Goal: Task Accomplishment & Management: Manage account settings

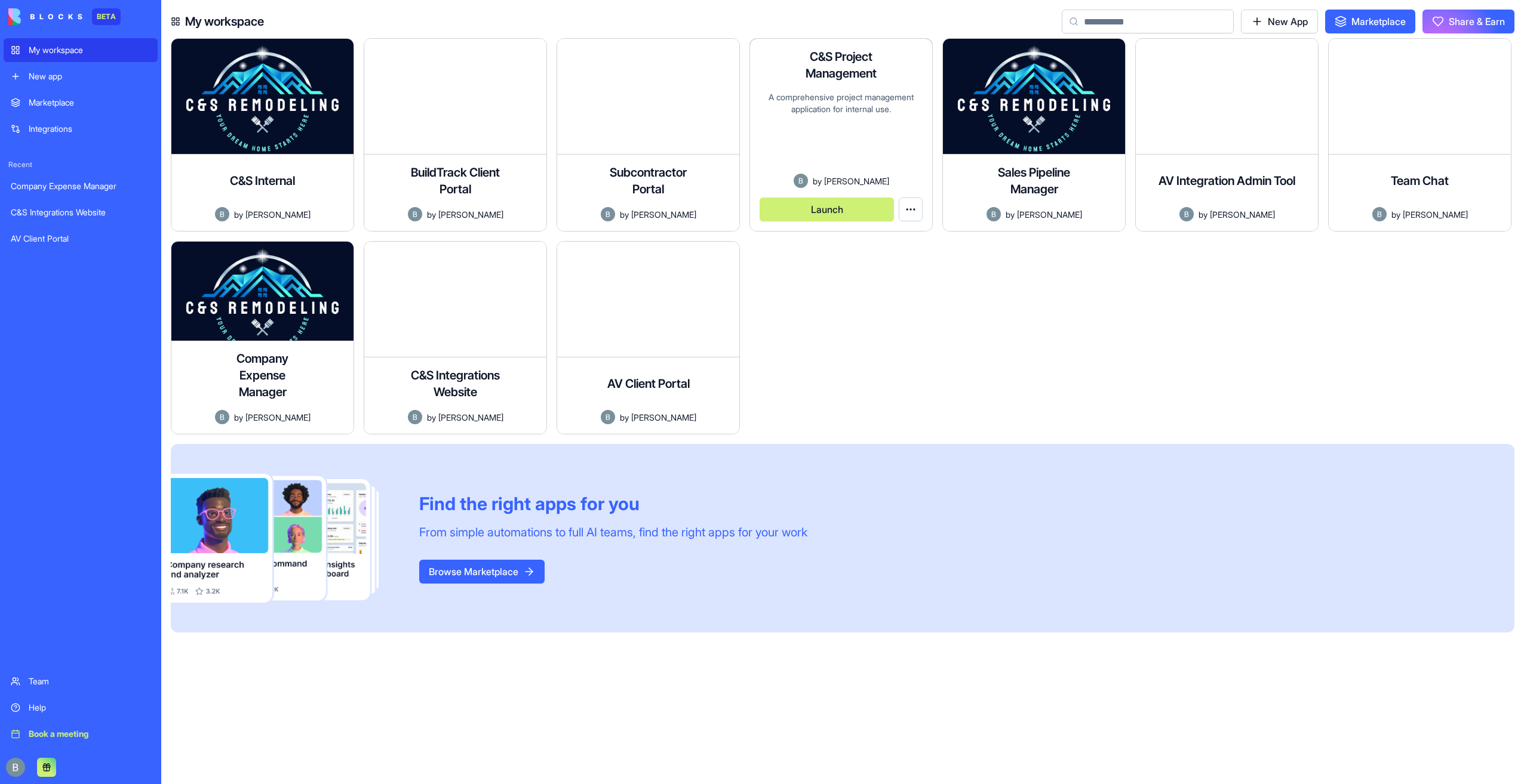
click at [910, 210] on html "BETA My workspace New app Marketplace Integrations Recent Company Expense Manag…" at bounding box center [762, 392] width 1524 height 784
click at [981, 273] on div at bounding box center [1038, 342] width 193 height 203
click at [836, 208] on button "Launch" at bounding box center [827, 209] width 134 height 24
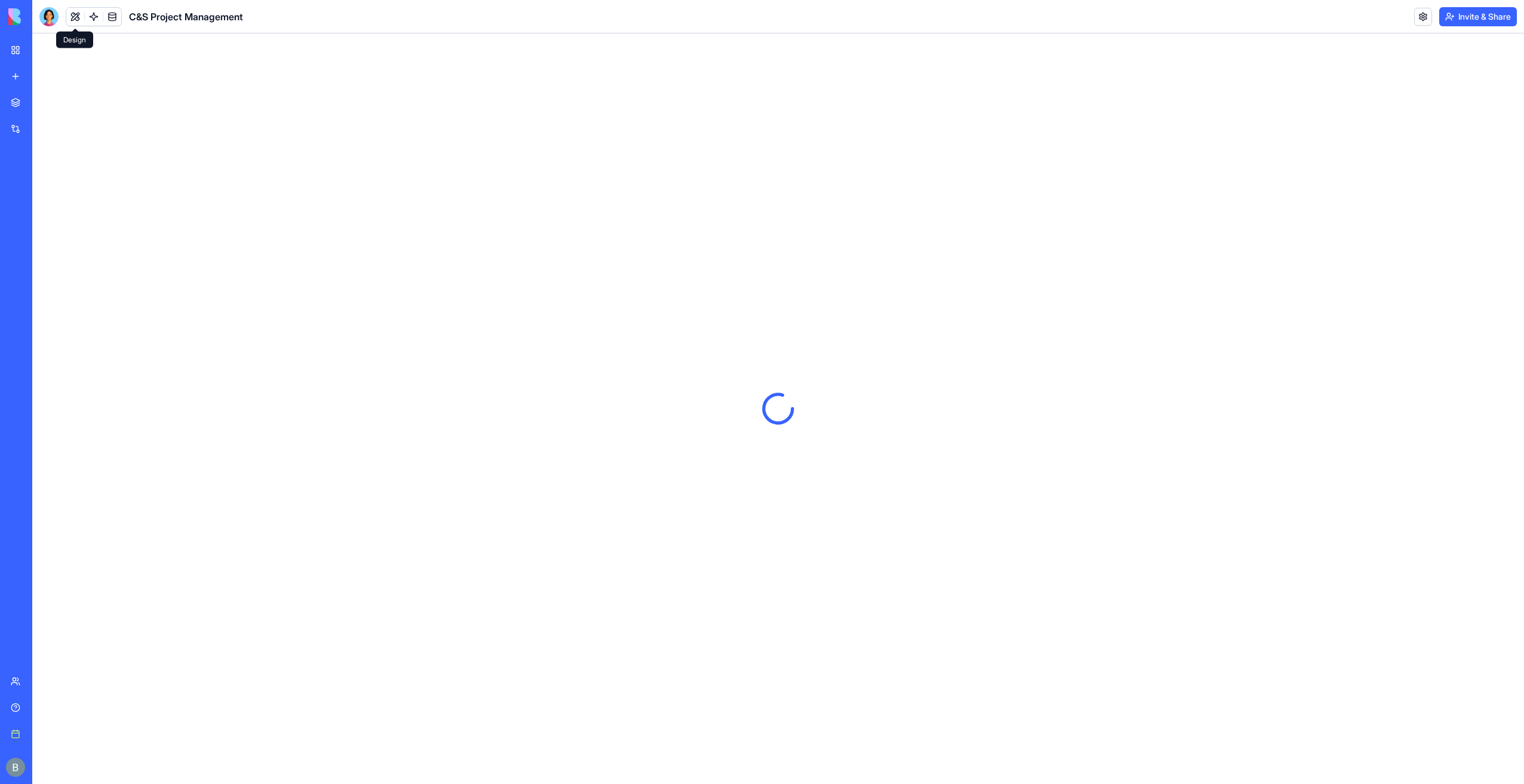
click at [73, 19] on button at bounding box center [75, 17] width 18 height 18
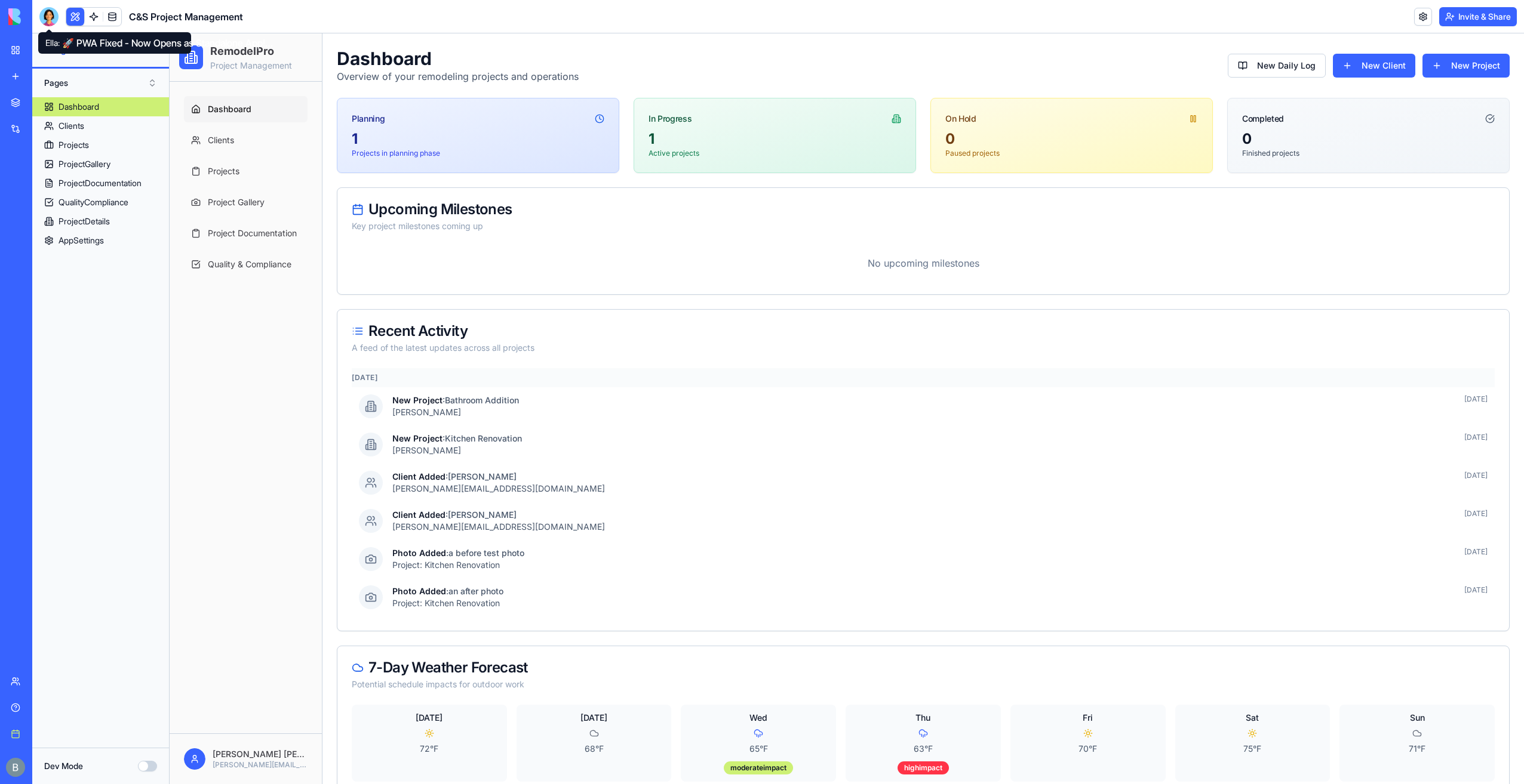
click at [57, 16] on div at bounding box center [49, 17] width 19 height 19
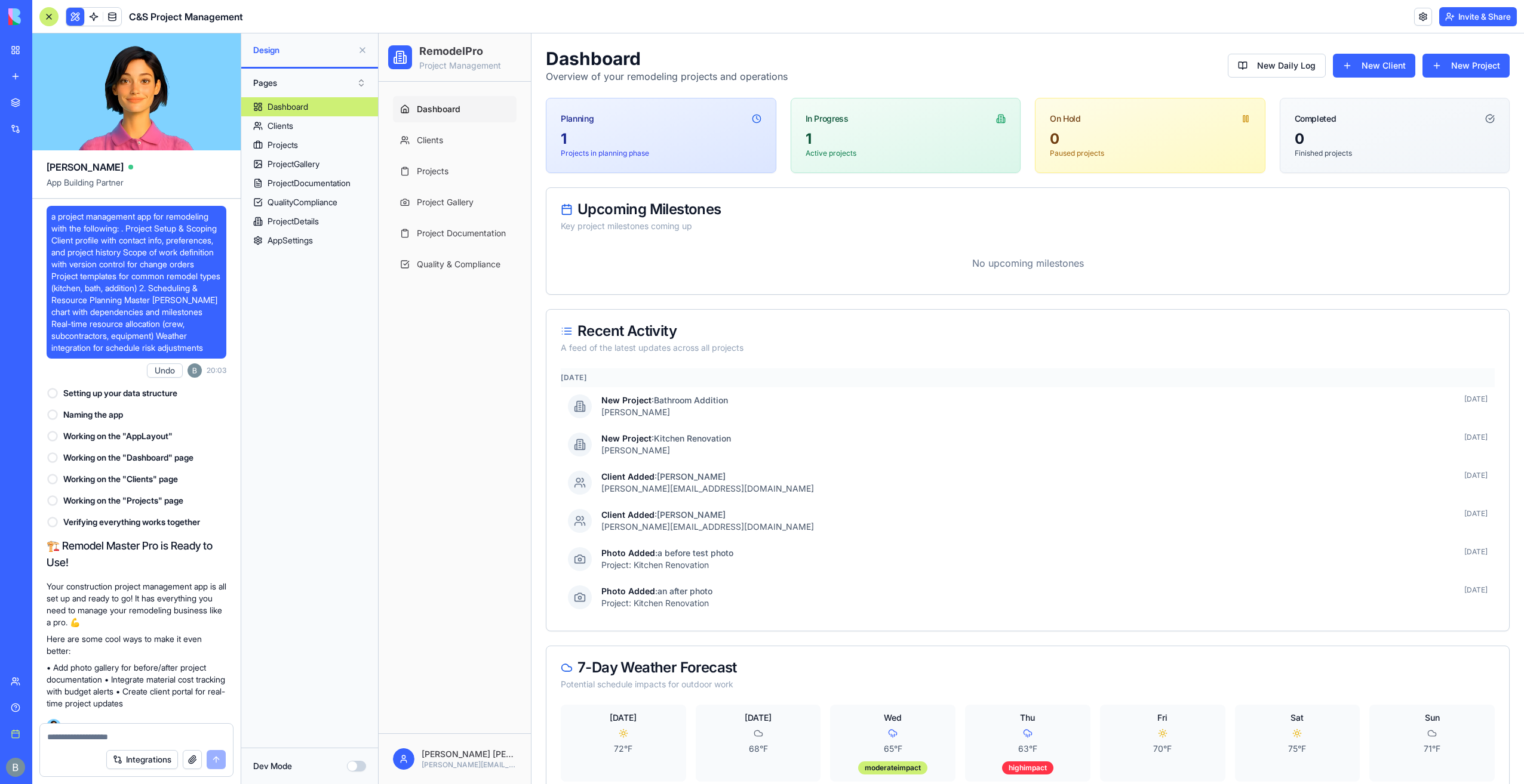
scroll to position [51000, 0]
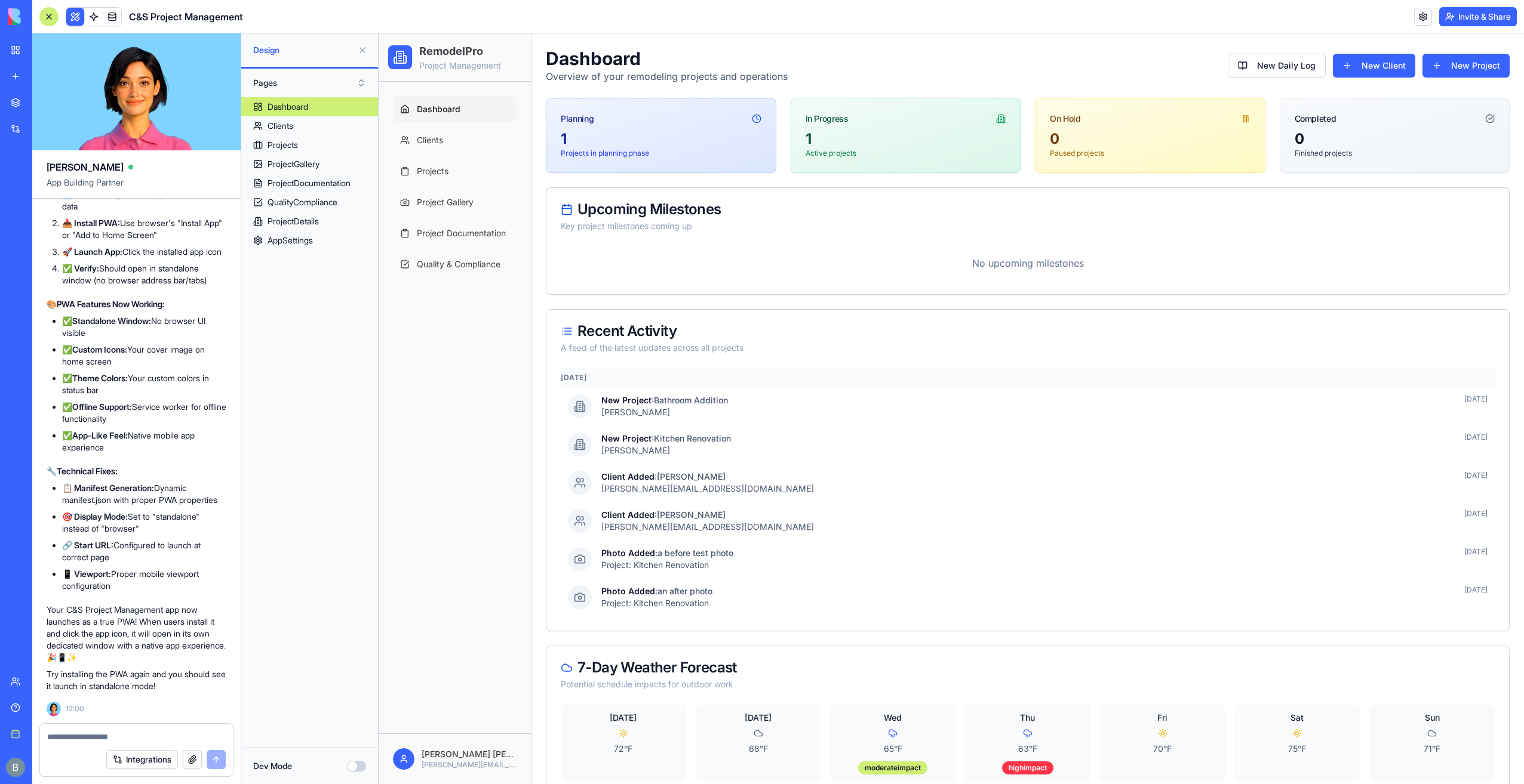
click at [145, 731] on textarea at bounding box center [137, 737] width 179 height 12
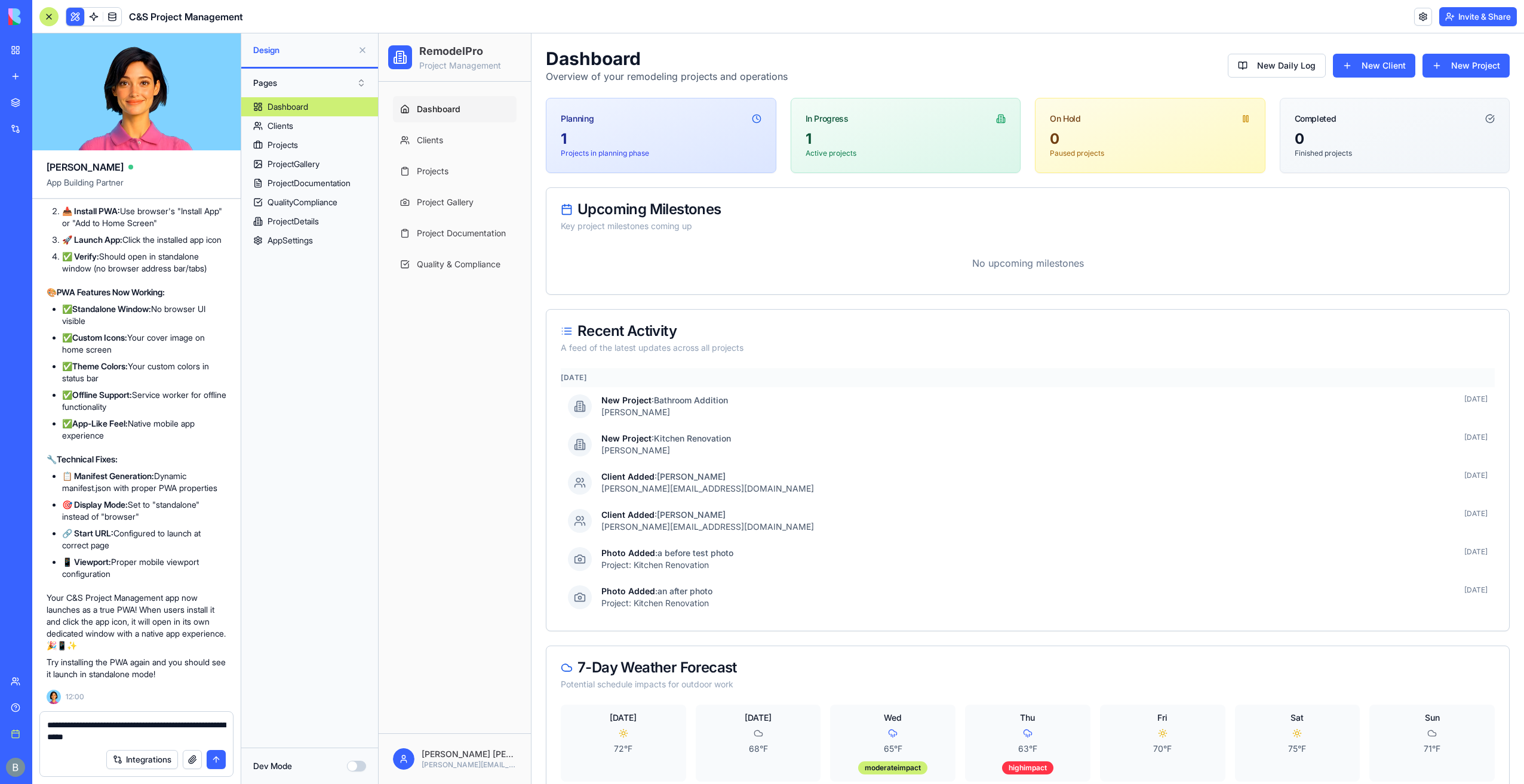
type textarea "**********"
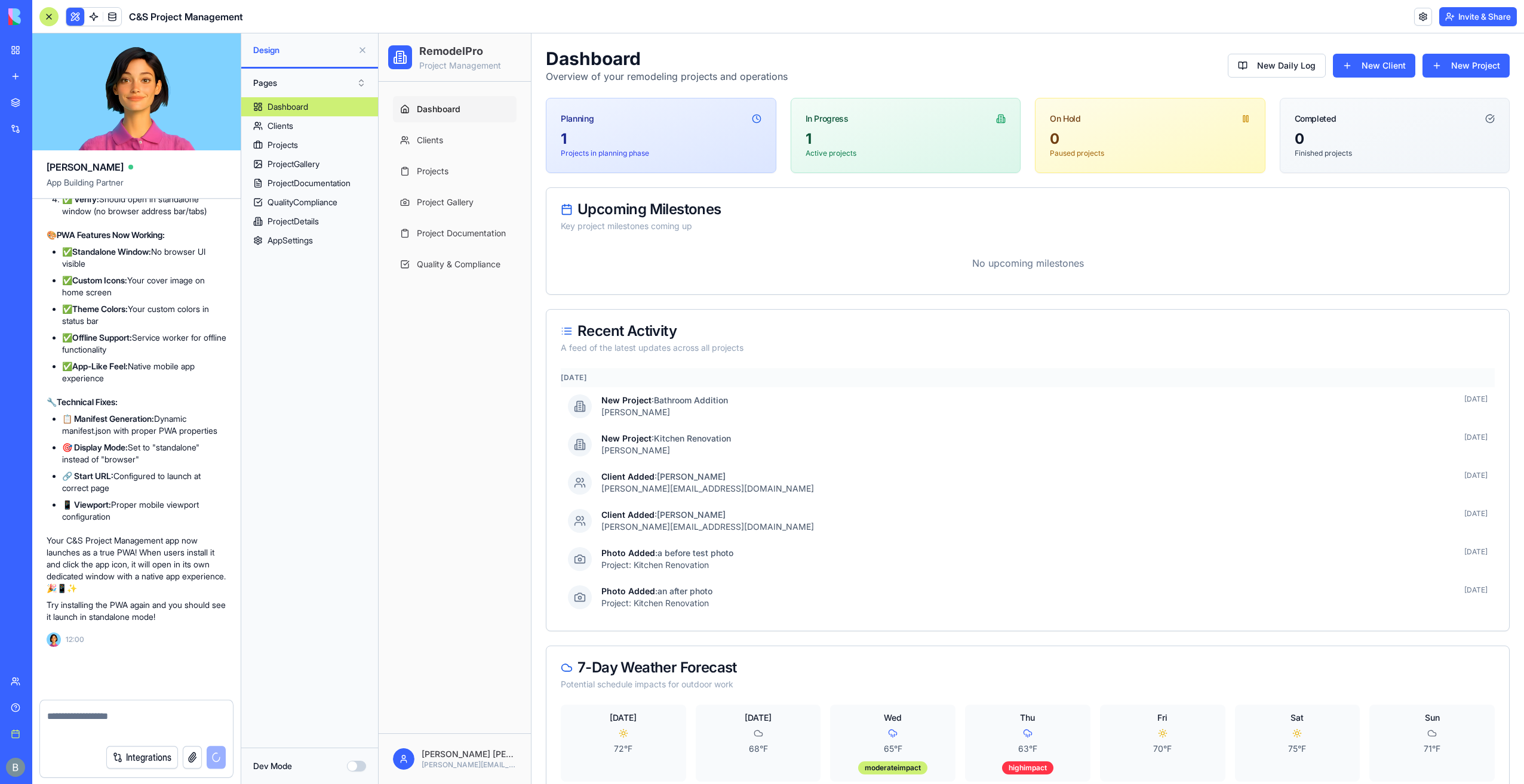
scroll to position [51058, 0]
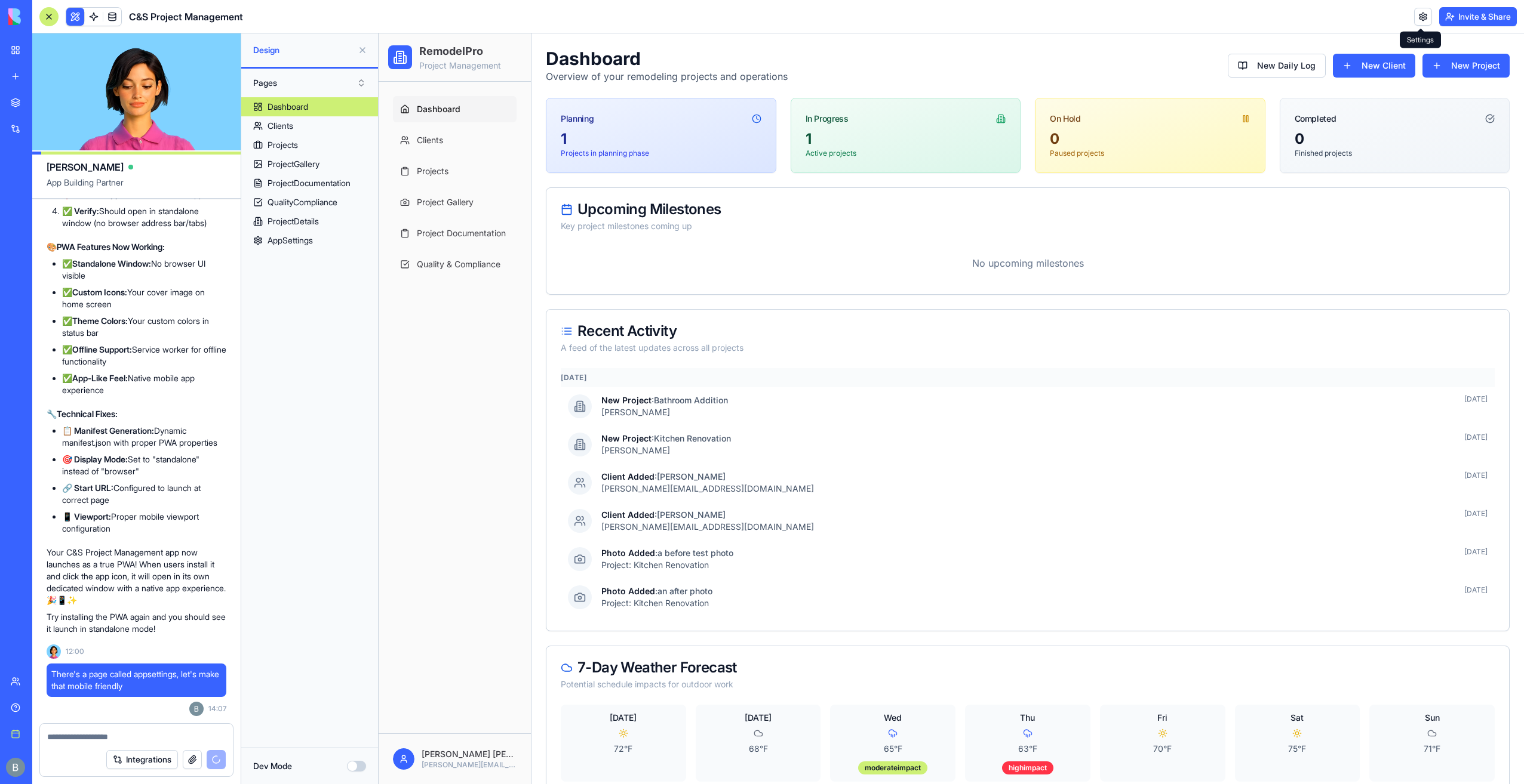
click at [1418, 26] on span at bounding box center [1421, 28] width 6 height 6
click at [1420, 16] on link at bounding box center [1423, 17] width 18 height 18
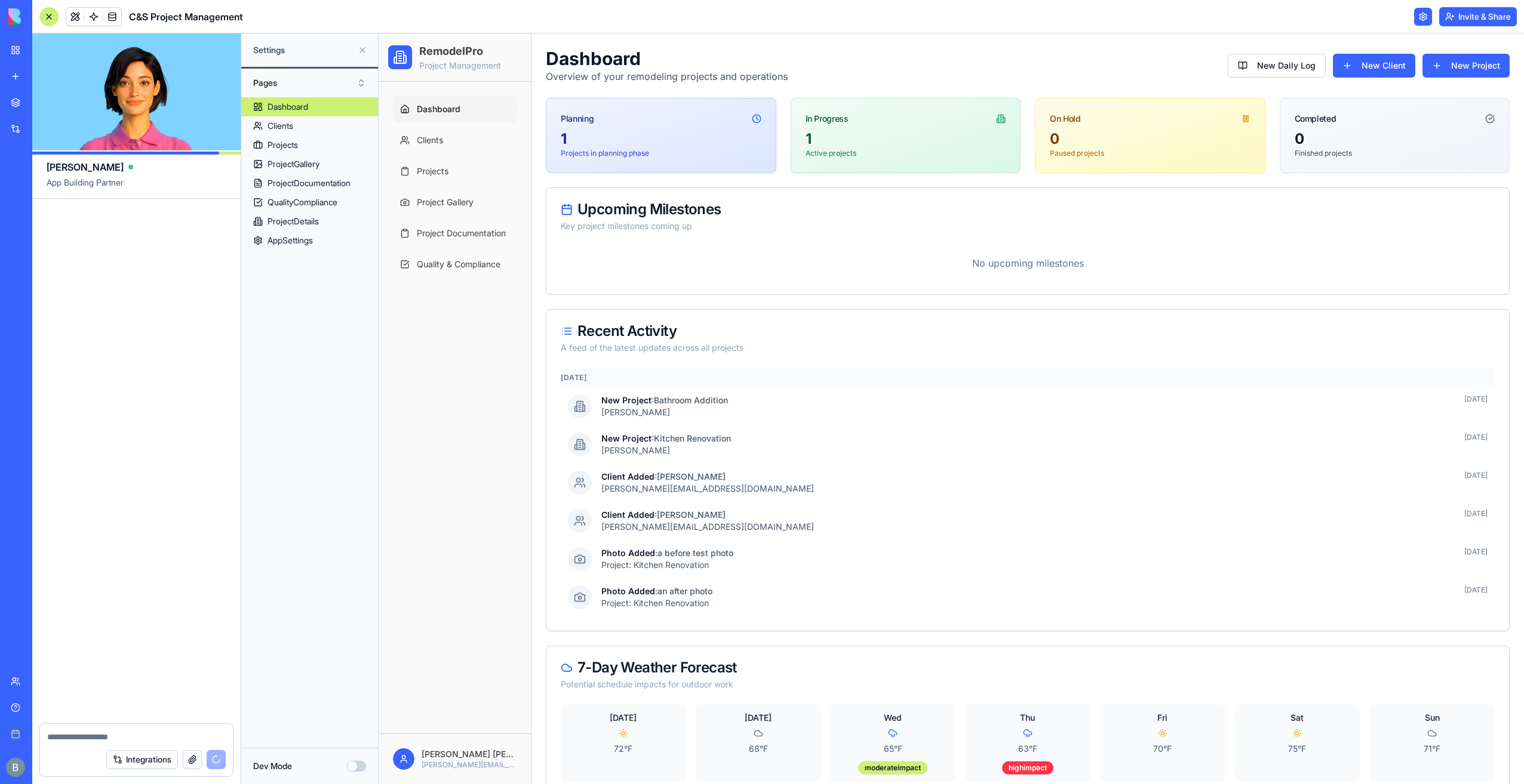
scroll to position [52442, 0]
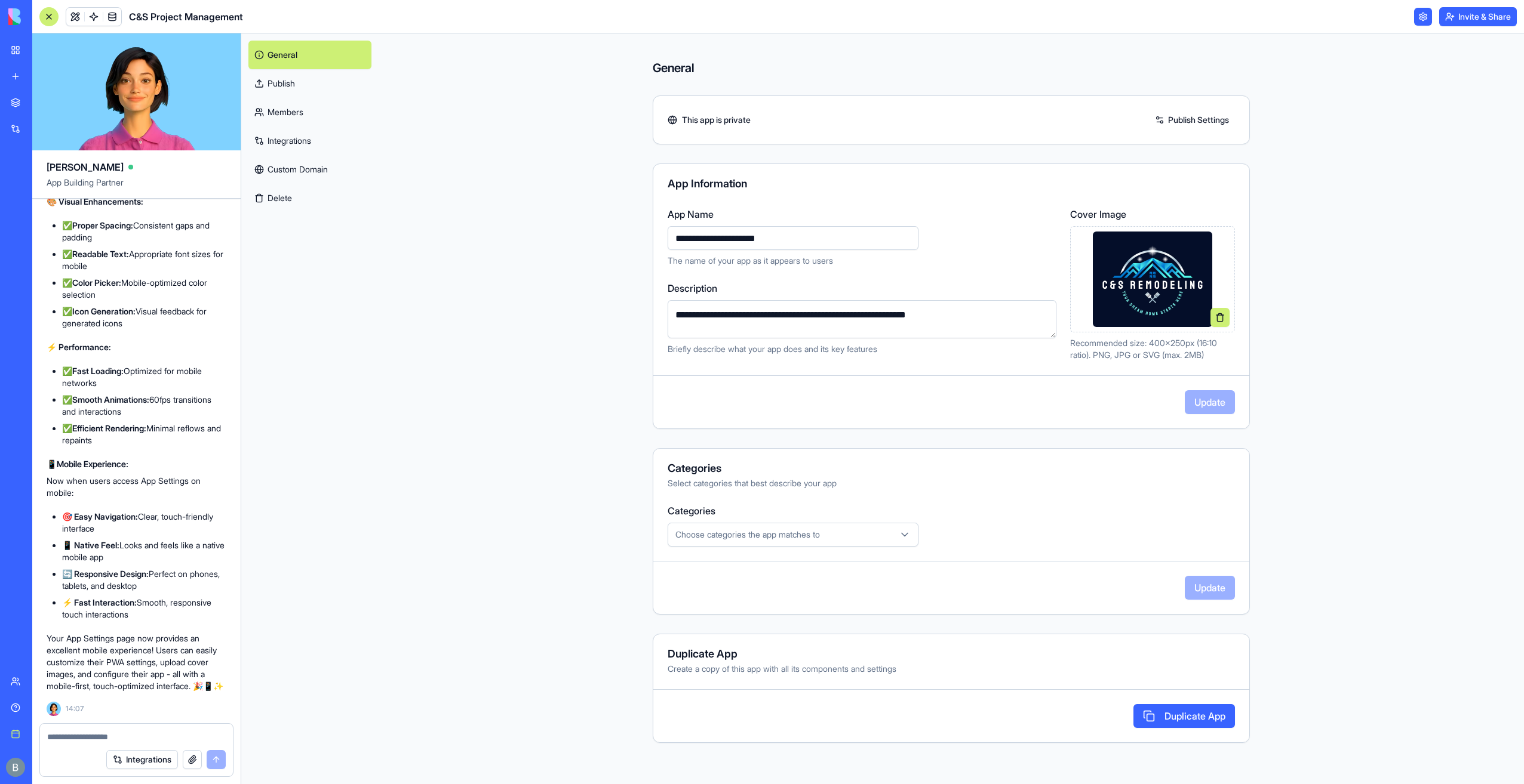
click at [1158, 119] on link "Publish Settings" at bounding box center [1192, 120] width 86 height 19
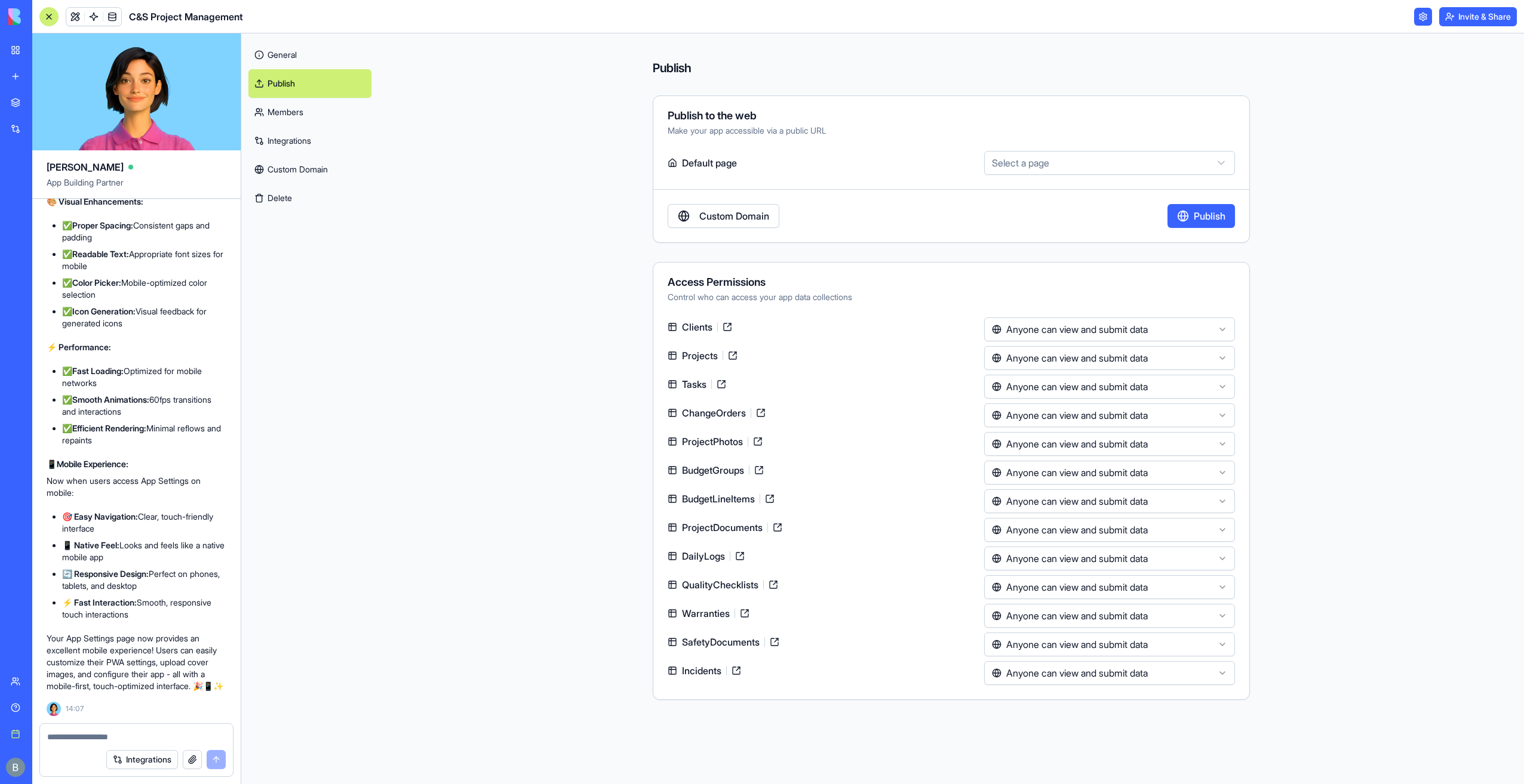
click at [344, 50] on link "General" at bounding box center [309, 55] width 123 height 29
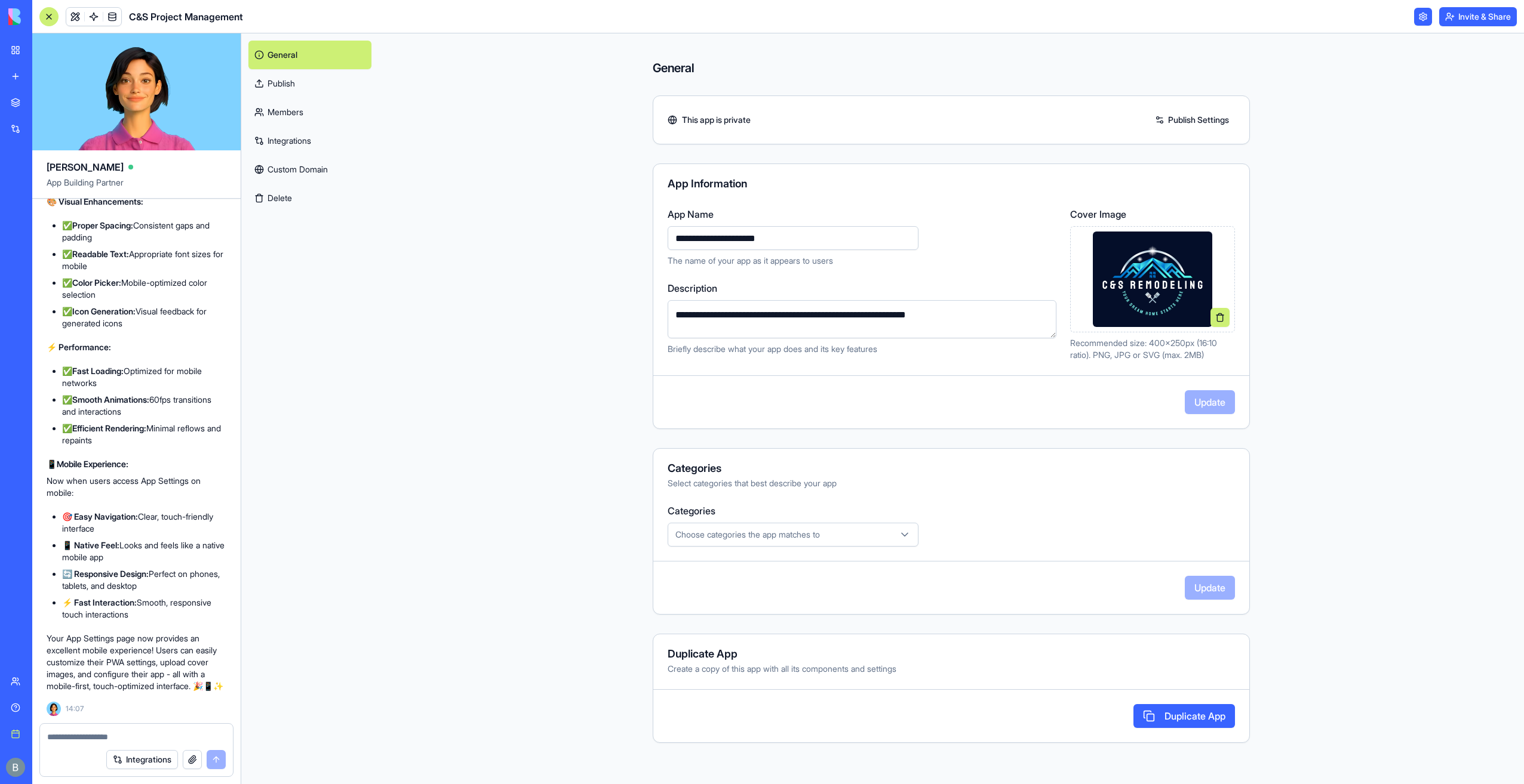
click at [1205, 118] on link "Publish Settings" at bounding box center [1192, 120] width 86 height 19
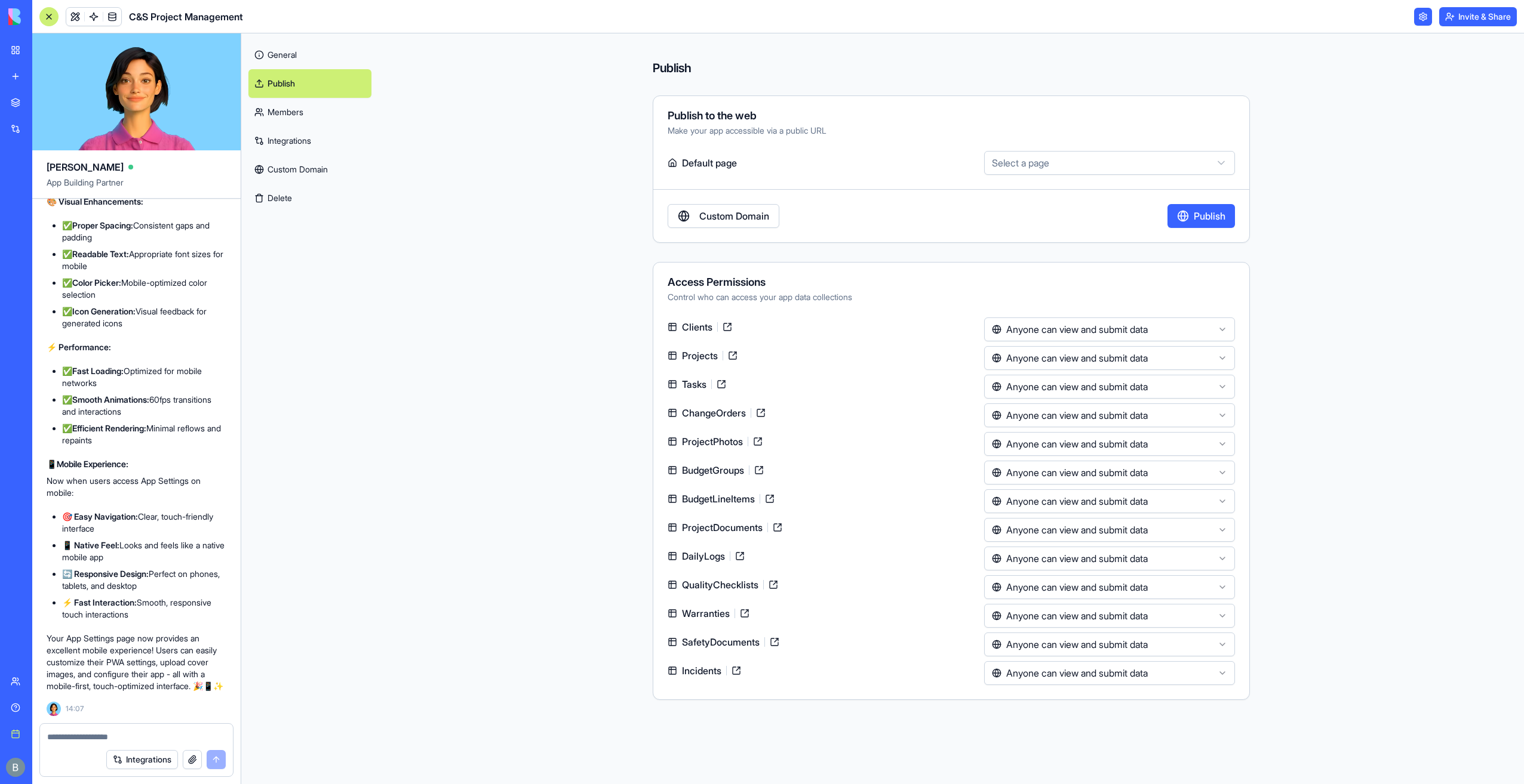
click at [300, 59] on link "General" at bounding box center [309, 55] width 123 height 29
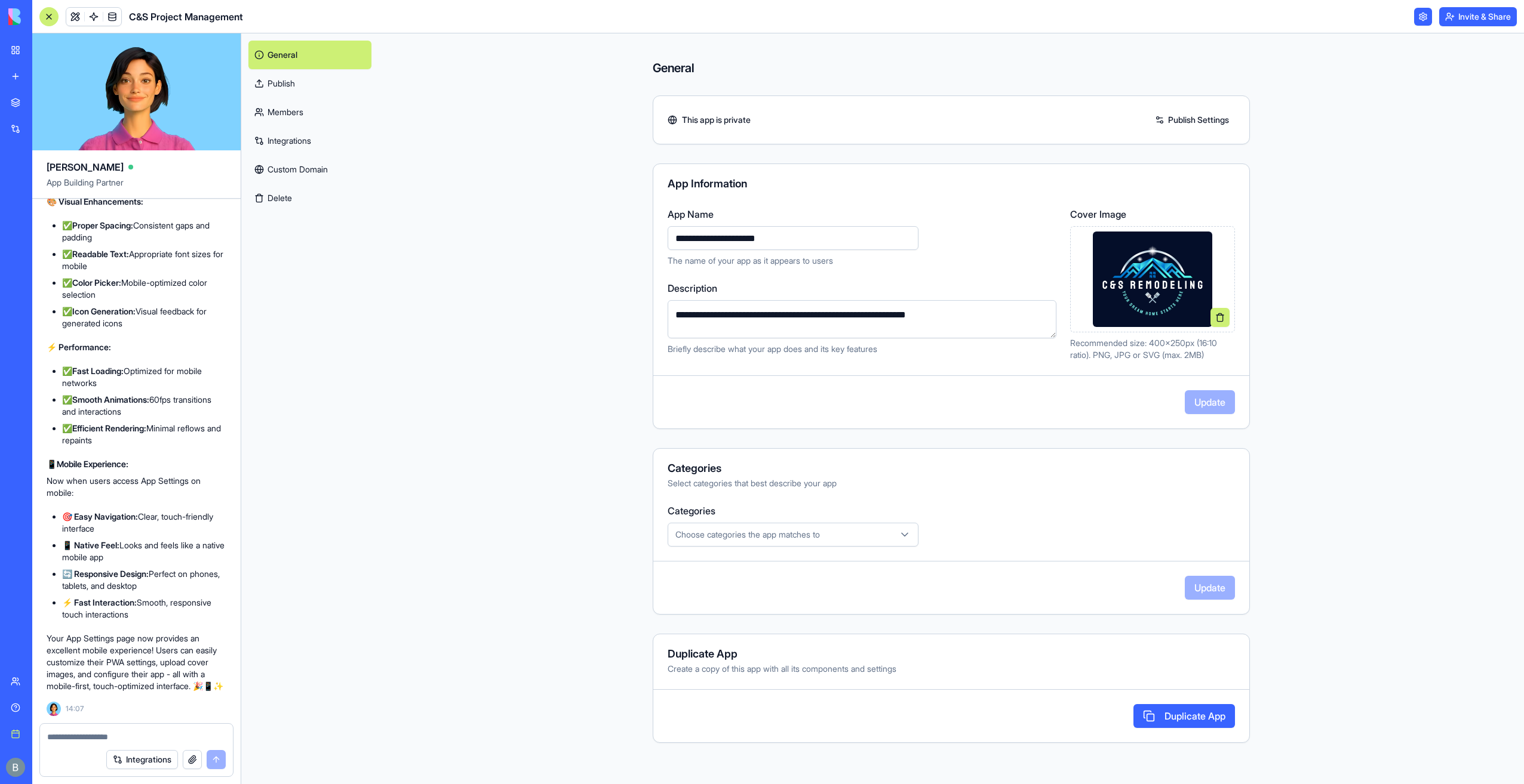
click at [1454, 19] on button "Invite & Share" at bounding box center [1478, 17] width 78 height 19
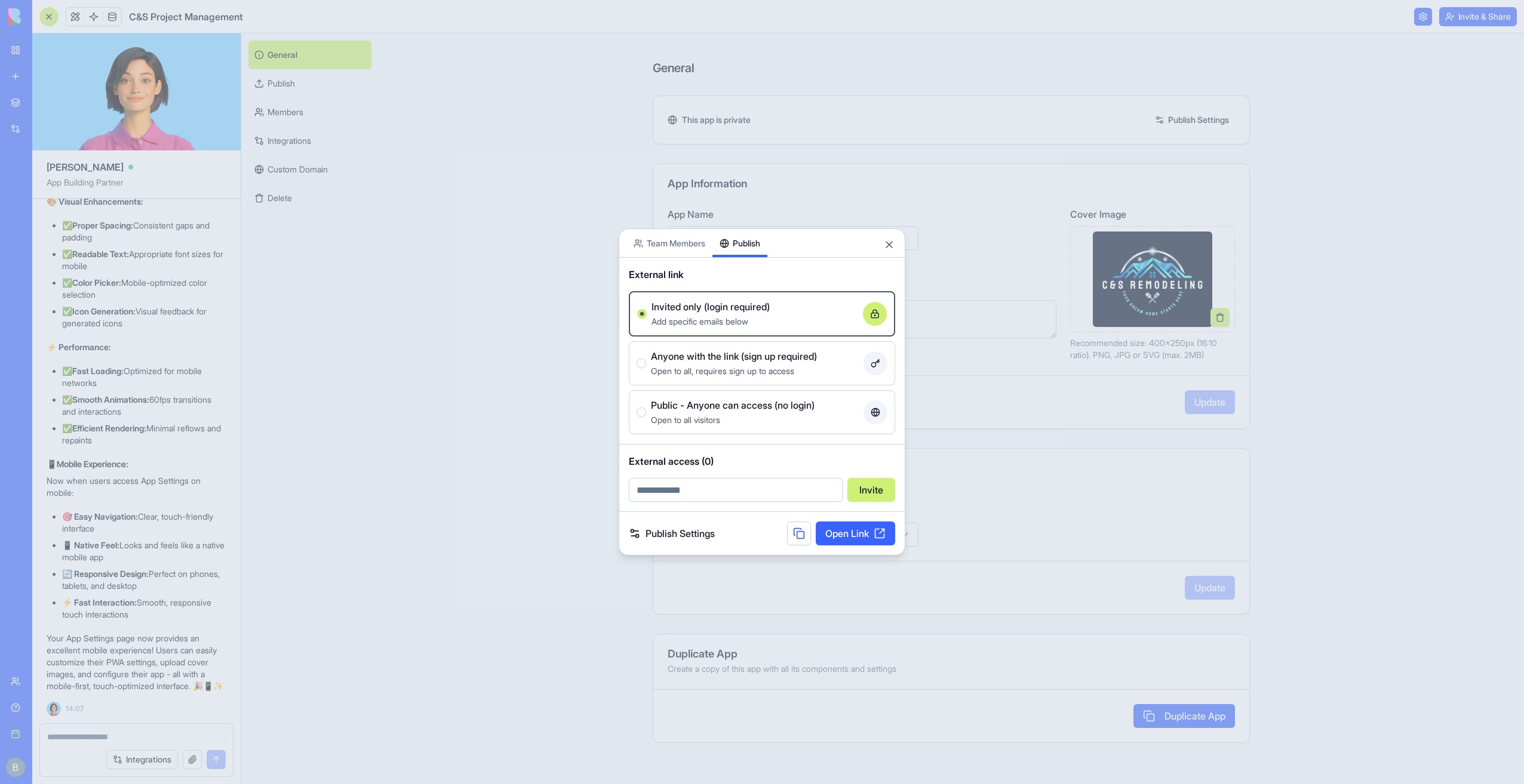
click at [736, 282] on div "Share App Team Members Publish External link Invited only (login required) Add …" at bounding box center [762, 392] width 286 height 327
click at [555, 157] on div at bounding box center [762, 392] width 1524 height 784
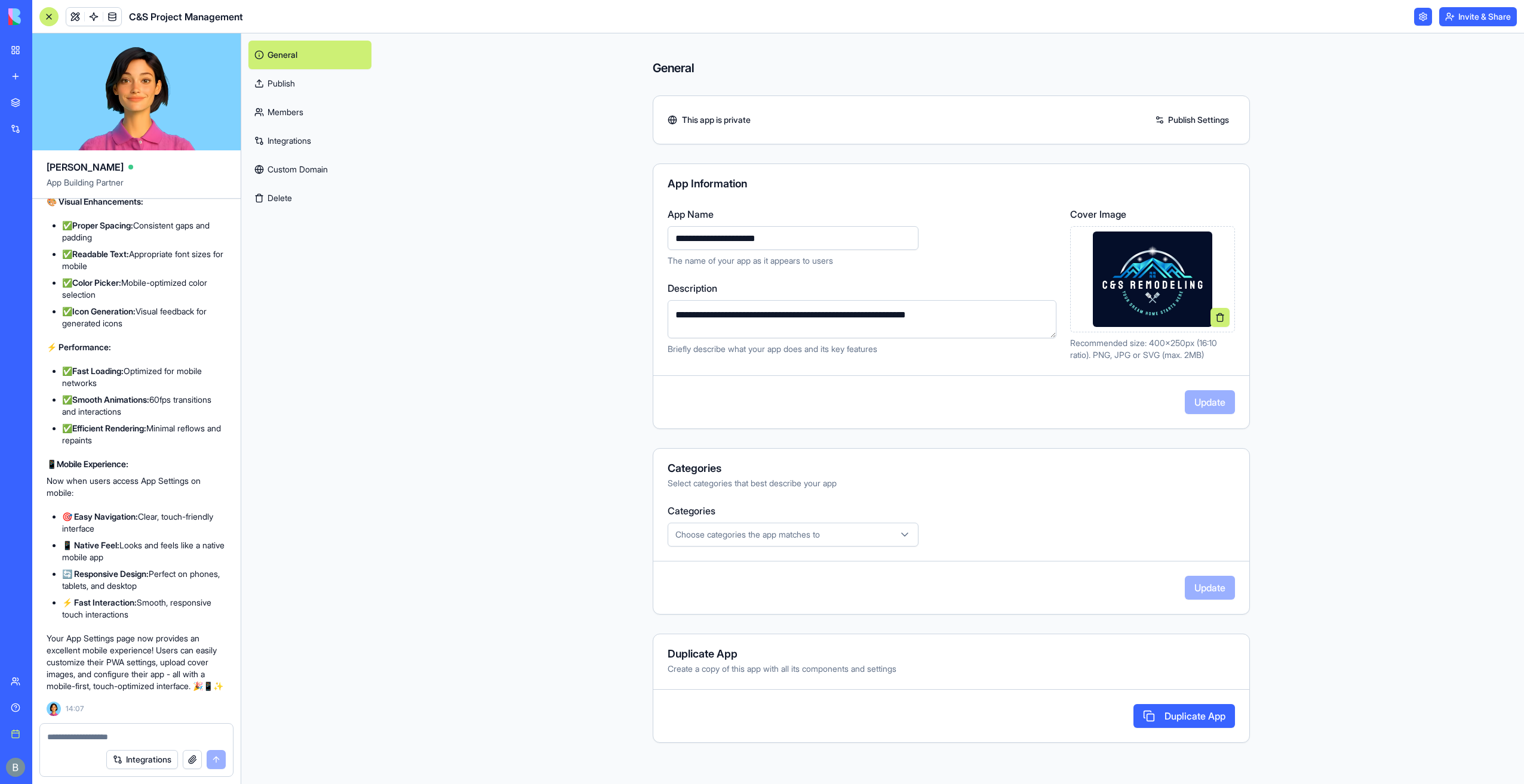
scroll to position [52442, 0]
click at [110, 21] on link at bounding box center [113, 17] width 18 height 18
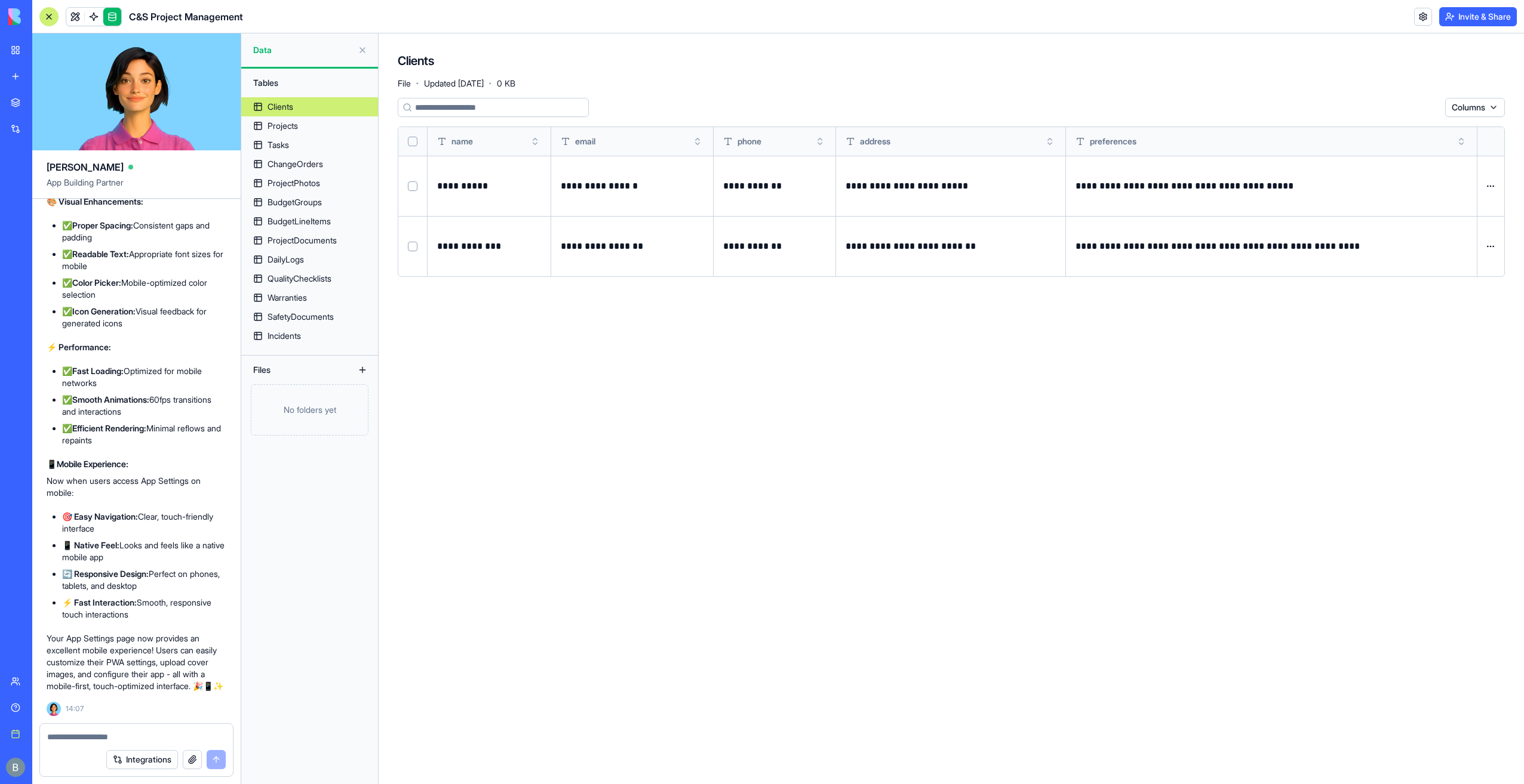
click at [117, 729] on div at bounding box center [136, 734] width 193 height 19
click at [104, 739] on textarea at bounding box center [137, 737] width 180 height 12
click at [72, 8] on link at bounding box center [75, 17] width 18 height 18
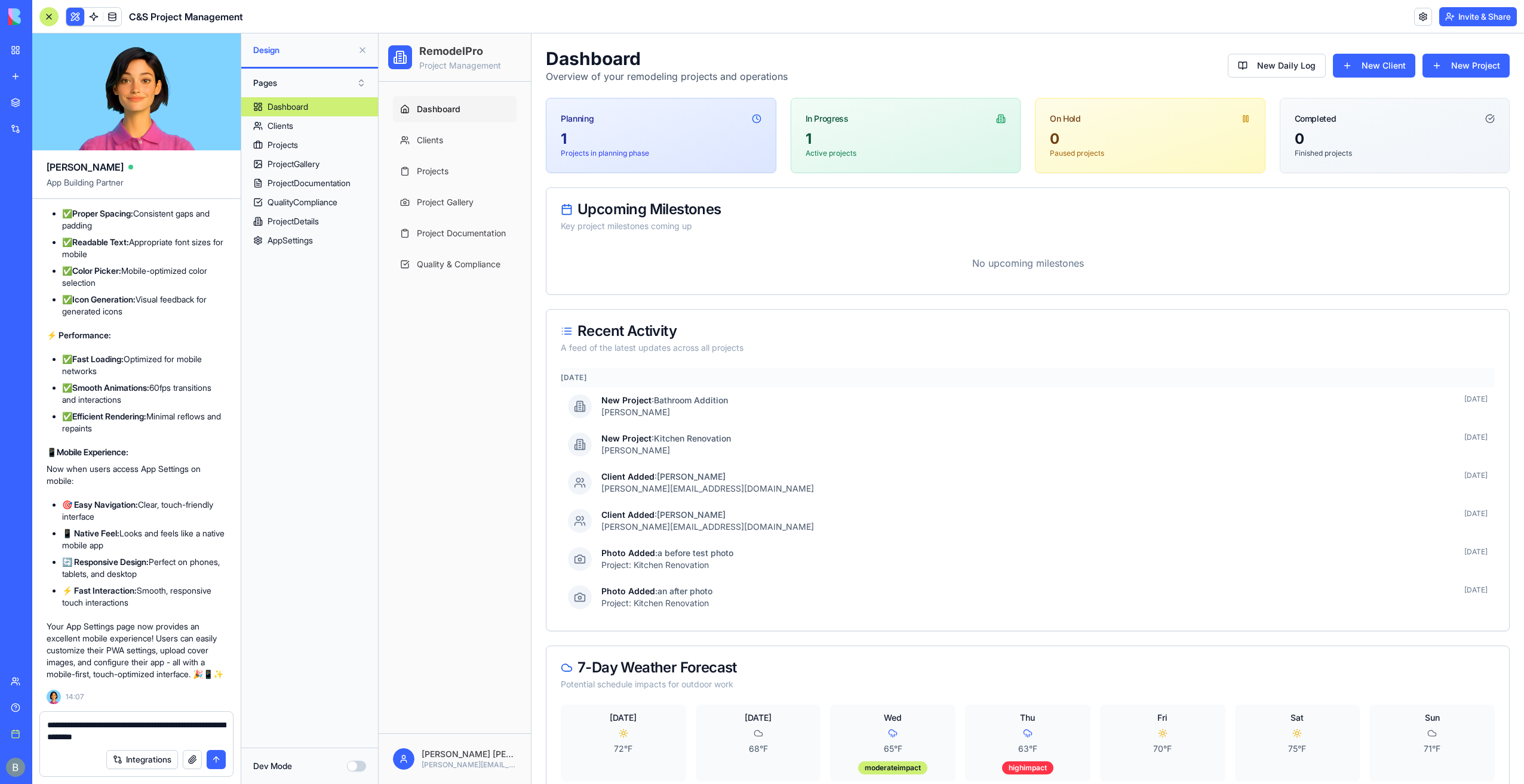
type textarea "**********"
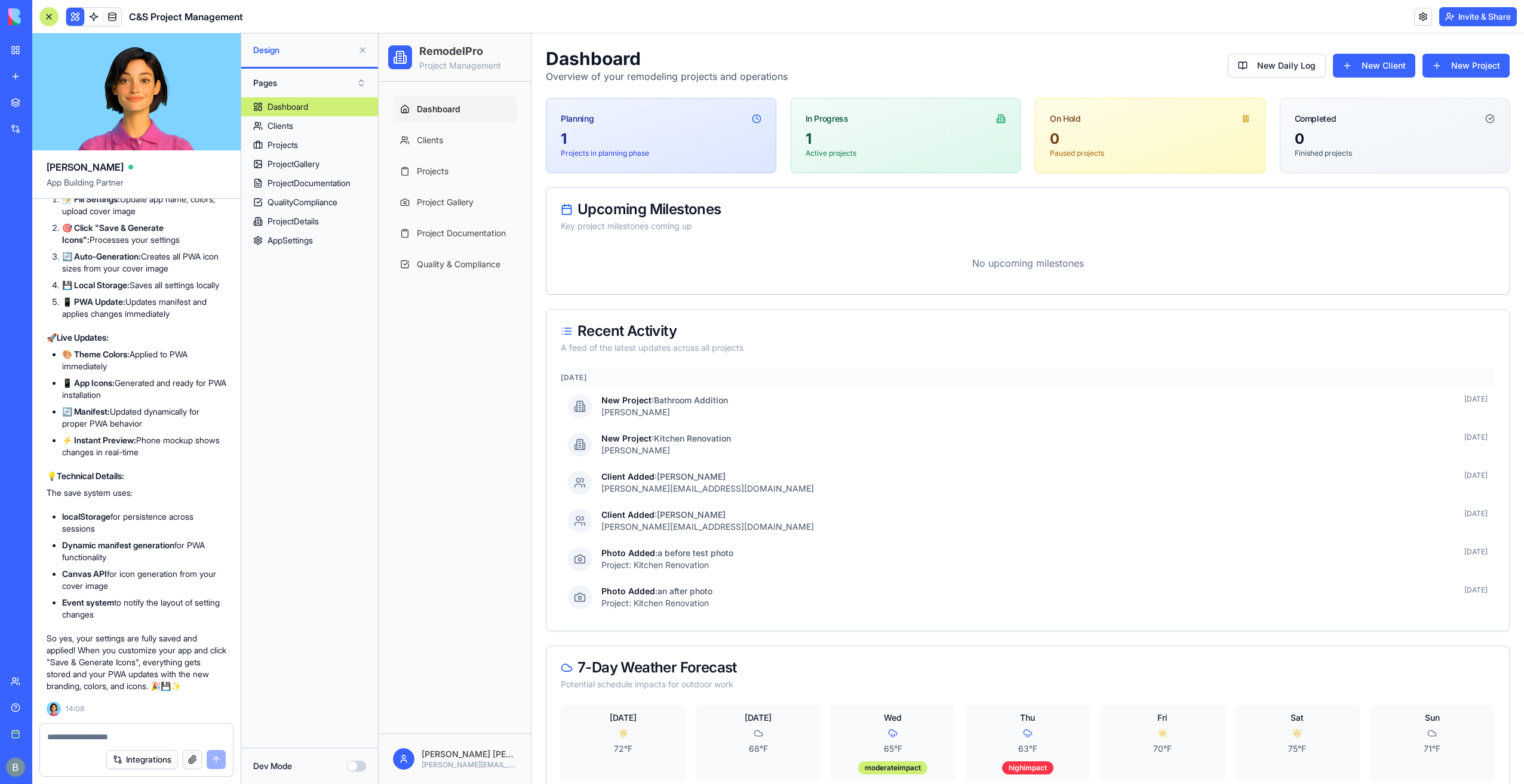
scroll to position [52822, 0]
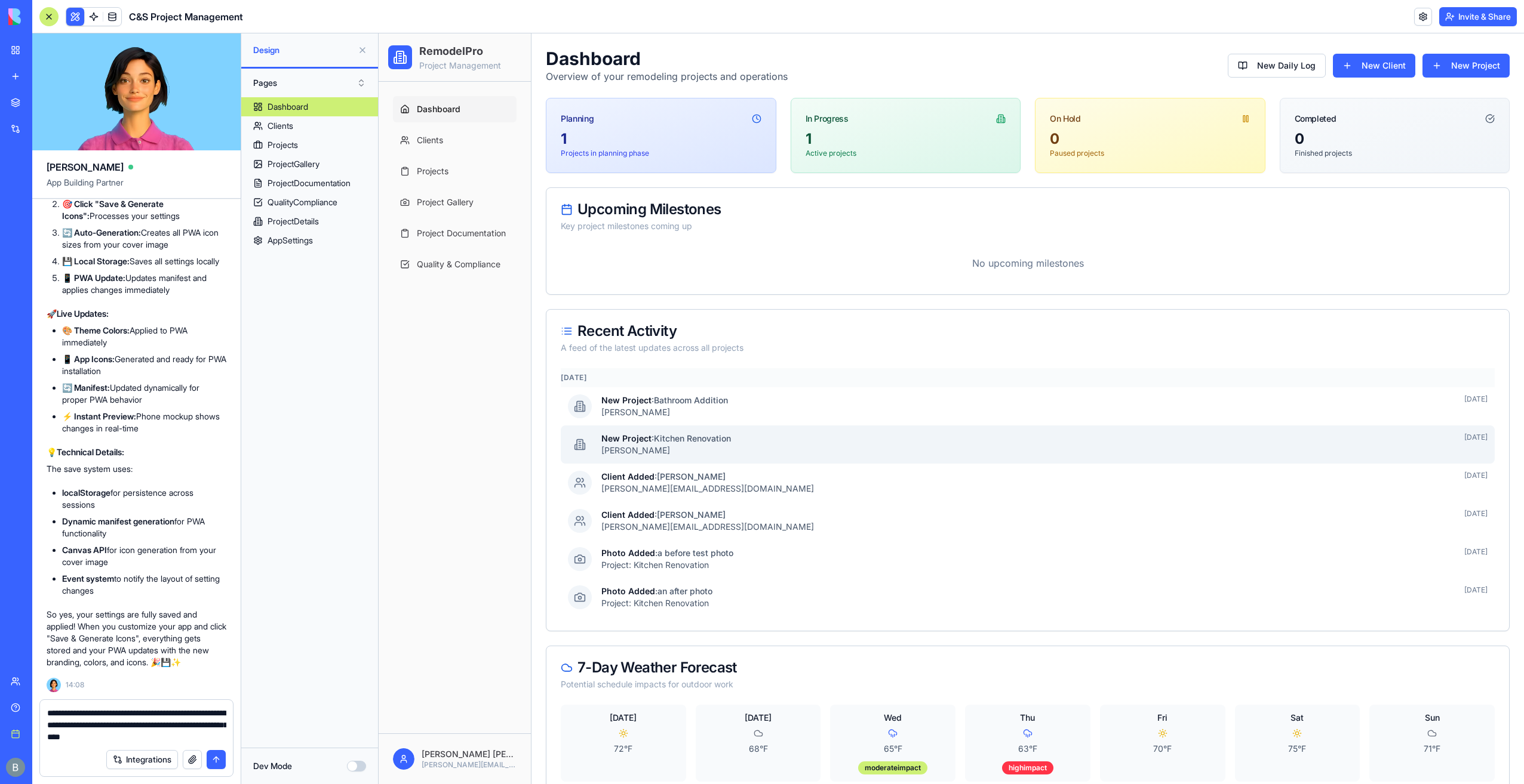
type textarea "**********"
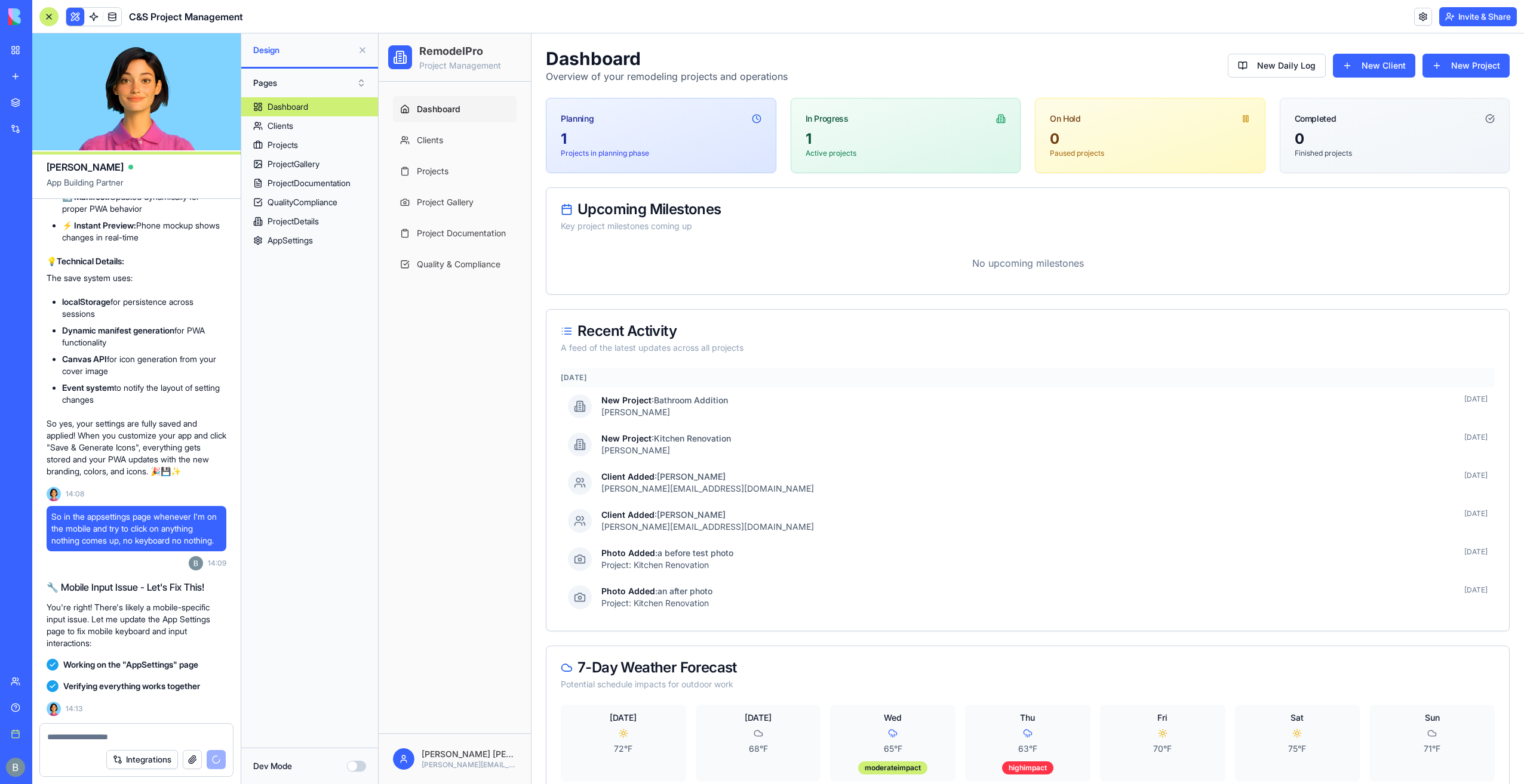
scroll to position [54403, 0]
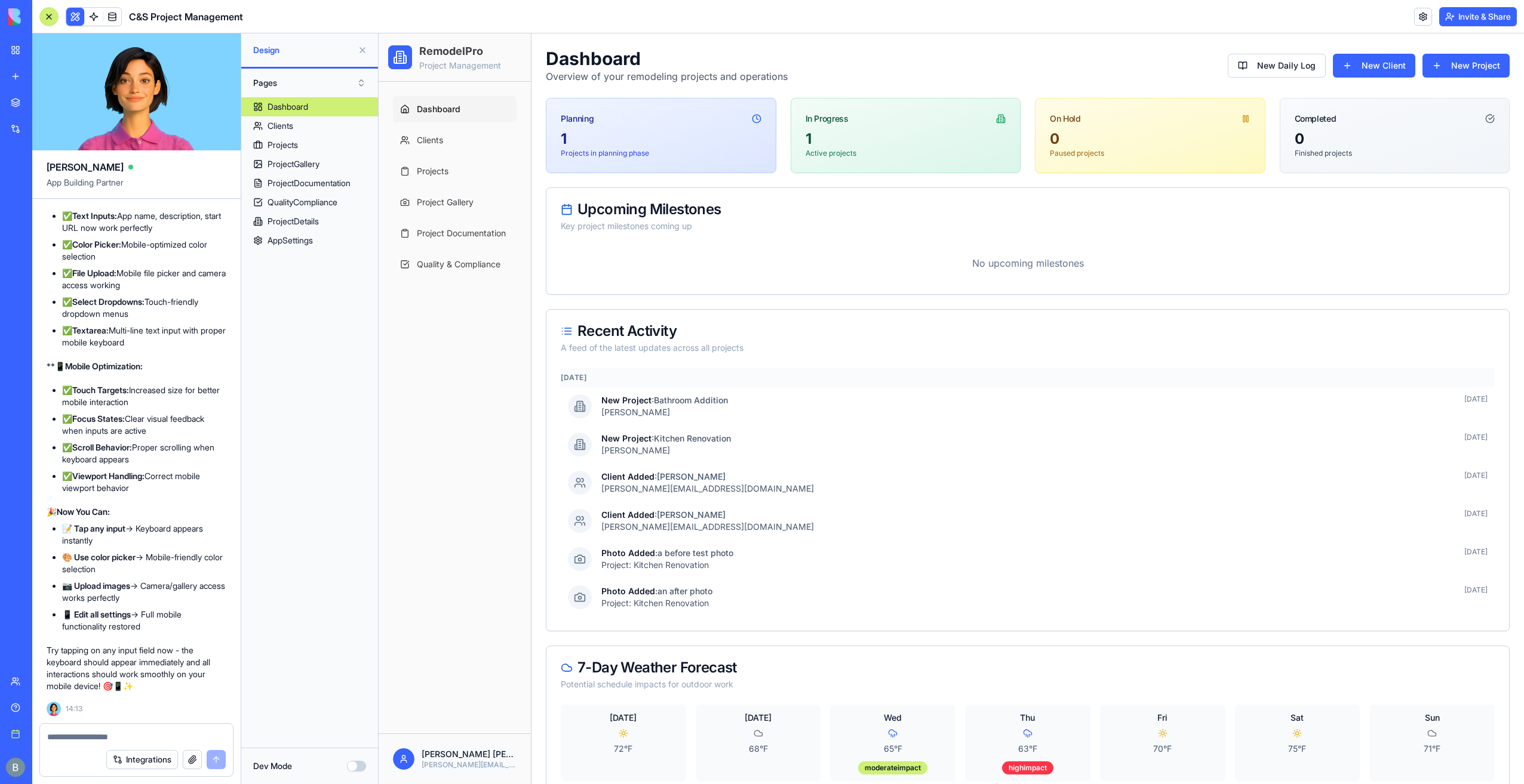
click at [477, 759] on html "RemodelPro Project Management Dashboard Clients Projects Project Gallery Projec…" at bounding box center [951, 422] width 1145 height 778
click at [462, 573] on html "RemodelPro Project Management Dashboard Clients Projects Project Gallery Projec…" at bounding box center [951, 422] width 1145 height 778
click at [441, 764] on html "RemodelPro Project Management Dashboard Clients Projects Project Gallery Projec…" at bounding box center [951, 422] width 1145 height 778
click at [429, 686] on span "App Settings" at bounding box center [440, 681] width 51 height 12
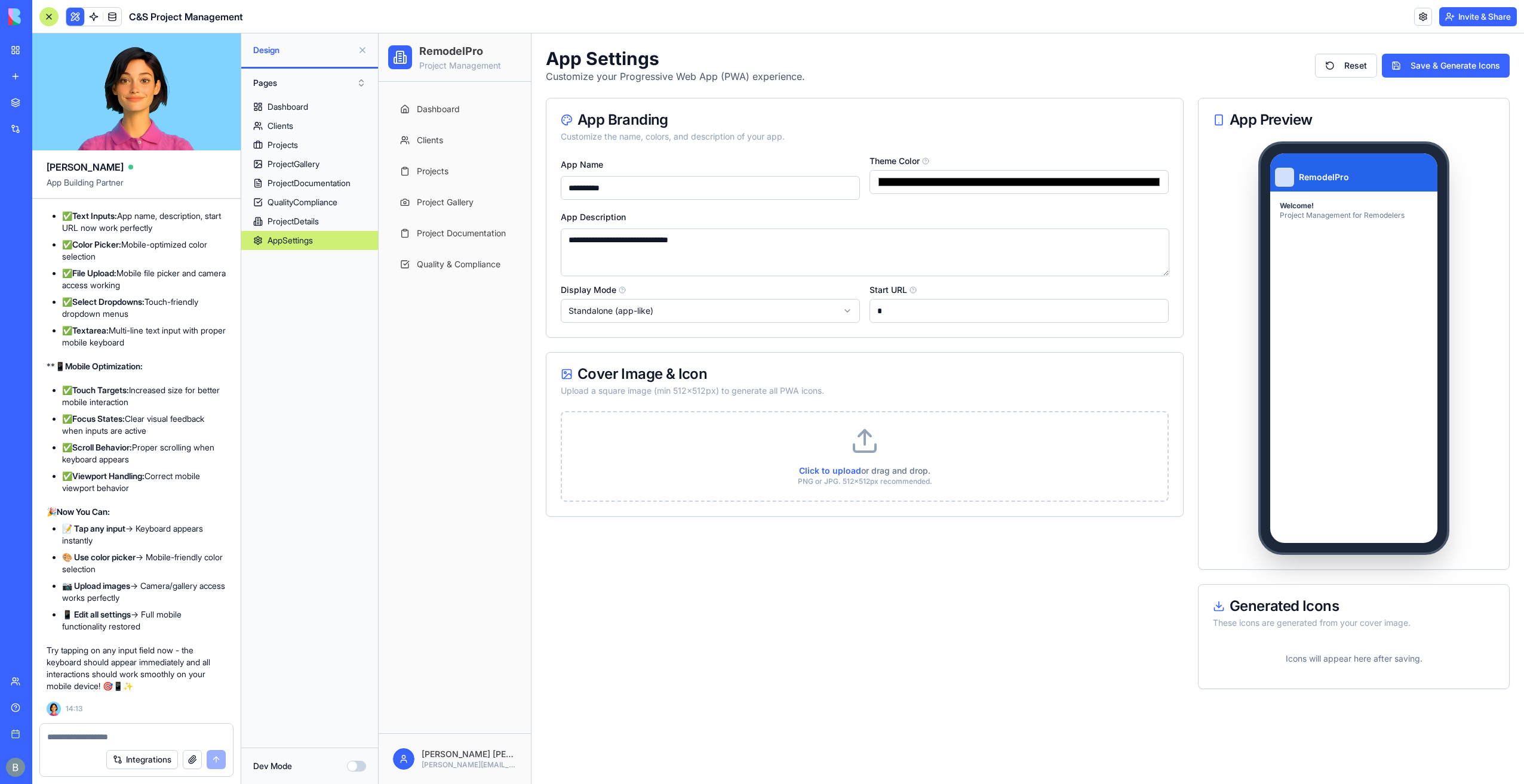
click at [635, 194] on input "**********" at bounding box center [711, 188] width 300 height 24
click at [699, 156] on div "App Branding Customize the name, colors, and description of your app." at bounding box center [864, 127] width 636 height 59
click at [800, 145] on div "App Branding Customize the name, colors, and description of your app." at bounding box center [864, 127] width 636 height 59
click at [913, 292] on icon at bounding box center [913, 292] width 0 height 0
click at [913, 299] on input "*" at bounding box center [1019, 311] width 300 height 24
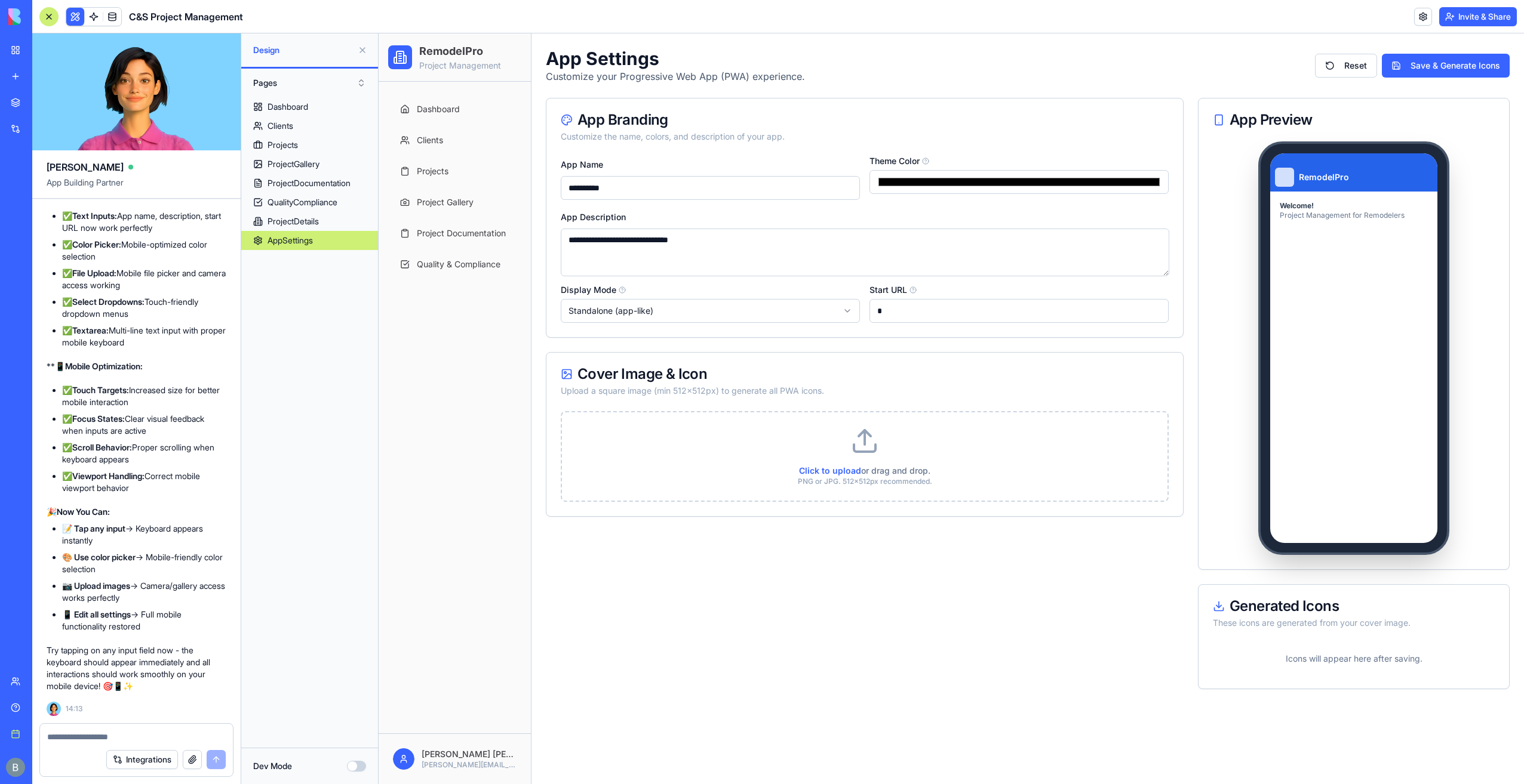
click at [894, 265] on textarea "**********" at bounding box center [865, 252] width 609 height 48
click at [881, 280] on div "**********" at bounding box center [864, 247] width 636 height 180
click at [764, 308] on html "**********" at bounding box center [951, 409] width 1145 height 751
click at [765, 277] on html "**********" at bounding box center [951, 409] width 1145 height 751
click at [881, 580] on div "**********" at bounding box center [865, 393] width 638 height 591
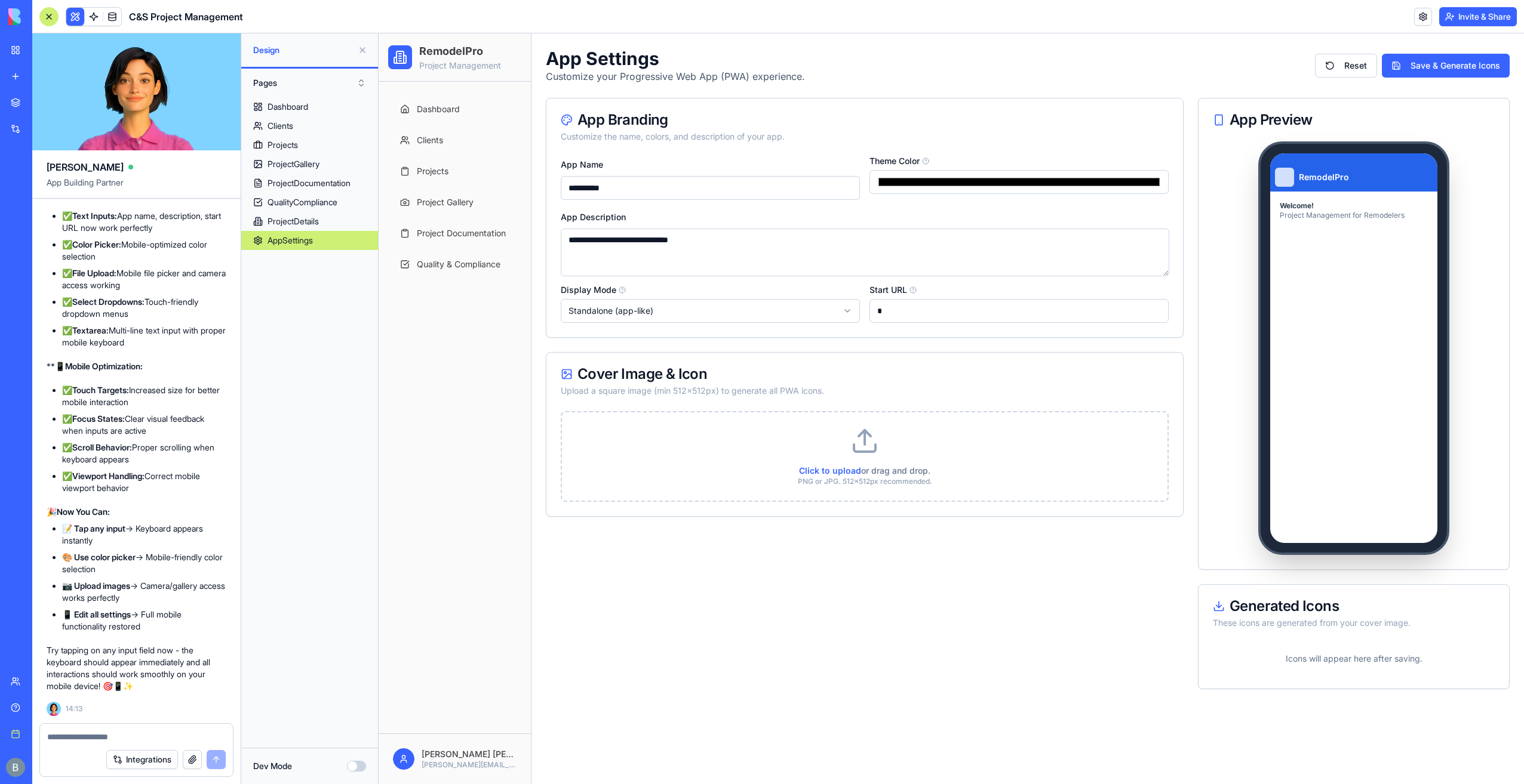
click at [842, 468] on span "Click to upload" at bounding box center [830, 471] width 62 height 10
click at [379, 33] on input "Click to upload or drag and drop. PNG or JPG. 512x512px recommended." at bounding box center [379, 33] width 0 height 0
click at [836, 471] on span "Click to upload" at bounding box center [830, 471] width 62 height 10
click at [379, 33] on input "Click to upload or drag and drop. PNG or JPG. 512x512px recommended." at bounding box center [379, 33] width 0 height 0
click at [997, 392] on div "Upload a square image (min 512x512px) to generate all PWA icons." at bounding box center [865, 391] width 608 height 12
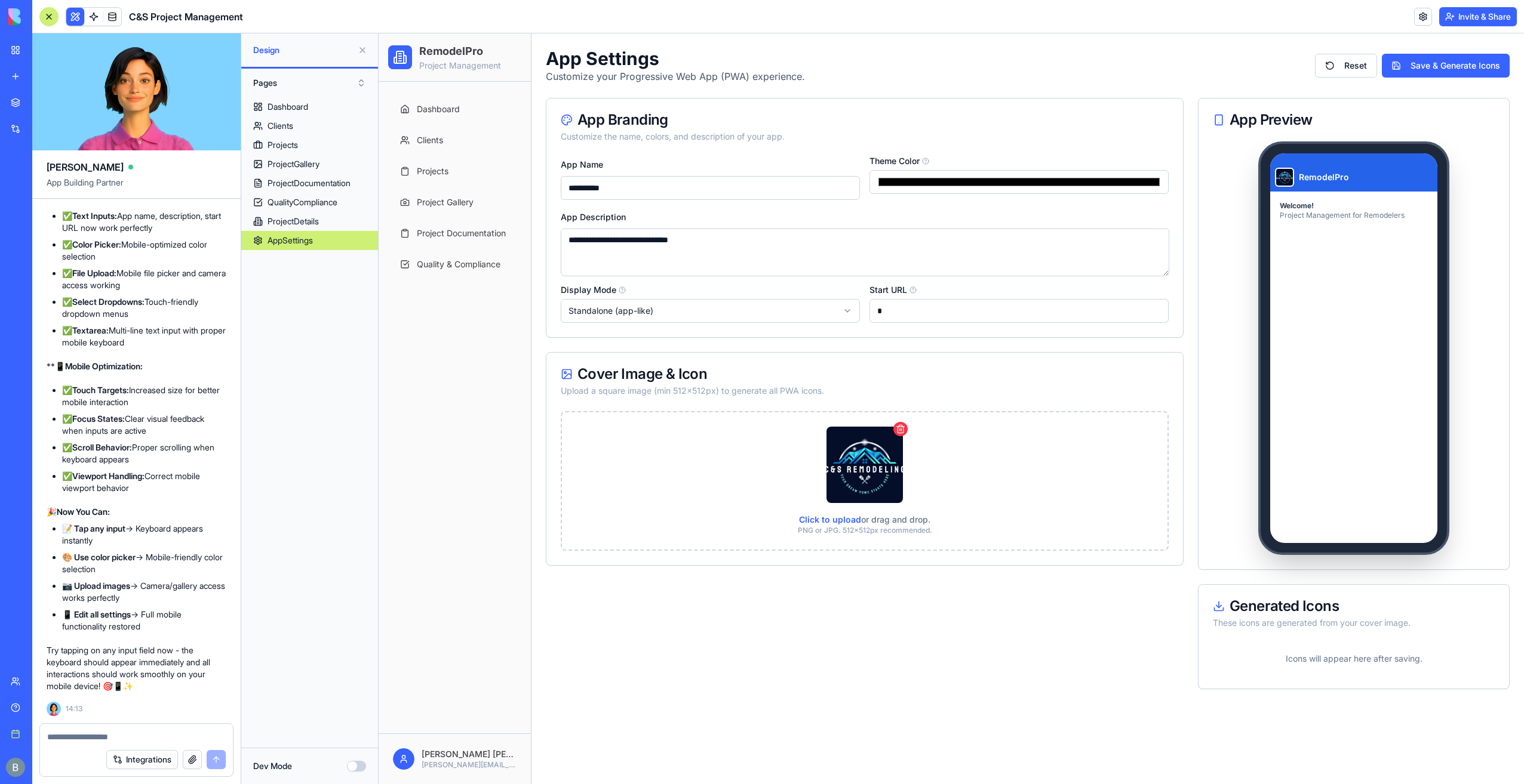
click at [1282, 181] on img at bounding box center [1284, 177] width 19 height 19
click at [1052, 467] on label "Click to upload or drag and drop. PNG or JPG. 512x512px recommended." at bounding box center [865, 481] width 606 height 137
click at [379, 33] on input "Click to upload or drag and drop. PNG or JPG. 512x512px recommended." at bounding box center [379, 33] width 0 height 0
click at [1282, 173] on img at bounding box center [1284, 177] width 19 height 19
click at [1427, 60] on button "Save & Generate Icons" at bounding box center [1445, 65] width 127 height 24
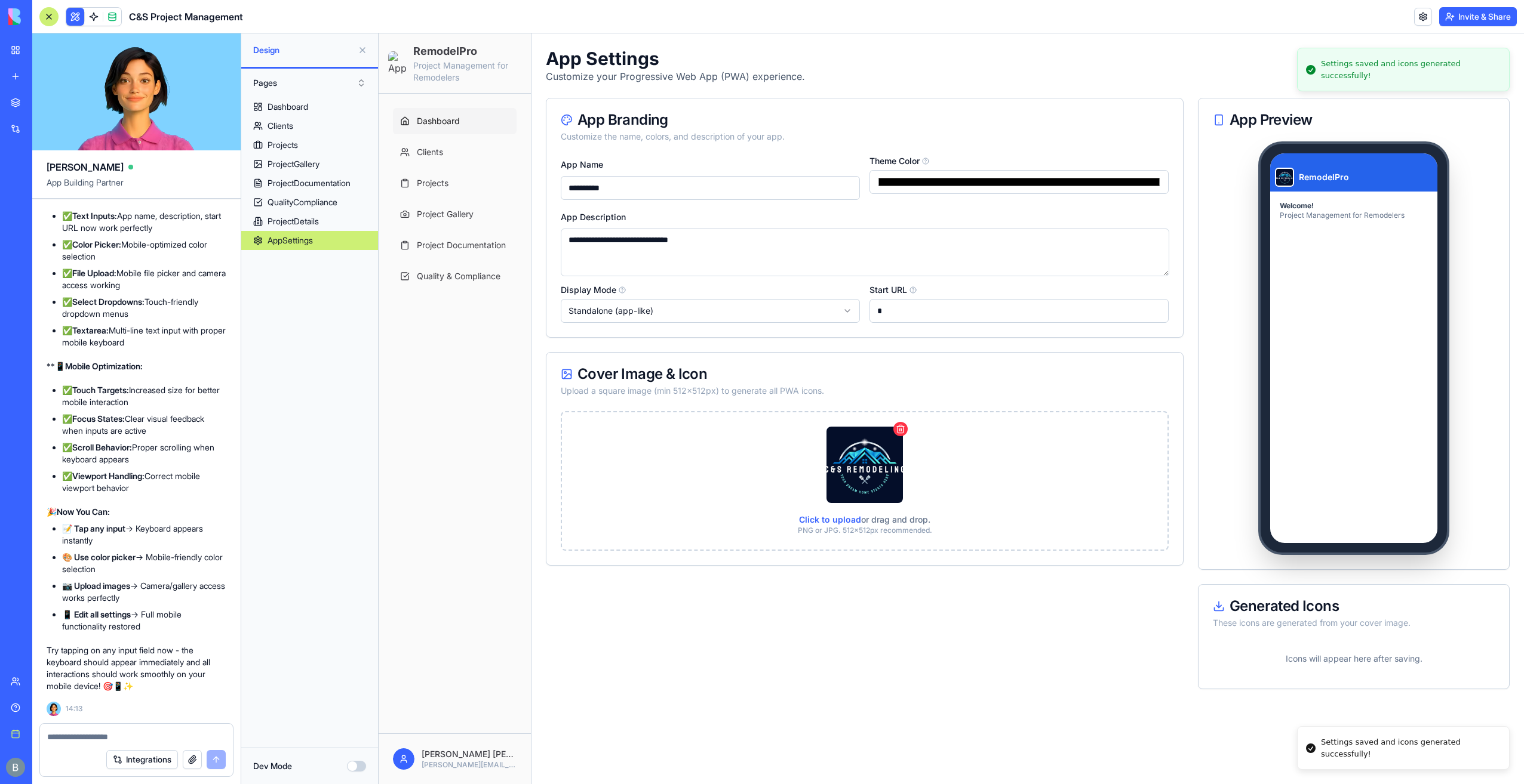
click at [499, 117] on link "Dashboard" at bounding box center [454, 122] width 123 height 26
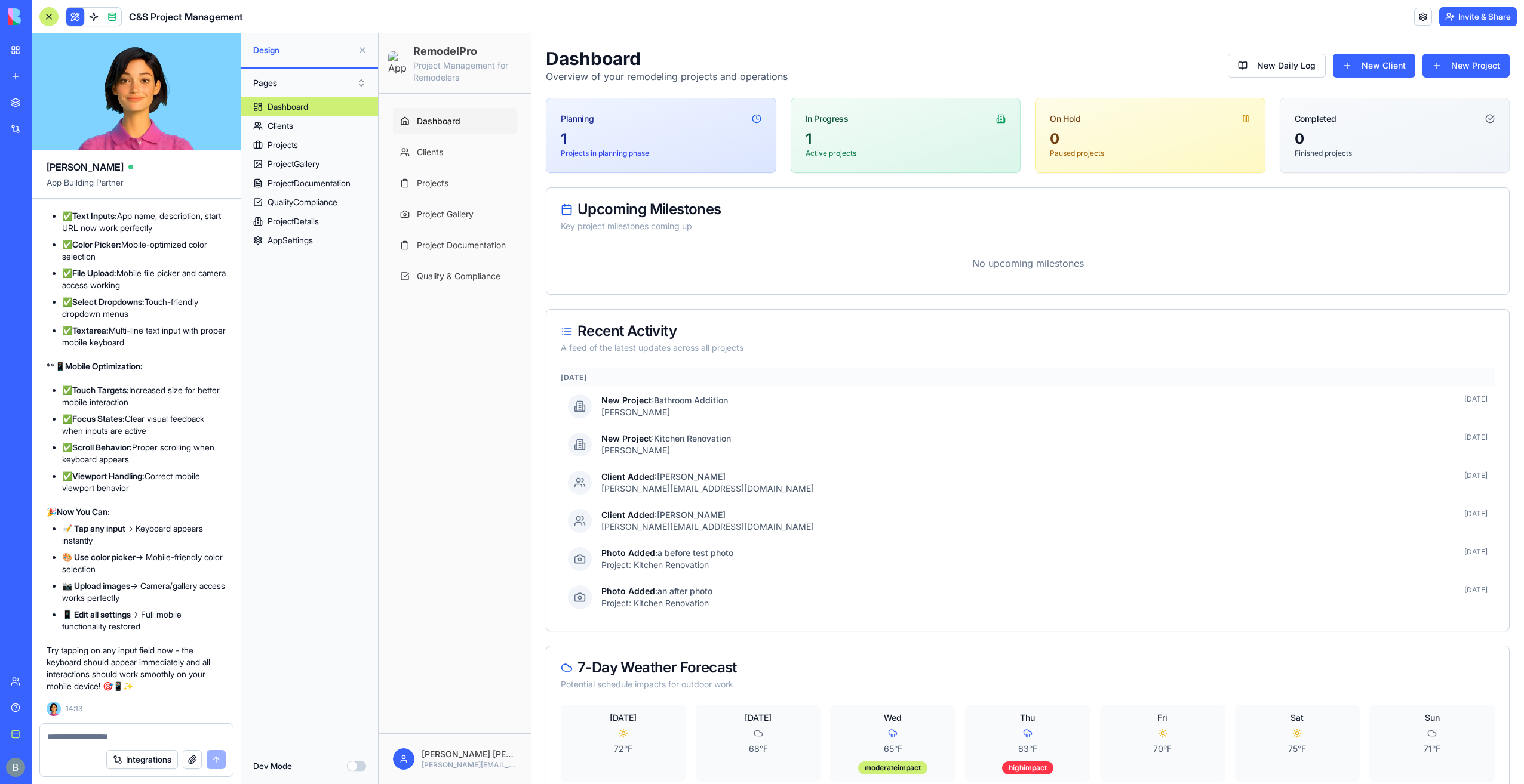
click at [361, 46] on button at bounding box center [362, 50] width 19 height 19
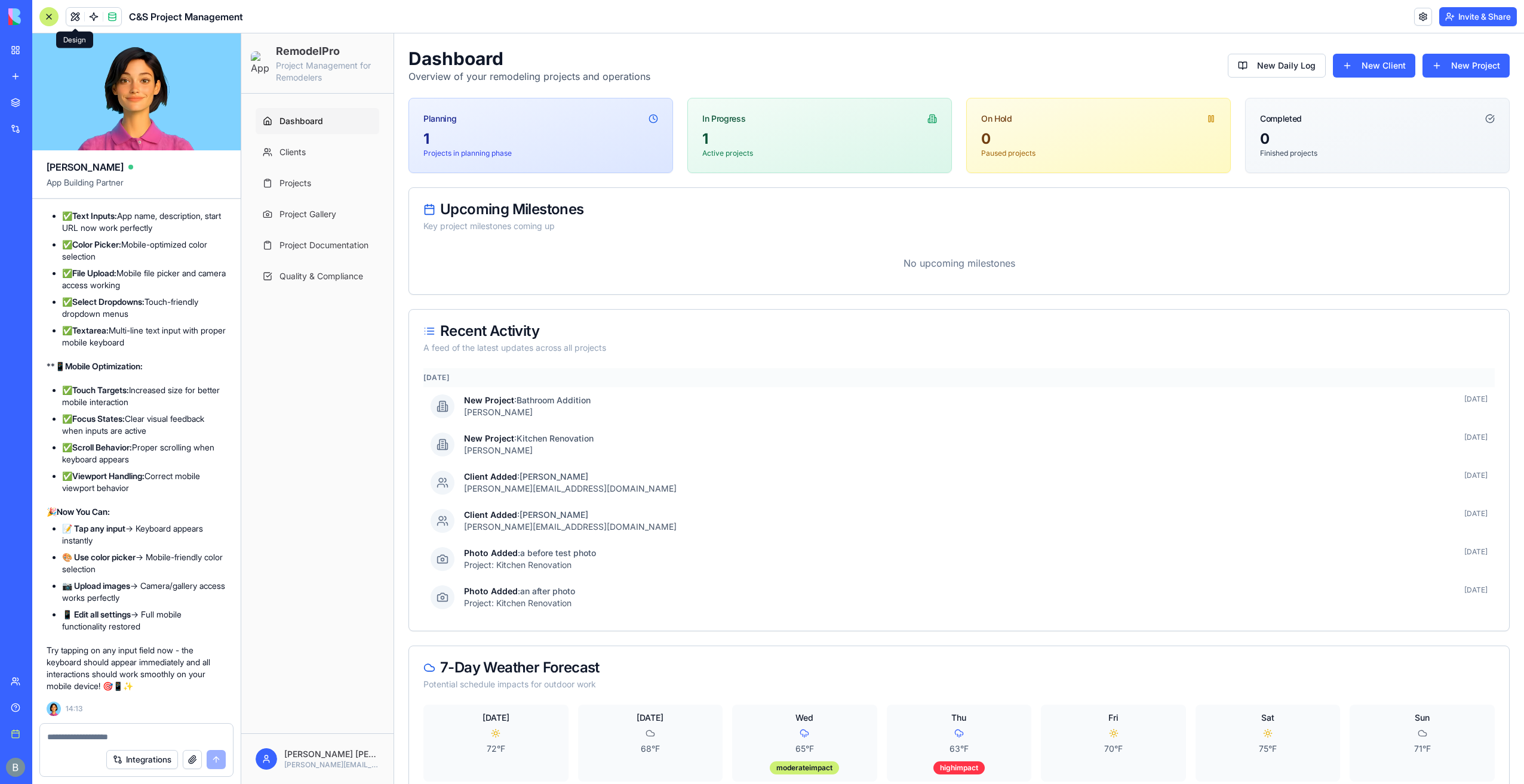
click at [252, 61] on img at bounding box center [260, 63] width 18 height 24
click at [334, 772] on html "RemodelPro Project Management for Remodelers Dashboard Clients Projects Project…" at bounding box center [883, 422] width 1283 height 778
click at [317, 675] on span "App Settings" at bounding box center [303, 681] width 51 height 12
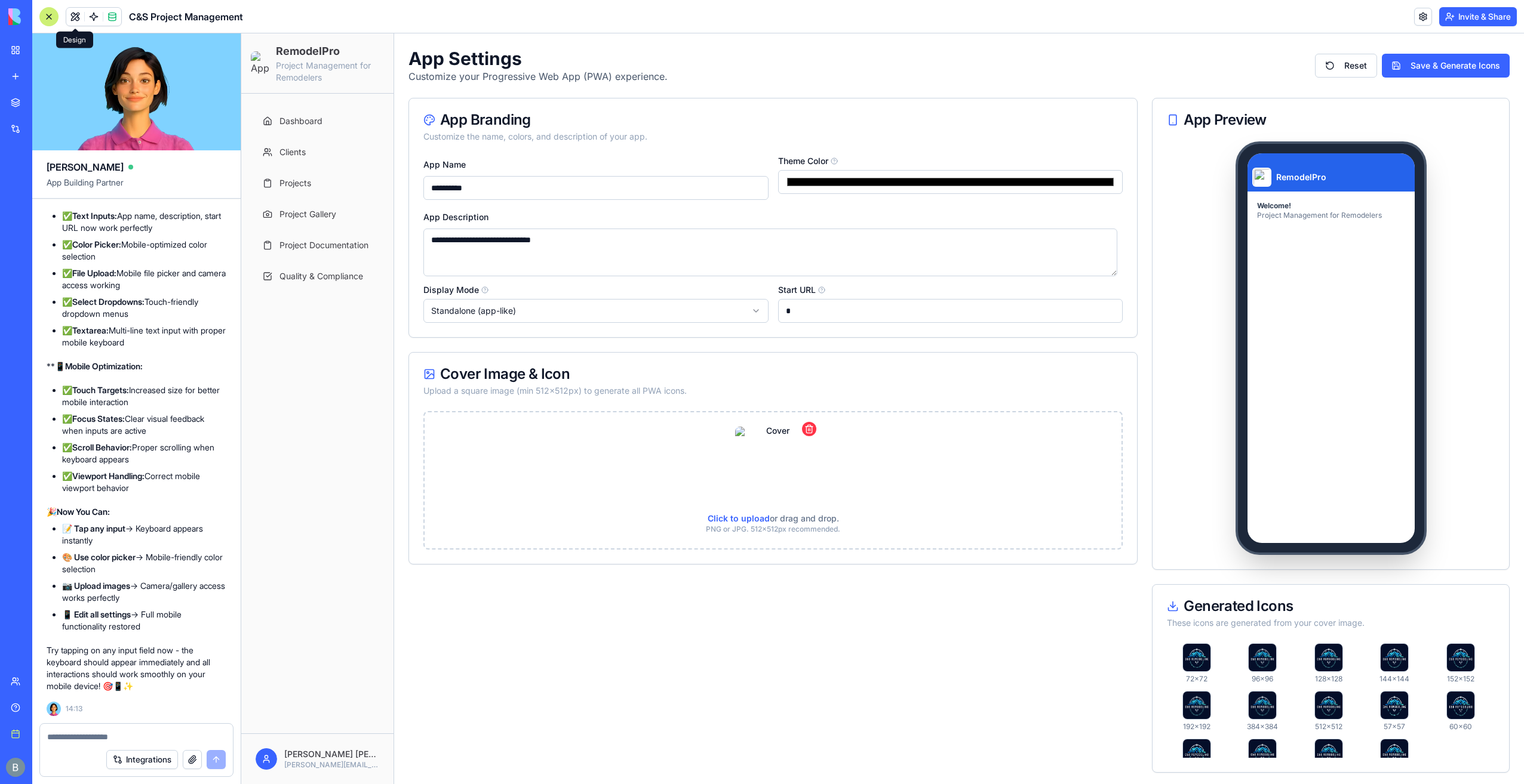
drag, startPoint x: 710, startPoint y: 247, endPoint x: 387, endPoint y: 255, distance: 323.1
click at [387, 255] on div "**********" at bounding box center [883, 410] width 1283 height 754
type textarea "**********"
click at [1450, 62] on button "Save & Generate Icons" at bounding box center [1445, 65] width 127 height 24
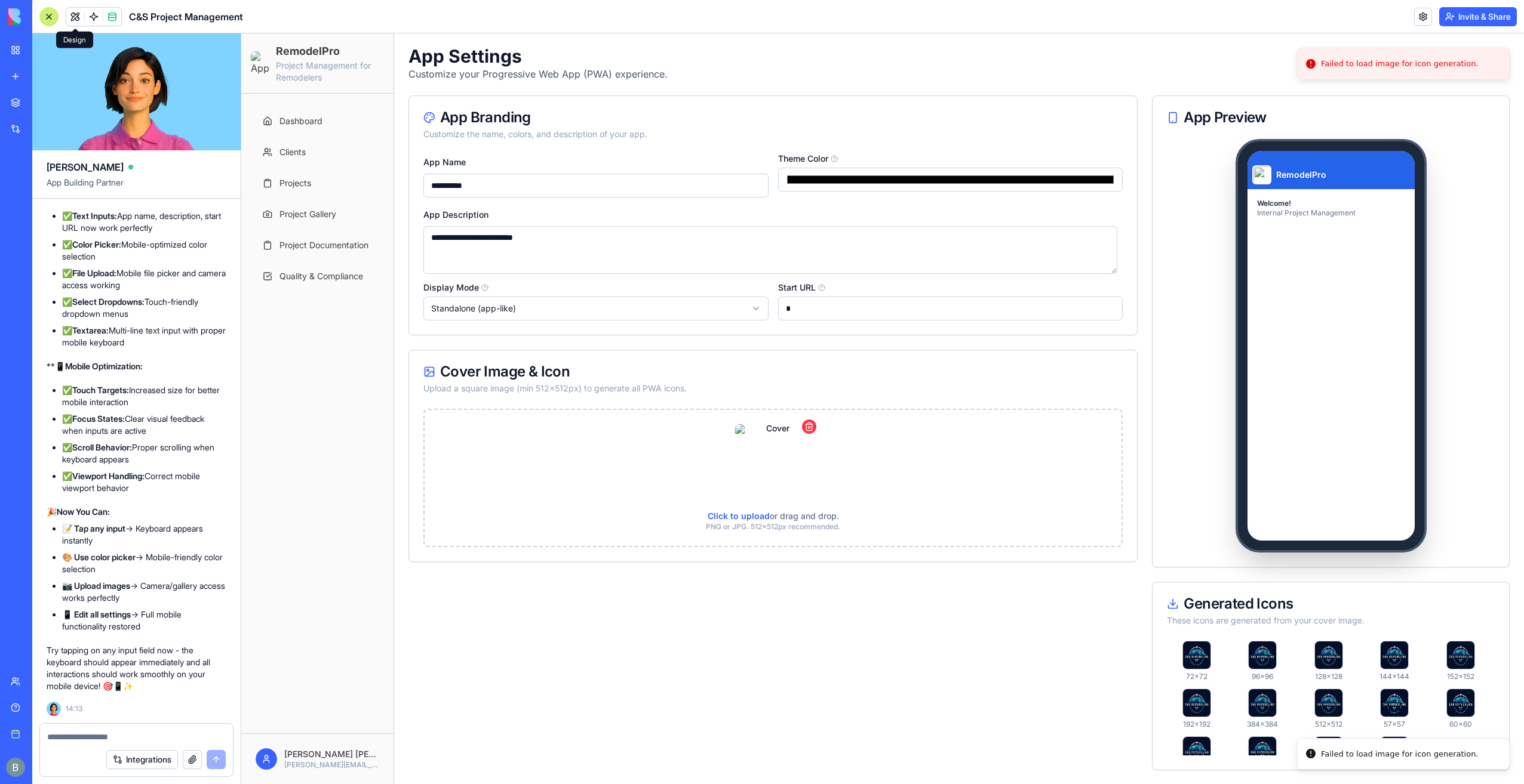
click at [1190, 647] on img at bounding box center [1196, 655] width 29 height 29
click at [1200, 614] on div "These icons are generated from your cover image." at bounding box center [1330, 620] width 328 height 12
click at [1153, 598] on div "Generated Icons These icons are generated from your cover image." at bounding box center [1330, 612] width 357 height 59
click at [1170, 605] on icon at bounding box center [1172, 604] width 12 height 12
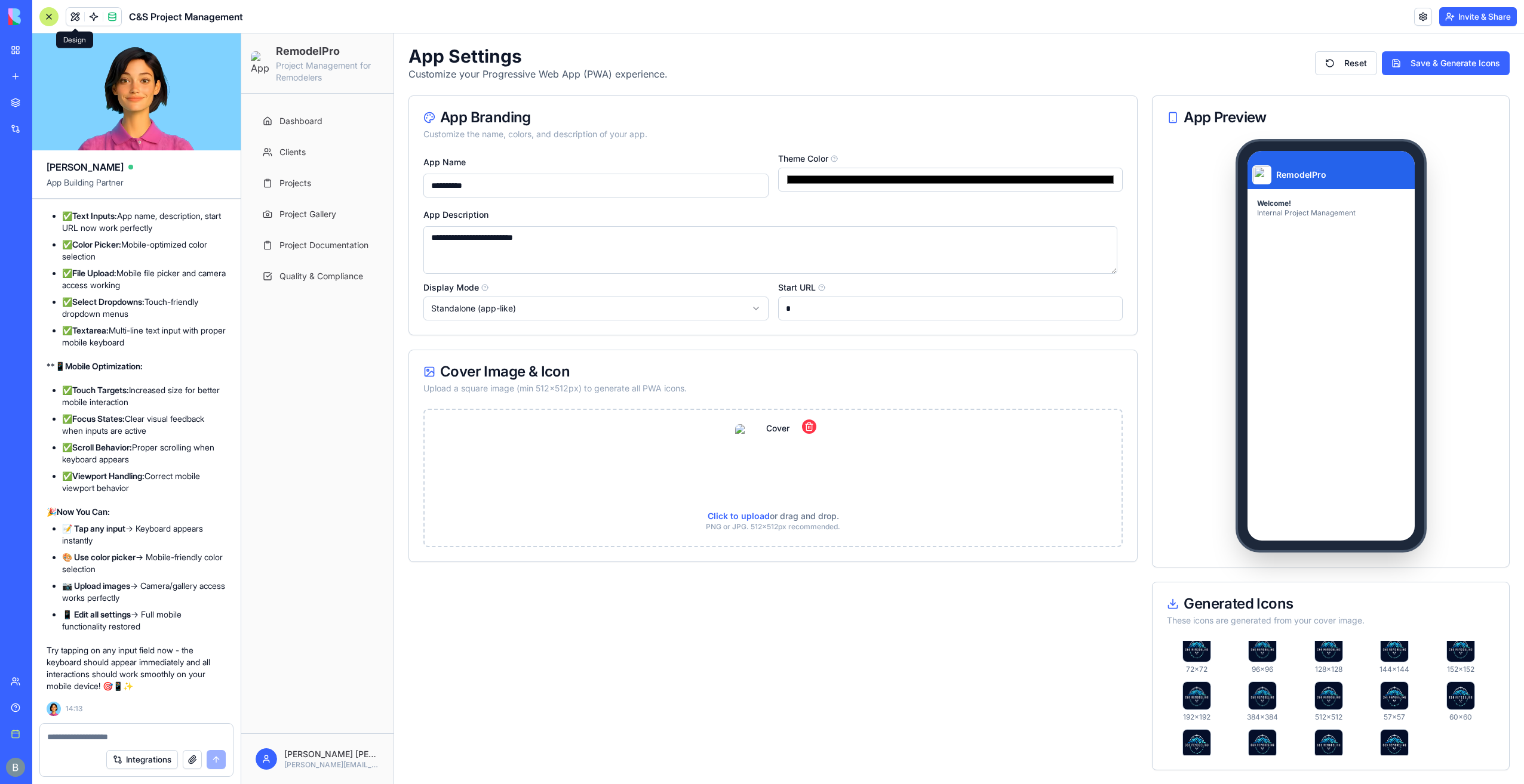
scroll to position [22, 0]
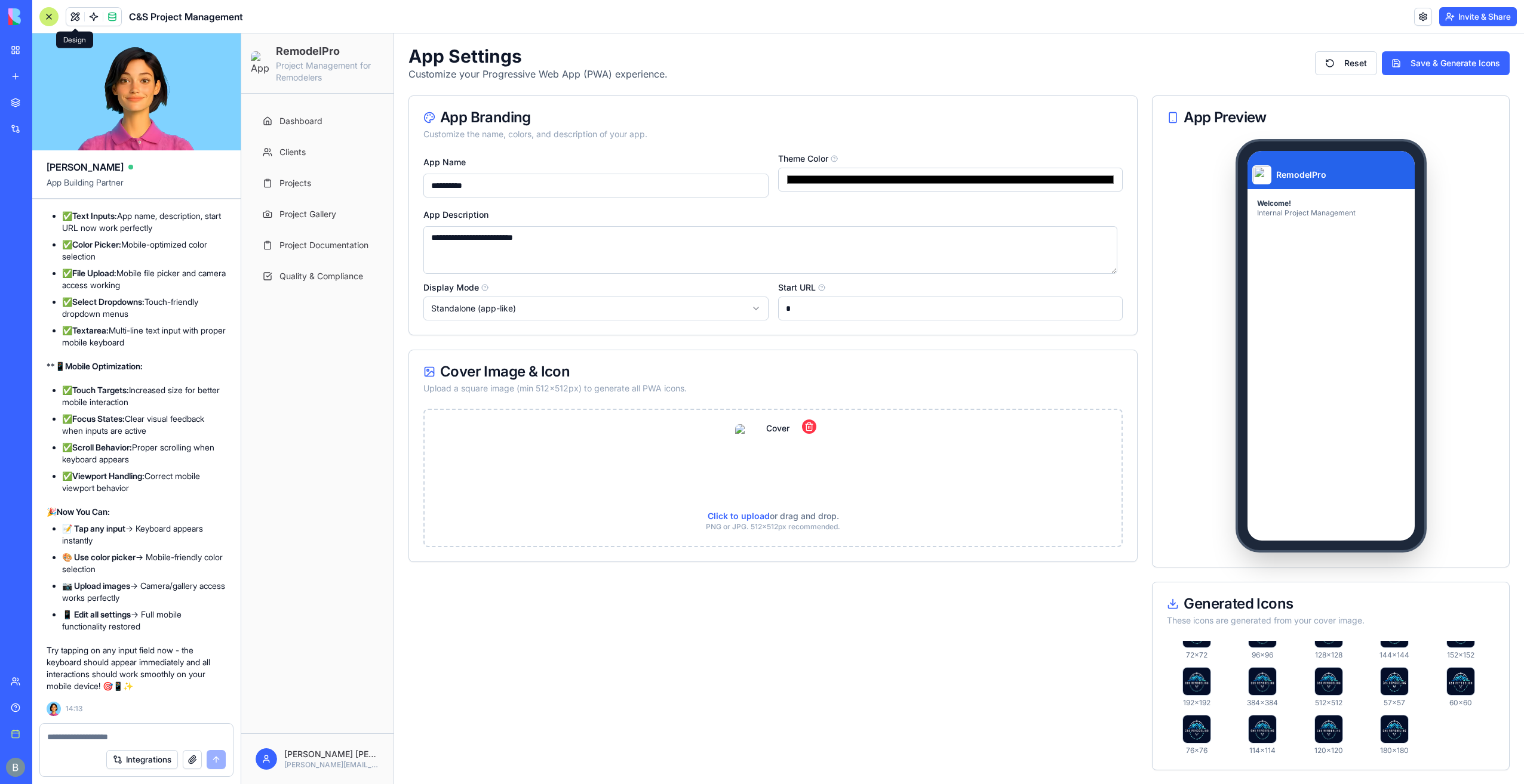
drag, startPoint x: 1408, startPoint y: 690, endPoint x: 1416, endPoint y: 684, distance: 10.0
click at [1409, 688] on div "72x72 96x96 128x128 144x144 152x152 192x192 384x384 512x512 57x57 60x60 76x76 1…" at bounding box center [1330, 698] width 328 height 115
click at [1460, 679] on div "60x60" at bounding box center [1460, 687] width 59 height 41
click at [1446, 684] on img at bounding box center [1460, 681] width 29 height 29
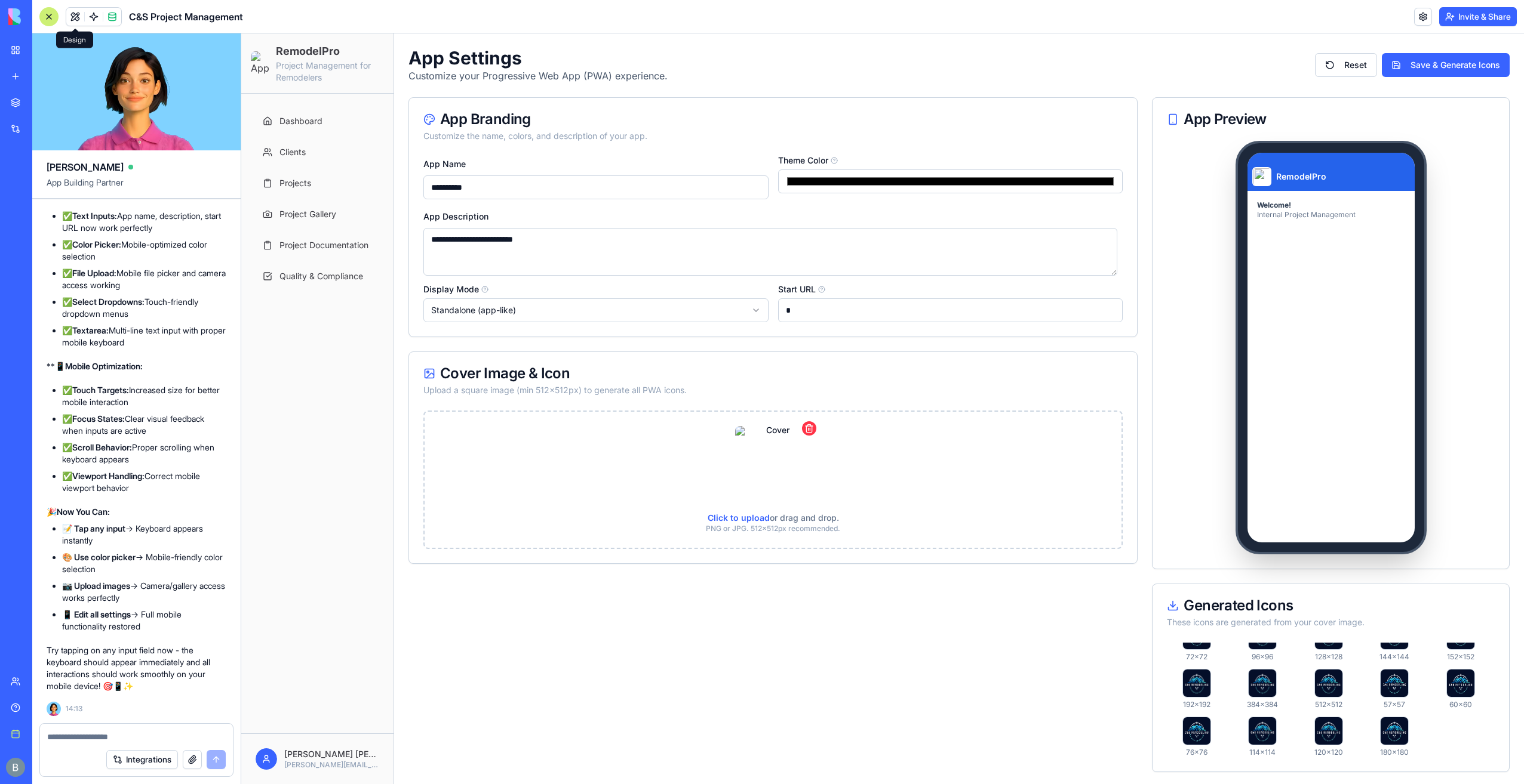
scroll to position [0, 0]
click at [325, 127] on link "Dashboard" at bounding box center [317, 122] width 123 height 26
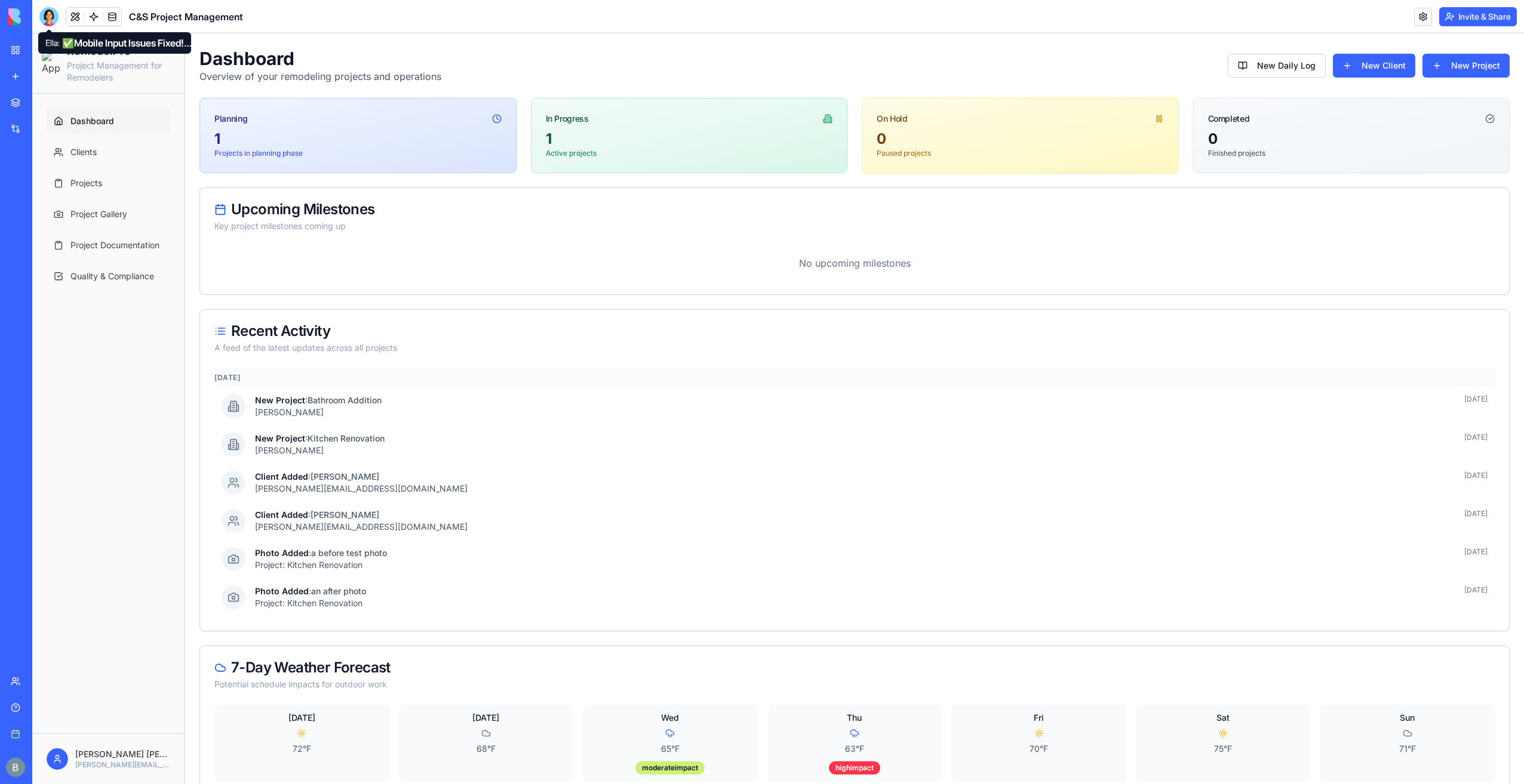
click at [56, 14] on div at bounding box center [49, 17] width 19 height 19
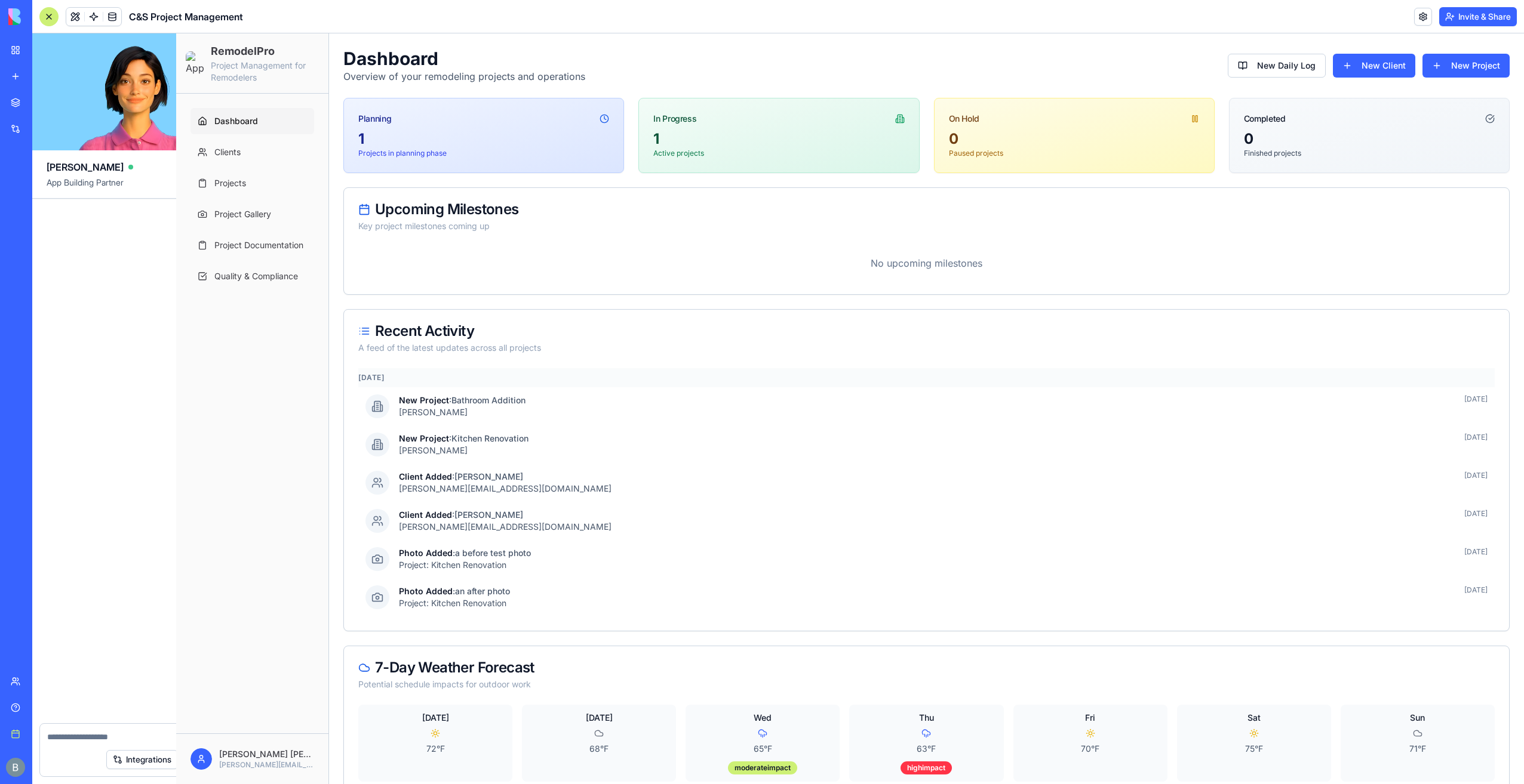
scroll to position [54403, 0]
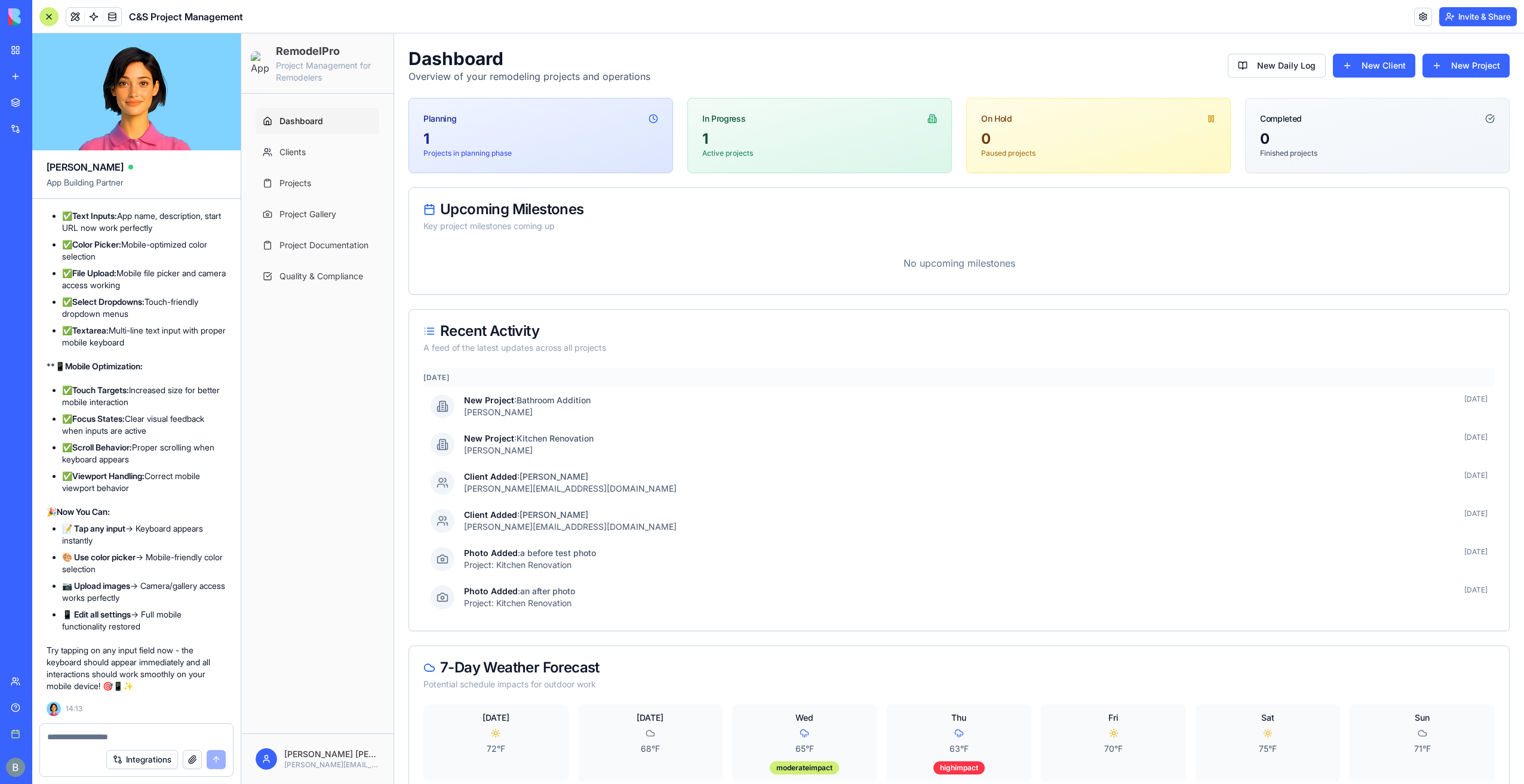
click at [147, 741] on textarea at bounding box center [137, 737] width 179 height 12
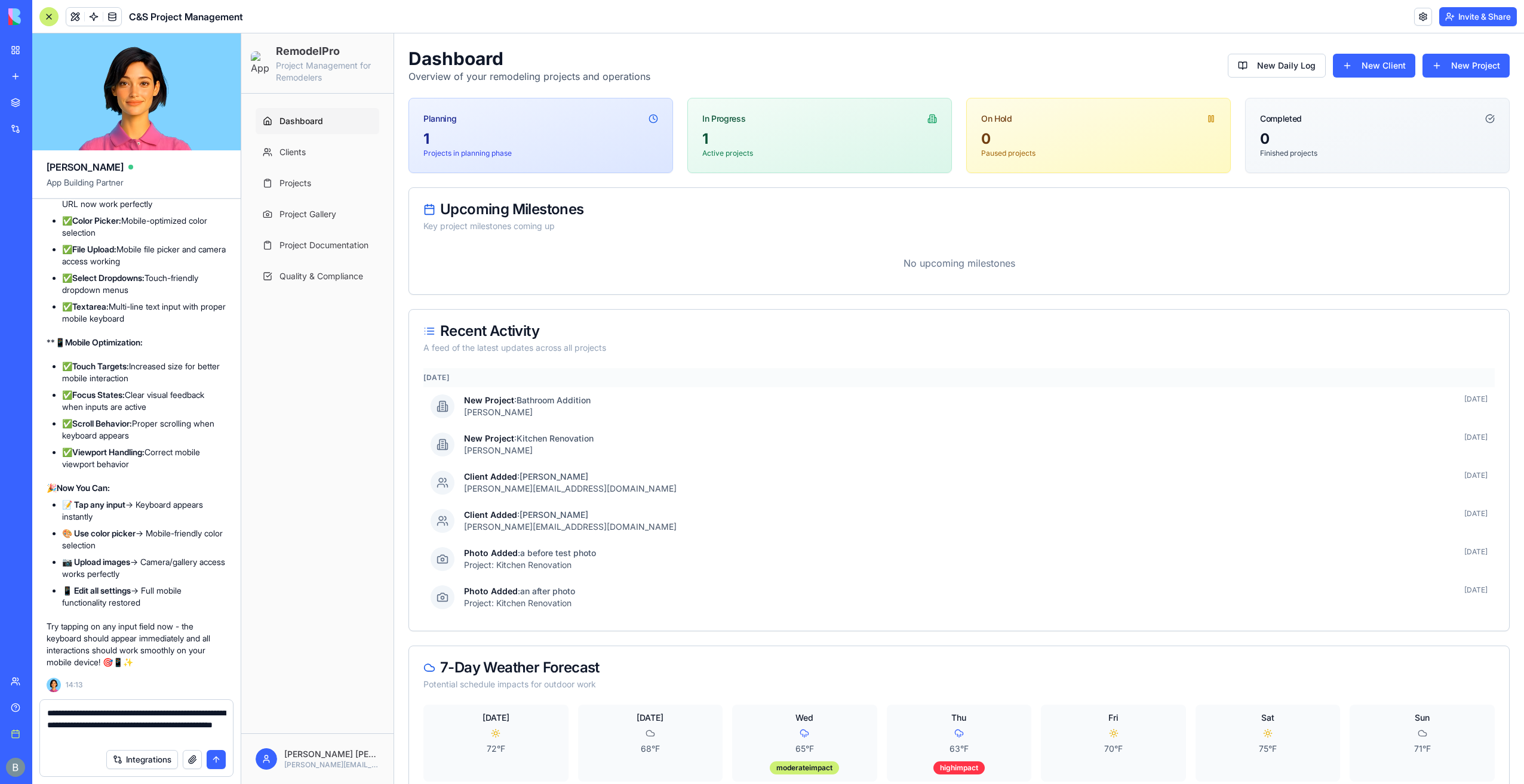
type textarea "**********"
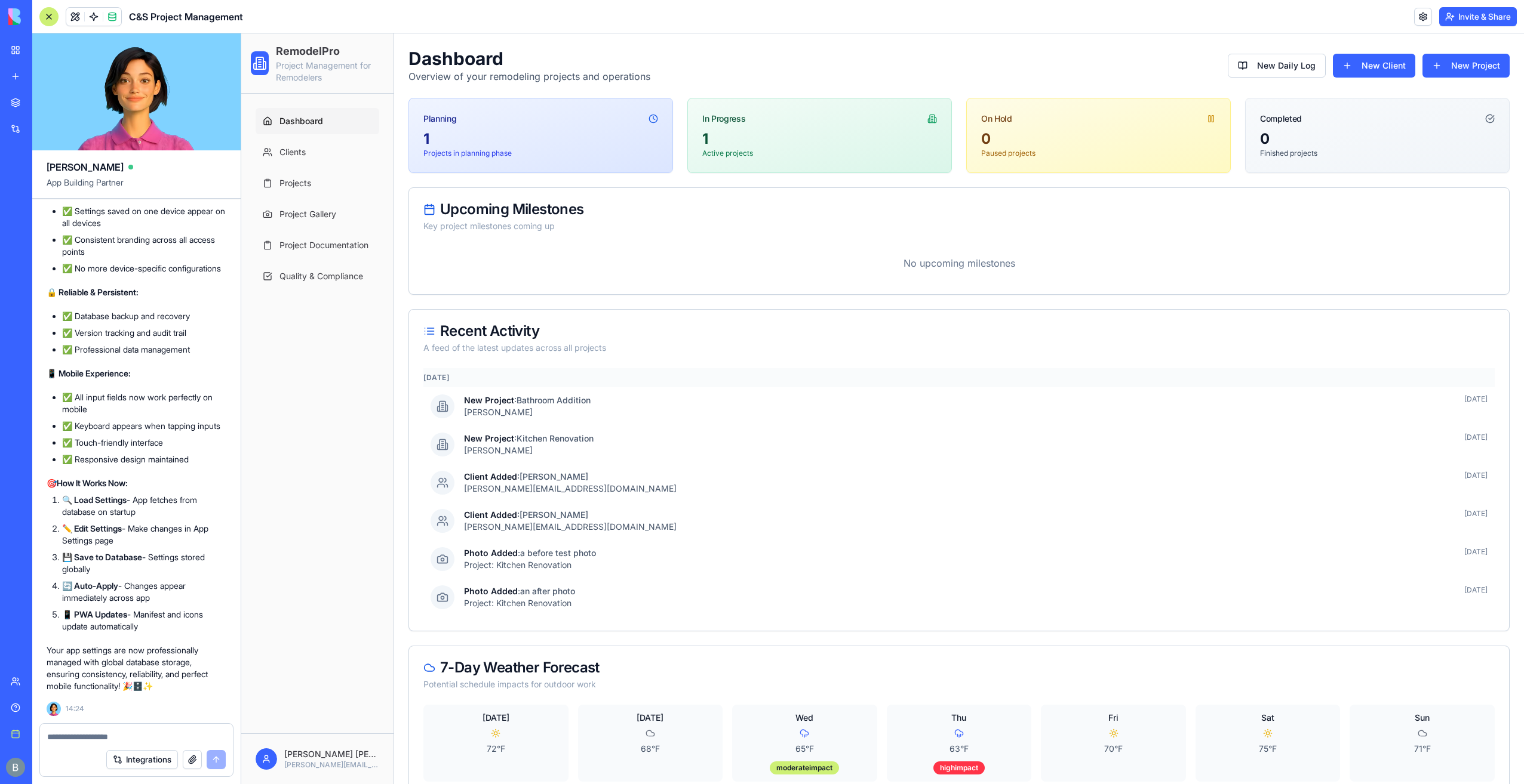
scroll to position [55905, 0]
click at [349, 767] on html "RemodelPro Project Management for Remodelers Dashboard Clients Projects Project…" at bounding box center [883, 422] width 1283 height 778
click at [318, 679] on span "App Settings" at bounding box center [303, 681] width 51 height 12
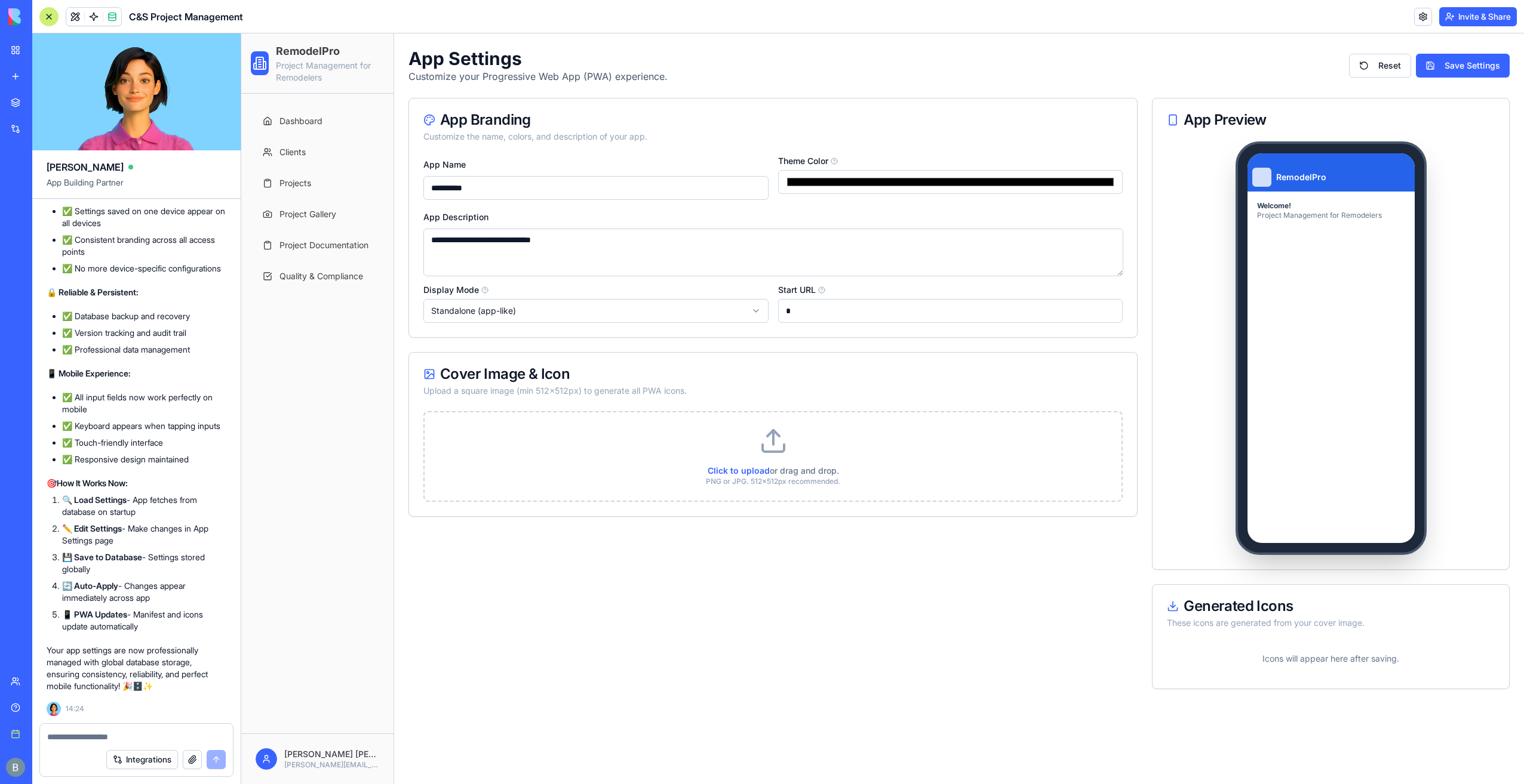
drag, startPoint x: 617, startPoint y: 245, endPoint x: 223, endPoint y: 265, distance: 394.5
click at [242, 265] on html "**********" at bounding box center [883, 409] width 1283 height 751
type textarea "**********"
click at [652, 142] on div "Customize the name, colors, and description of your app." at bounding box center [773, 136] width 699 height 12
click at [614, 163] on div "**********" at bounding box center [596, 179] width 345 height 43
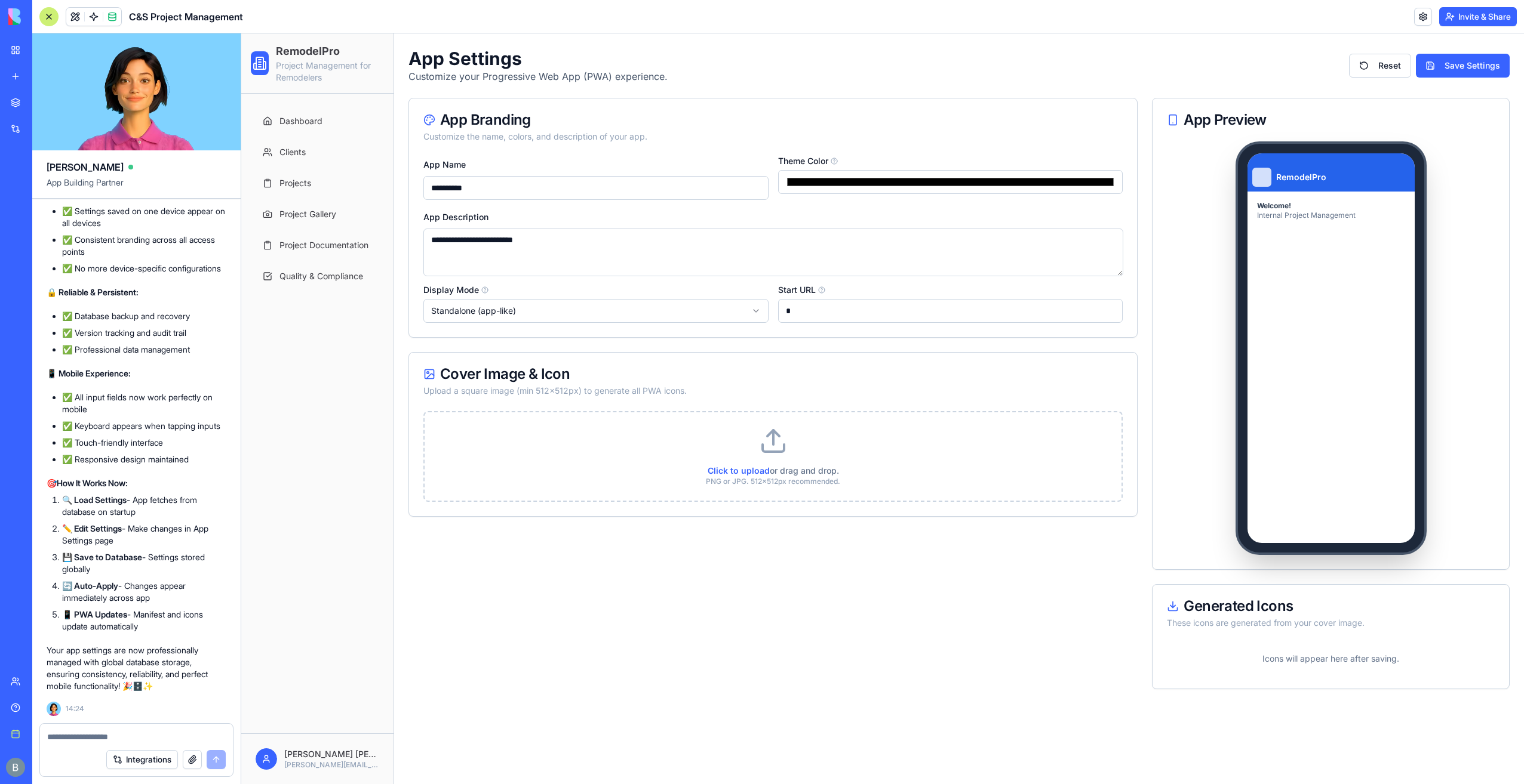
click at [615, 148] on div "App Branding Customize the name, colors, and description of your app." at bounding box center [773, 127] width 728 height 59
click at [747, 471] on span "Click to upload" at bounding box center [738, 471] width 62 height 10
click at [242, 33] on input "Click to upload or drag and drop. PNG or JPG. 512x512px recommended." at bounding box center [242, 33] width 0 height 0
click at [927, 395] on div "Upload a square image (min 512x512px) to generate all PWA icons." at bounding box center [773, 391] width 699 height 12
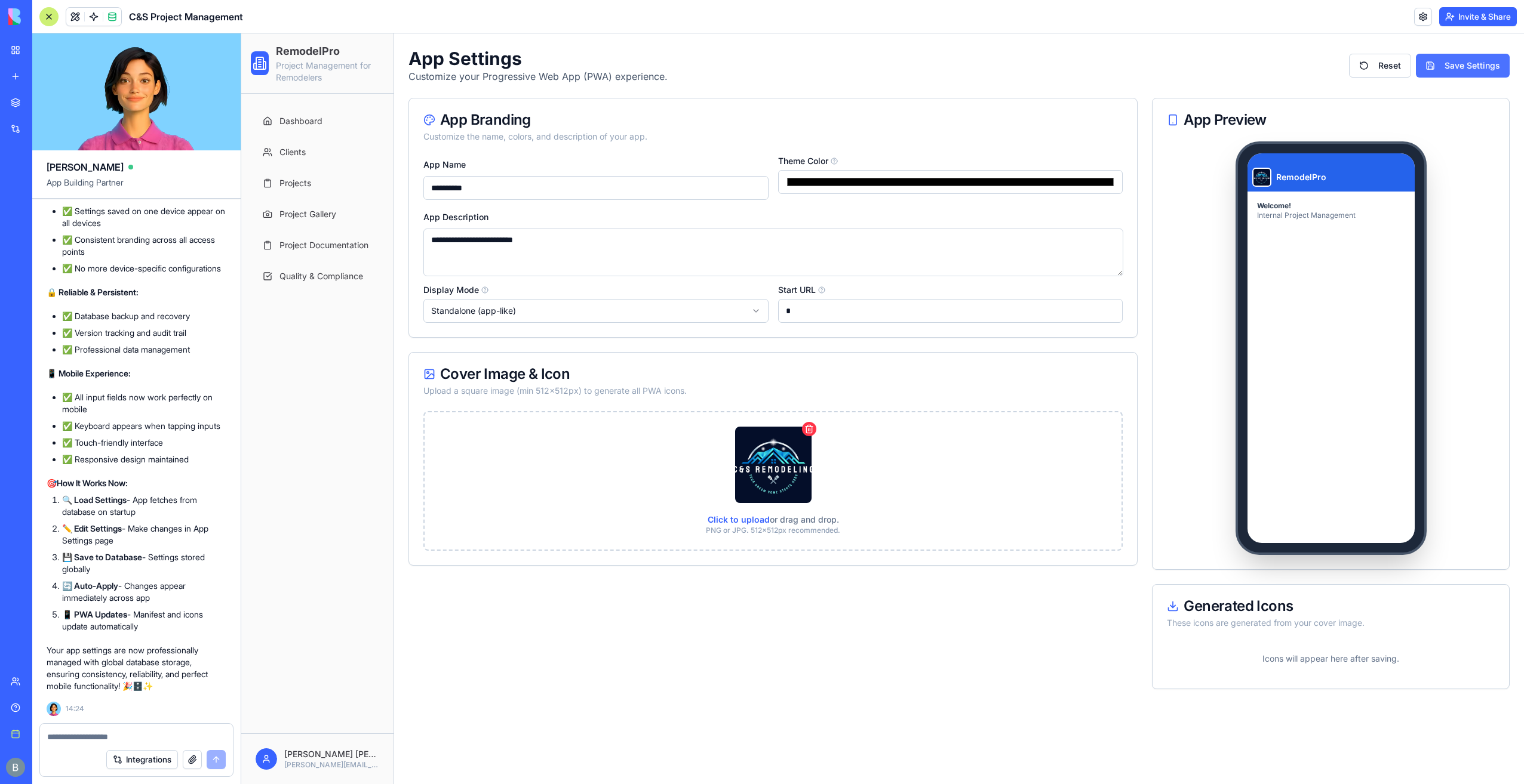
click at [1474, 71] on button "Save Settings" at bounding box center [1462, 65] width 93 height 24
click at [1081, 69] on div "App Settings Customize your Progressive Web App (PWA) experience. Reset Save Se…" at bounding box center [959, 65] width 1101 height 36
click at [319, 127] on link "Dashboard" at bounding box center [317, 122] width 123 height 26
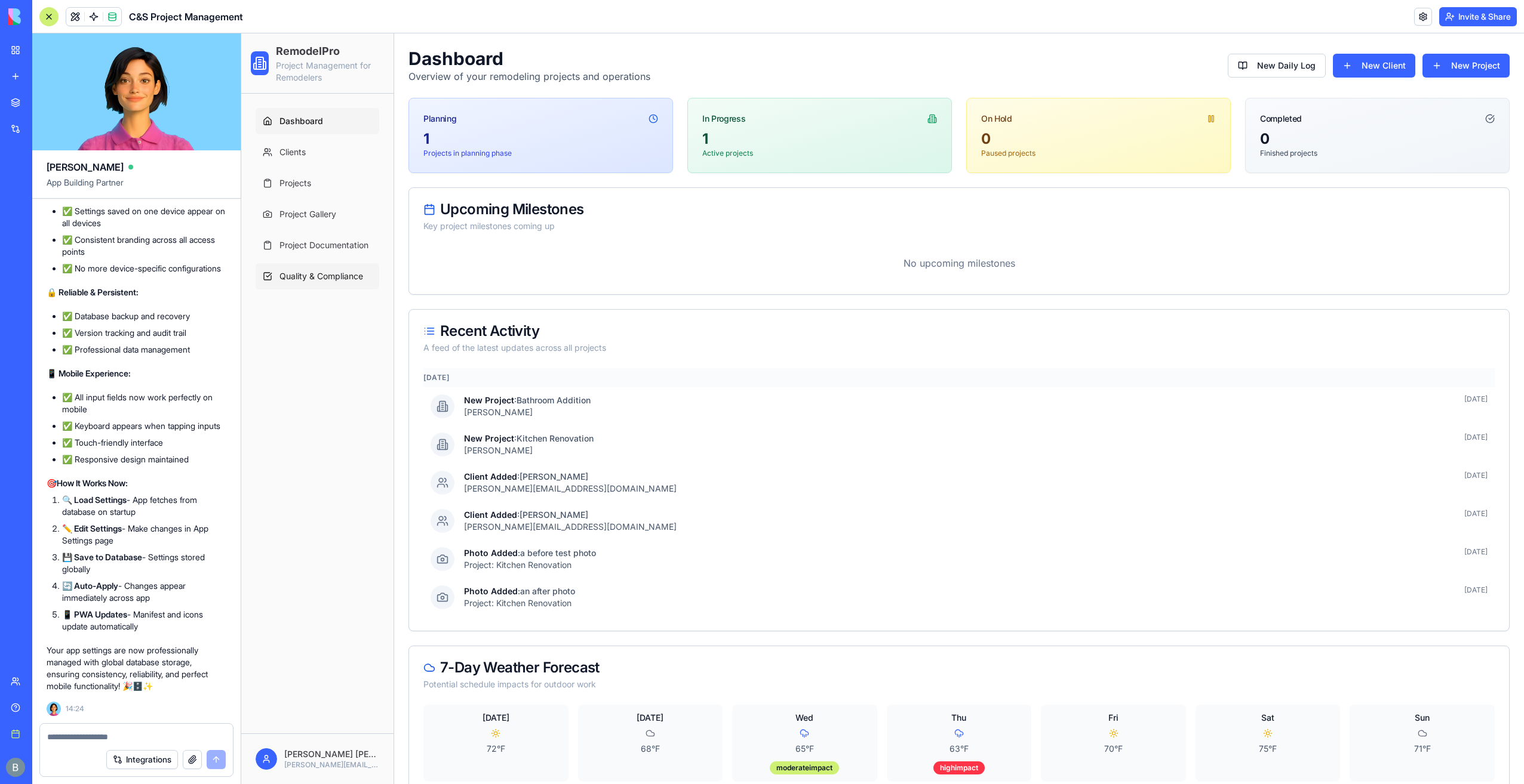
click at [326, 285] on link "Quality & Compliance" at bounding box center [317, 276] width 123 height 26
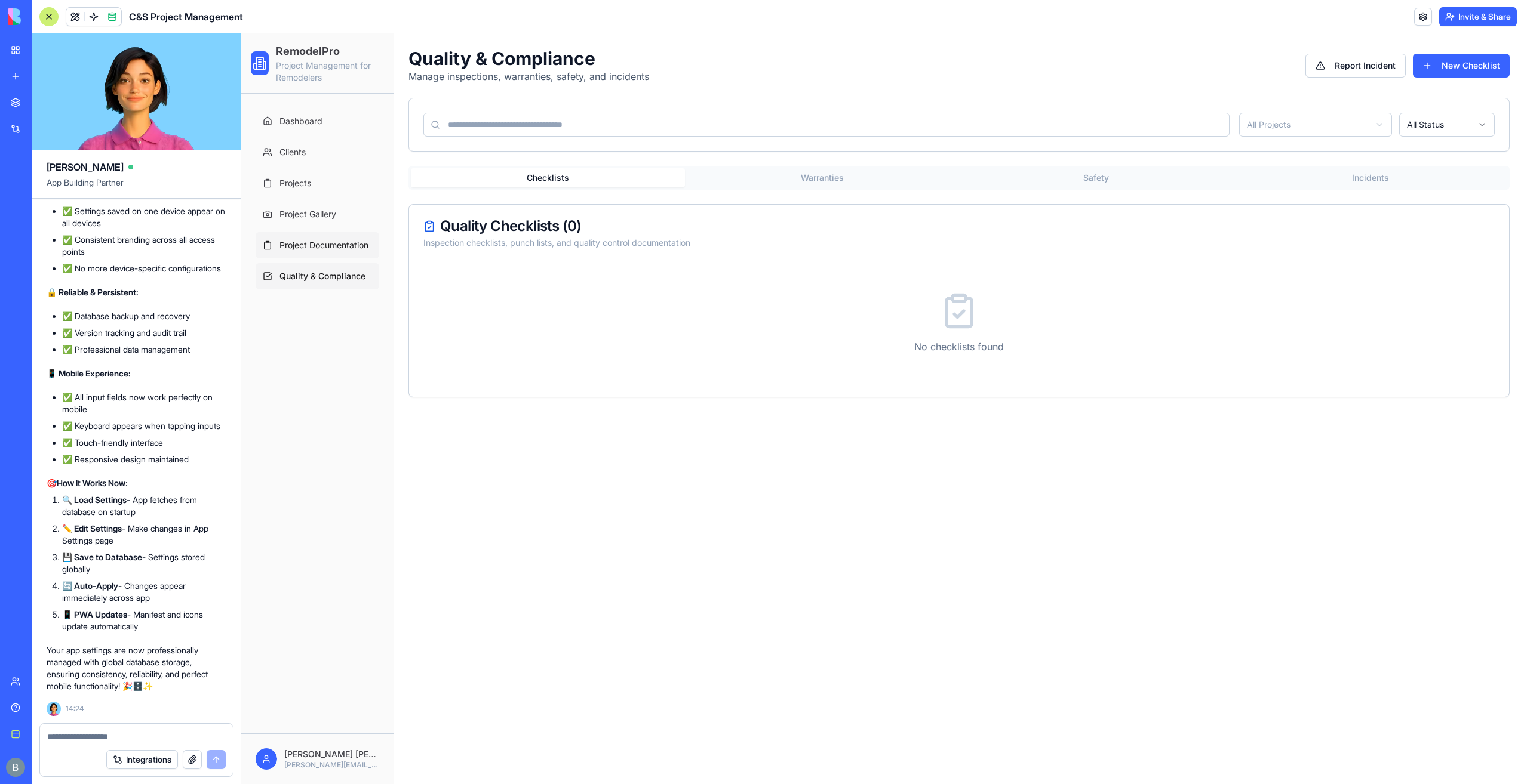
click at [336, 240] on span "Project Documentation" at bounding box center [324, 245] width 89 height 12
click at [336, 281] on span "Quality & Compliance" at bounding box center [321, 276] width 84 height 12
click at [323, 754] on html "RemodelPro Project Management for Remodelers Dashboard Clients Projects Project…" at bounding box center [883, 409] width 1283 height 751
click at [321, 687] on link "App Settings" at bounding box center [317, 681] width 127 height 19
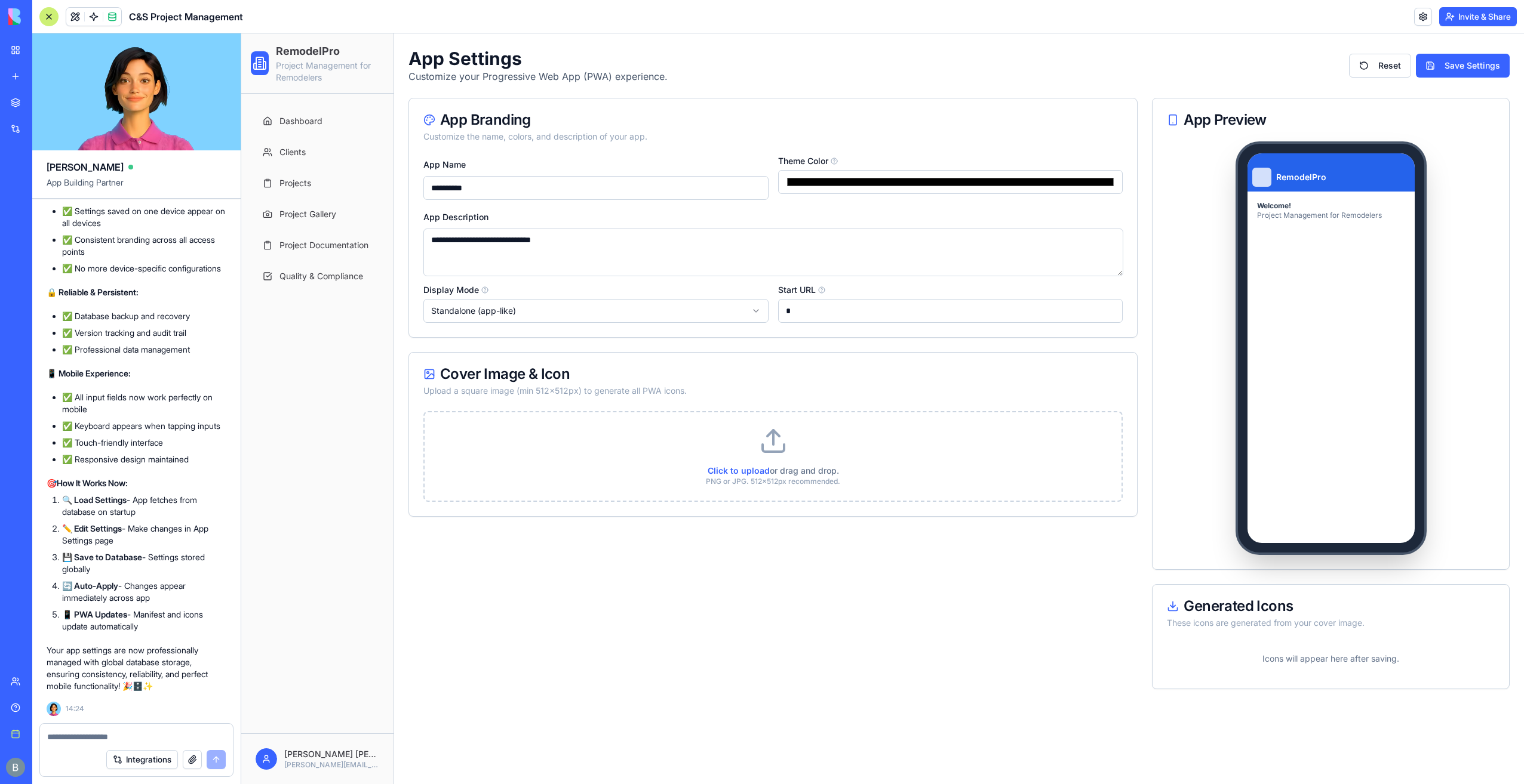
click at [106, 738] on textarea at bounding box center [137, 737] width 180 height 12
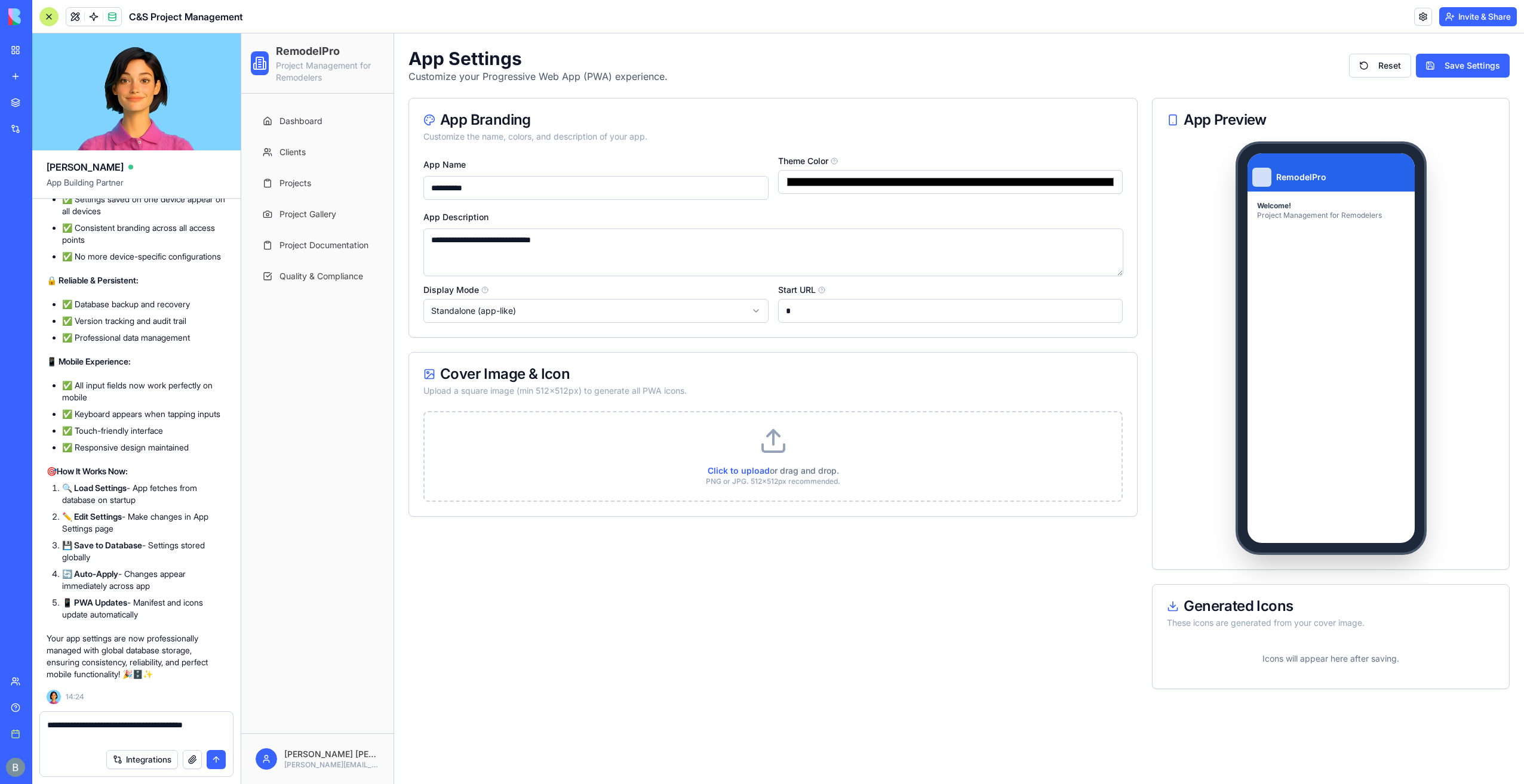
type textarea "**********"
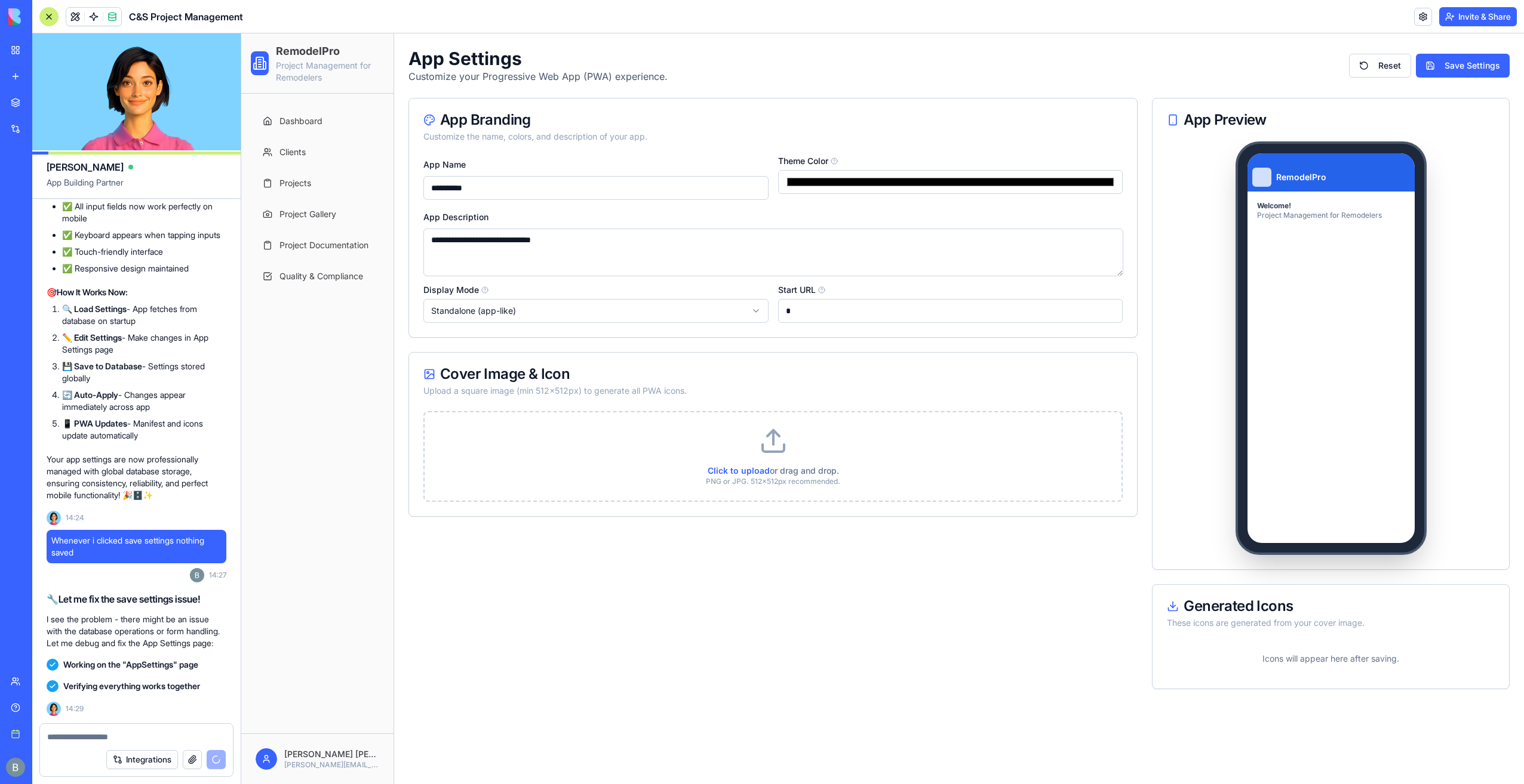
scroll to position [57081, 0]
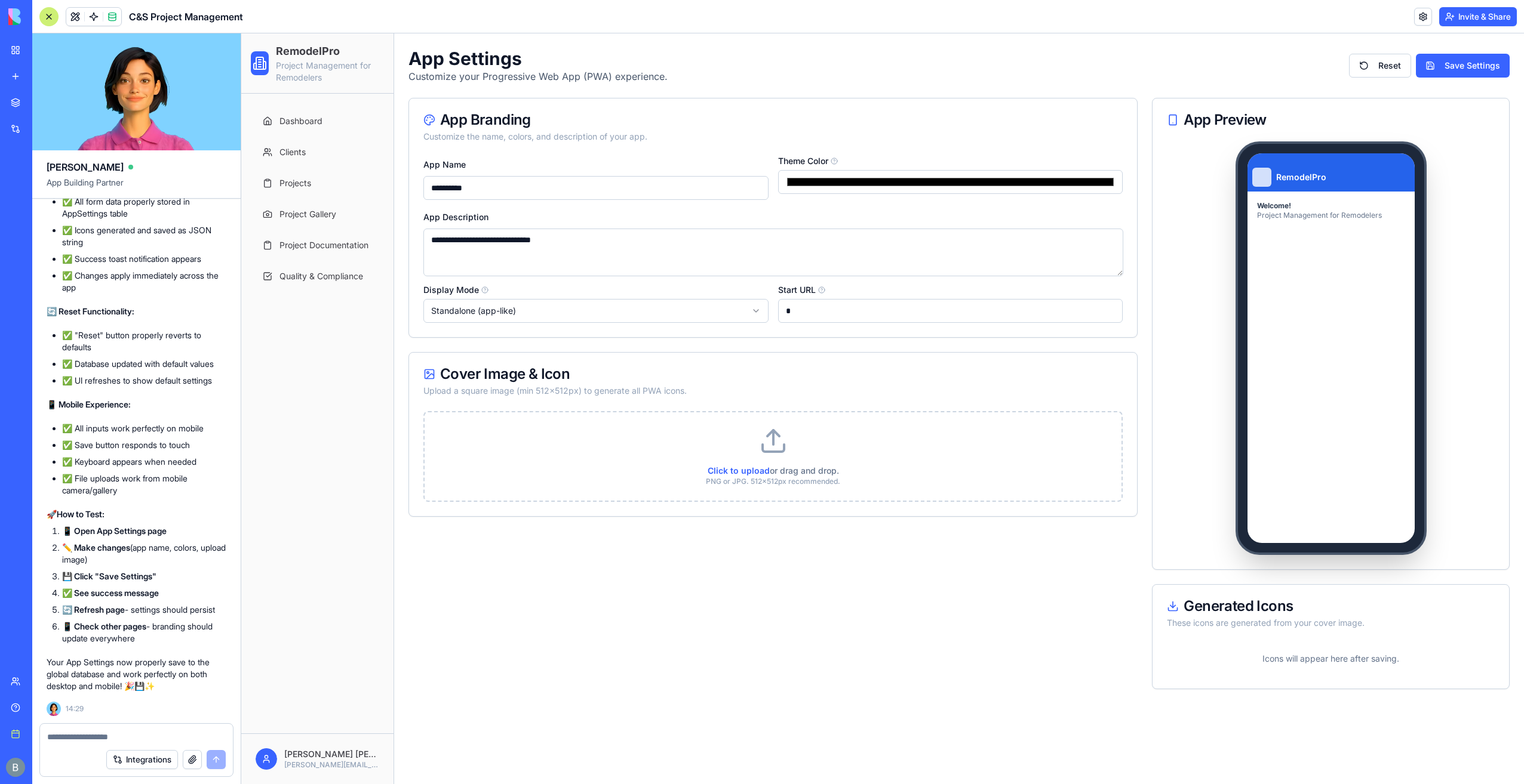
click at [291, 135] on ul "Dashboard Clients Projects Project Gallery Project Documentation Quality & Comp…" at bounding box center [317, 198] width 123 height 181
click at [292, 123] on span "Dashboard" at bounding box center [301, 121] width 43 height 12
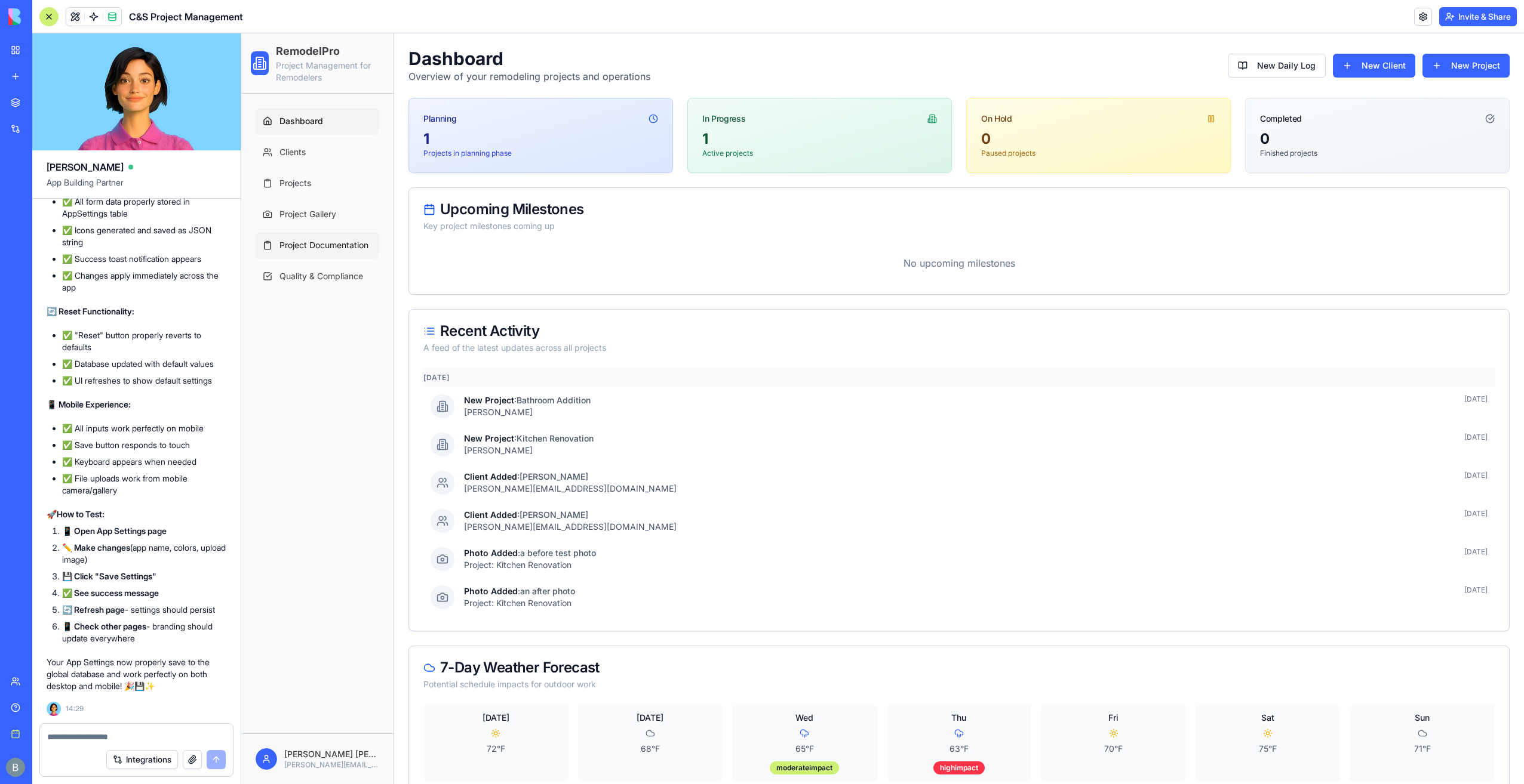
click at [342, 247] on span "Project Documentation" at bounding box center [324, 245] width 89 height 12
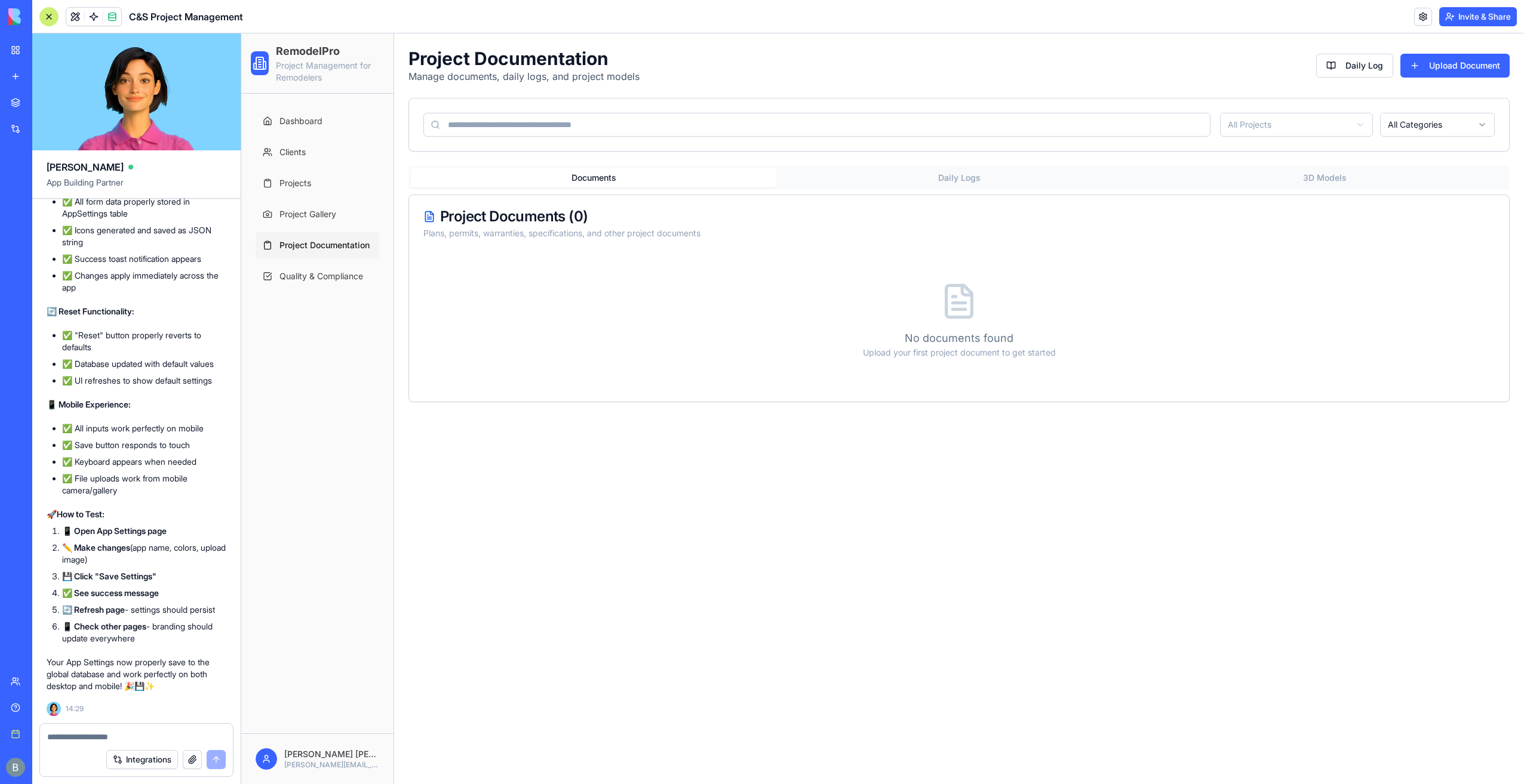
click at [337, 278] on span "Quality & Compliance" at bounding box center [321, 276] width 84 height 12
click at [309, 752] on html "RemodelPro Project Management for Remodelers Dashboard Clients Projects Project…" at bounding box center [883, 409] width 1283 height 751
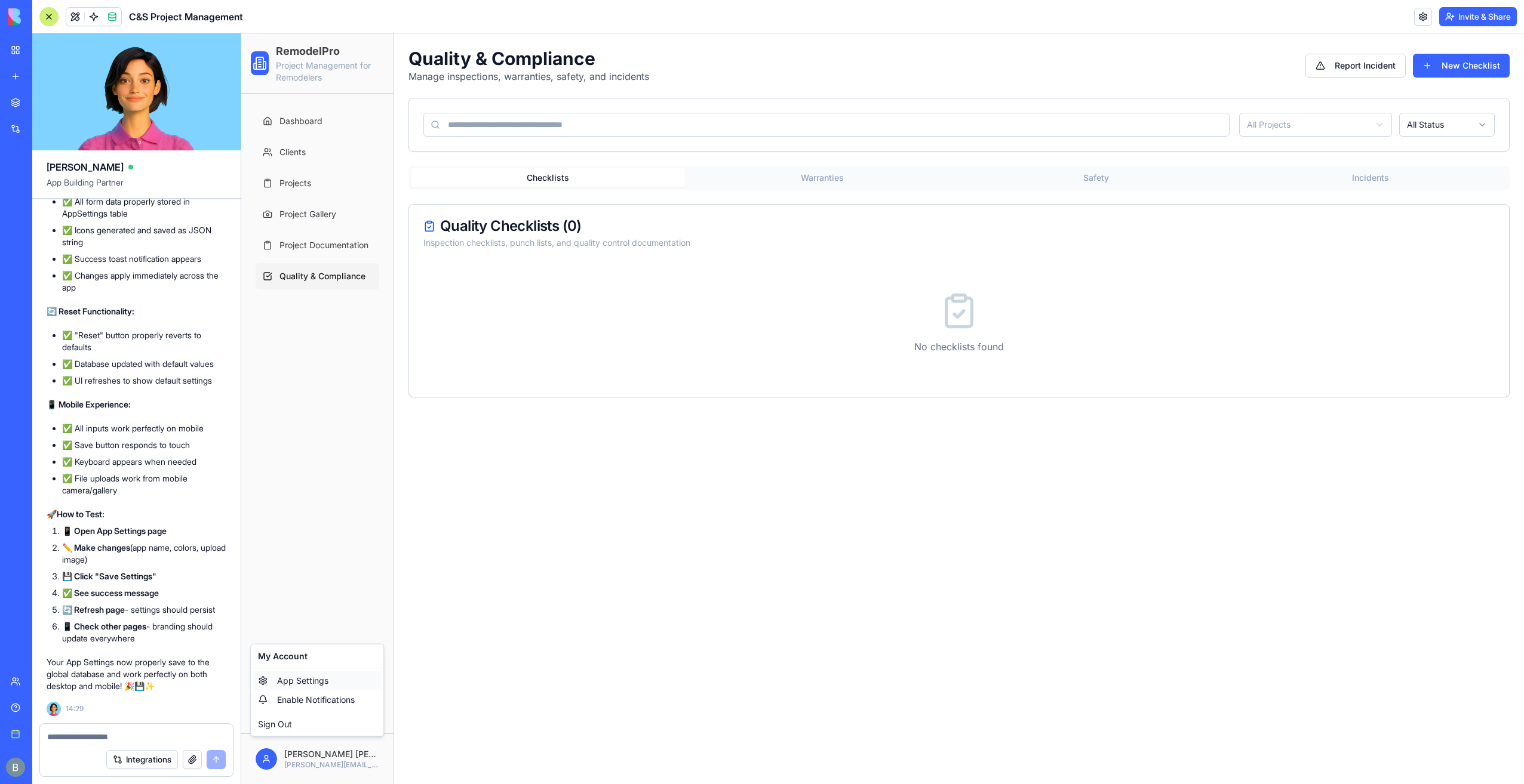
click at [315, 675] on span "App Settings" at bounding box center [303, 681] width 51 height 12
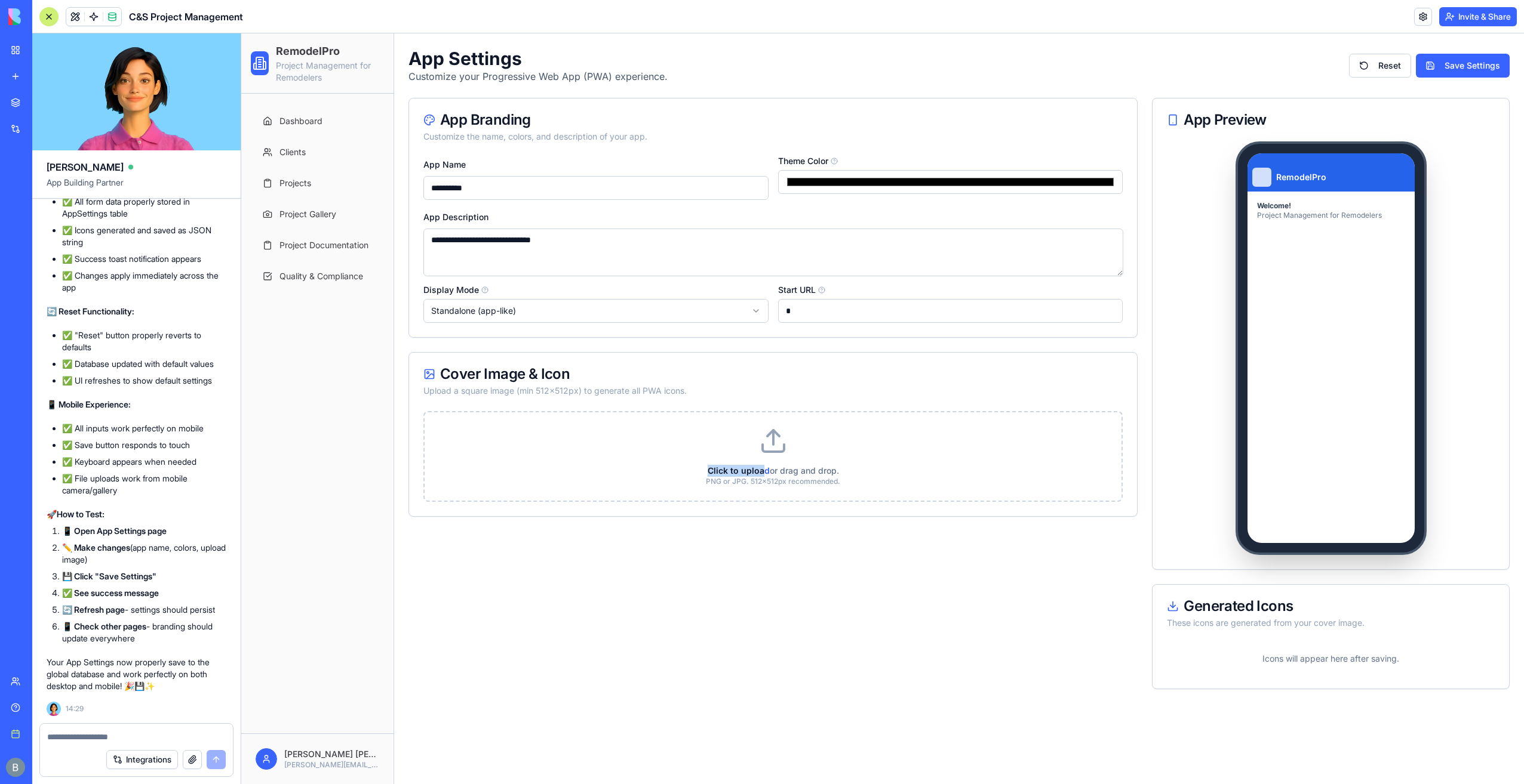
click at [760, 455] on label "Click to upload or drag and drop. PNG or JPG. 512x512px recommended." at bounding box center [773, 457] width 697 height 88
click at [759, 466] on span "Click to upload" at bounding box center [738, 471] width 62 height 10
click at [242, 33] on input "Click to upload or drag and drop. PNG or JPG. 512x512px recommended." at bounding box center [242, 33] width 0 height 0
drag, startPoint x: 641, startPoint y: 251, endPoint x: 328, endPoint y: 244, distance: 313.1
click at [328, 244] on div "**********" at bounding box center [883, 409] width 1283 height 751
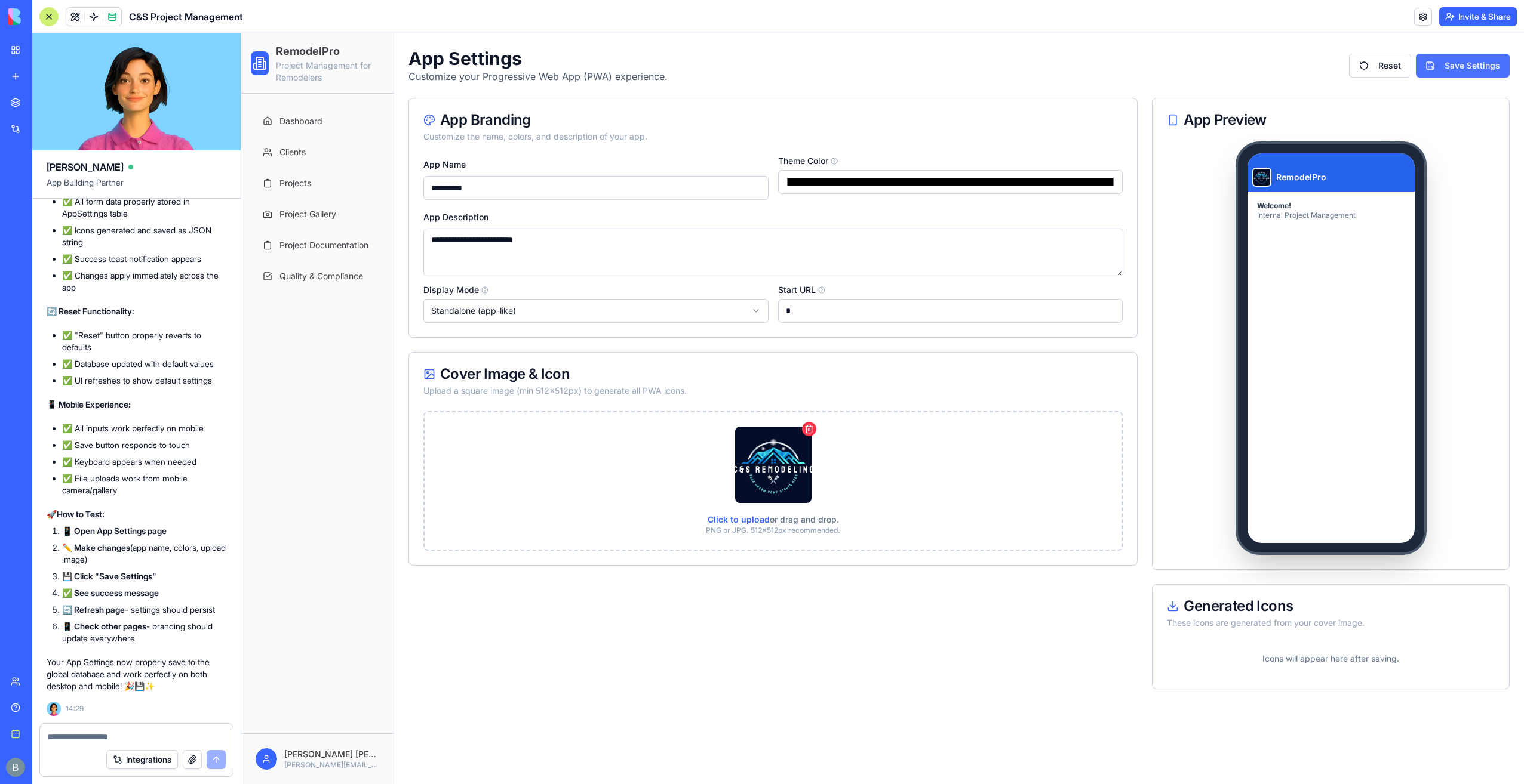
type textarea "**********"
click at [1461, 66] on button "Save Settings" at bounding box center [1462, 65] width 93 height 24
drag, startPoint x: 1384, startPoint y: 756, endPoint x: 1335, endPoint y: 750, distance: 49.4
click at [1335, 750] on div "Save failed: Failed to load image for icon generation." at bounding box center [1402, 748] width 179 height 23
click at [108, 729] on div at bounding box center [136, 734] width 193 height 19
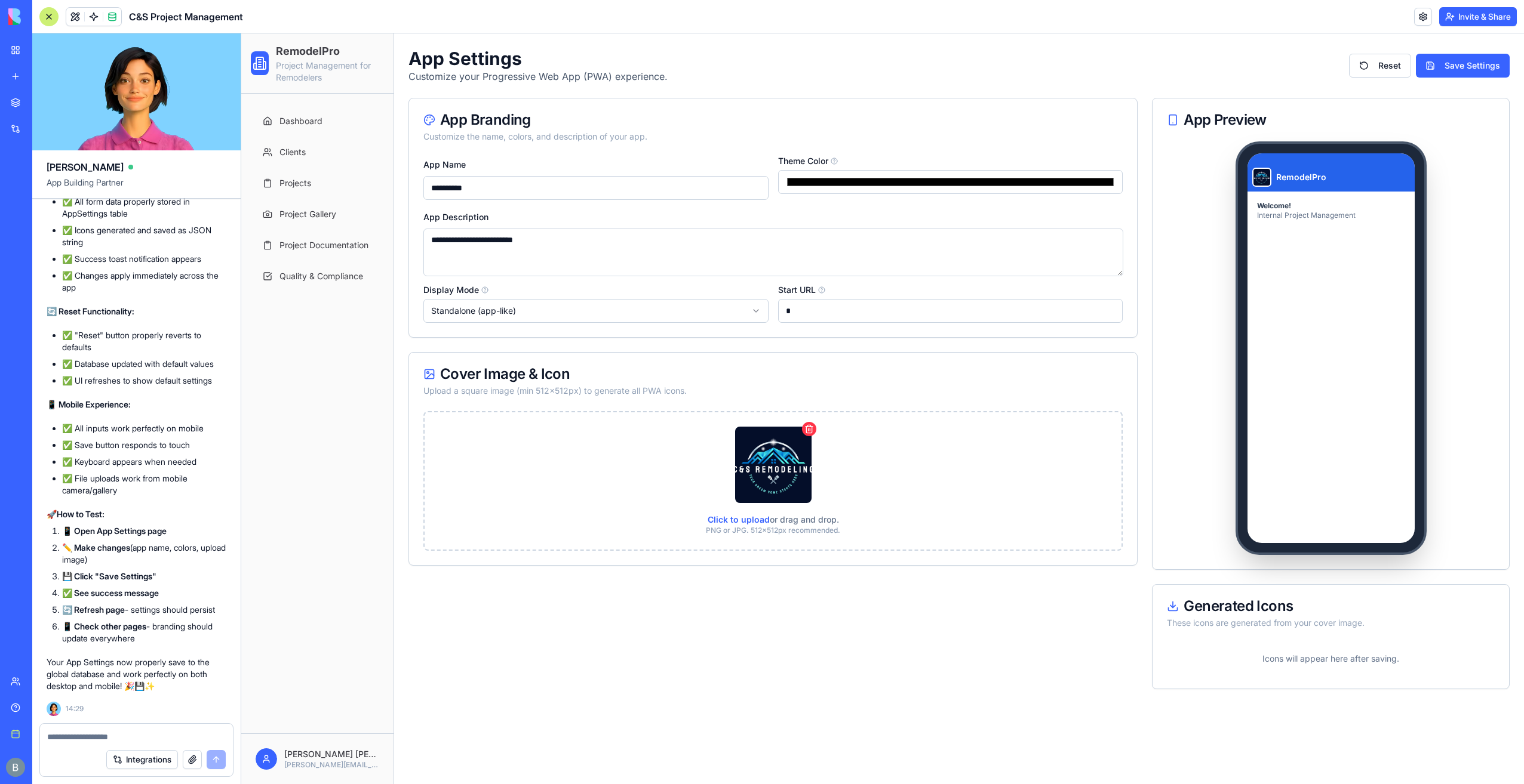
click at [104, 738] on textarea at bounding box center [137, 737] width 180 height 12
type textarea "*"
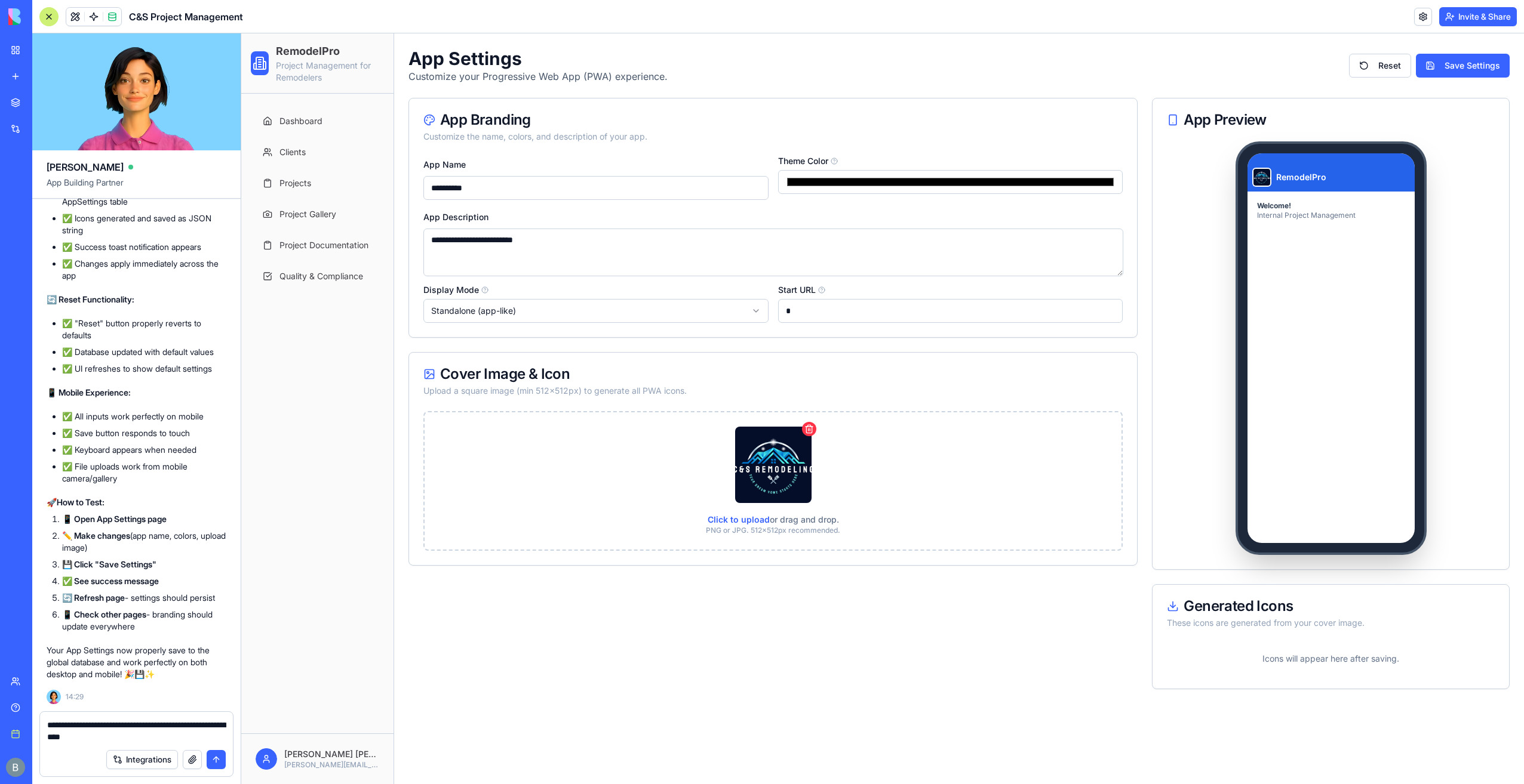
type textarea "**********"
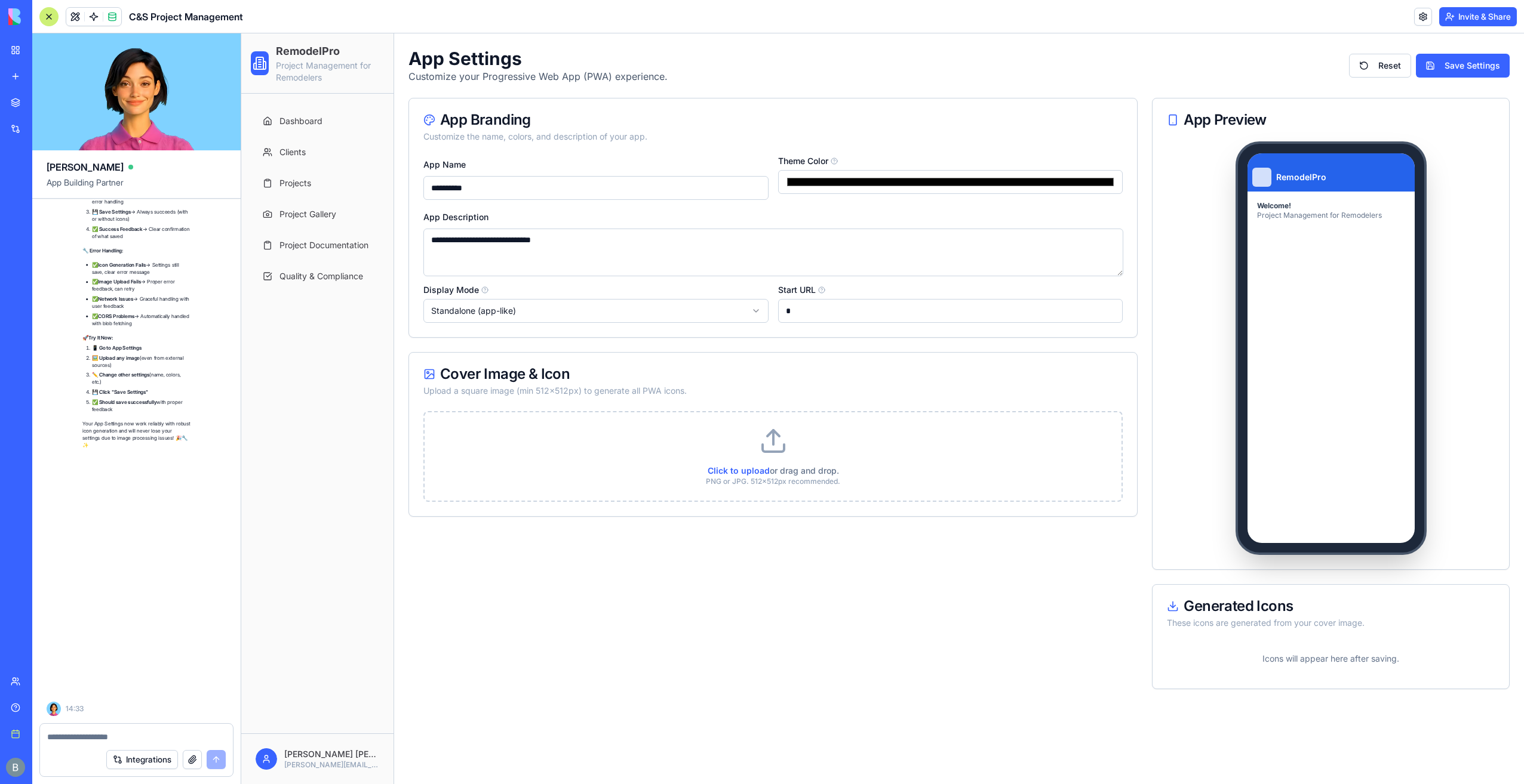
scroll to position [58536, 0]
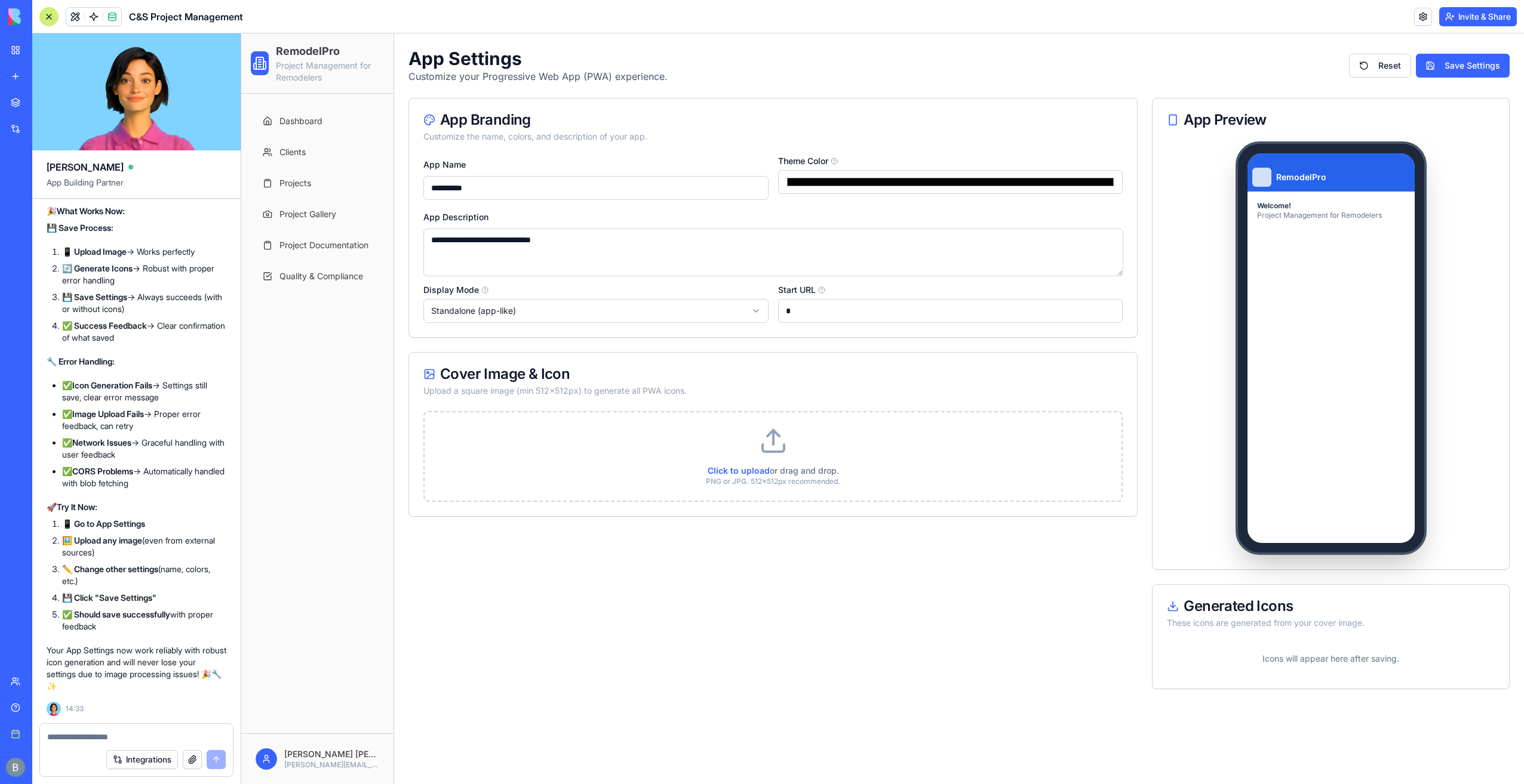
click at [753, 469] on span "Click to upload" at bounding box center [738, 471] width 62 height 10
click at [242, 33] on input "Click to upload or drag and drop. PNG or JPG. 512x512px recommended." at bounding box center [242, 33] width 0 height 0
click at [744, 474] on span "Click to upload" at bounding box center [738, 471] width 62 height 10
click at [242, 33] on input "Click to upload or drag and drop. PNG or JPG. 512x512px recommended." at bounding box center [242, 33] width 0 height 0
click at [960, 400] on div "Cover Image & Icon Upload a square image (min 512x512px) to generate all PWA ic…" at bounding box center [773, 382] width 728 height 59
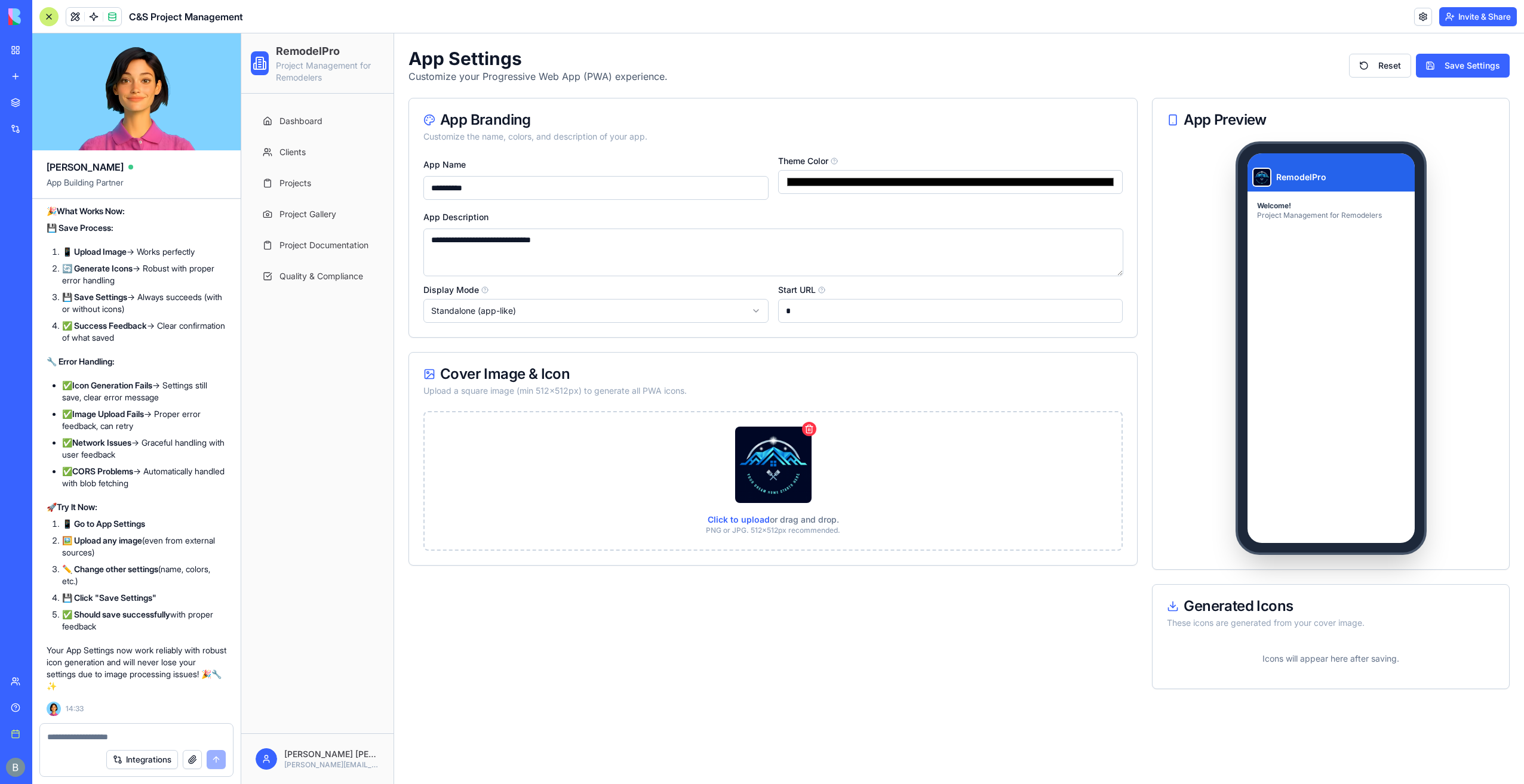
drag, startPoint x: 624, startPoint y: 237, endPoint x: 195, endPoint y: 248, distance: 429.1
click at [242, 248] on html "**********" at bounding box center [883, 409] width 1283 height 751
type textarea "**********"
click at [1454, 62] on button "Save Settings" at bounding box center [1462, 65] width 93 height 24
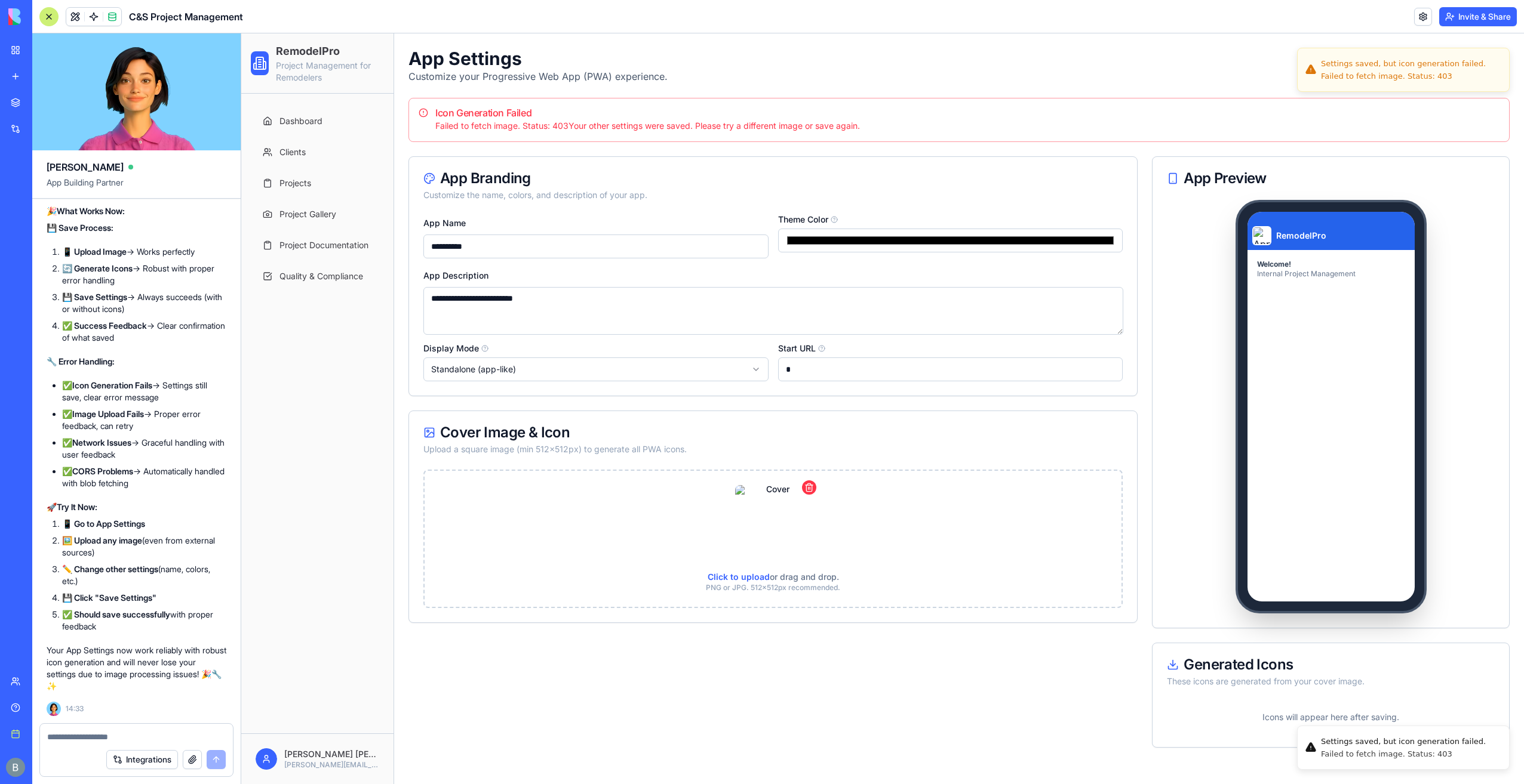
drag, startPoint x: 945, startPoint y: 124, endPoint x: 403, endPoint y: 122, distance: 542.0
click at [385, 127] on div "**********" at bounding box center [883, 409] width 1283 height 751
click at [1010, 123] on div "Failed to fetch image. Status: 403 Your other settings were saved. Please try a…" at bounding box center [959, 126] width 1081 height 12
drag, startPoint x: 927, startPoint y: 119, endPoint x: 426, endPoint y: 124, distance: 501.0
click at [426, 124] on div "Failed to fetch image. Status: 403 Your other settings were saved. Please try a…" at bounding box center [959, 126] width 1081 height 12
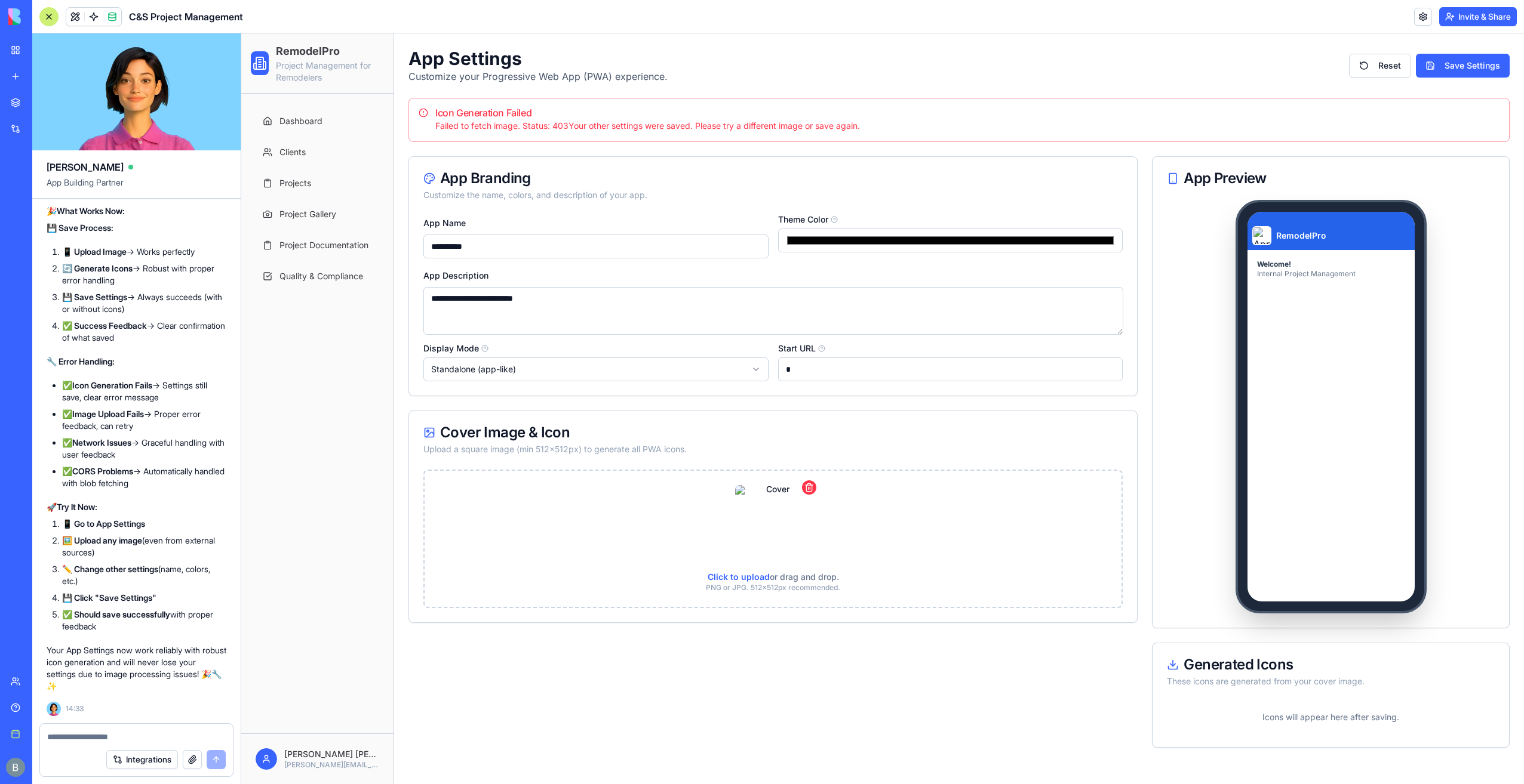
copy div "Failed to fetch image. Status: 403 Your other settings were saved. Please try a…"
click at [84, 732] on textarea at bounding box center [137, 737] width 180 height 12
type textarea "**********"
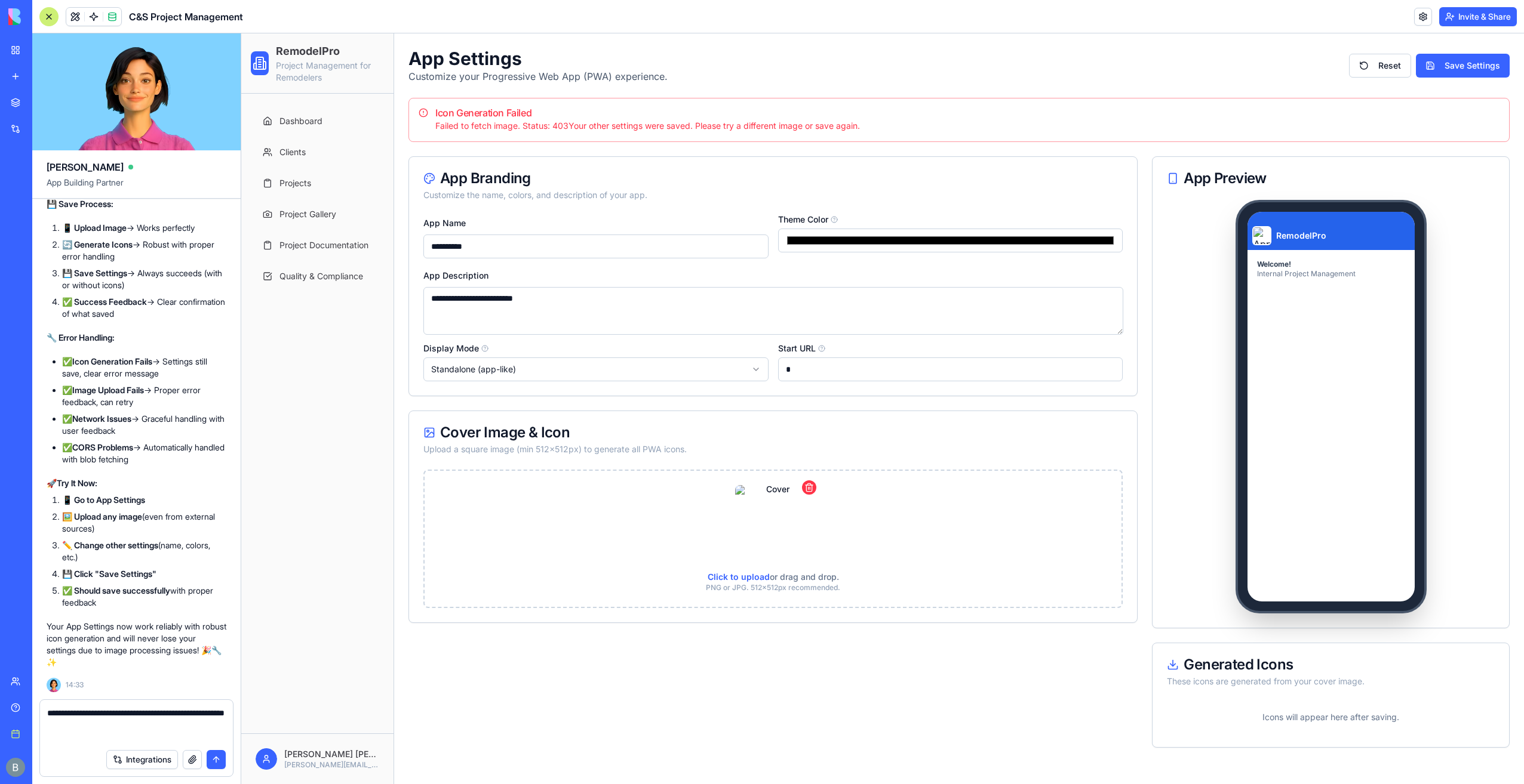
paste textarea "**********"
type textarea "**********"
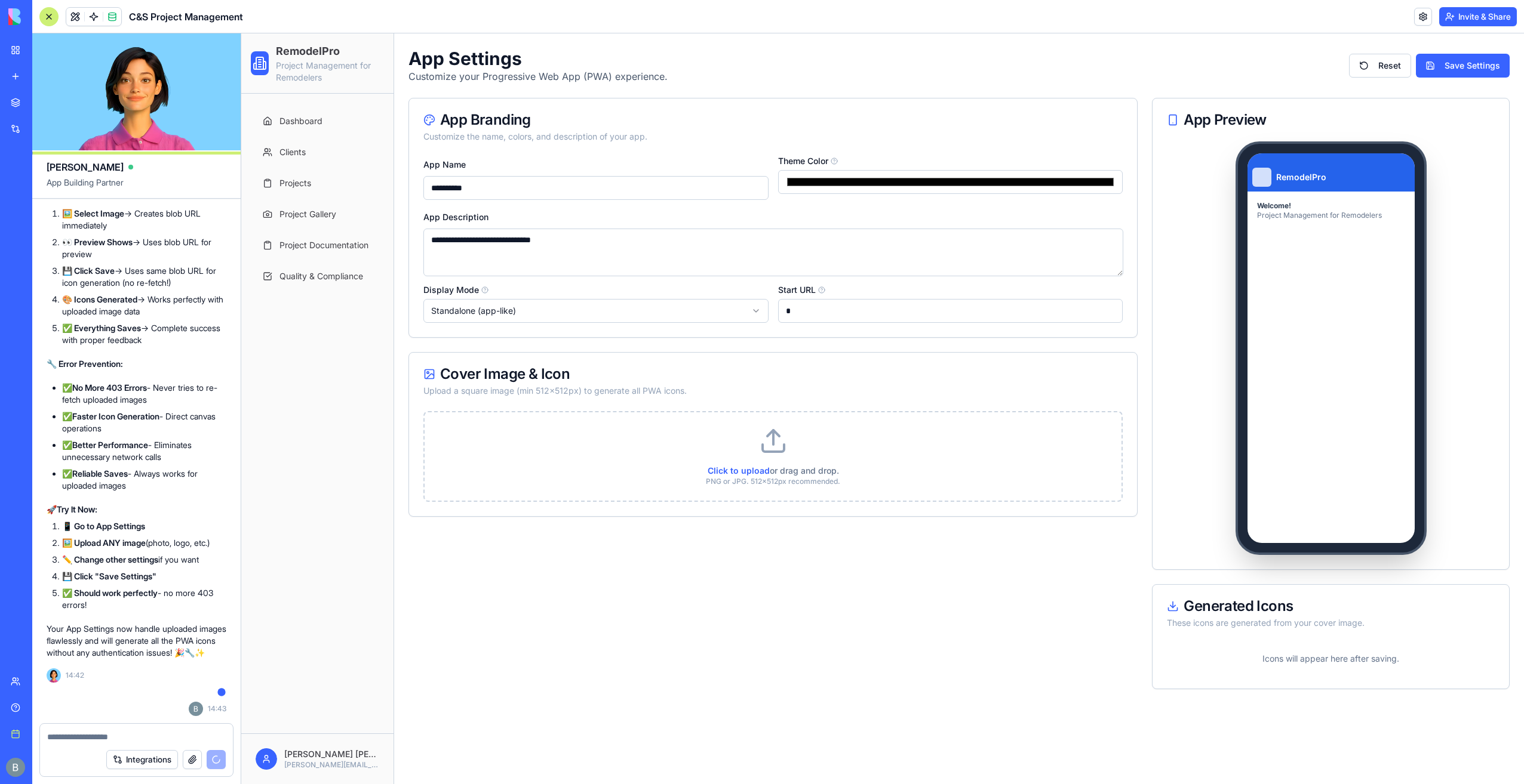
scroll to position [59959, 0]
drag, startPoint x: 566, startPoint y: 234, endPoint x: 358, endPoint y: 255, distance: 209.1
click at [358, 255] on div "**********" at bounding box center [883, 409] width 1283 height 751
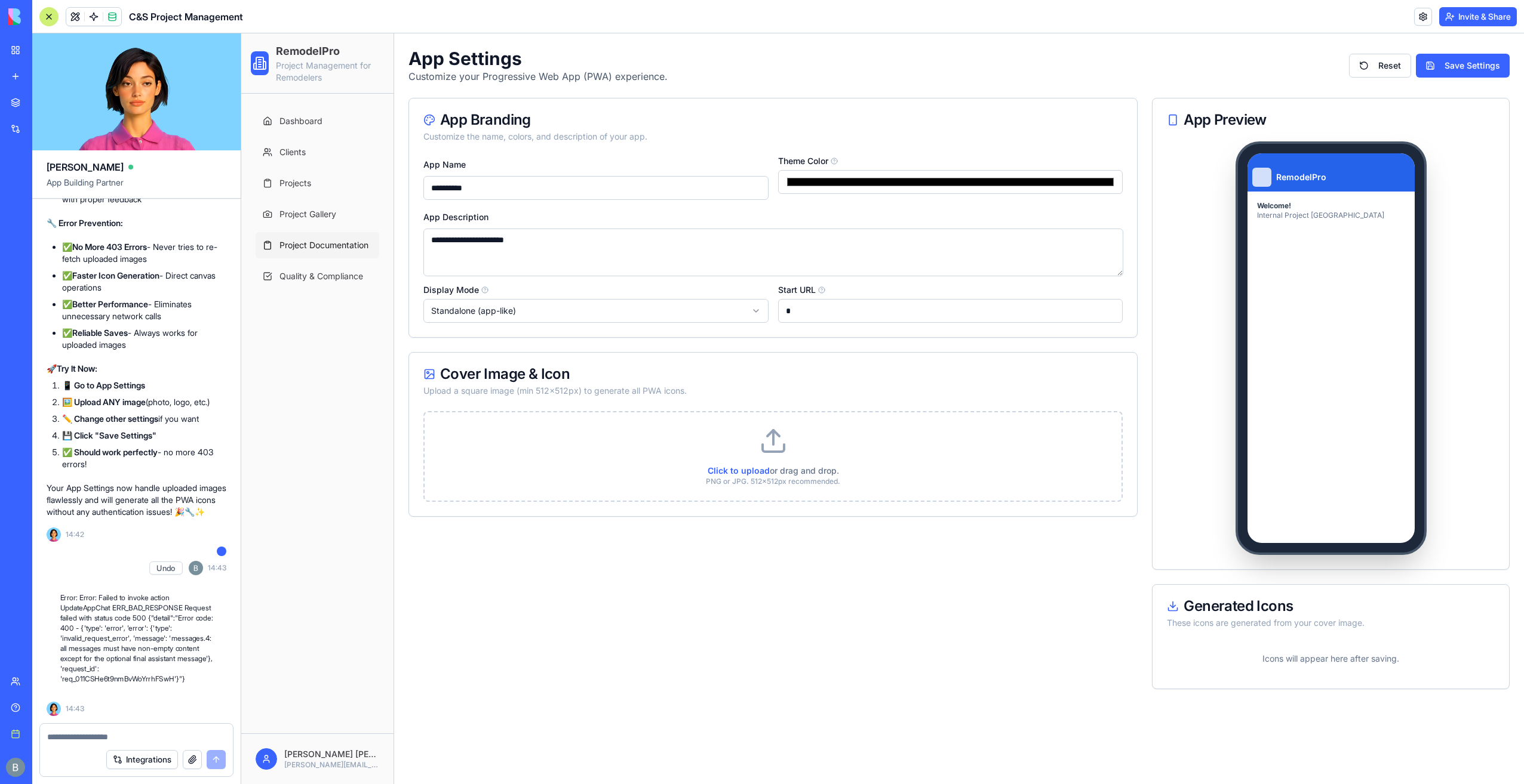
scroll to position [60112, 0]
type textarea "**********"
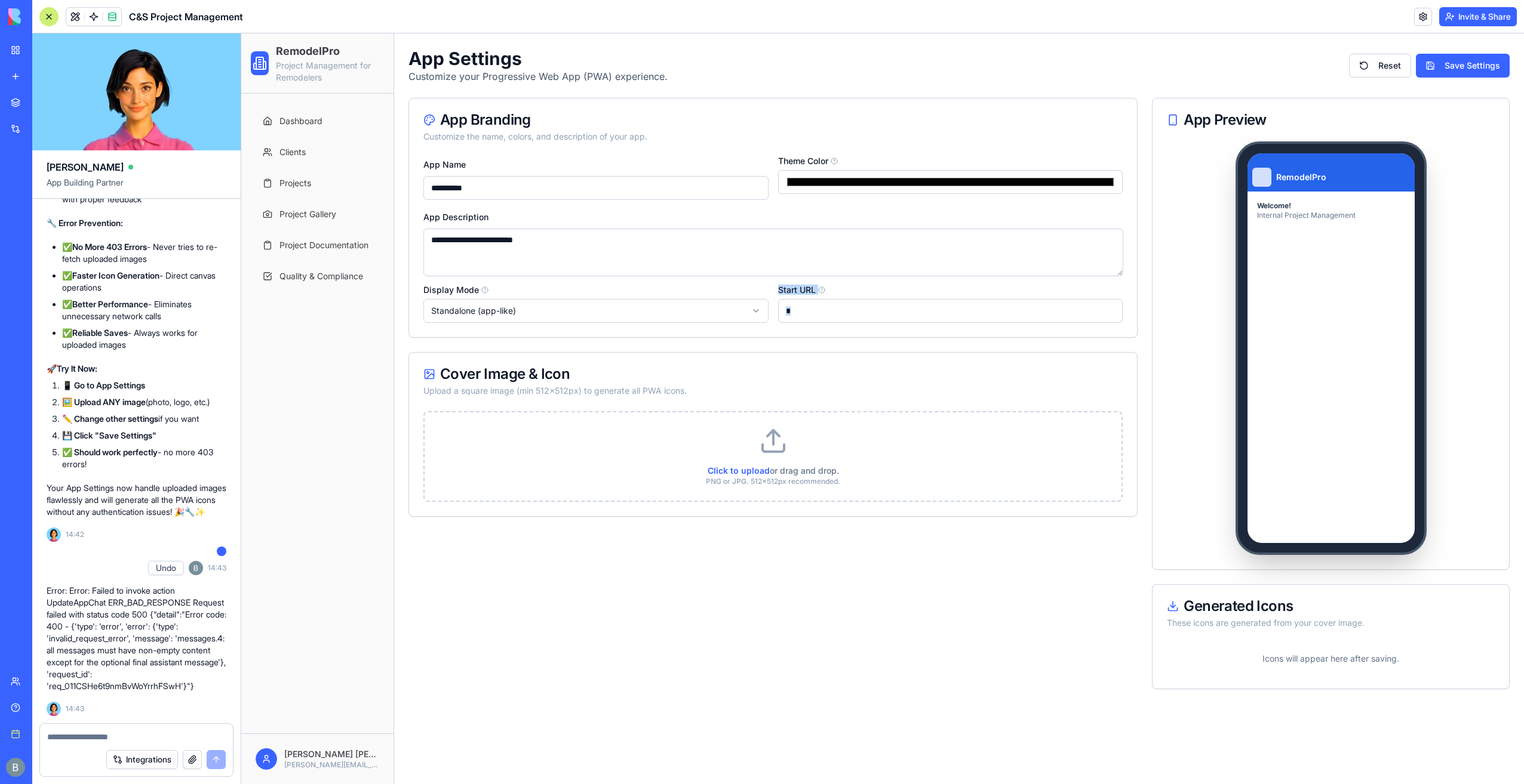
click at [742, 337] on div "**********" at bounding box center [773, 393] width 729 height 591
click at [789, 454] on label "Click to upload or drag and drop. PNG or JPG. 512x512px recommended." at bounding box center [773, 457] width 697 height 88
click at [242, 33] on input "Click to upload or drag and drop. PNG or JPG. 512x512px recommended." at bounding box center [242, 33] width 0 height 0
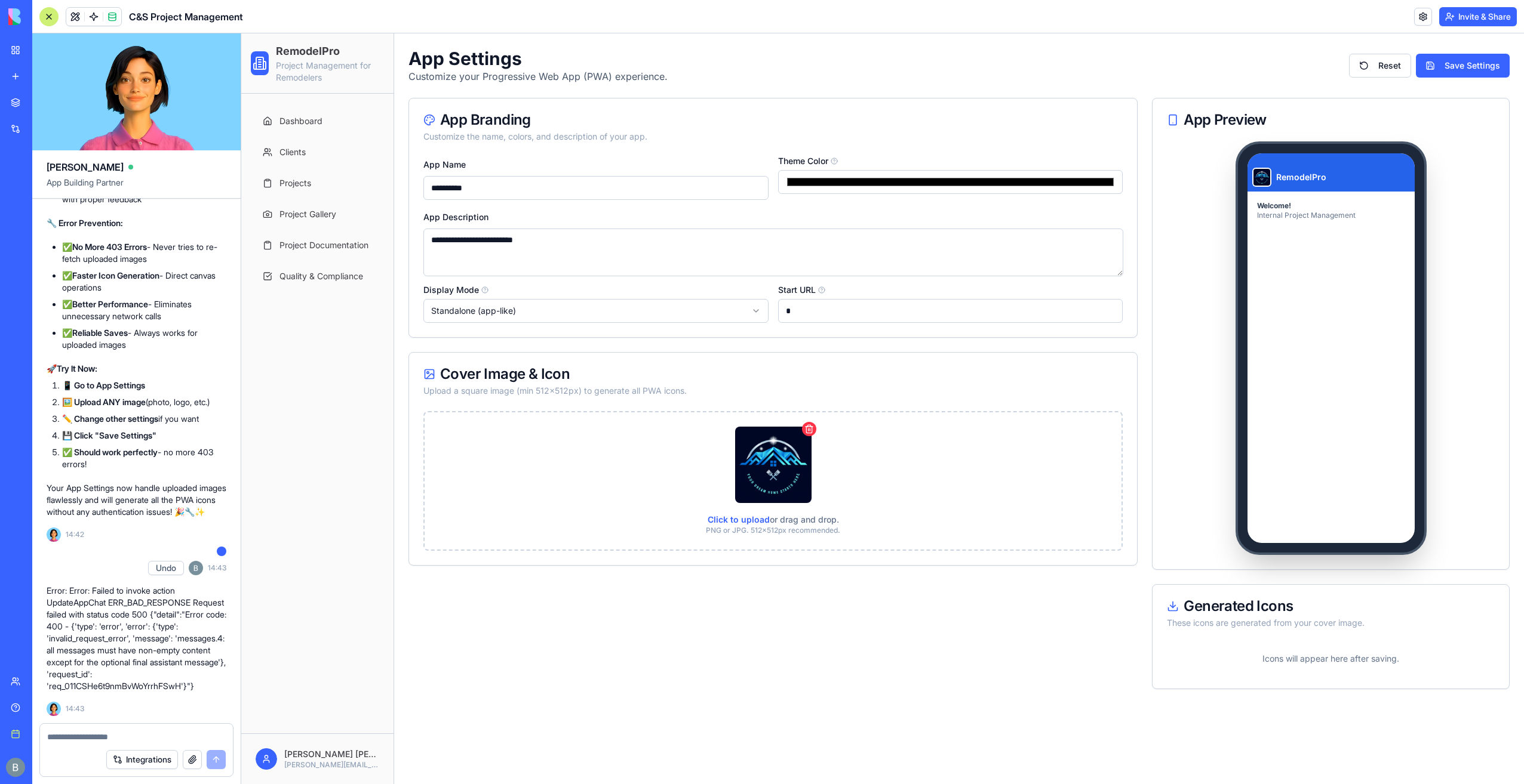
click at [934, 393] on div "Upload a square image (min 512x512px) to generate all PWA icons." at bounding box center [773, 391] width 699 height 12
click at [1468, 64] on button "Save Settings" at bounding box center [1462, 65] width 93 height 24
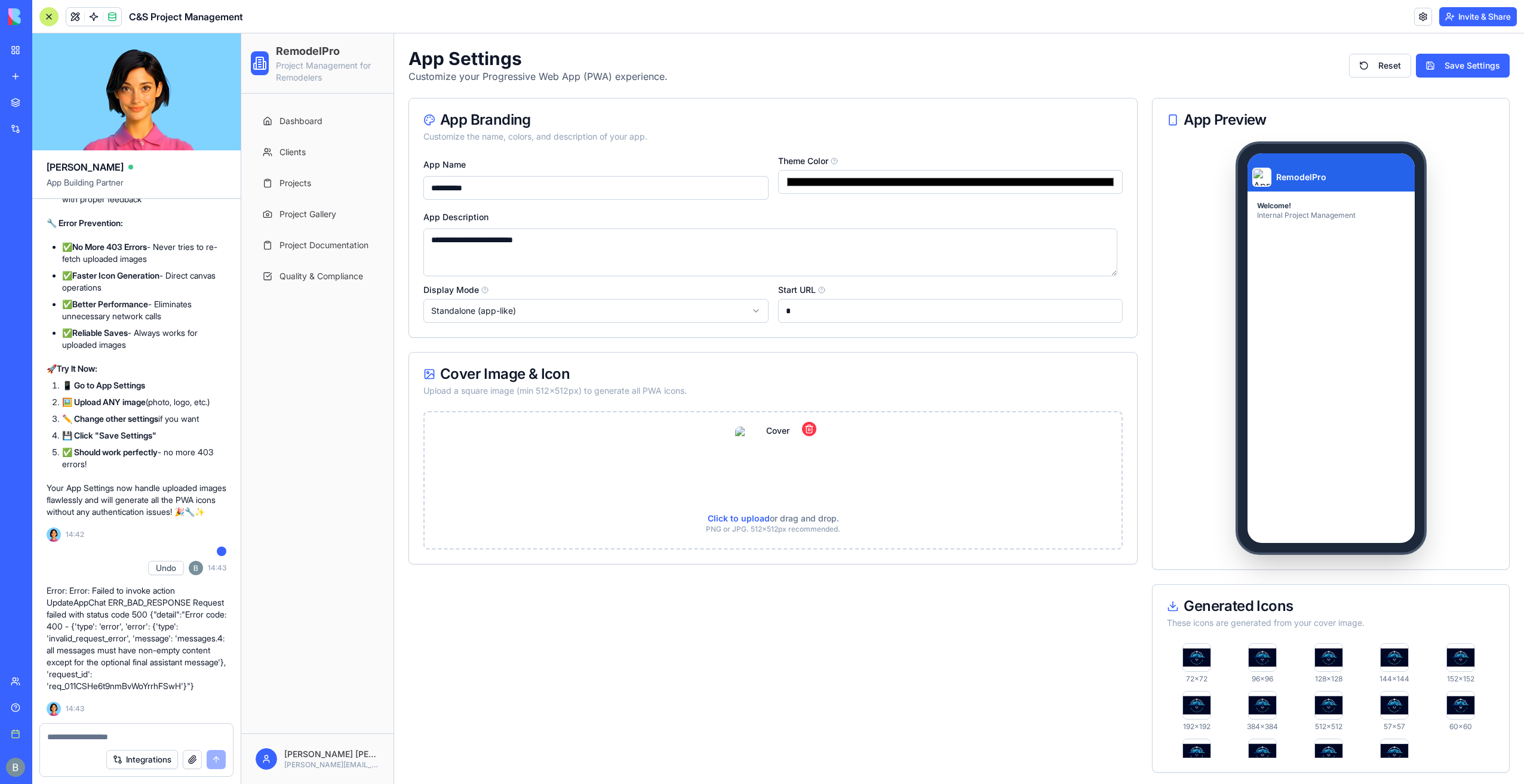
click at [952, 361] on div "Cover Image & Icon Upload a square image (min 512x512px) to generate all PWA ic…" at bounding box center [773, 382] width 728 height 59
click at [358, 122] on link "Dashboard" at bounding box center [317, 122] width 123 height 26
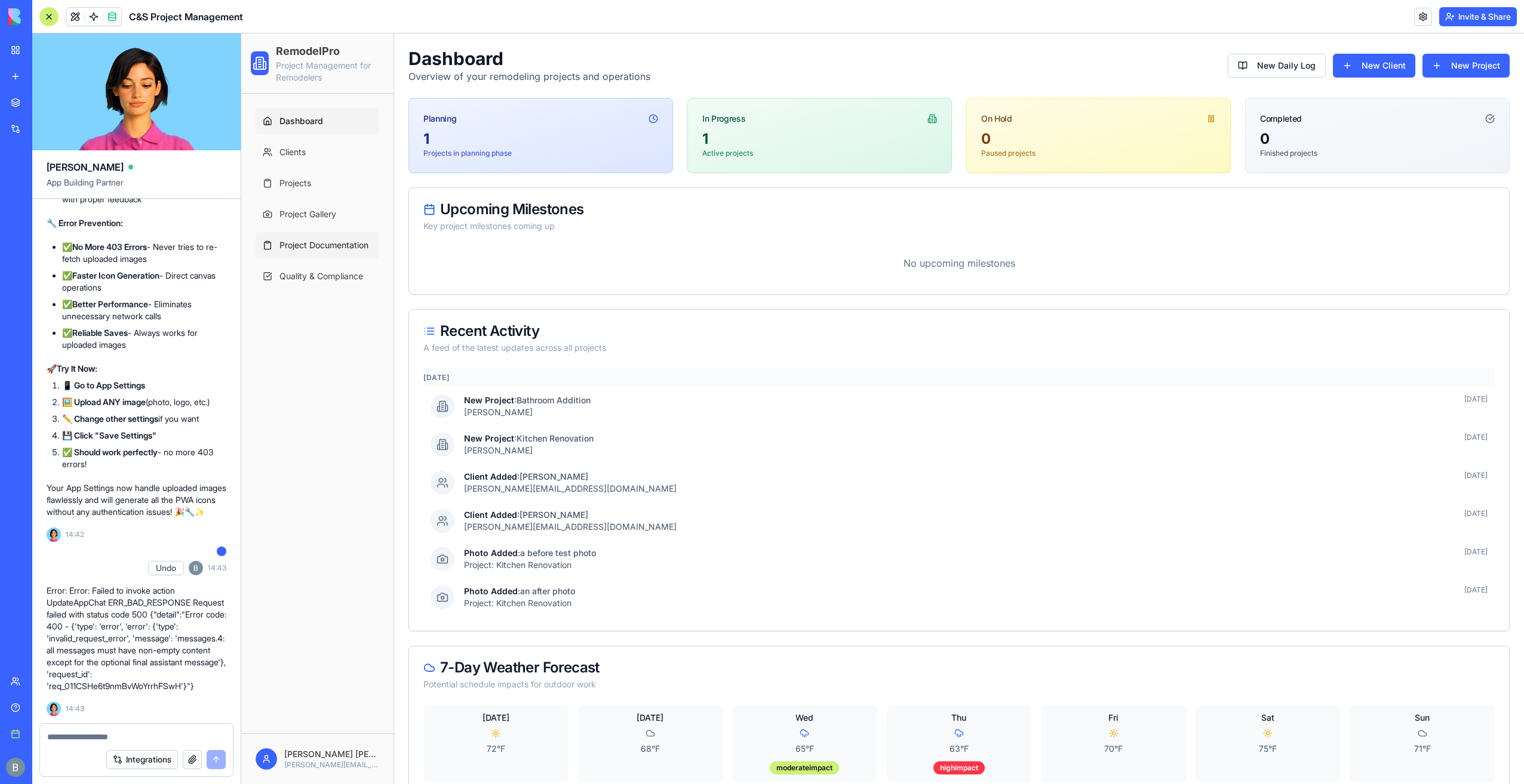
click at [365, 246] on span "Project Documentation" at bounding box center [324, 245] width 89 height 12
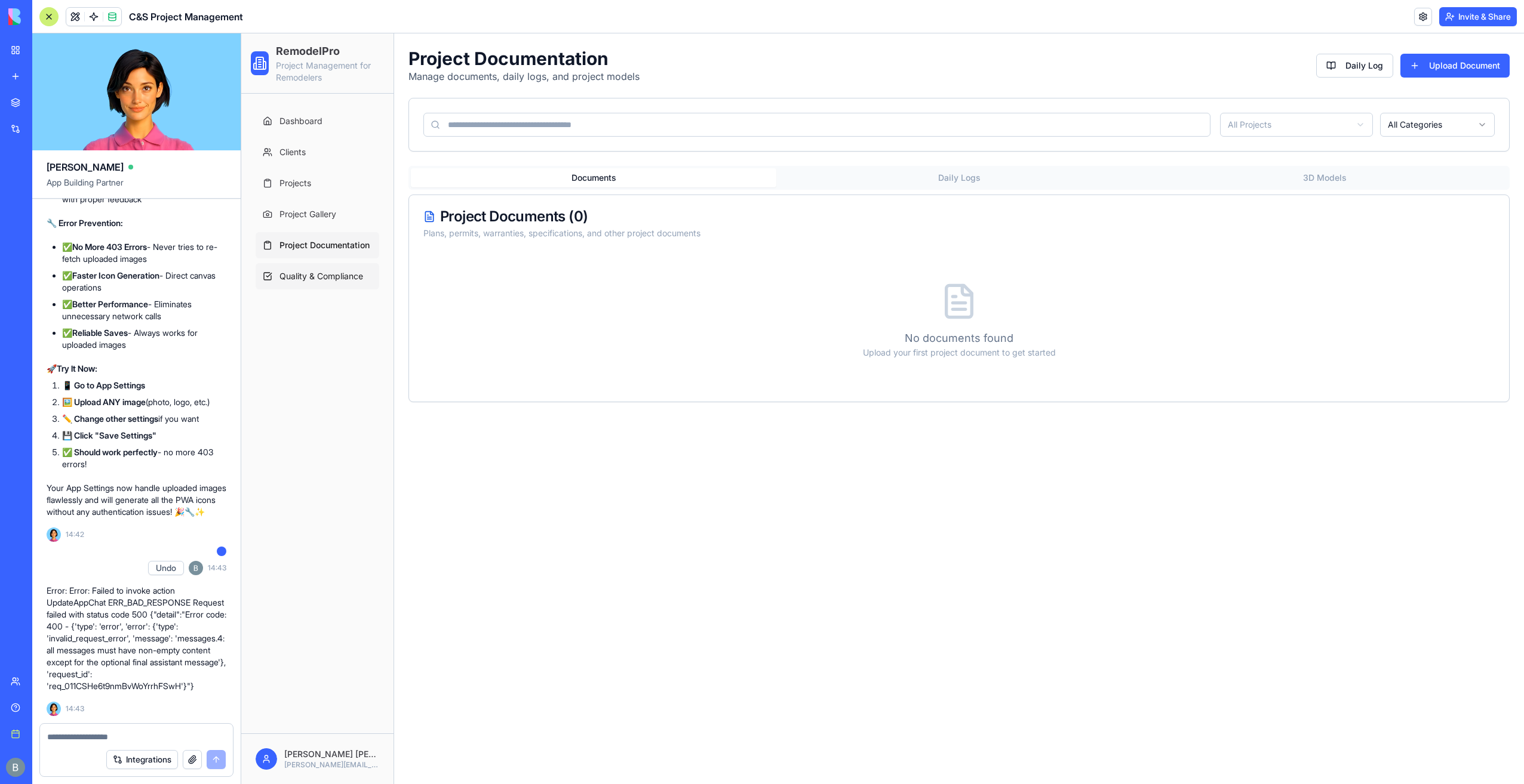
click at [359, 275] on span "Quality & Compliance" at bounding box center [321, 276] width 84 height 12
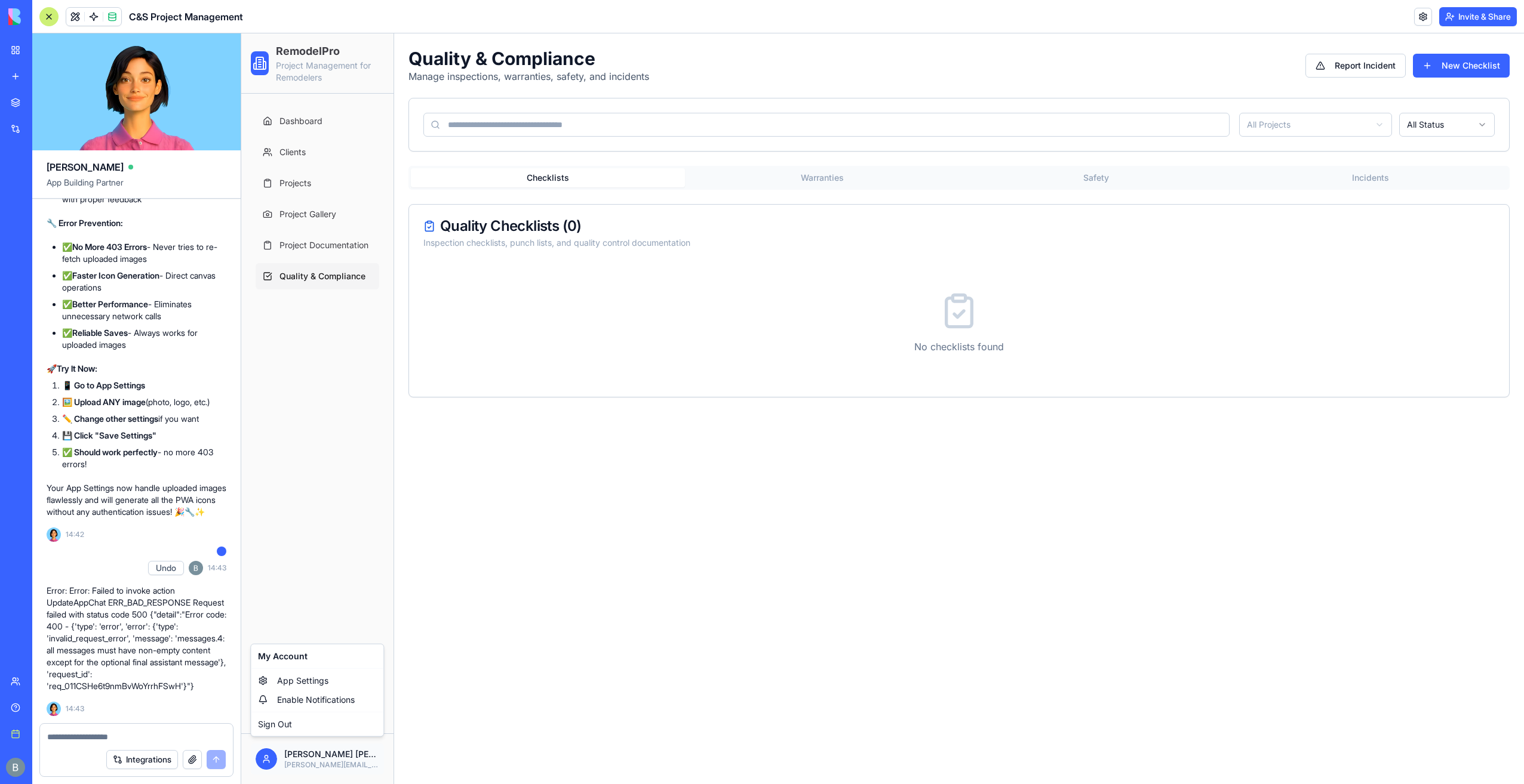
click at [301, 756] on html "RemodelPro Project Management for Remodelers Dashboard Clients Projects Project…" at bounding box center [883, 409] width 1283 height 751
click at [316, 680] on span "App Settings" at bounding box center [303, 681] width 51 height 12
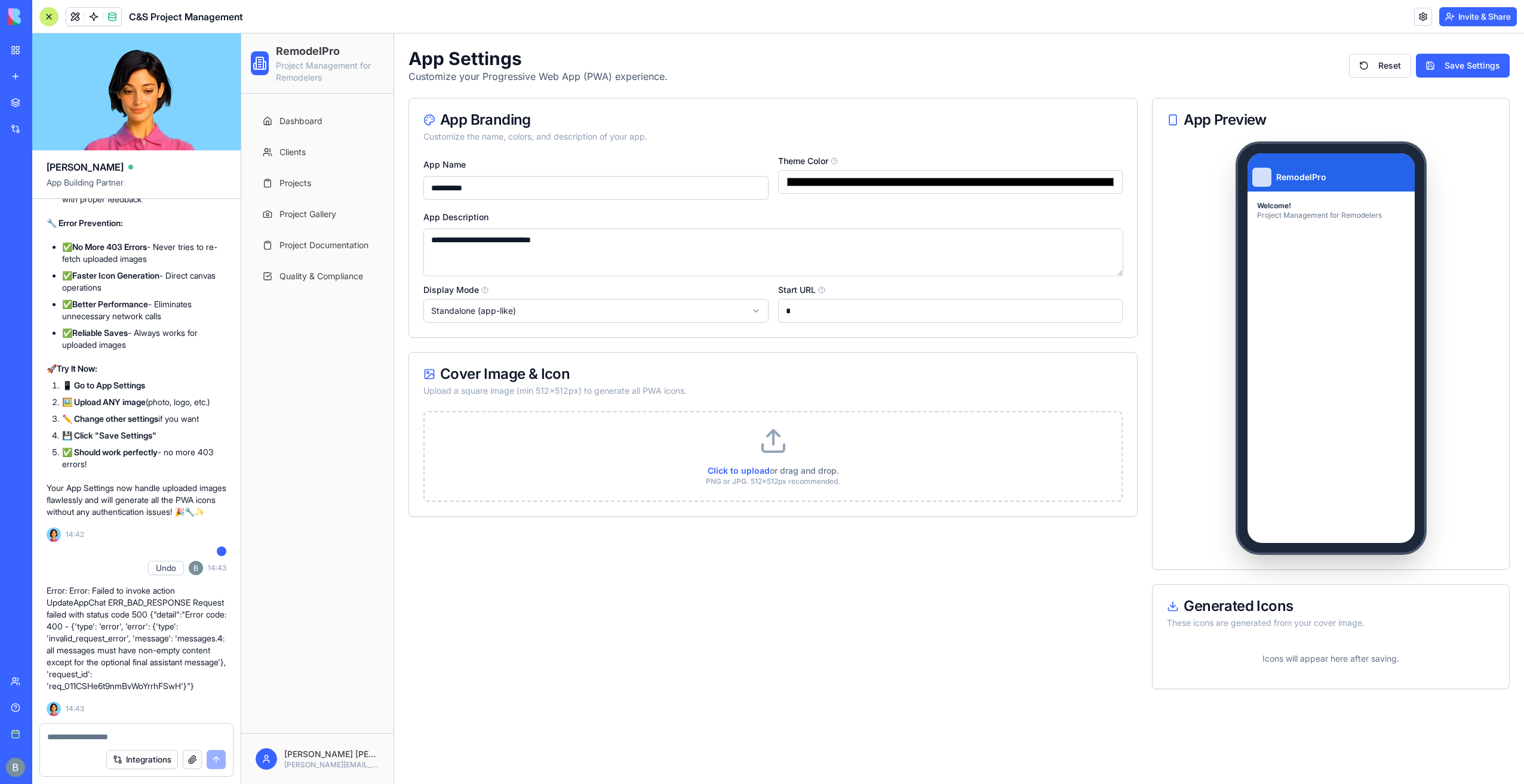
click at [154, 738] on textarea at bounding box center [137, 737] width 180 height 12
click at [126, 734] on textarea at bounding box center [137, 737] width 180 height 12
click at [113, 22] on span at bounding box center [112, 17] width 33 height 33
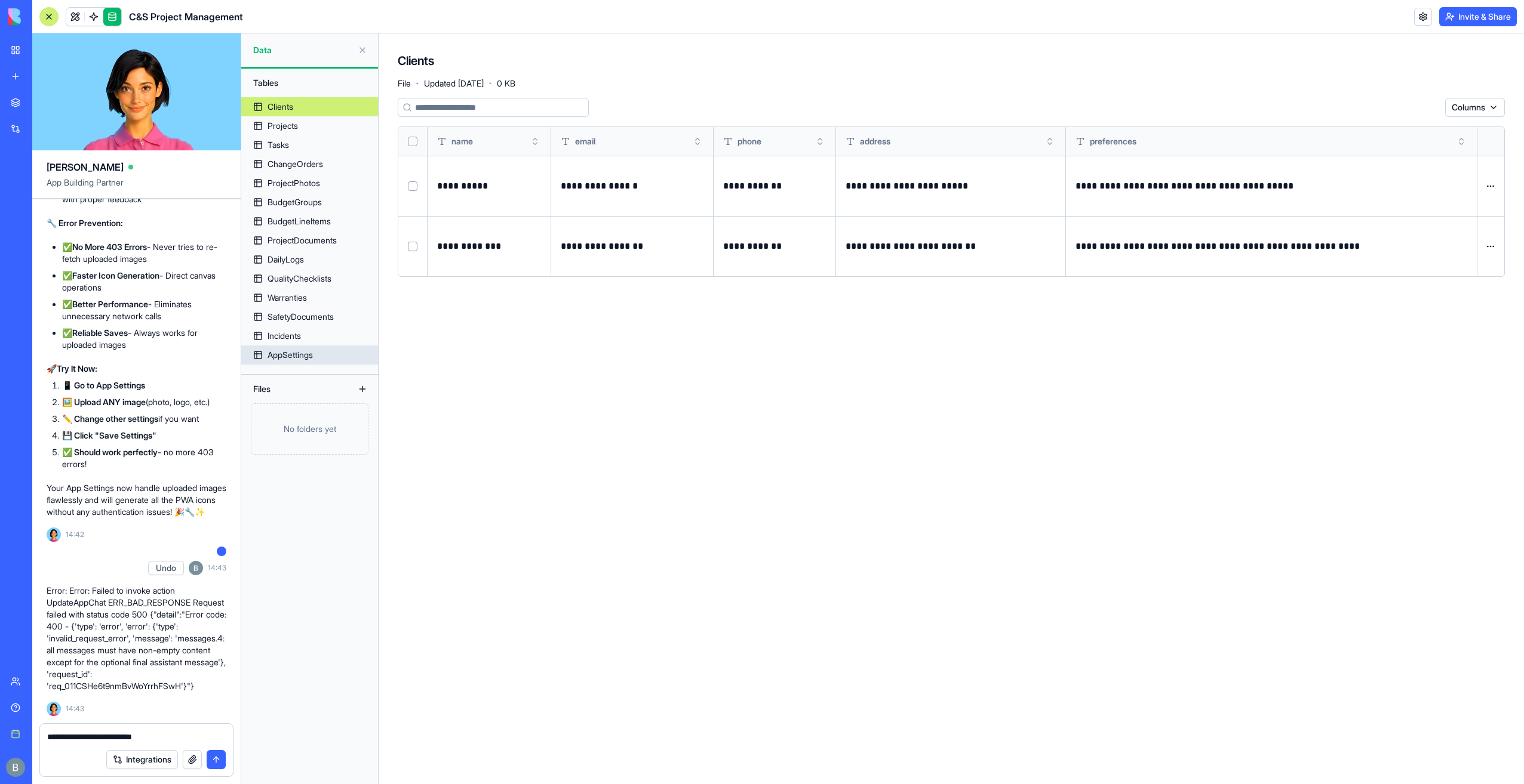
click at [340, 356] on link "AppSettings" at bounding box center [309, 355] width 137 height 19
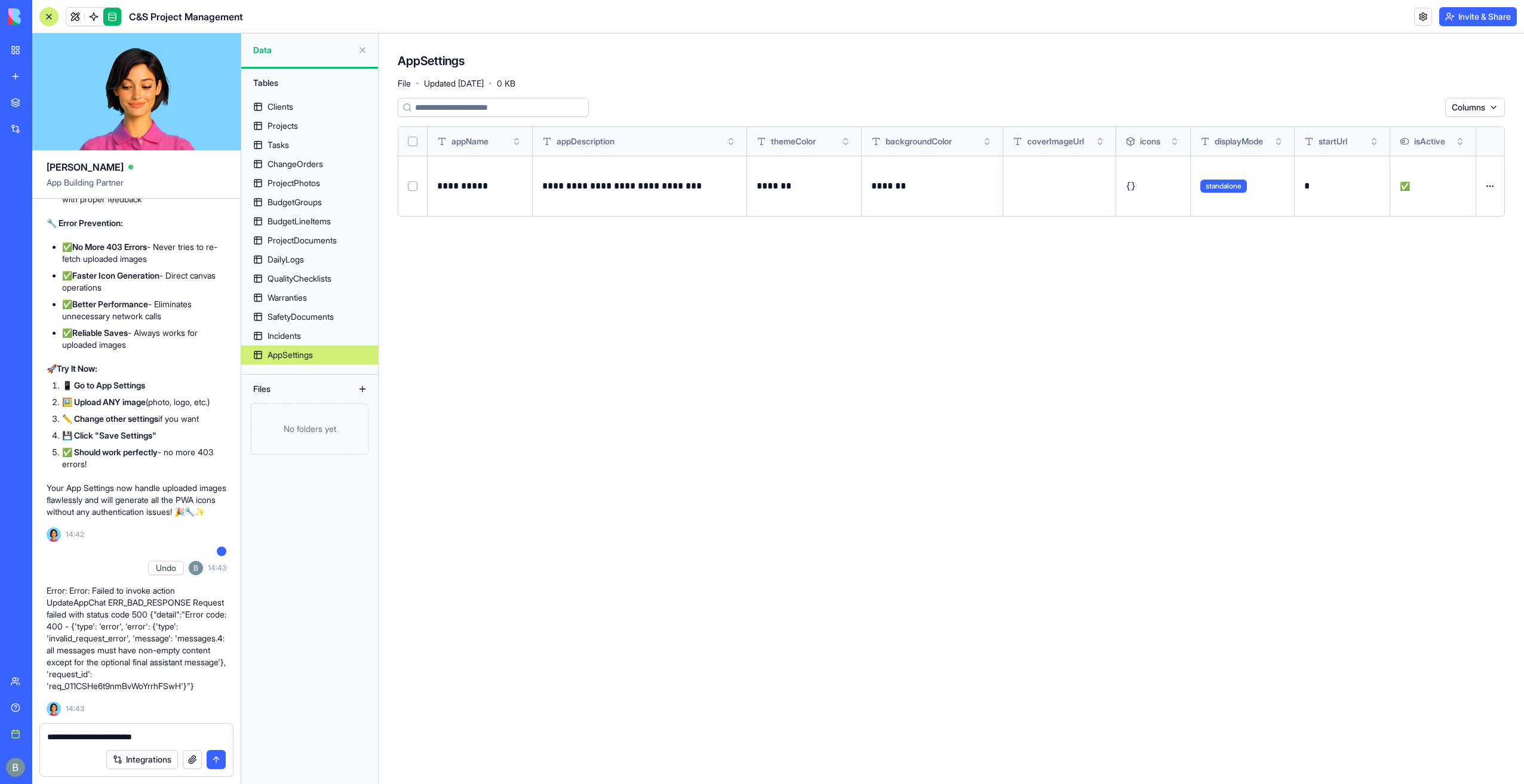
click at [160, 736] on textarea "**********" at bounding box center [137, 737] width 180 height 12
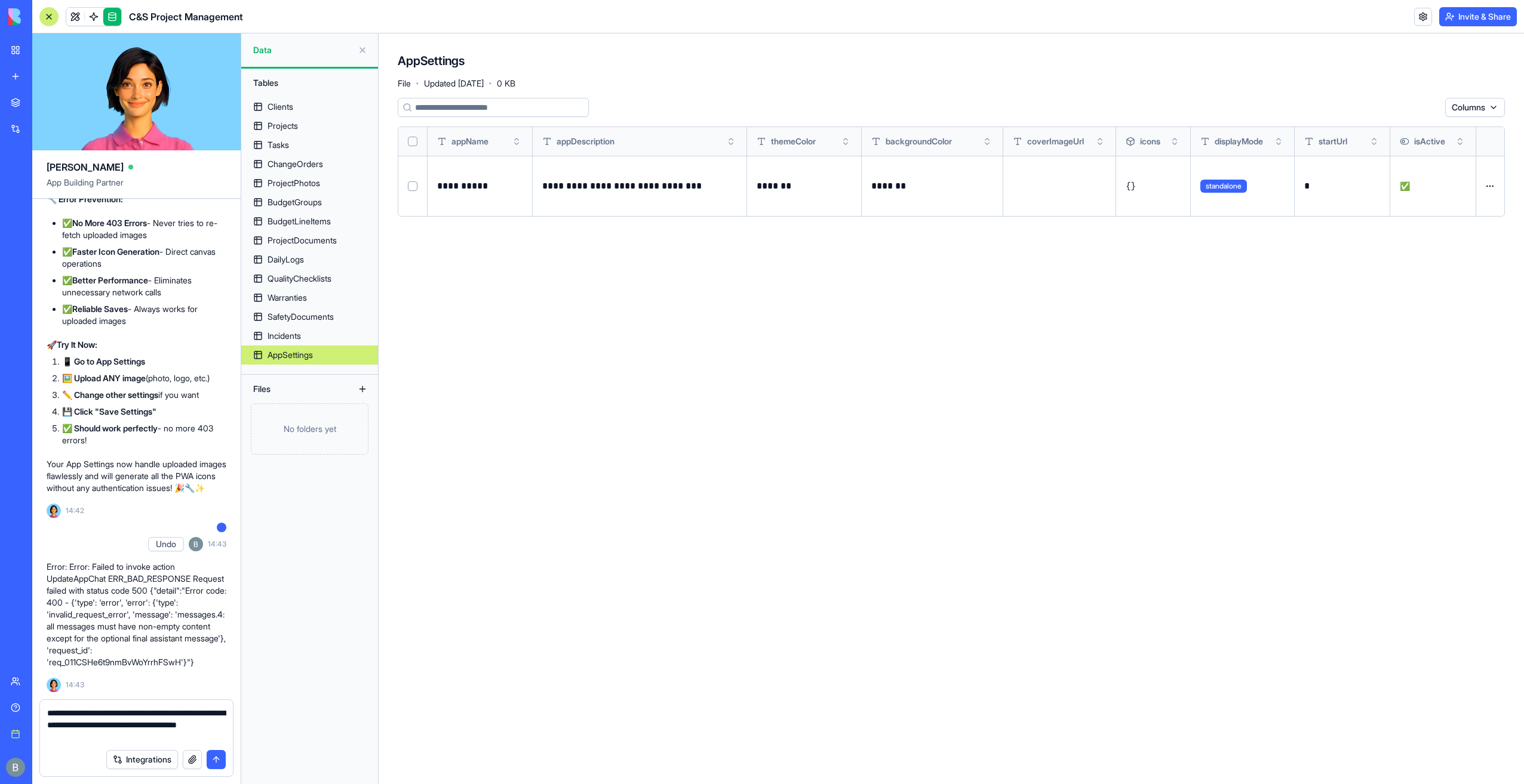
type textarea "**********"
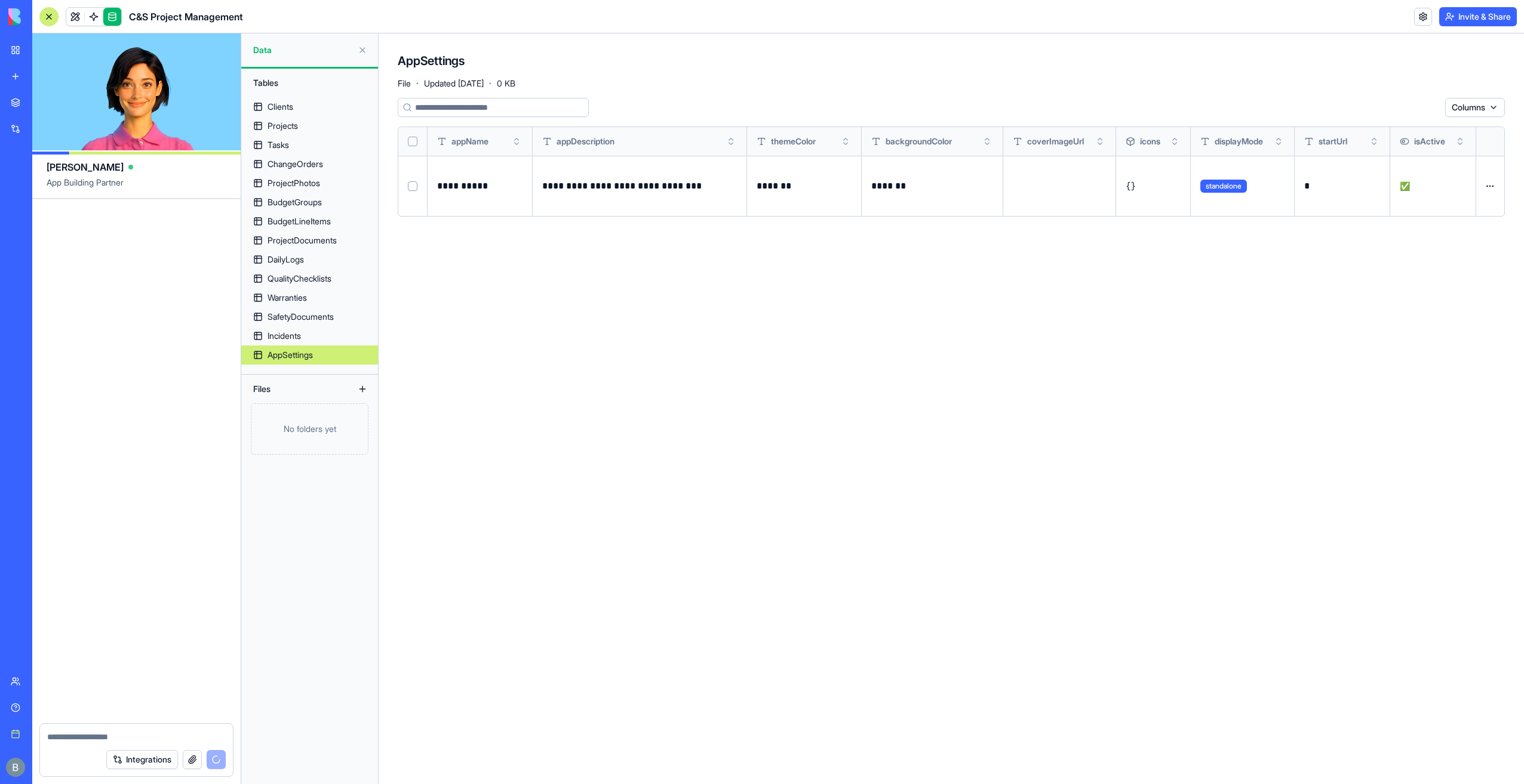
scroll to position [61528, 0]
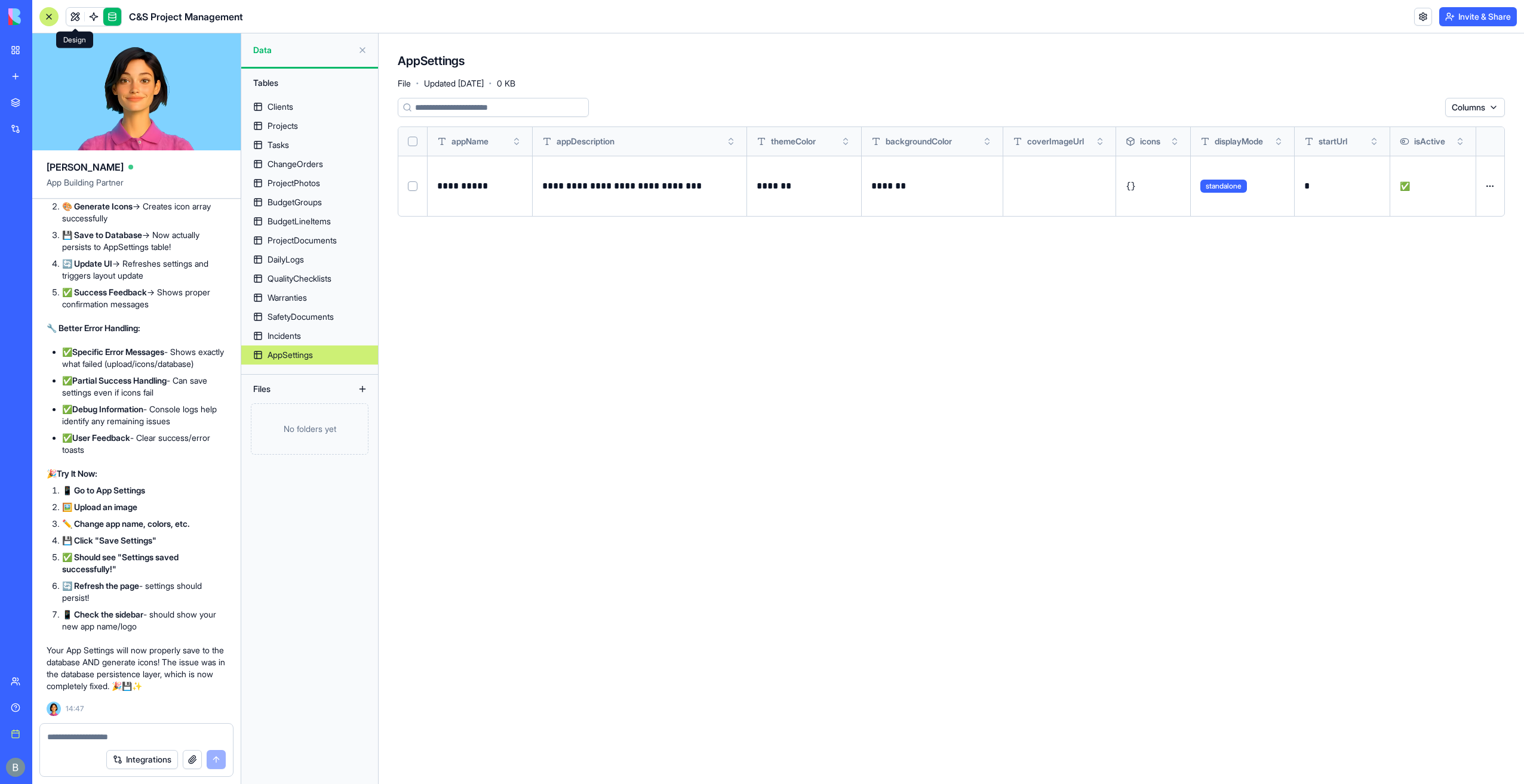
click at [76, 17] on link at bounding box center [75, 17] width 18 height 18
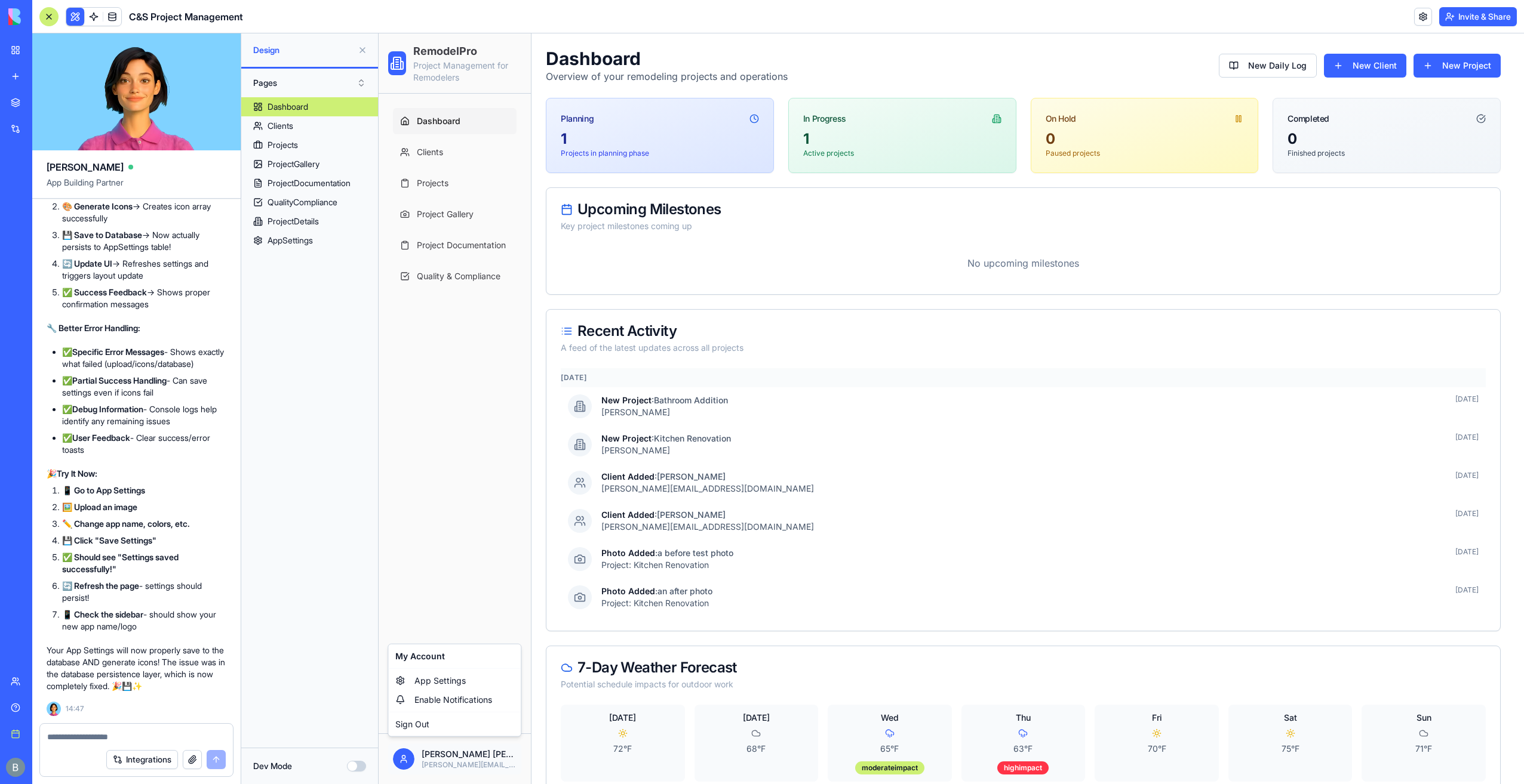
click at [448, 748] on html "RemodelPro Project Management for Remodelers Dashboard Clients Projects Project…" at bounding box center [951, 422] width 1145 height 778
click at [449, 677] on span "App Settings" at bounding box center [440, 681] width 51 height 12
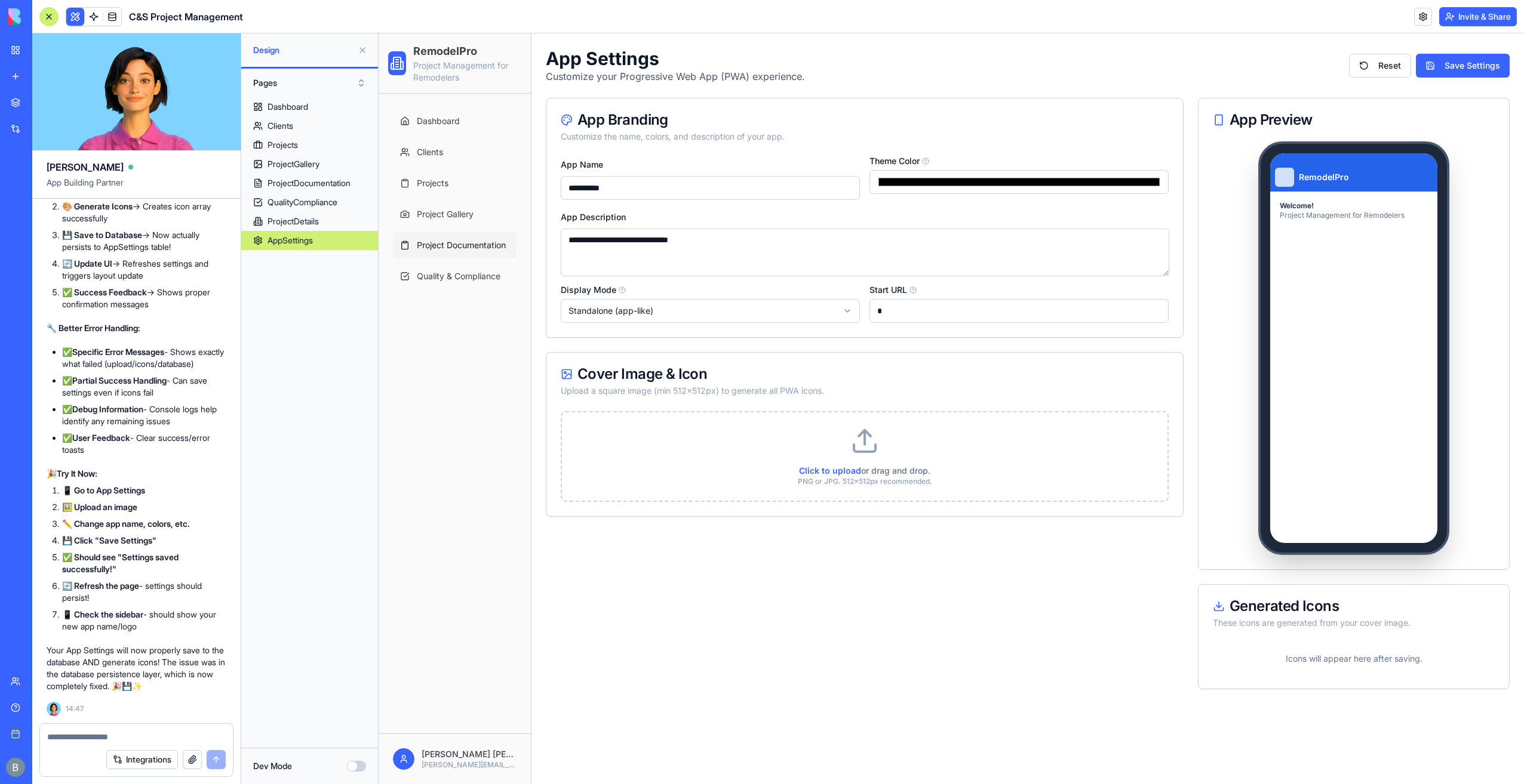
drag, startPoint x: 668, startPoint y: 253, endPoint x: 501, endPoint y: 252, distance: 167.0
click at [501, 252] on div "**********" at bounding box center [951, 409] width 1145 height 751
type textarea "**********"
click at [1439, 64] on button "Save Settings" at bounding box center [1462, 65] width 93 height 24
click at [1109, 102] on div "App Branding Customize the name, colors, and description of your app." at bounding box center [864, 127] width 636 height 59
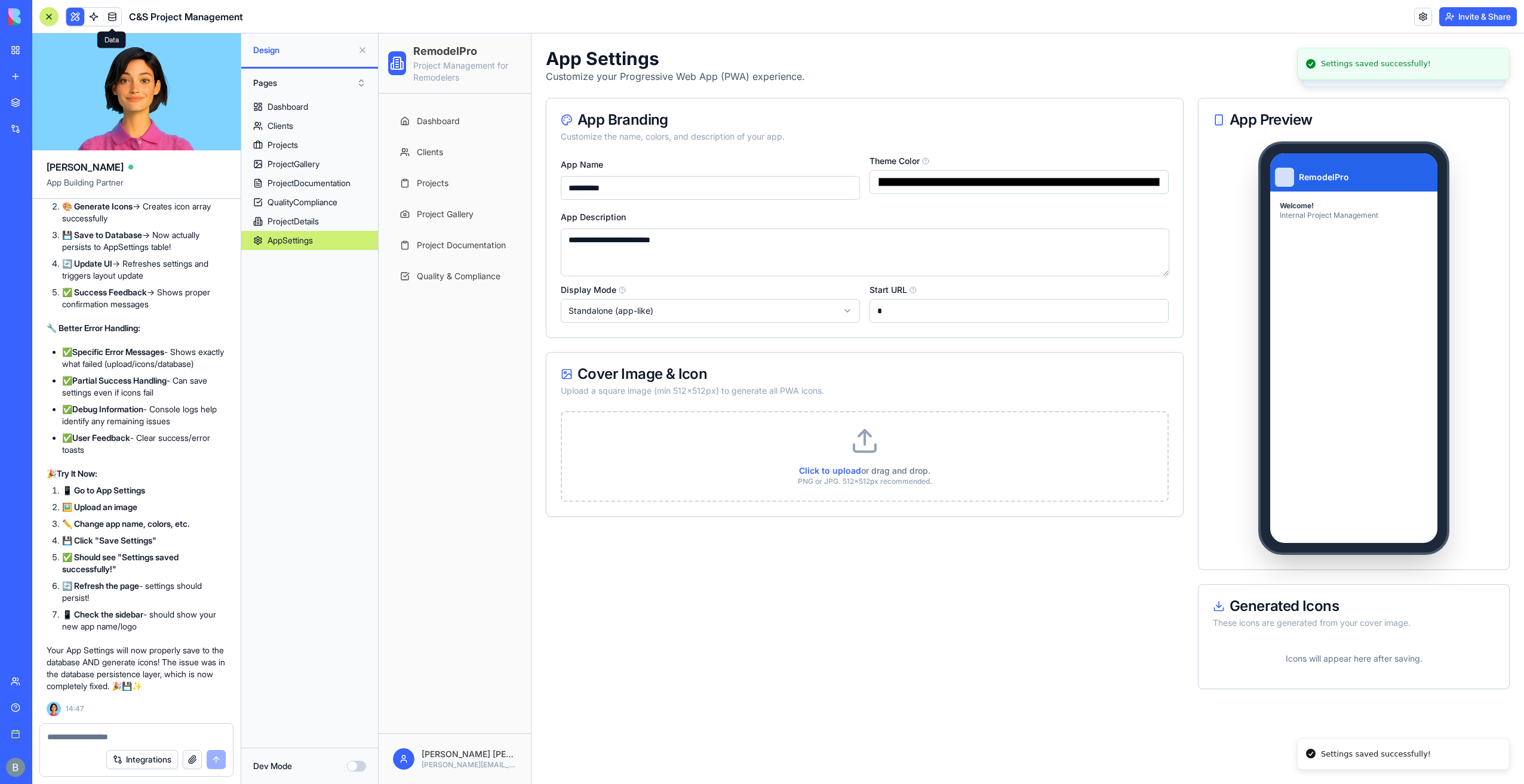
click at [110, 11] on link at bounding box center [113, 17] width 18 height 18
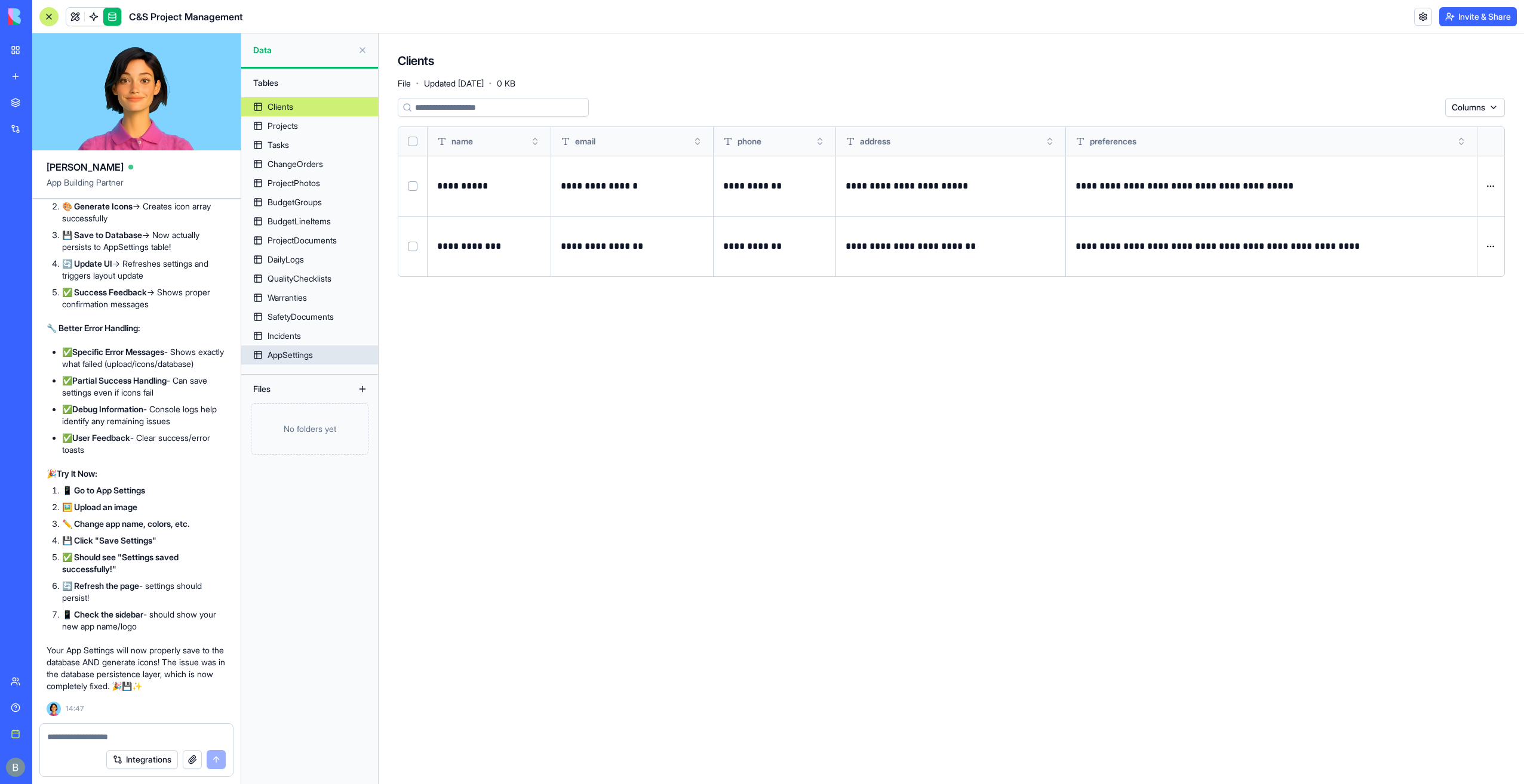
click at [312, 351] on div "AppSettings" at bounding box center [290, 355] width 46 height 12
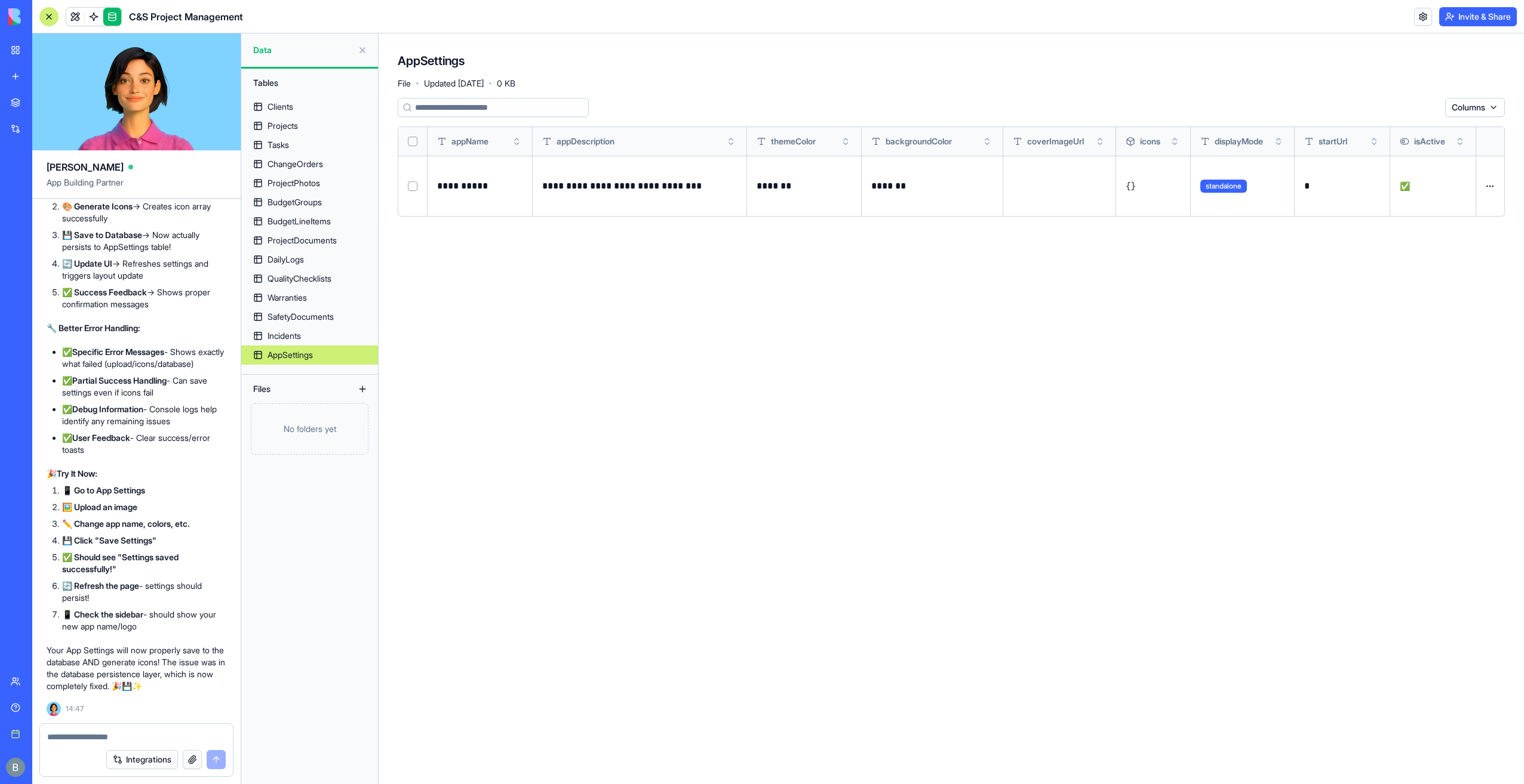
click at [666, 185] on p "**********" at bounding box center [634, 186] width 185 height 17
click at [0, 0] on button at bounding box center [0, 0] width 0 height 0
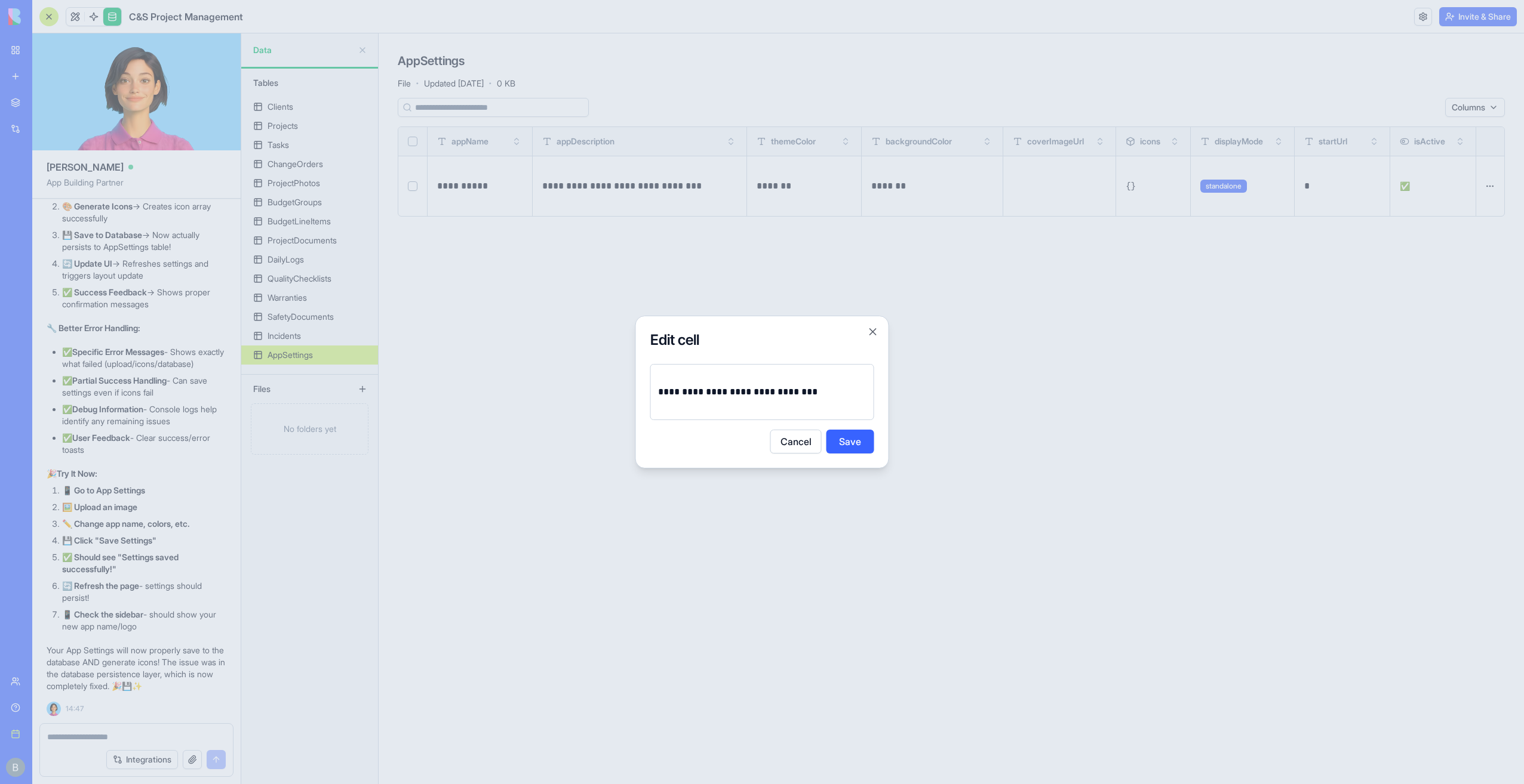
click at [809, 399] on p "**********" at bounding box center [762, 392] width 209 height 17
drag, startPoint x: 860, startPoint y: 398, endPoint x: 593, endPoint y: 398, distance: 267.0
click at [593, 398] on body "BETA My workspace New app Marketplace Integrations Recent Company Expense Manag…" at bounding box center [762, 392] width 1524 height 784
click at [845, 437] on button "Save" at bounding box center [851, 442] width 48 height 24
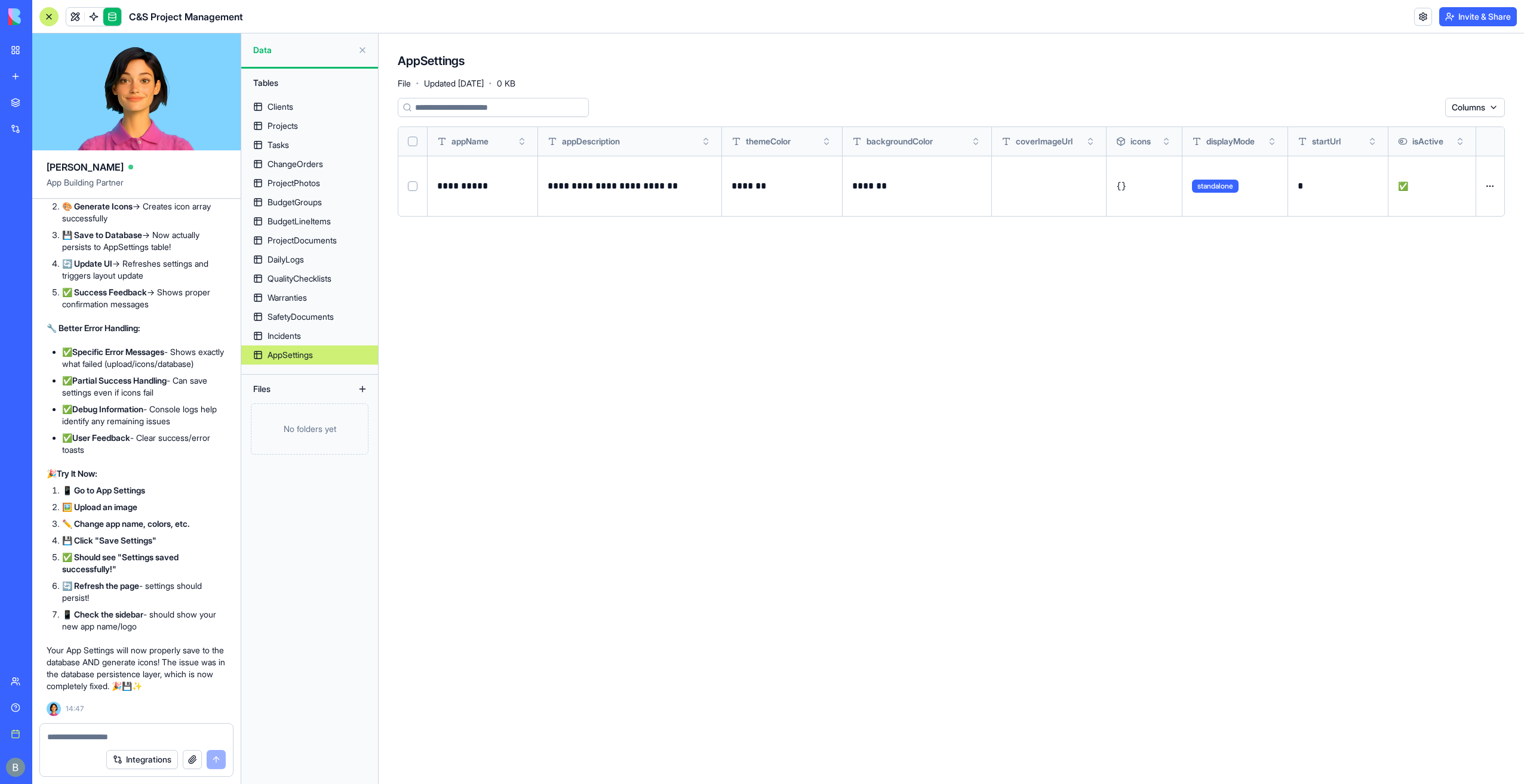
click at [1484, 191] on html "BETA My workspace New app Marketplace Integrations Recent Company Expense Manag…" at bounding box center [762, 392] width 1524 height 784
click at [1487, 185] on html "BETA My workspace New app Marketplace Integrations Recent Company Expense Manag…" at bounding box center [762, 392] width 1524 height 784
click at [1451, 277] on div "**********" at bounding box center [951, 431] width 1107 height 667
click at [0, 0] on button at bounding box center [0, 0] width 0 height 0
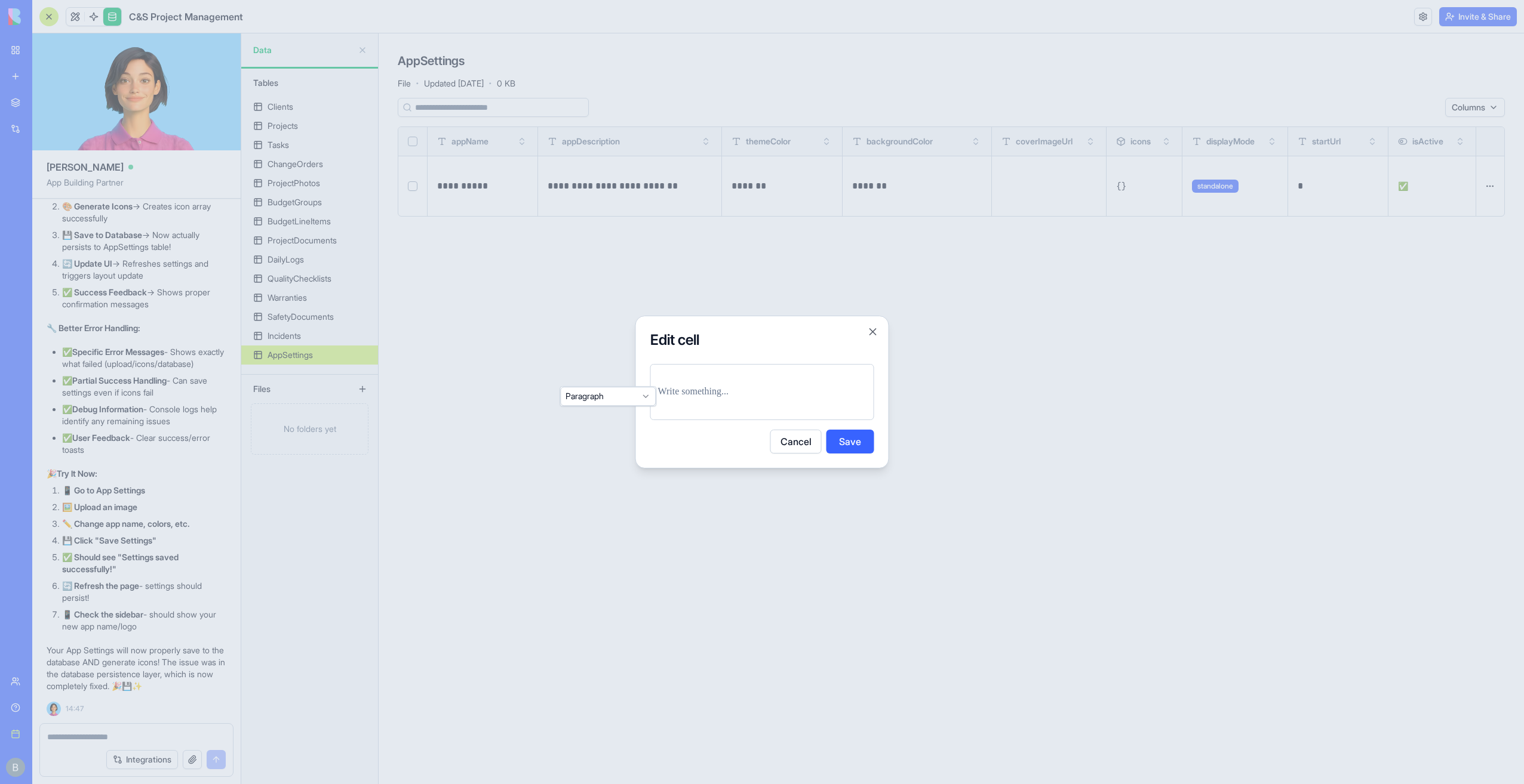
click at [723, 393] on p at bounding box center [762, 392] width 208 height 17
click at [859, 442] on button "Save" at bounding box center [851, 442] width 48 height 24
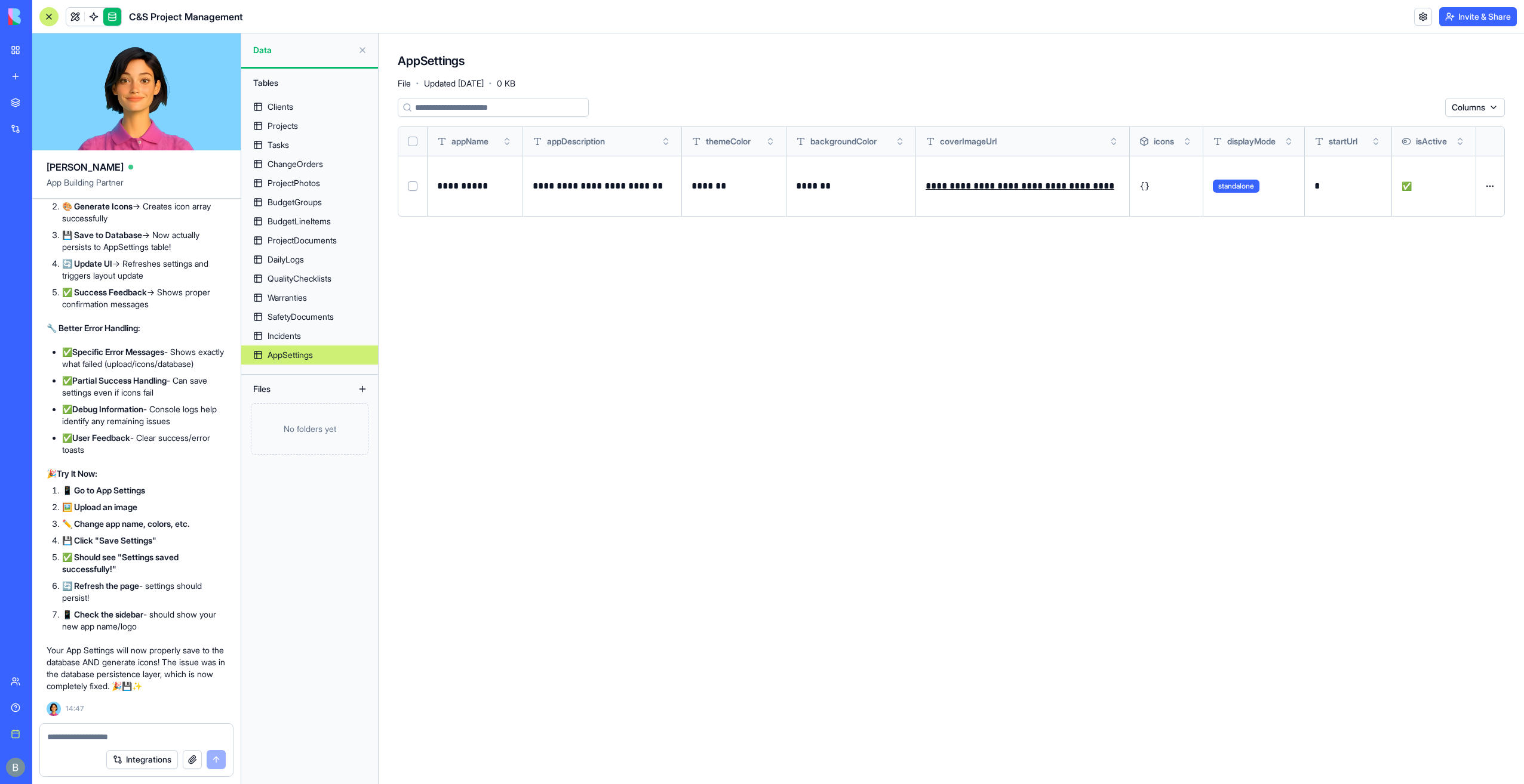
click at [859, 442] on div "**********" at bounding box center [951, 431] width 1107 height 667
click at [73, 12] on link at bounding box center [75, 17] width 18 height 18
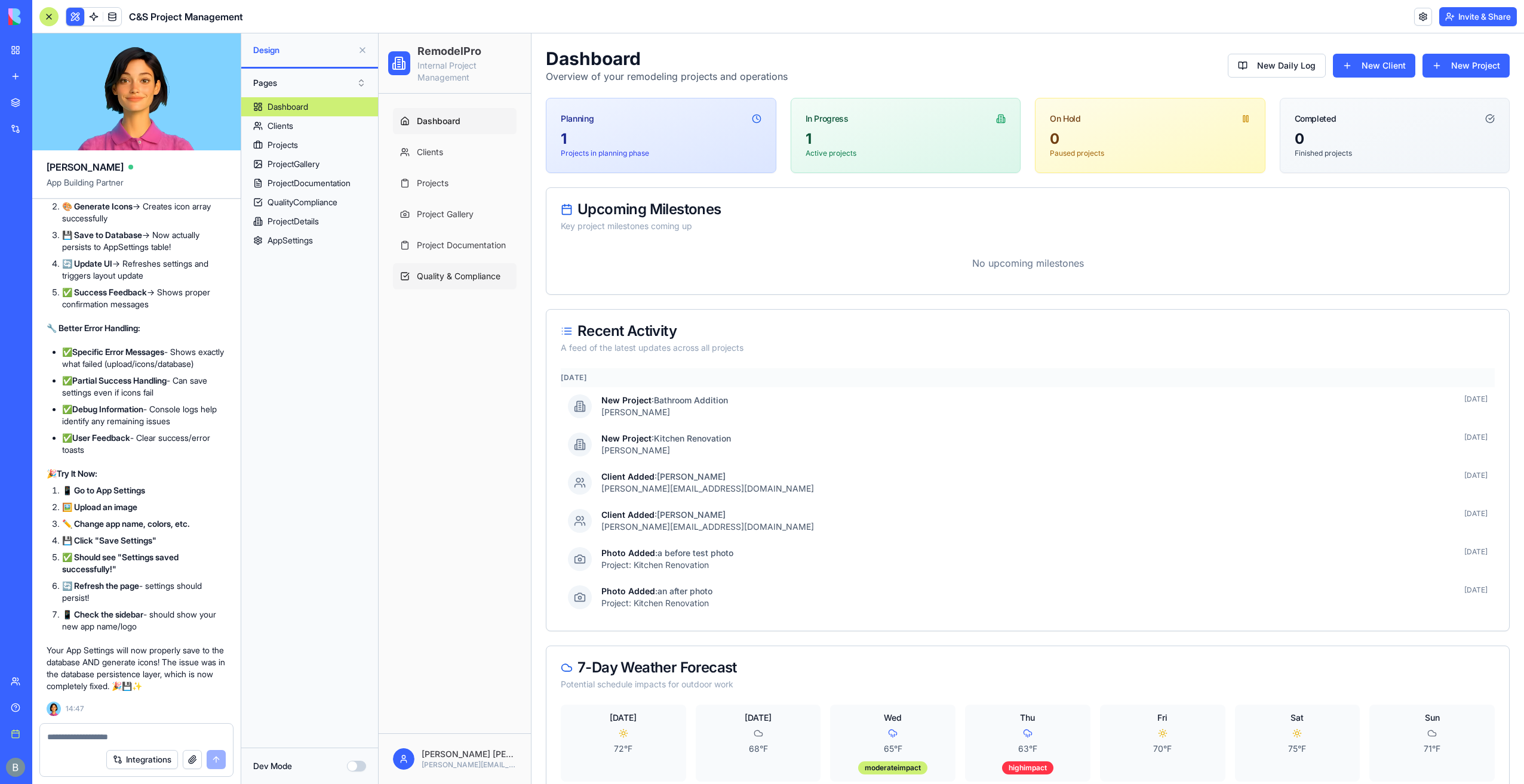
click at [452, 283] on link "Quality & Compliance" at bounding box center [454, 276] width 123 height 26
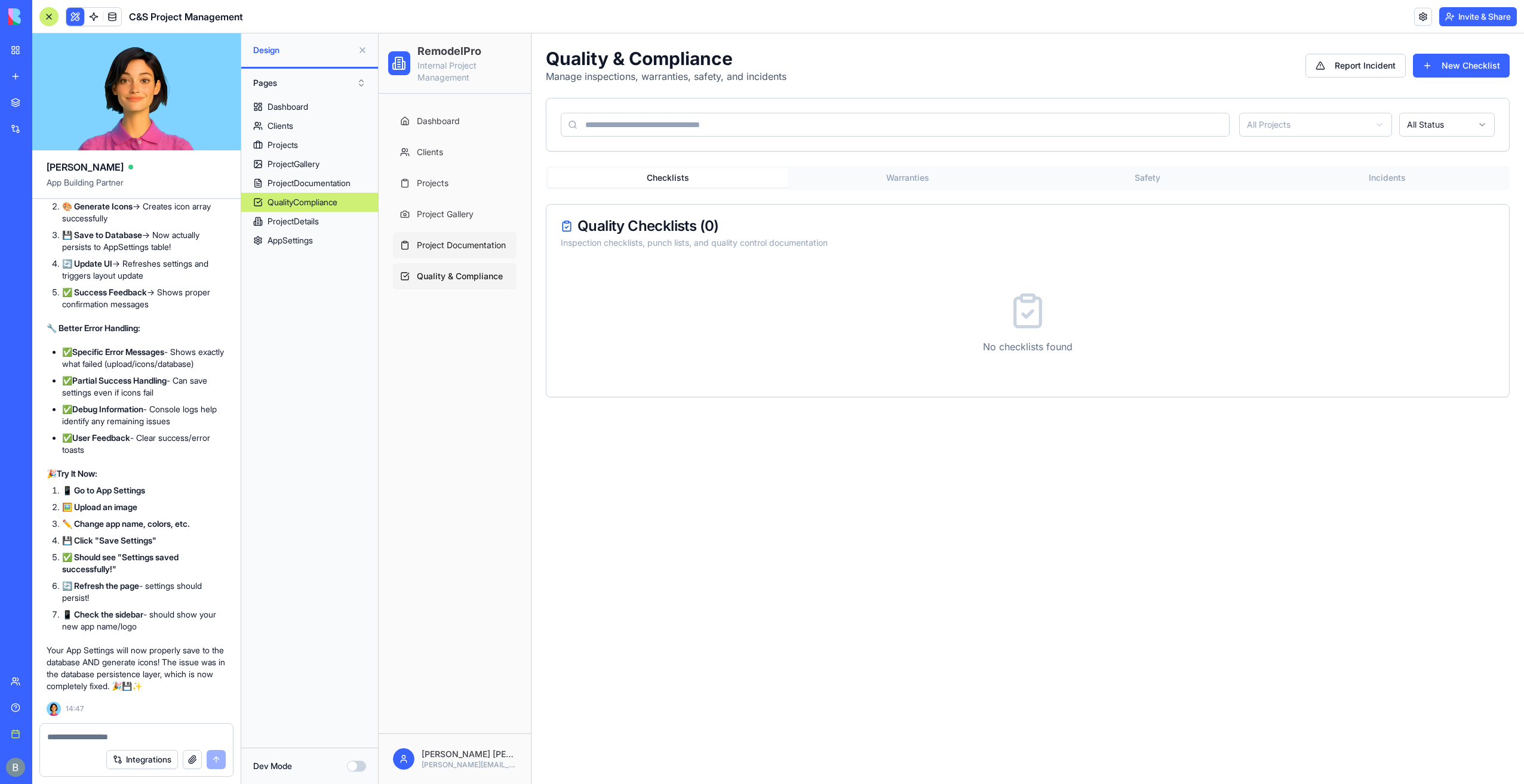
click at [456, 251] on link "Project Documentation" at bounding box center [454, 246] width 123 height 26
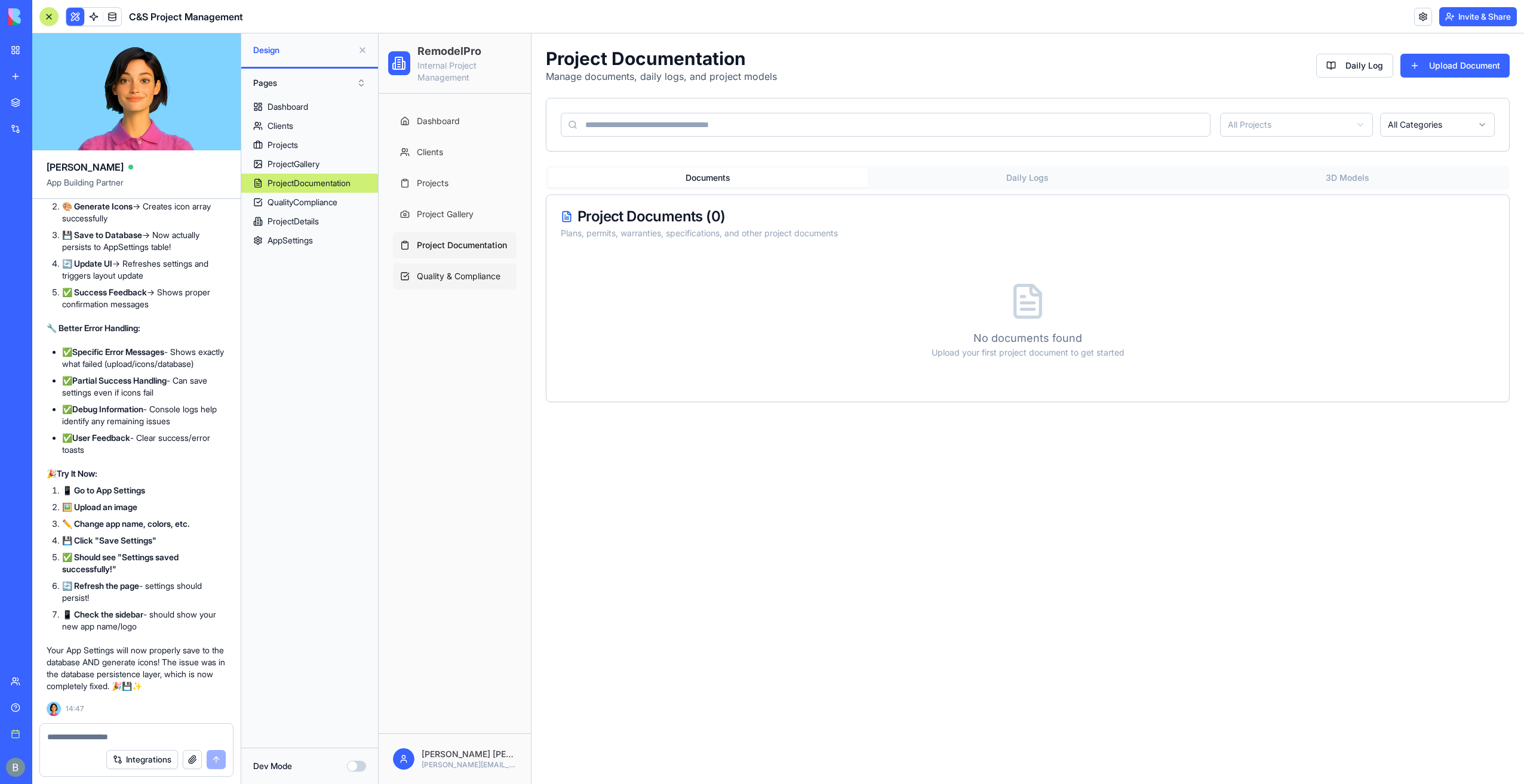
click at [453, 275] on span "Quality & Compliance" at bounding box center [458, 276] width 84 height 12
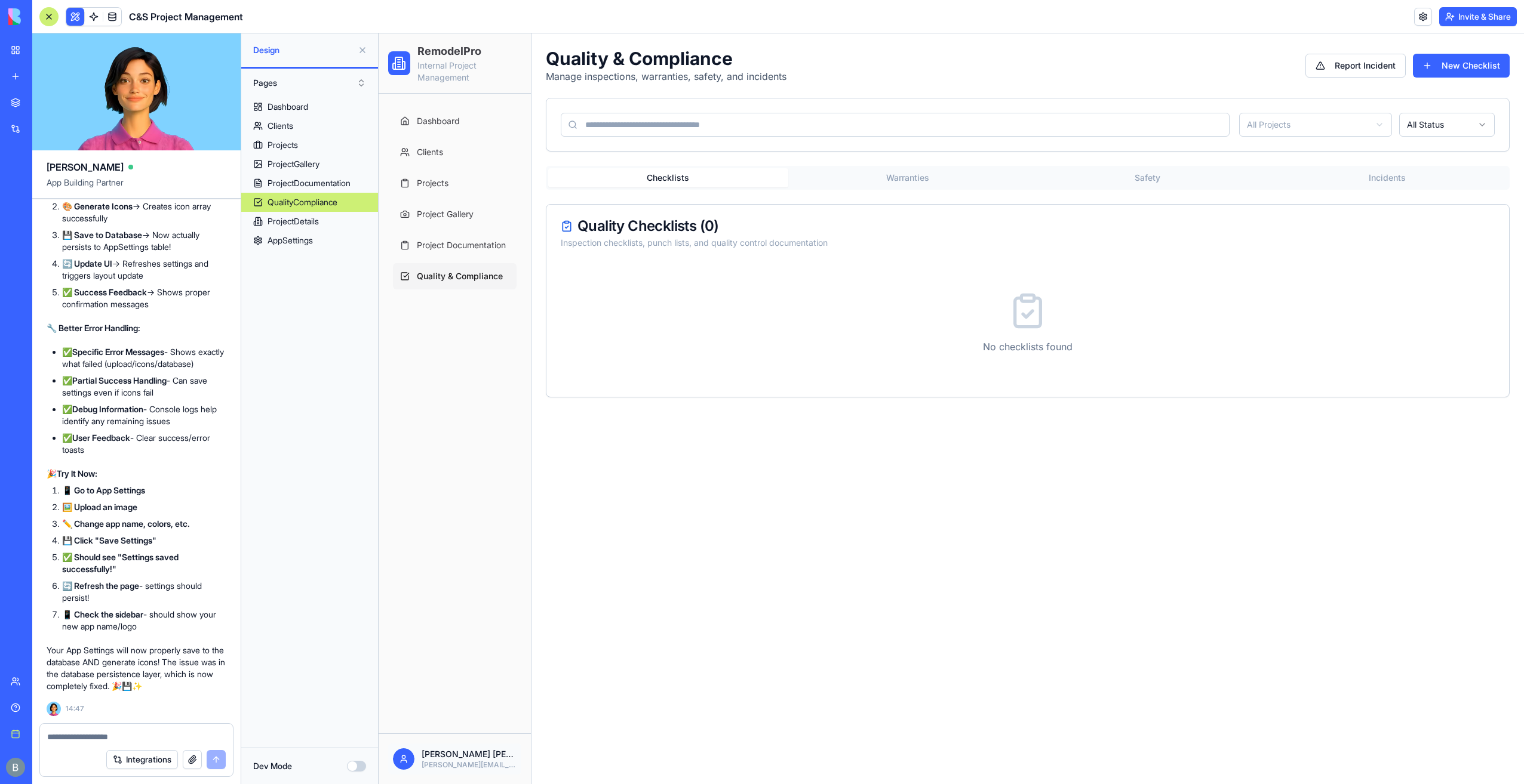
click at [469, 743] on html "RemodelPro Internal Project Management Dashboard Clients Projects Project Galle…" at bounding box center [951, 409] width 1145 height 751
click at [470, 680] on link "App Settings" at bounding box center [454, 681] width 127 height 19
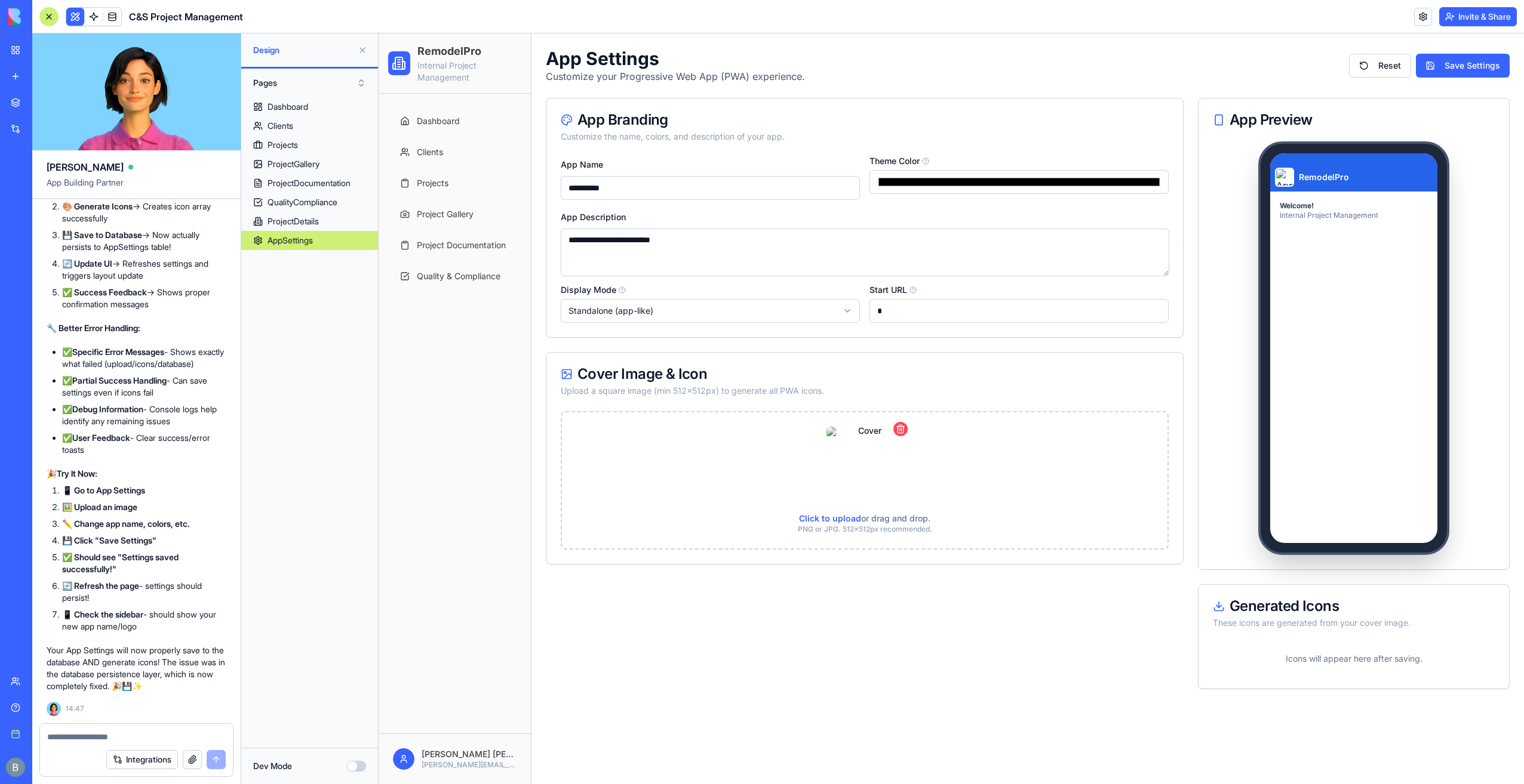
click at [902, 424] on button "Click to upload or drag and drop. PNG or JPG. 512x512px recommended." at bounding box center [900, 428] width 14 height 14
click at [832, 473] on span "Click to upload" at bounding box center [830, 471] width 62 height 10
click at [379, 33] on input "Click to upload or drag and drop. PNG or JPG. 512x512px recommended." at bounding box center [379, 33] width 0 height 0
click at [1480, 68] on button "Save Settings" at bounding box center [1462, 65] width 93 height 24
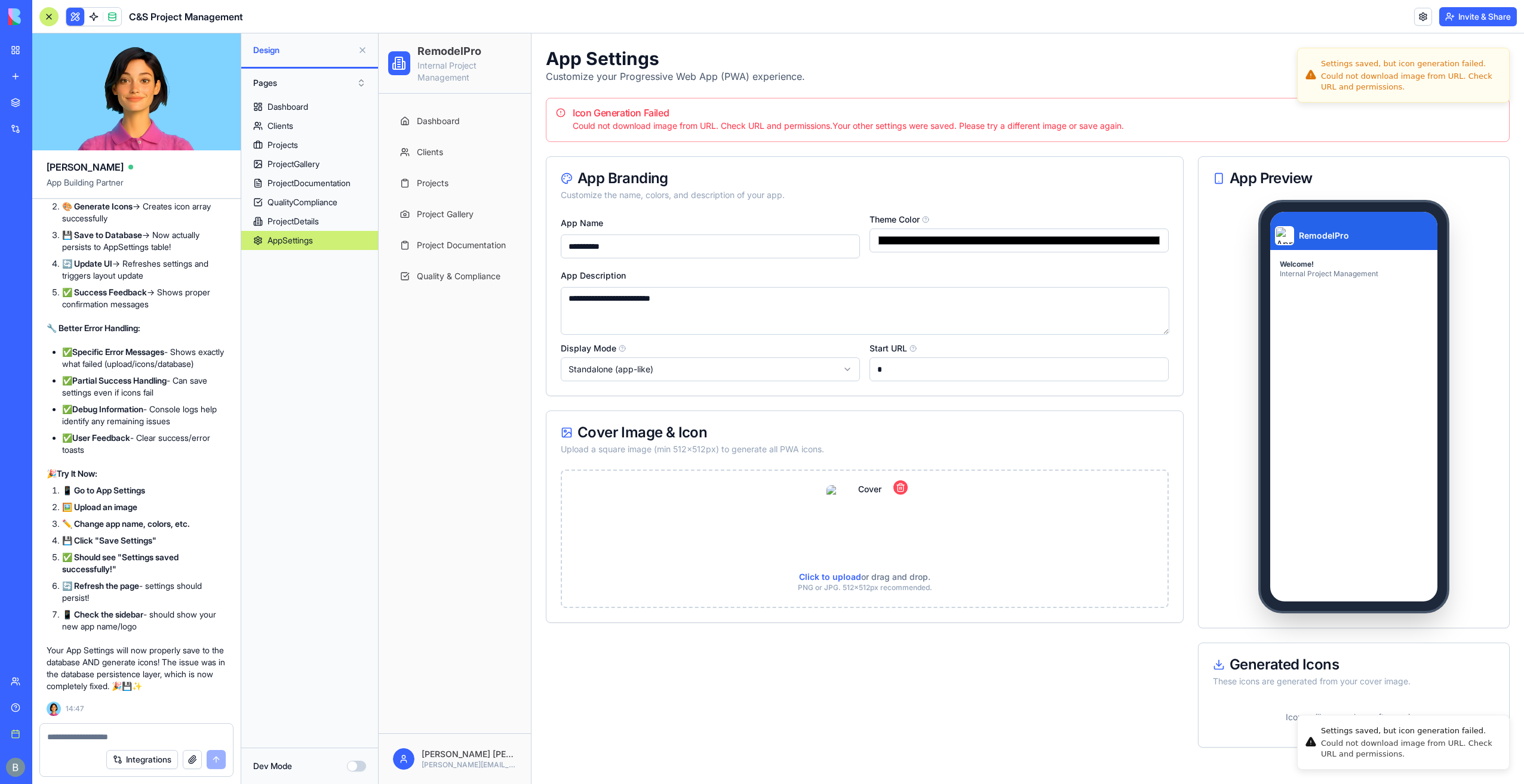
click at [897, 490] on button "Click to upload or drag and drop. PNG or JPG. 512x512px recommended." at bounding box center [900, 487] width 14 height 14
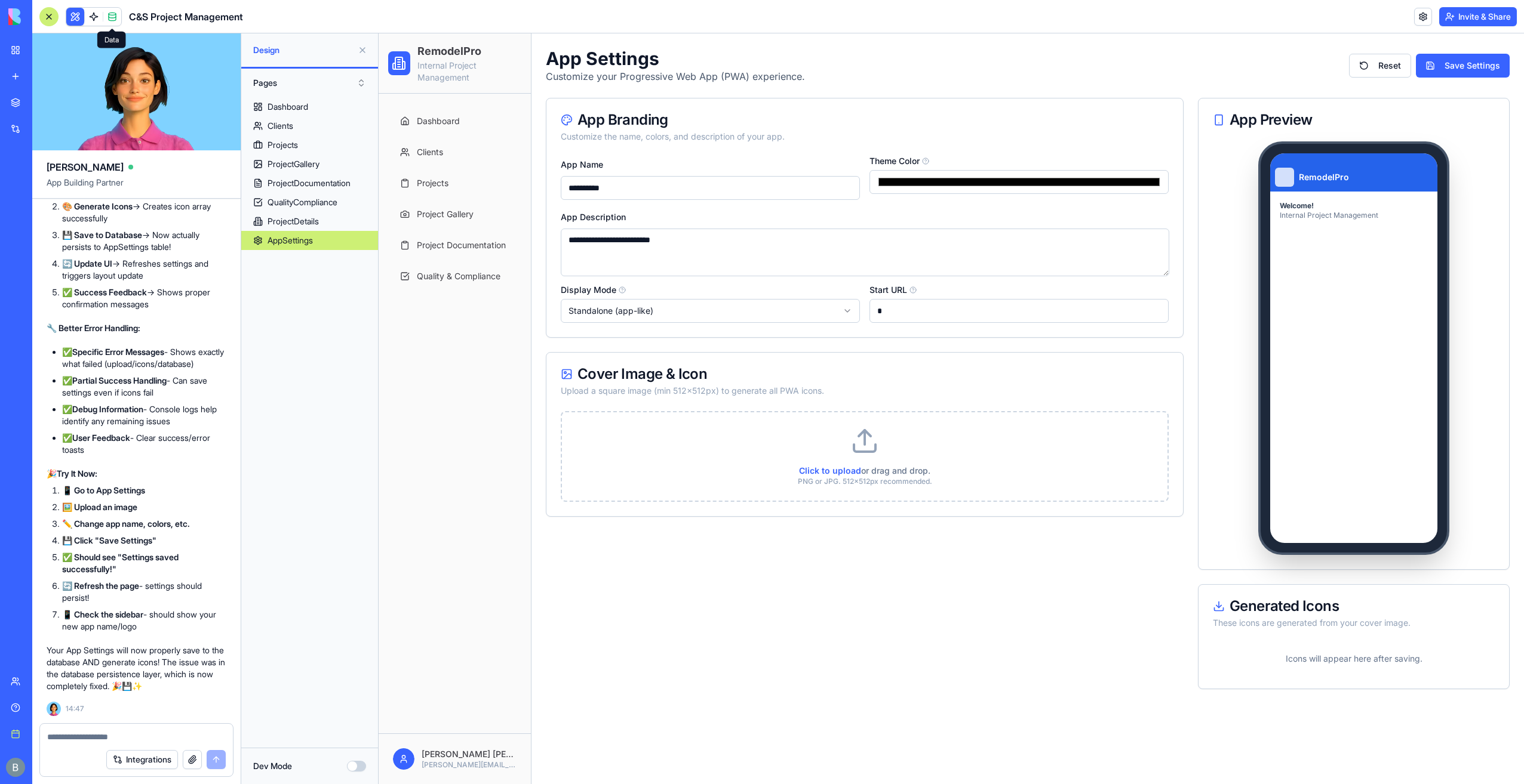
click at [115, 15] on span at bounding box center [112, 17] width 33 height 33
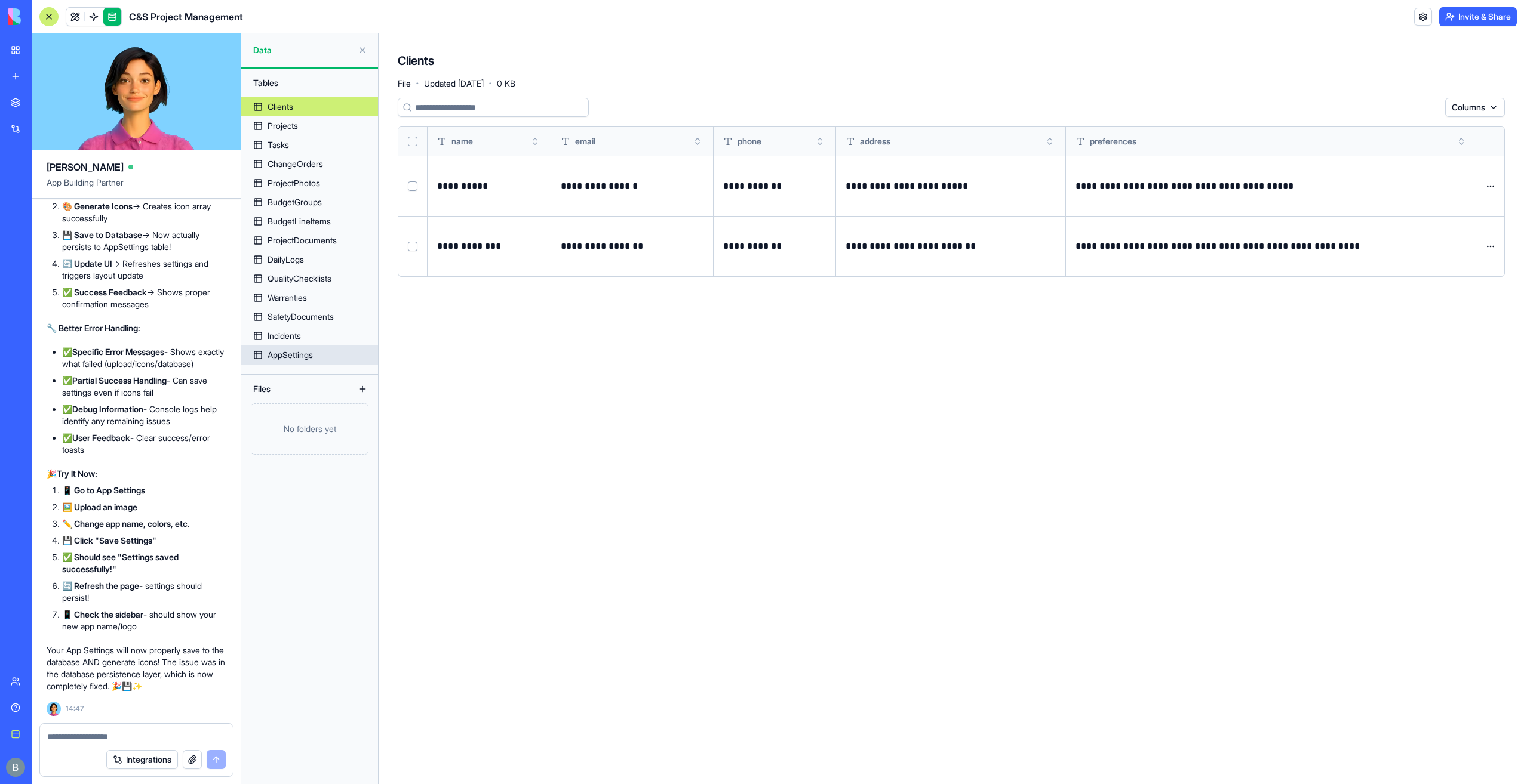
click at [322, 355] on link "AppSettings" at bounding box center [309, 355] width 137 height 19
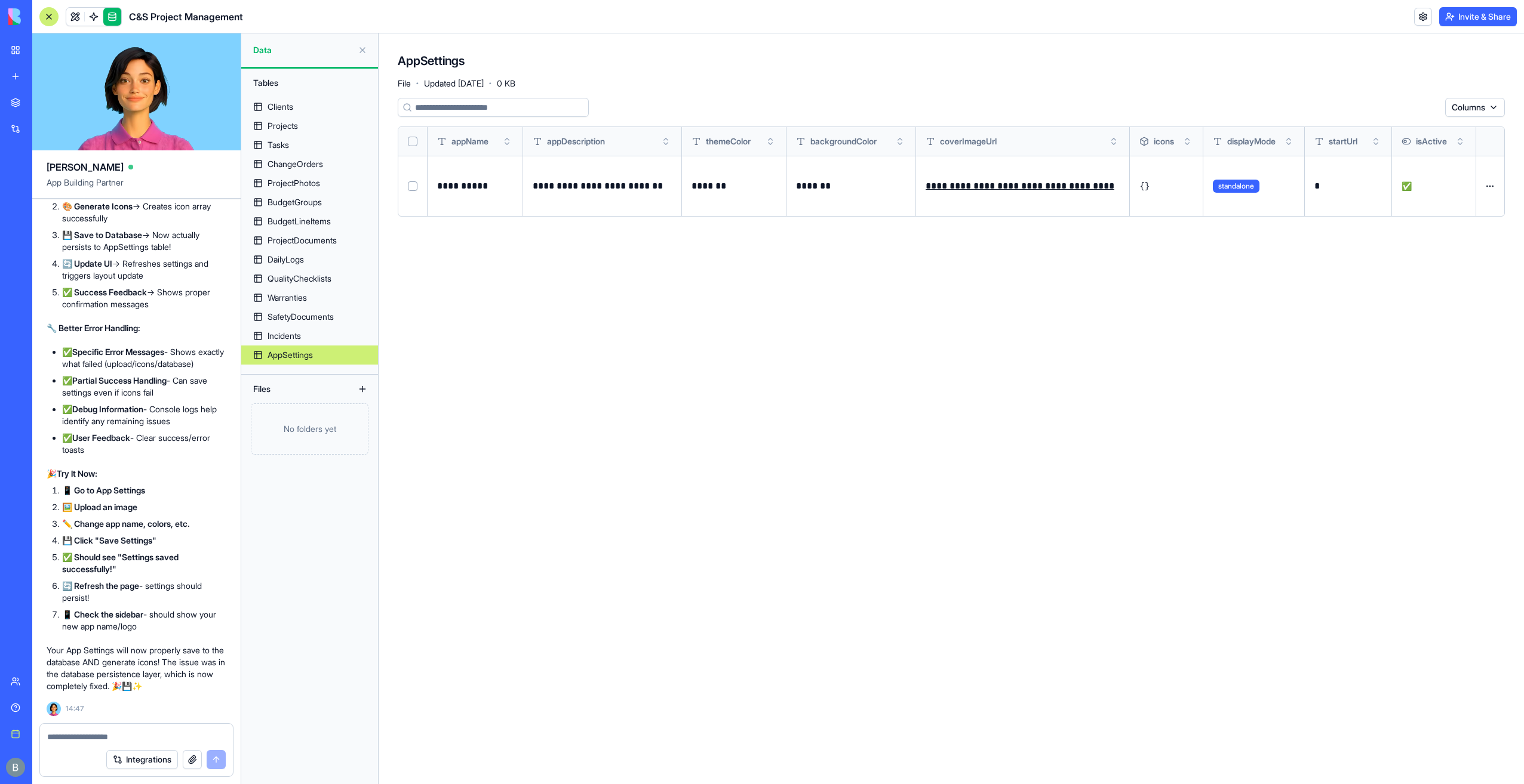
click at [0, 0] on button at bounding box center [0, 0] width 0 height 0
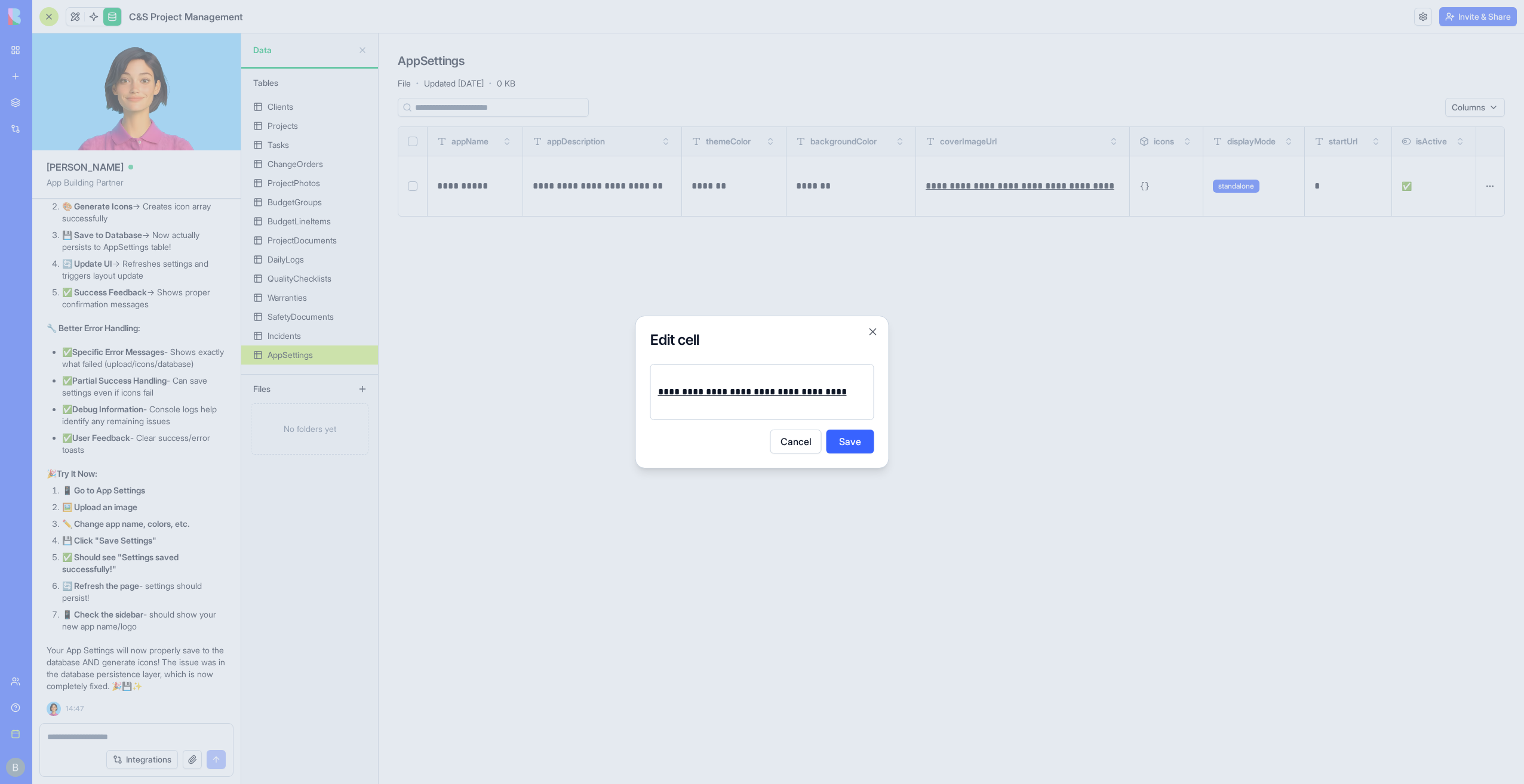
drag, startPoint x: 849, startPoint y: 418, endPoint x: 827, endPoint y: 414, distance: 22.4
click at [847, 415] on div "**********" at bounding box center [762, 392] width 224 height 56
click at [827, 400] on p "**********" at bounding box center [762, 392] width 208 height 17
click at [851, 444] on button "Save" at bounding box center [851, 442] width 48 height 24
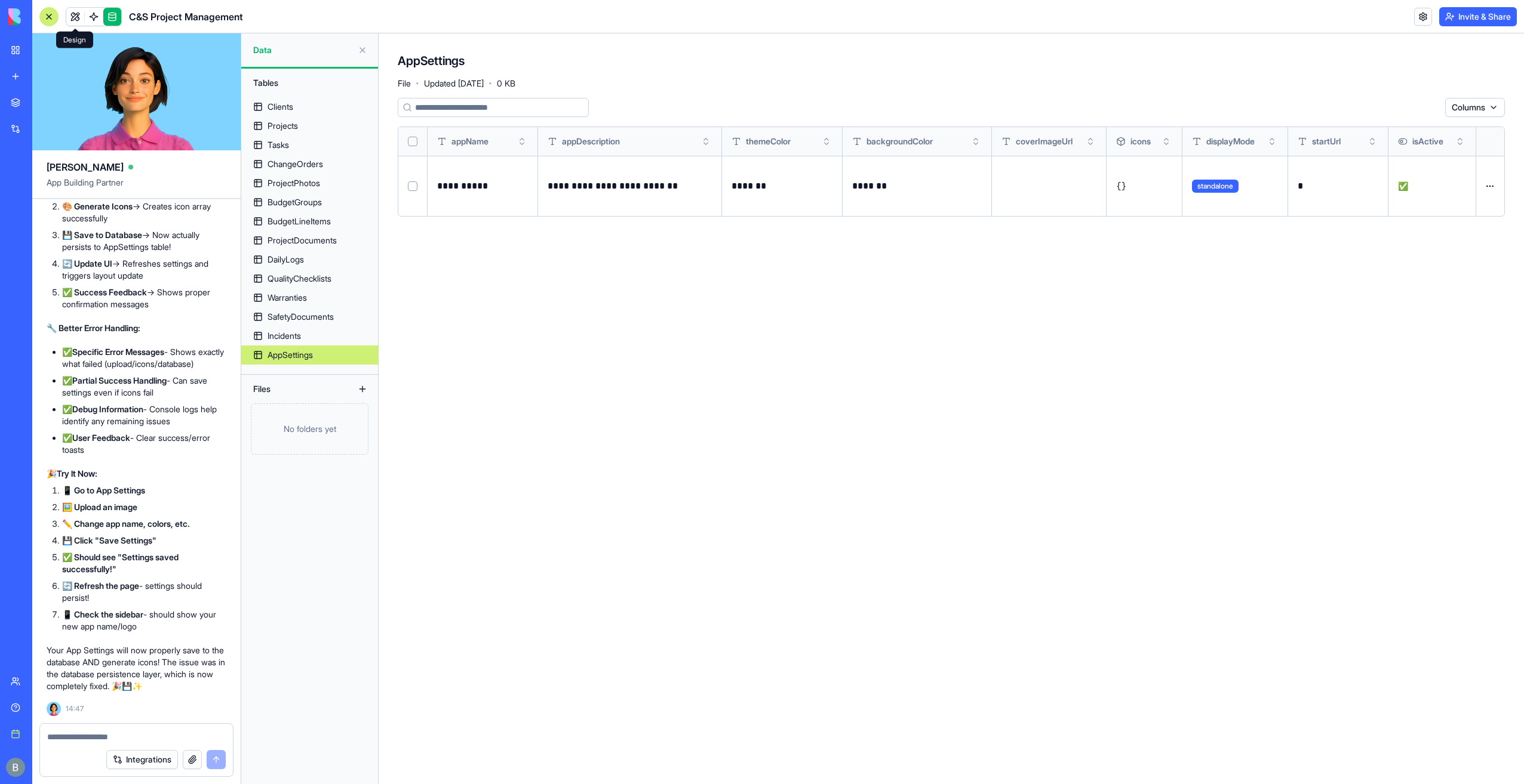
click at [62, 8] on div "C&S Project Management" at bounding box center [141, 17] width 204 height 19
click at [78, 12] on link at bounding box center [75, 17] width 18 height 18
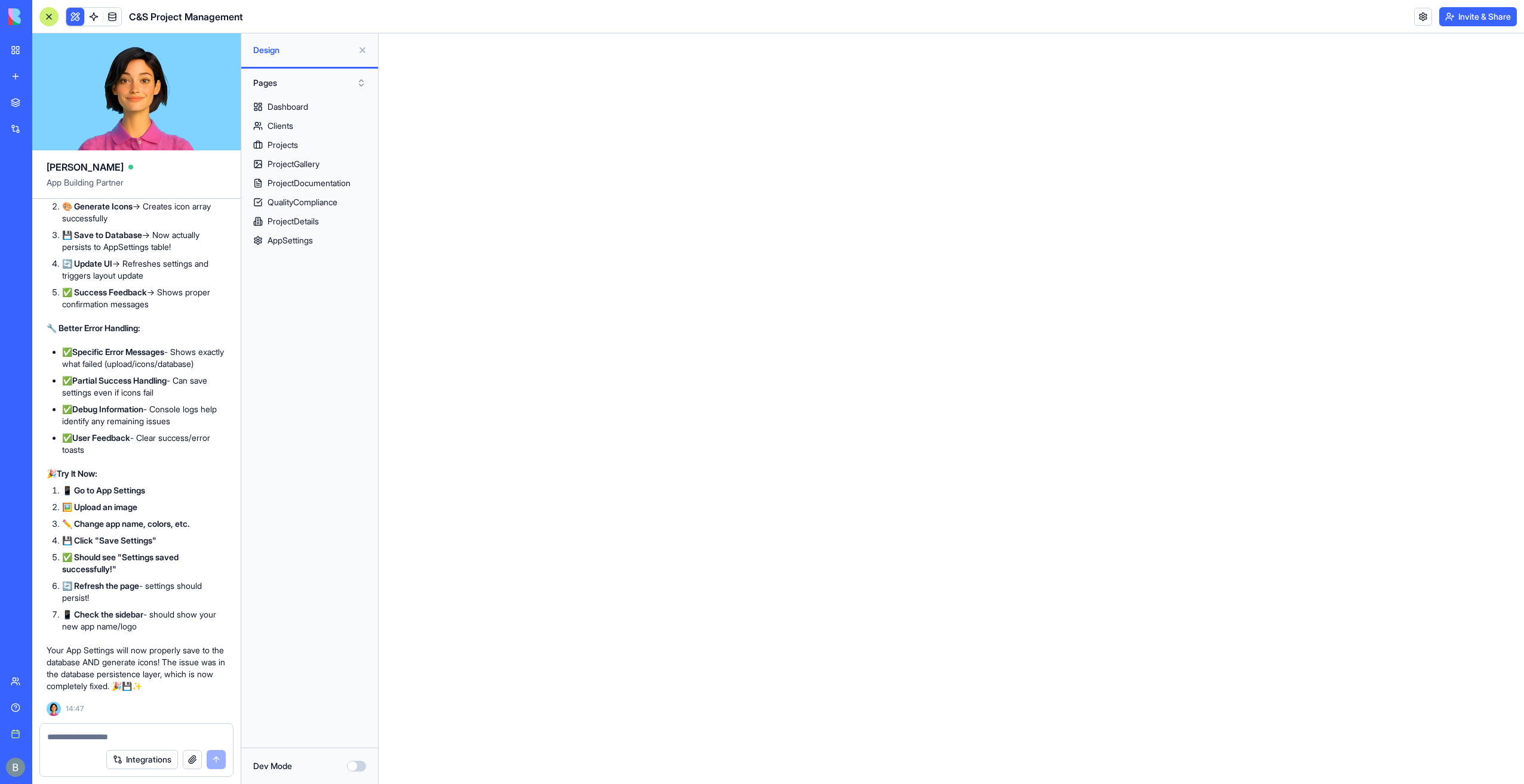
click at [118, 731] on div at bounding box center [136, 734] width 193 height 19
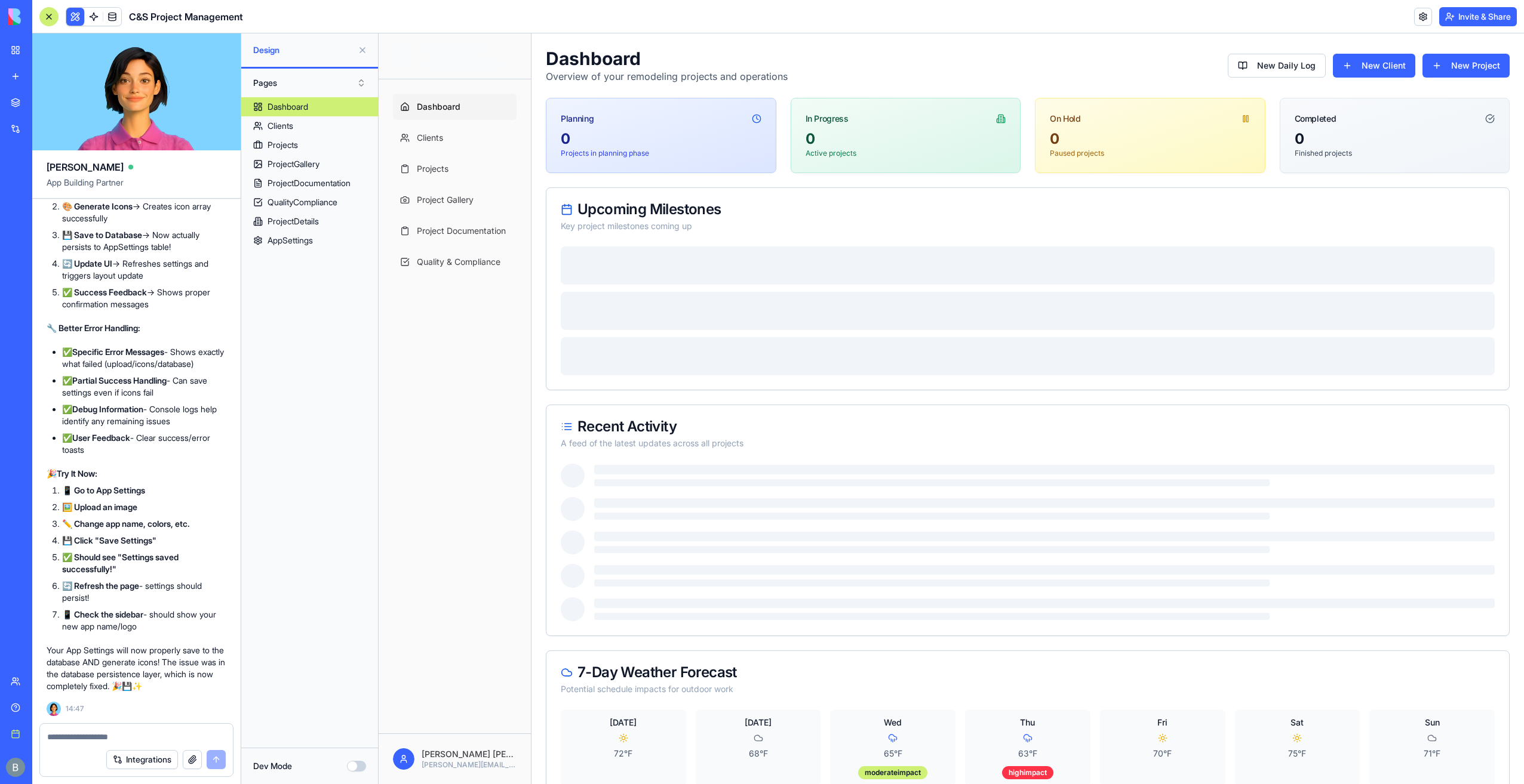
click at [117, 738] on textarea at bounding box center [137, 737] width 180 height 12
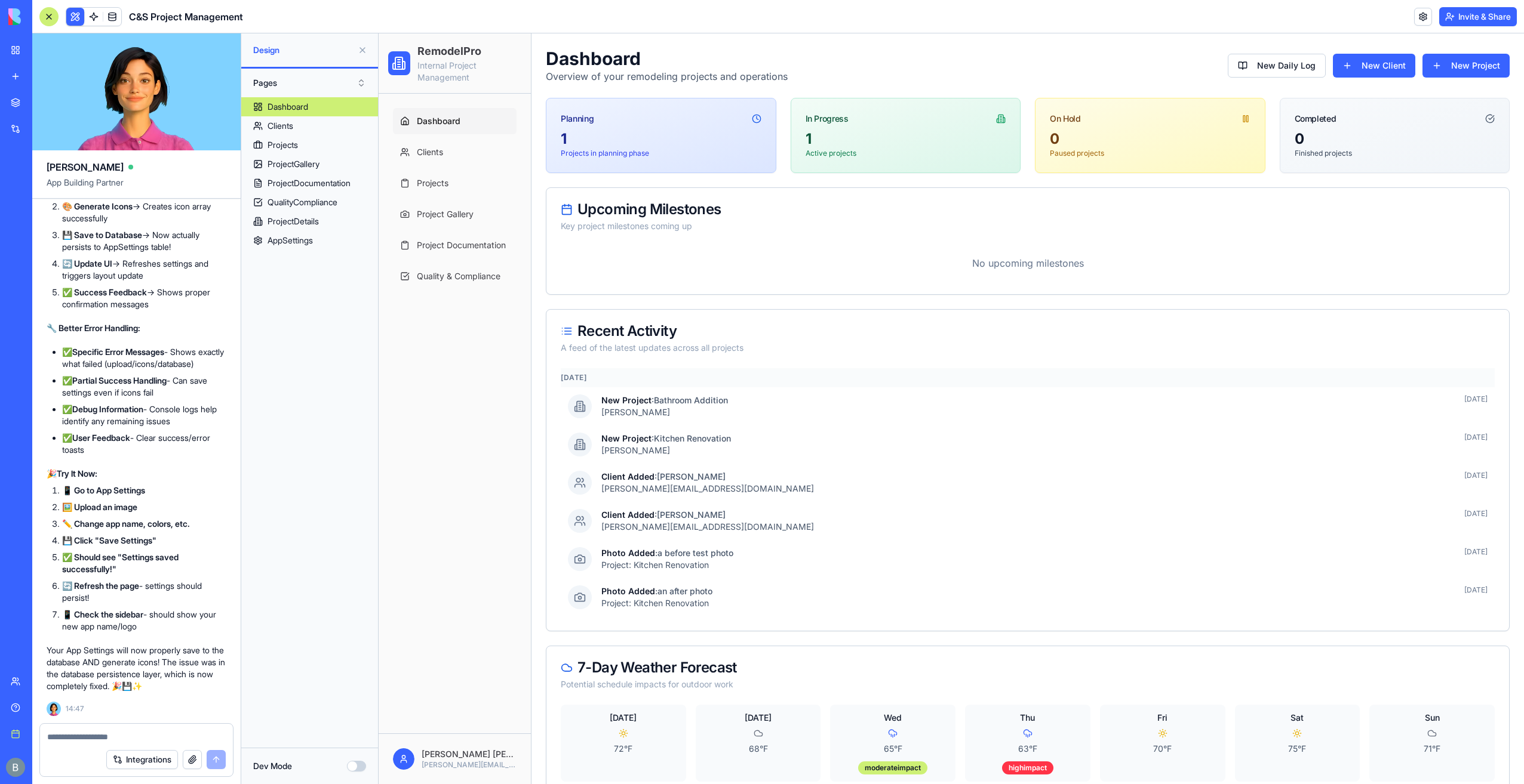
click at [117, 738] on textarea at bounding box center [137, 737] width 180 height 12
type textarea "*"
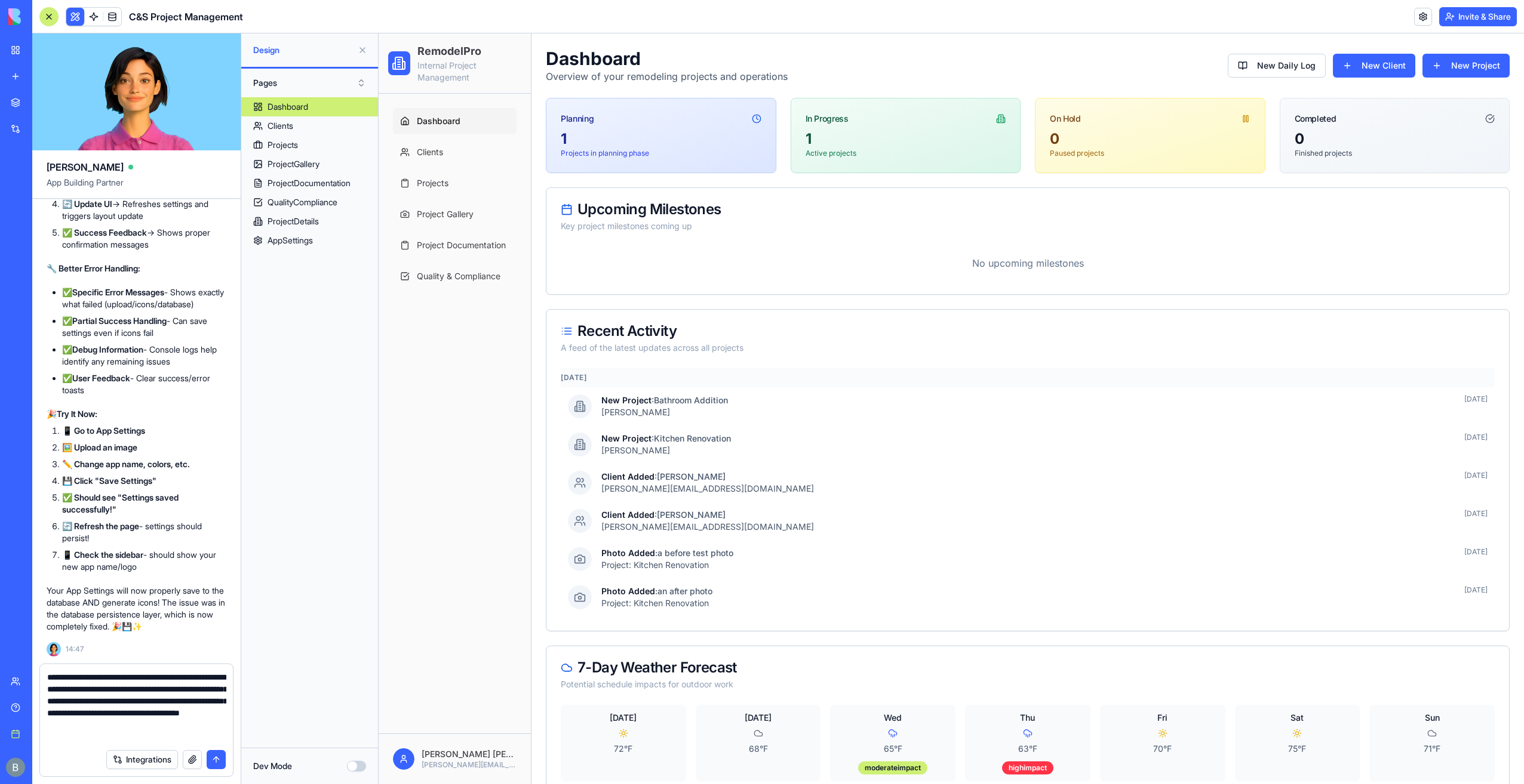
type textarea "**********"
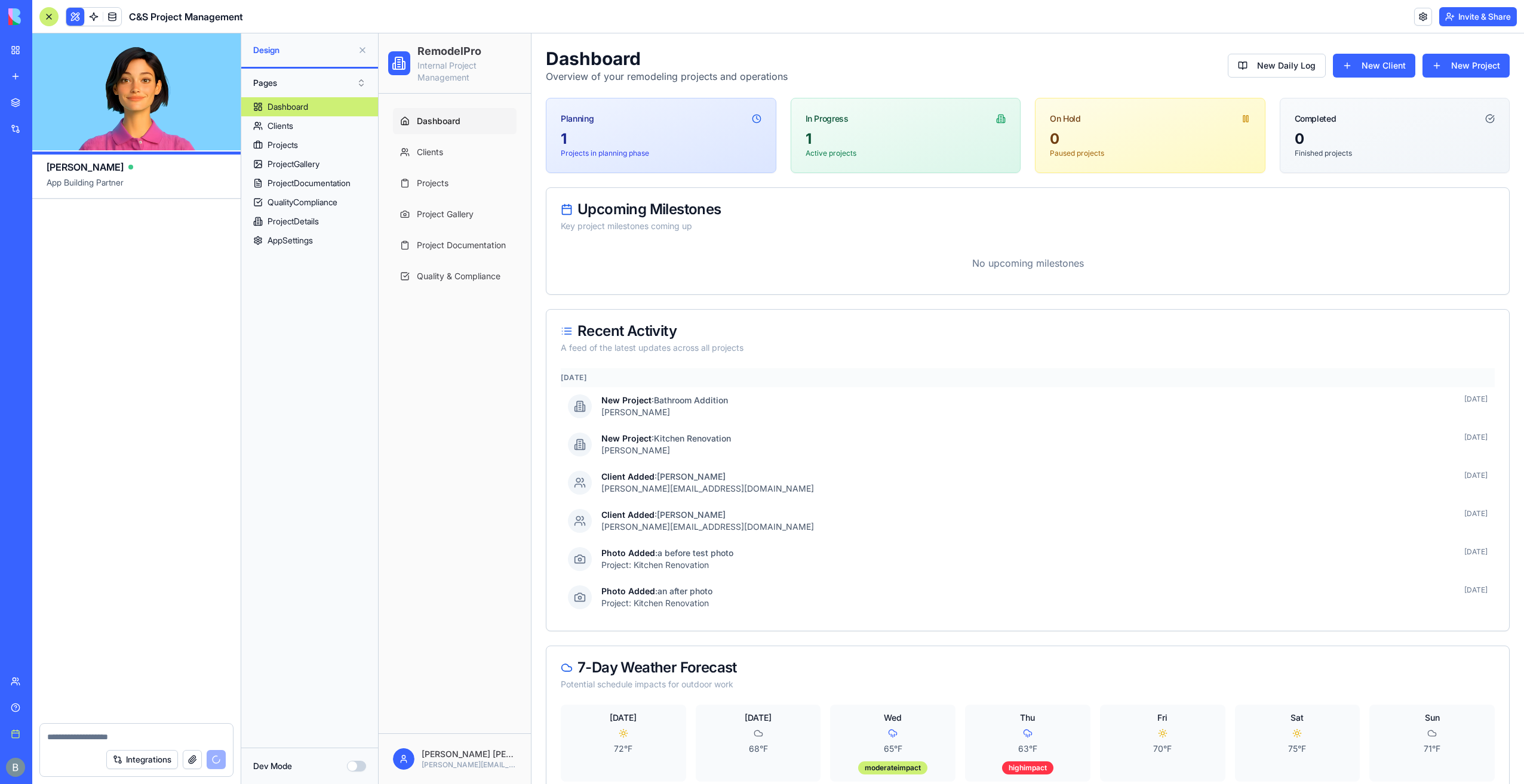
scroll to position [62930, 0]
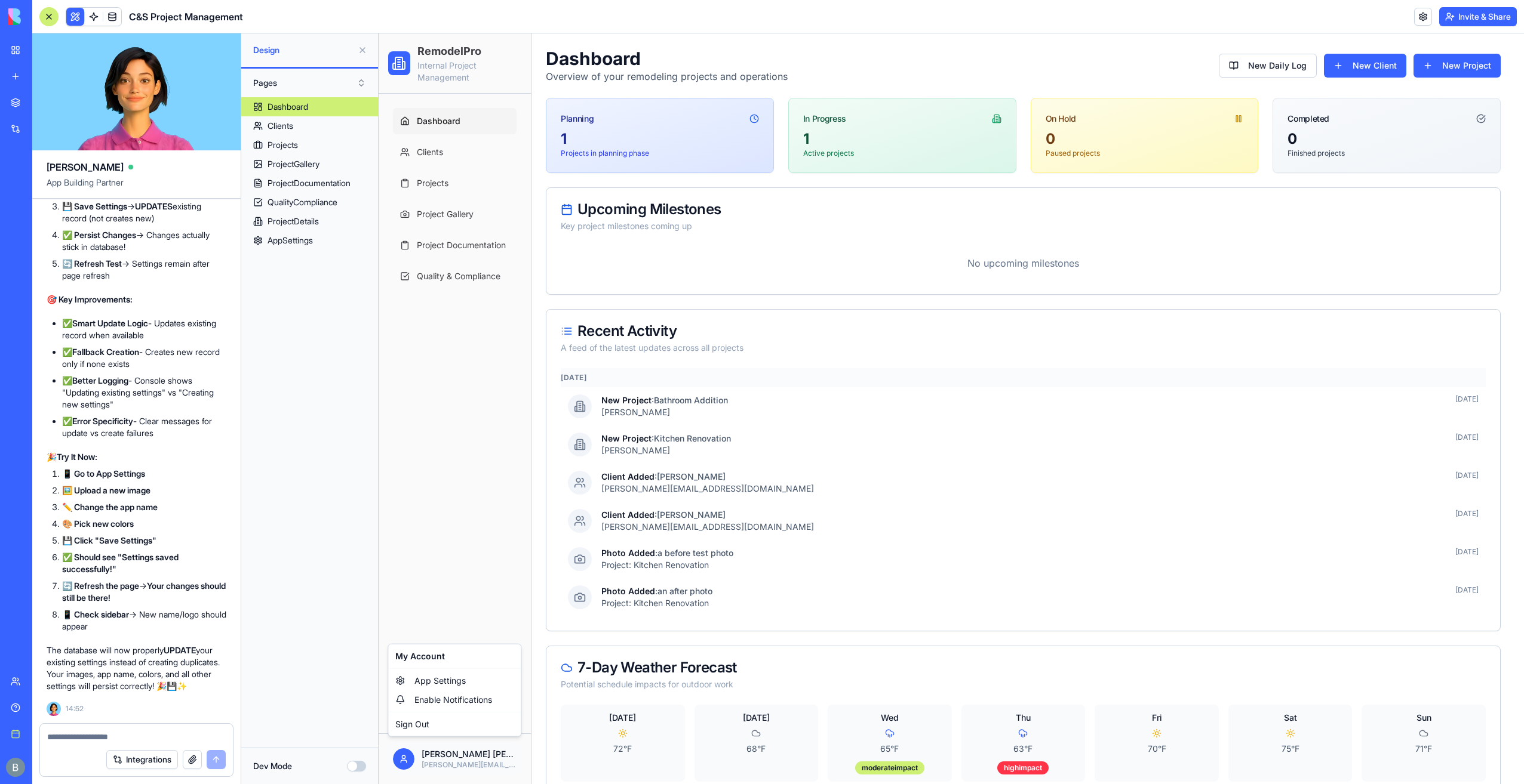
click at [471, 753] on html "RemodelPro Internal Project Management Dashboard Clients Projects Project Galle…" at bounding box center [951, 422] width 1145 height 778
click at [462, 688] on link "App Settings" at bounding box center [454, 681] width 127 height 19
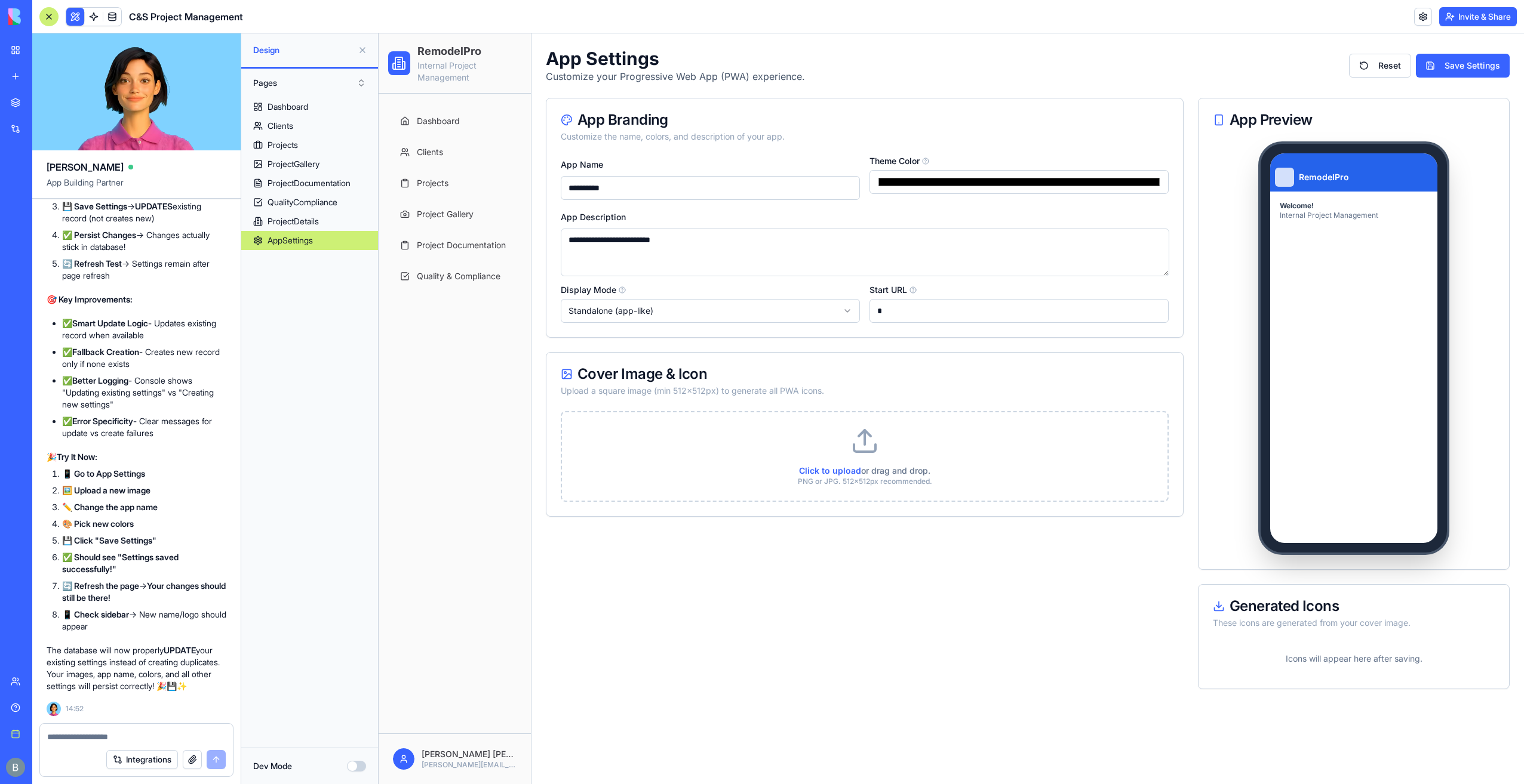
click at [872, 477] on p "PNG or JPG. 512x512px recommended." at bounding box center [865, 482] width 577 height 10
click at [379, 33] on input "Click to upload or drag and drop. PNG or JPG. 512x512px recommended." at bounding box center [379, 33] width 0 height 0
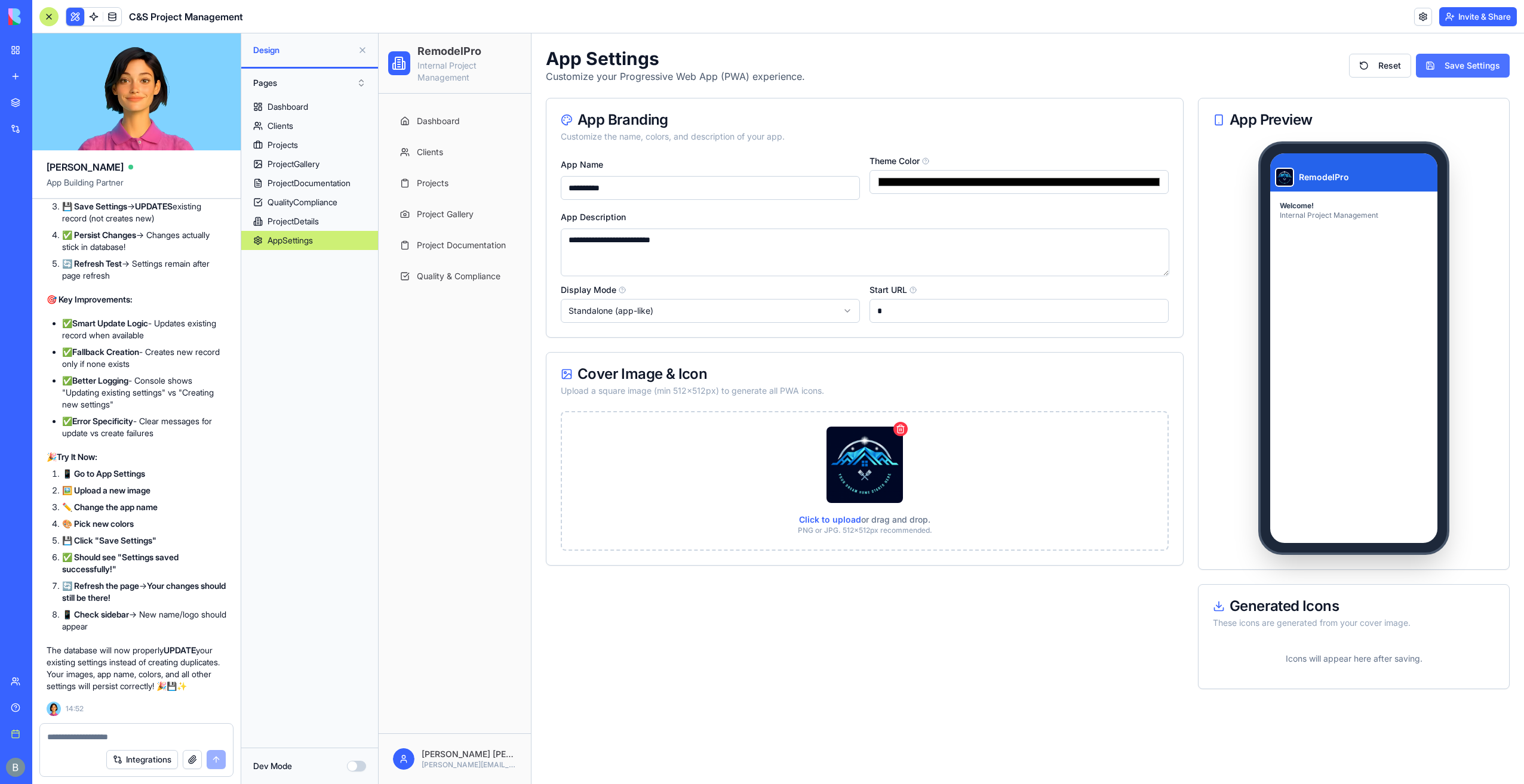
click at [1455, 68] on button "Save Settings" at bounding box center [1462, 65] width 93 height 24
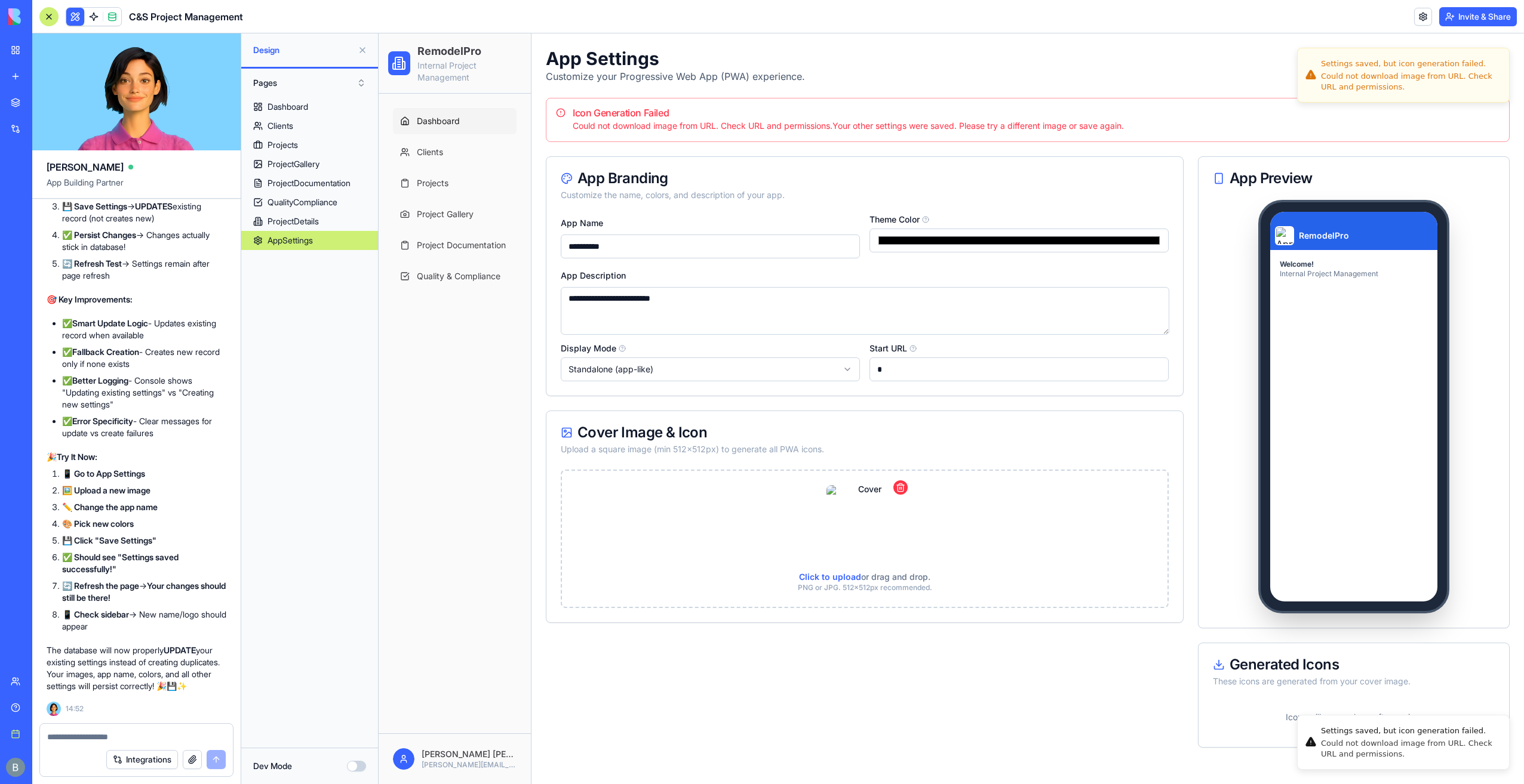
click at [424, 124] on span "Dashboard" at bounding box center [439, 121] width 43 height 12
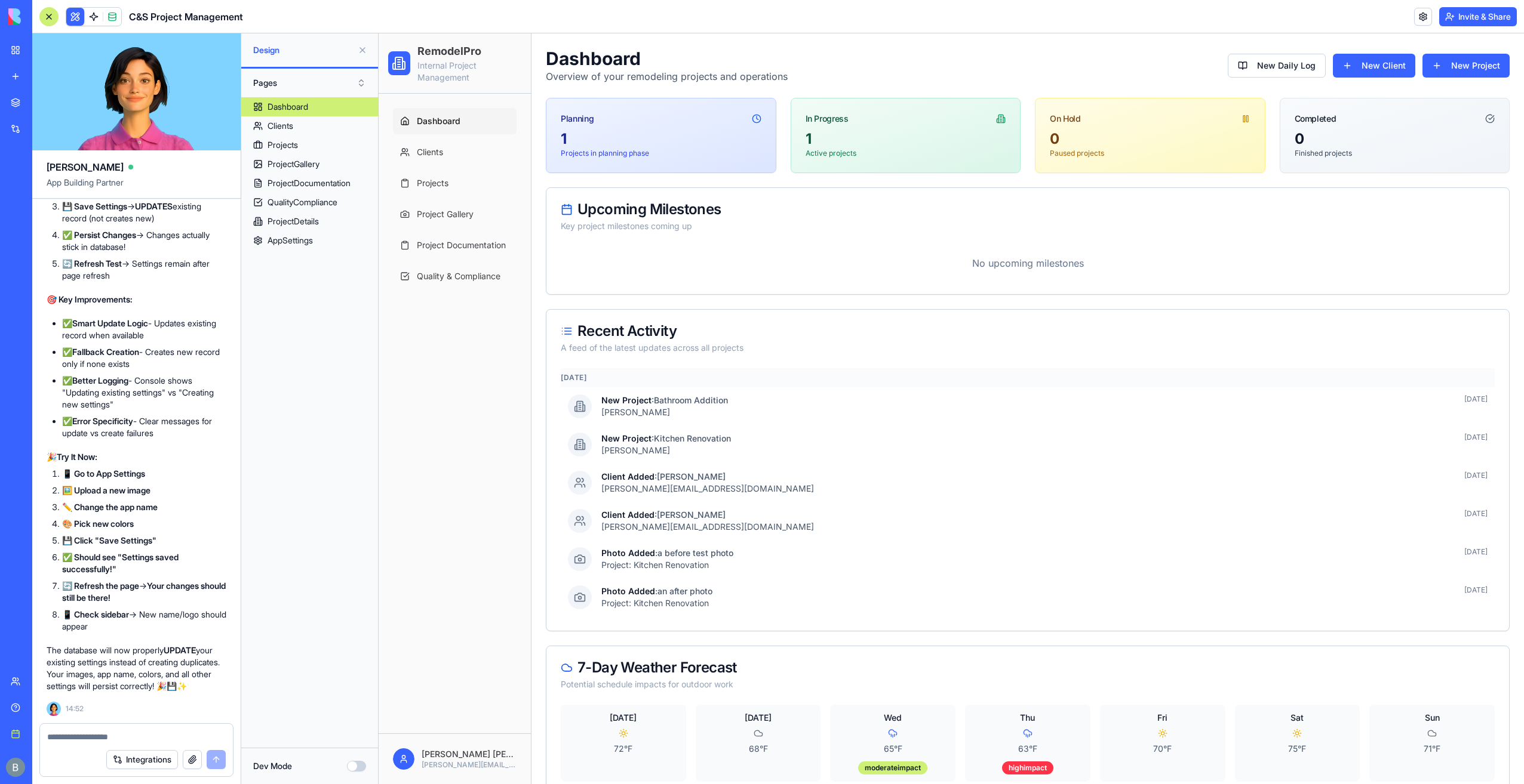
click at [108, 14] on span at bounding box center [112, 17] width 33 height 33
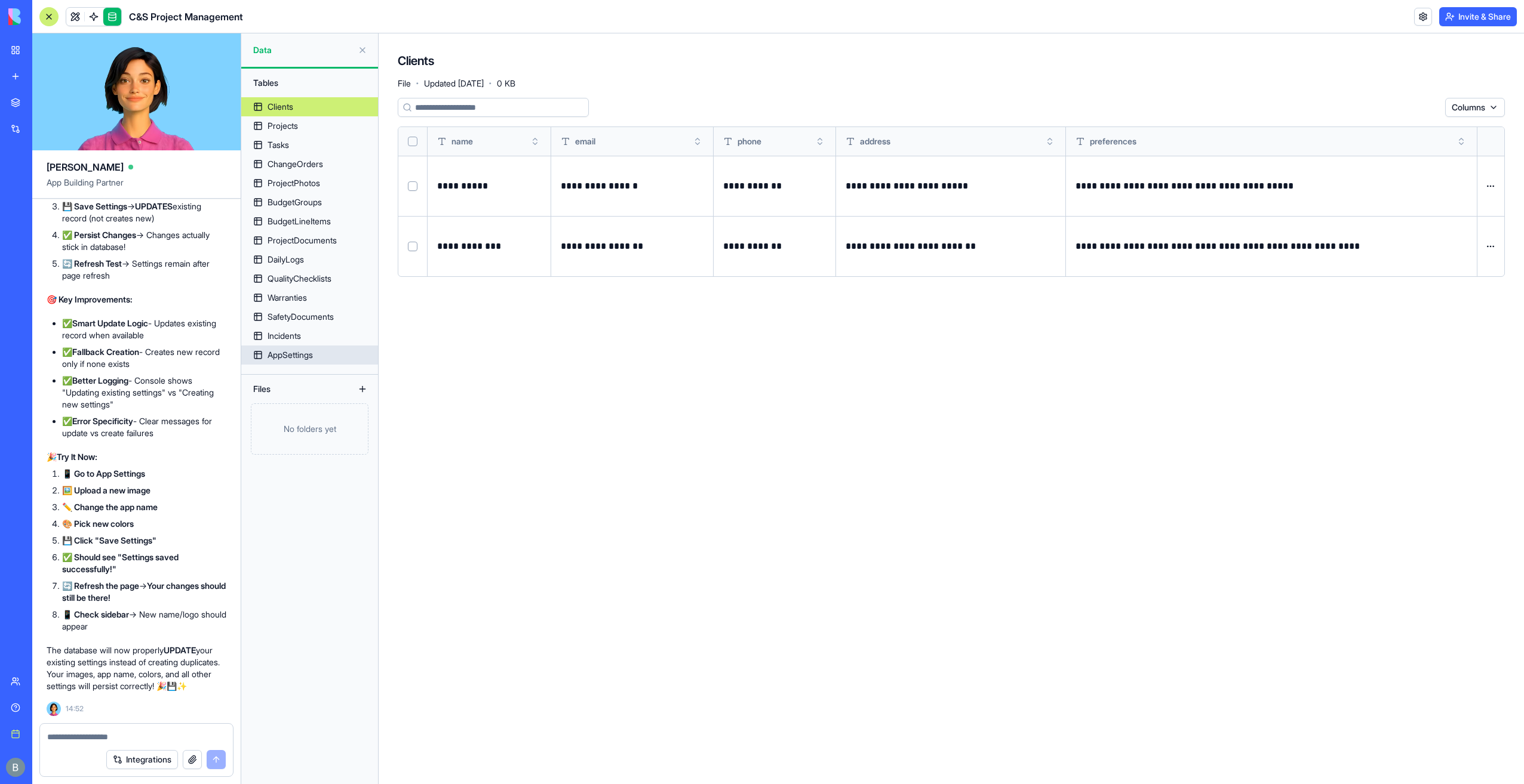
click at [301, 355] on div "AppSettings" at bounding box center [290, 355] width 46 height 12
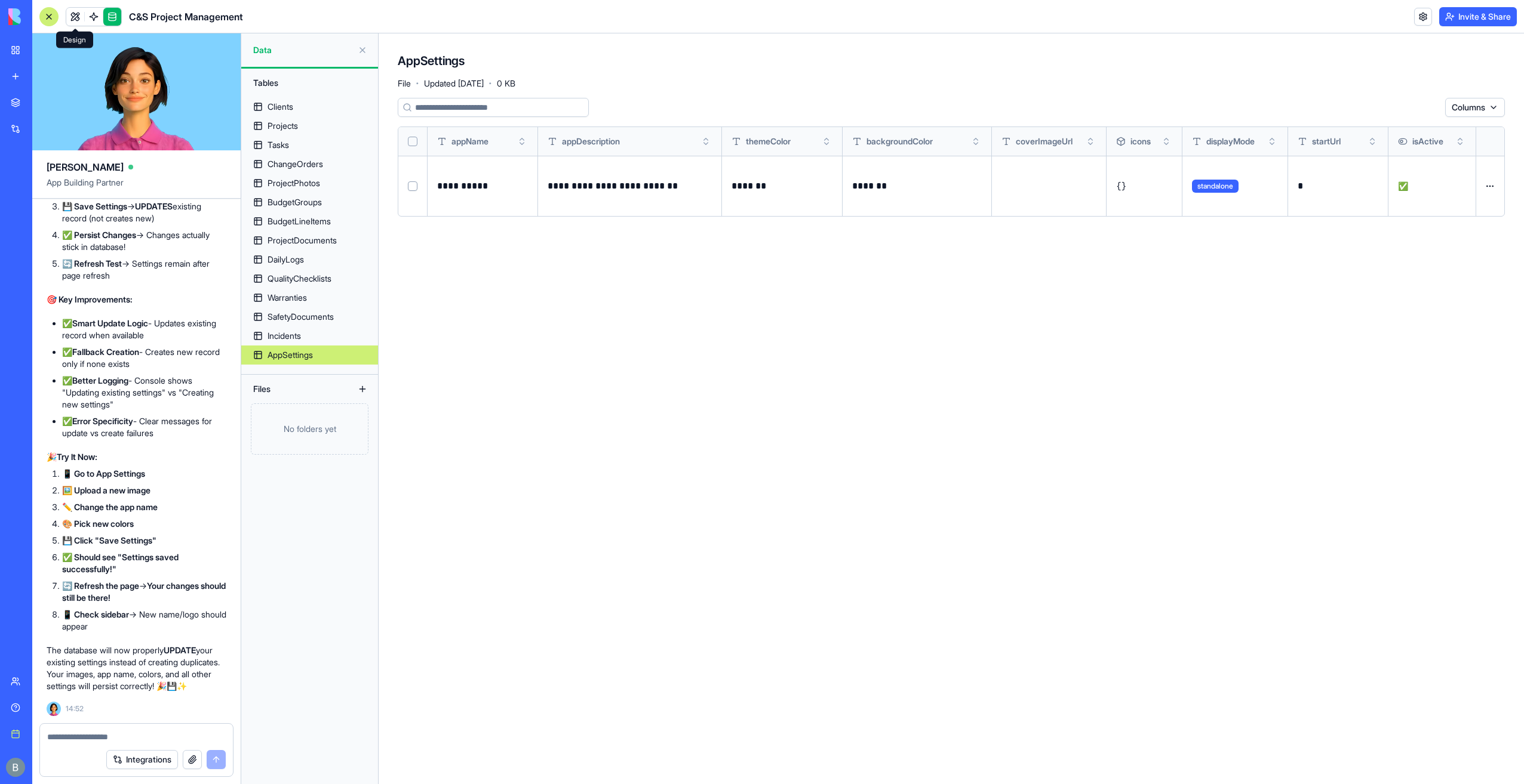
click at [69, 14] on link at bounding box center [75, 17] width 18 height 18
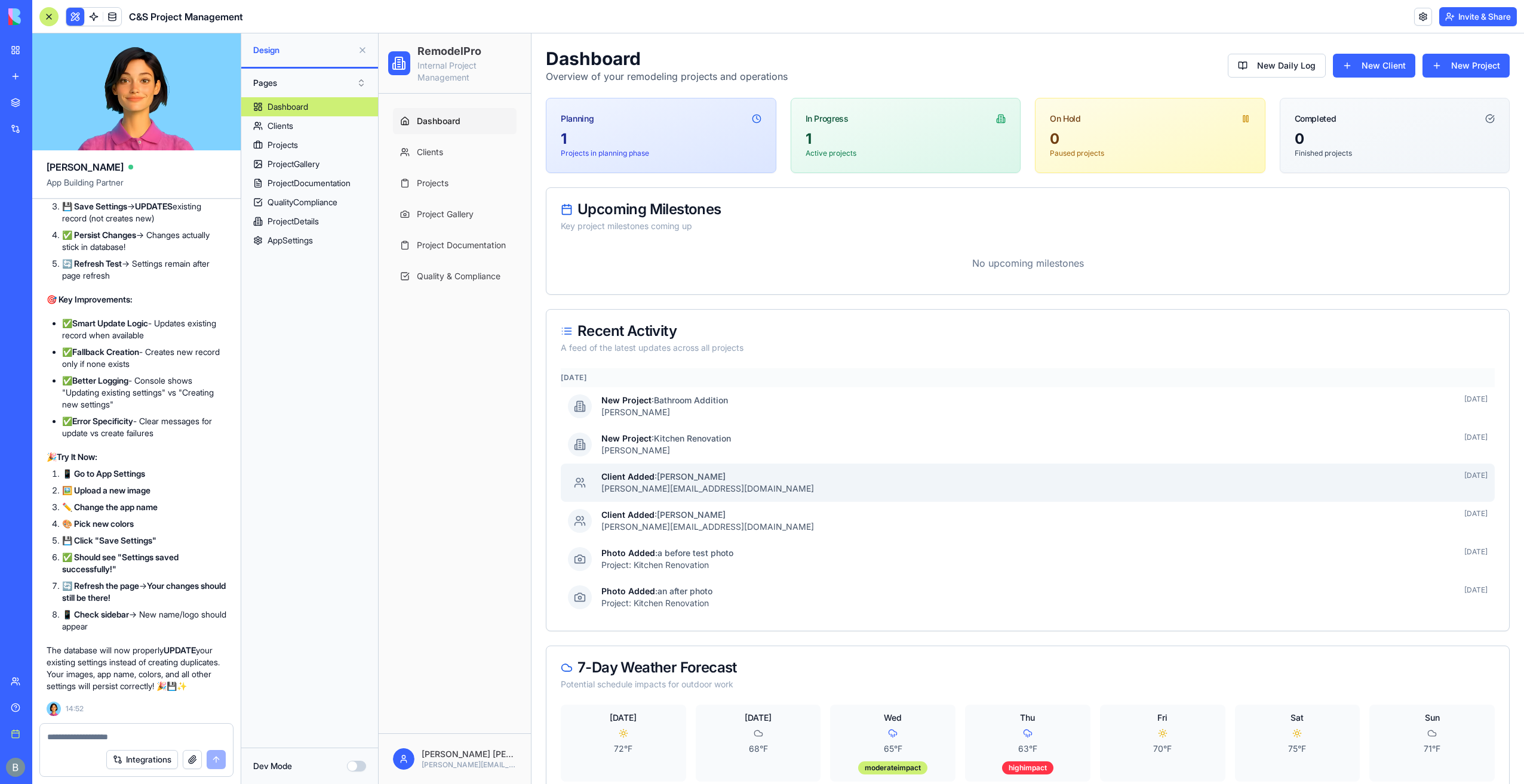
scroll to position [25, 0]
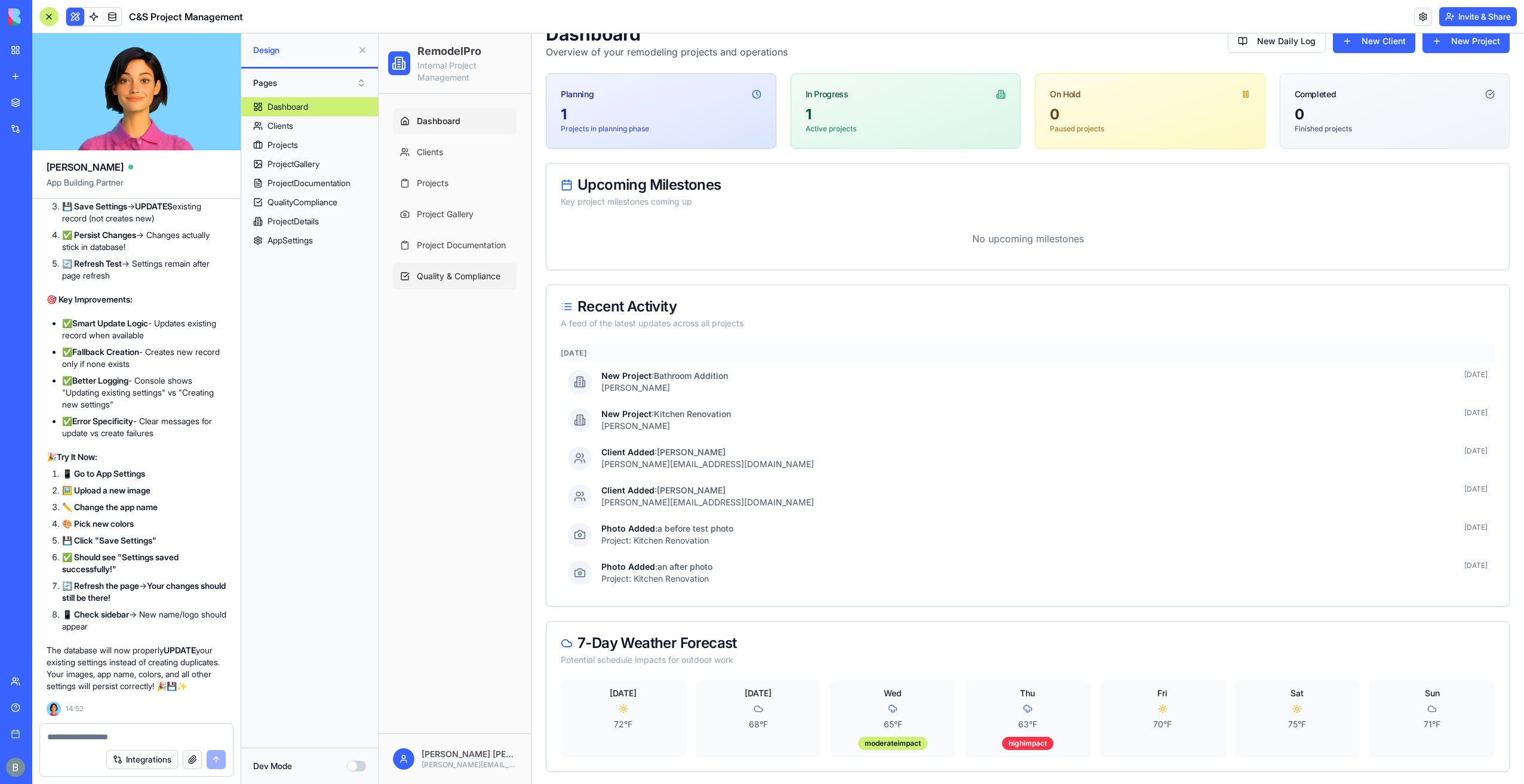
click at [453, 268] on link "Quality & Compliance" at bounding box center [454, 276] width 123 height 26
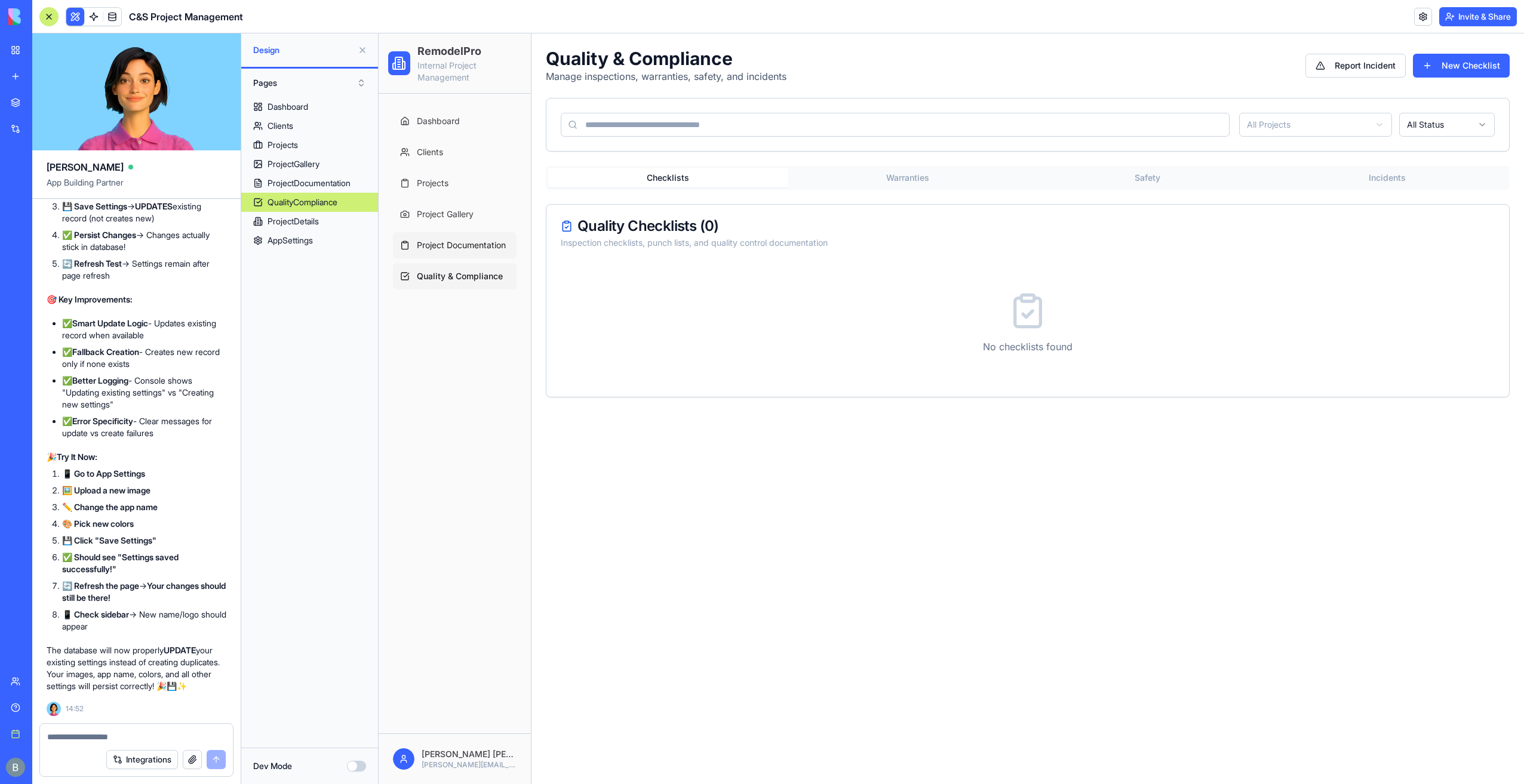
click at [448, 250] on span "Project Documentation" at bounding box center [462, 245] width 89 height 12
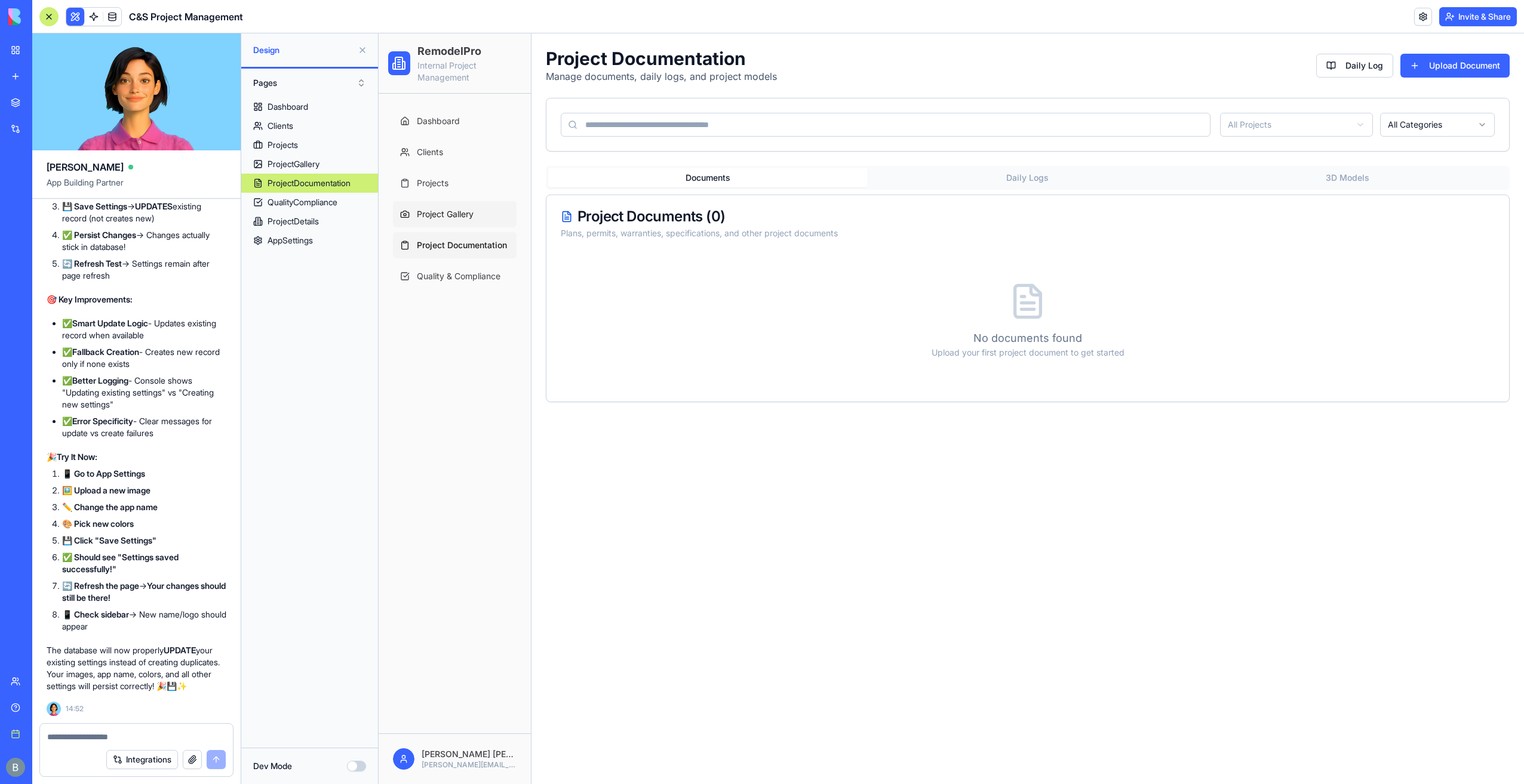
click at [445, 221] on link "Project Gallery" at bounding box center [454, 214] width 123 height 26
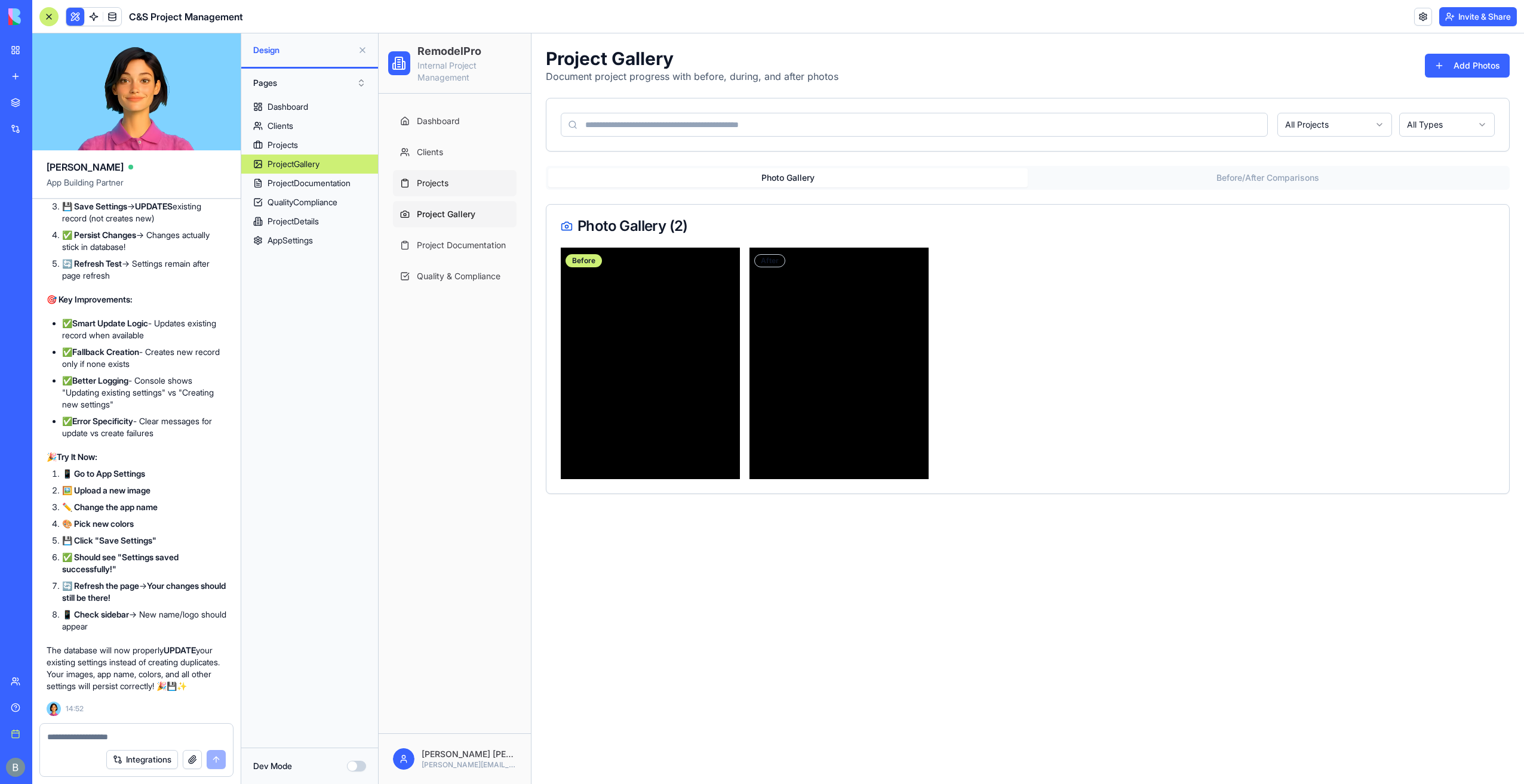
click at [437, 186] on span "Projects" at bounding box center [433, 183] width 31 height 12
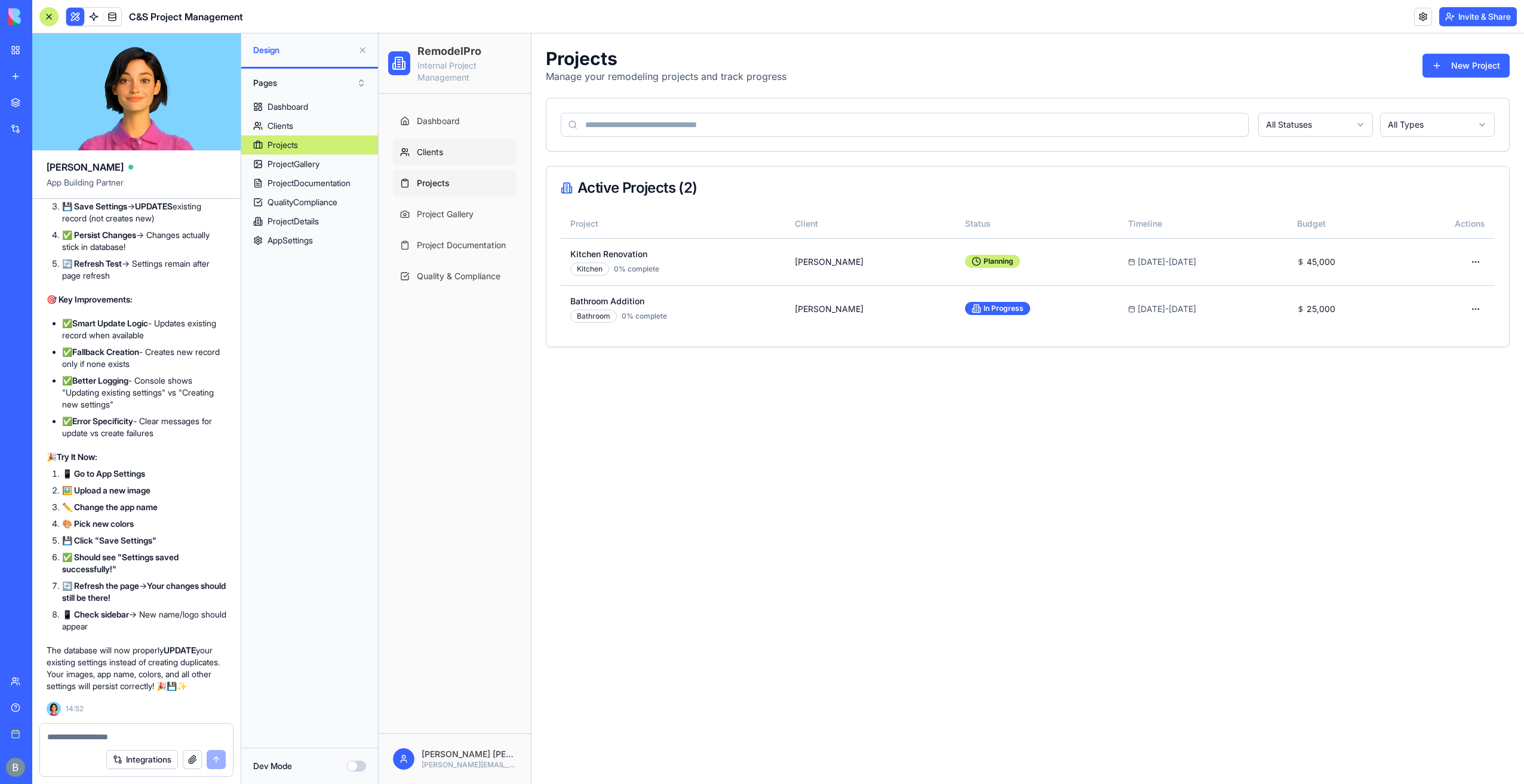
click at [434, 160] on link "Clients" at bounding box center [454, 152] width 123 height 26
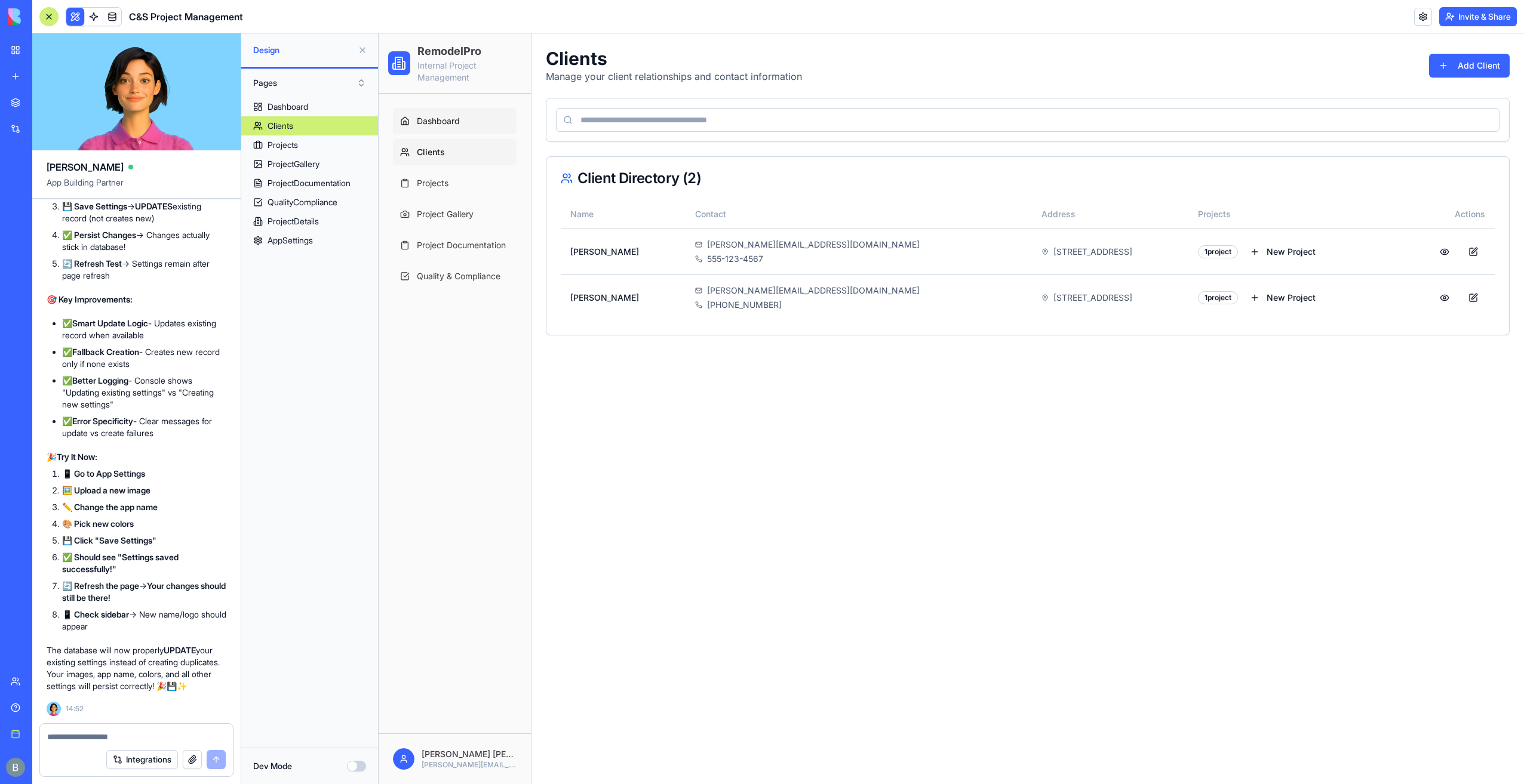
click at [439, 111] on link "Dashboard" at bounding box center [454, 122] width 123 height 26
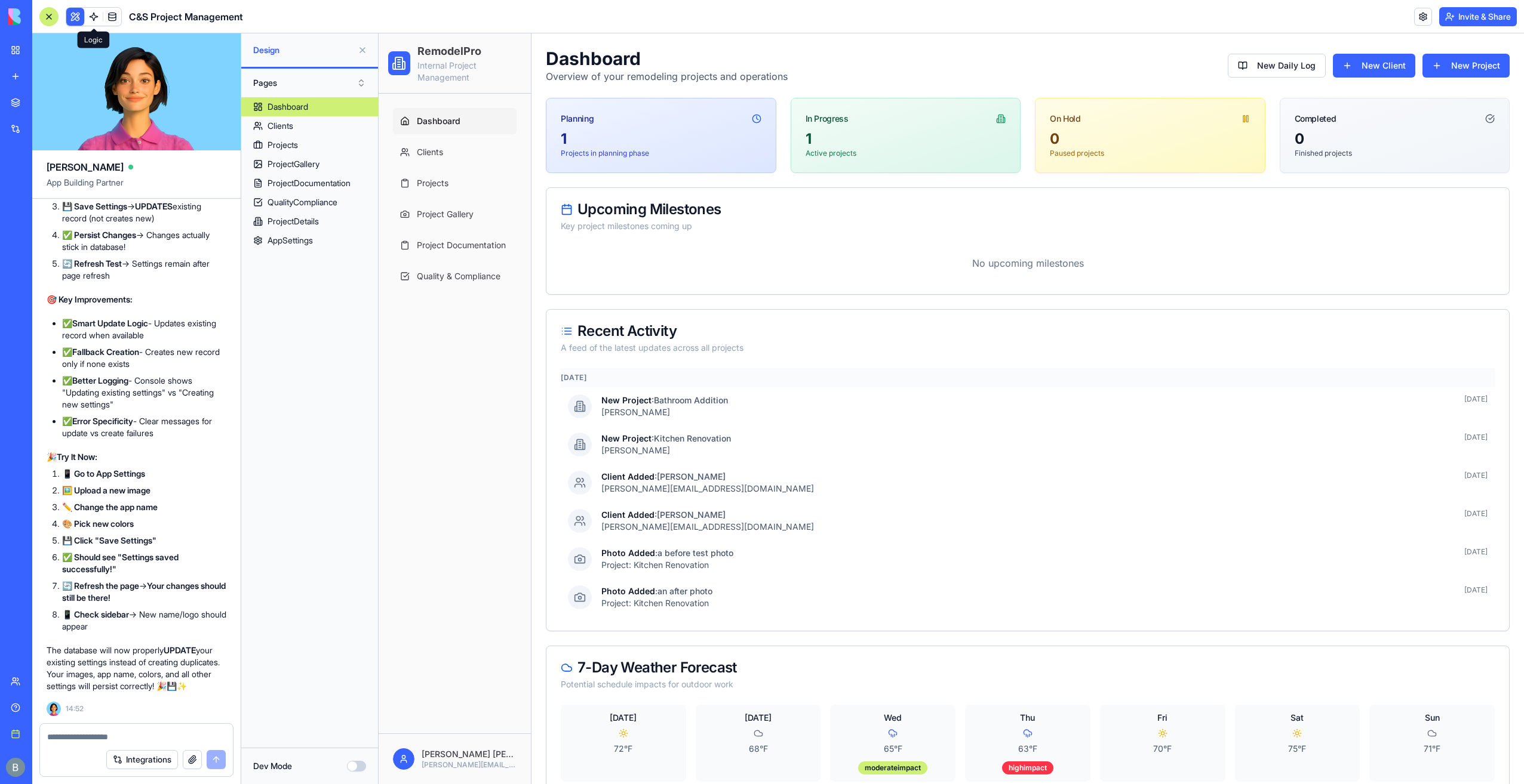
click at [97, 13] on link at bounding box center [94, 17] width 18 height 18
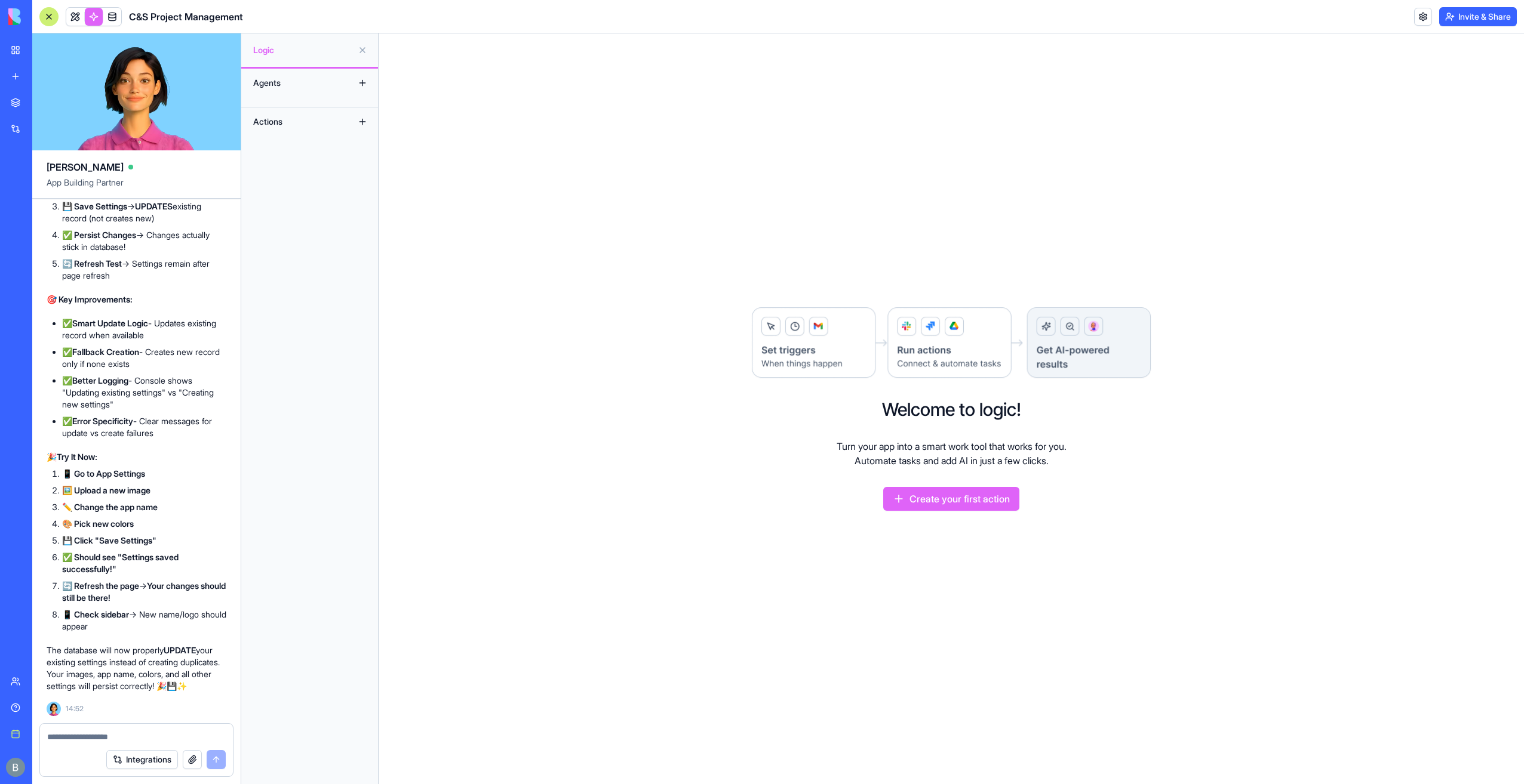
click at [366, 118] on button at bounding box center [362, 122] width 19 height 19
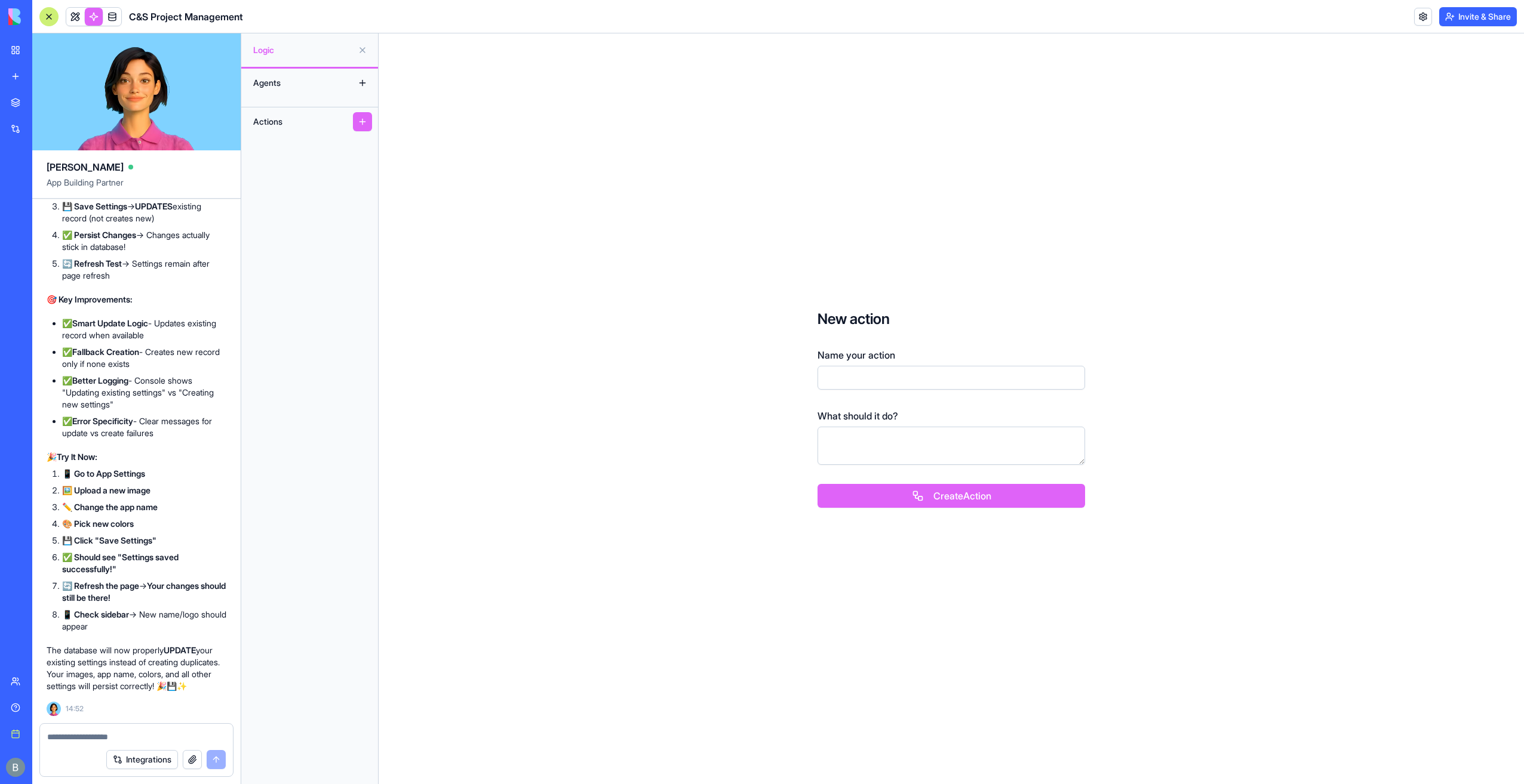
click at [367, 54] on button at bounding box center [362, 50] width 19 height 19
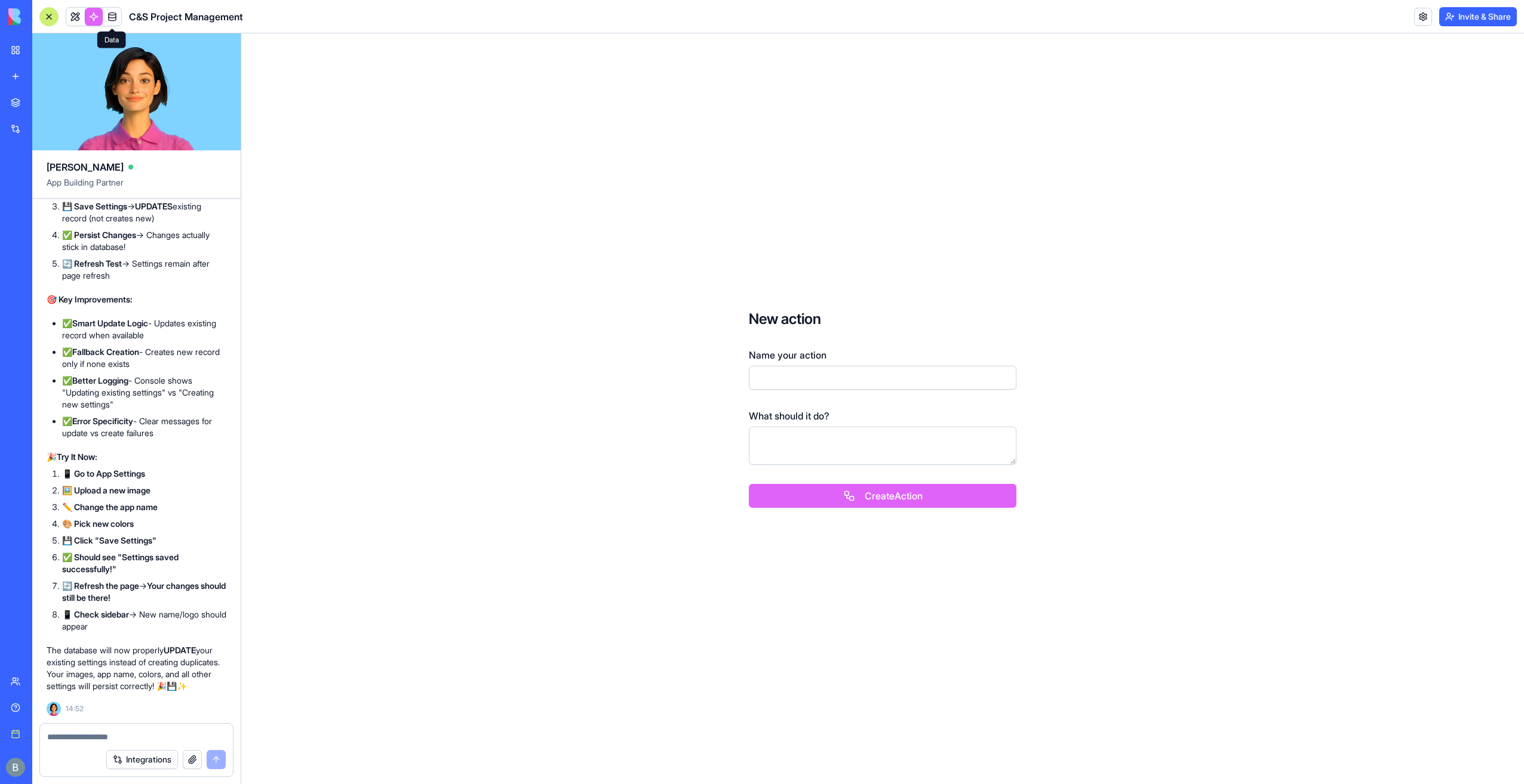
click at [93, 17] on link at bounding box center [94, 17] width 18 height 18
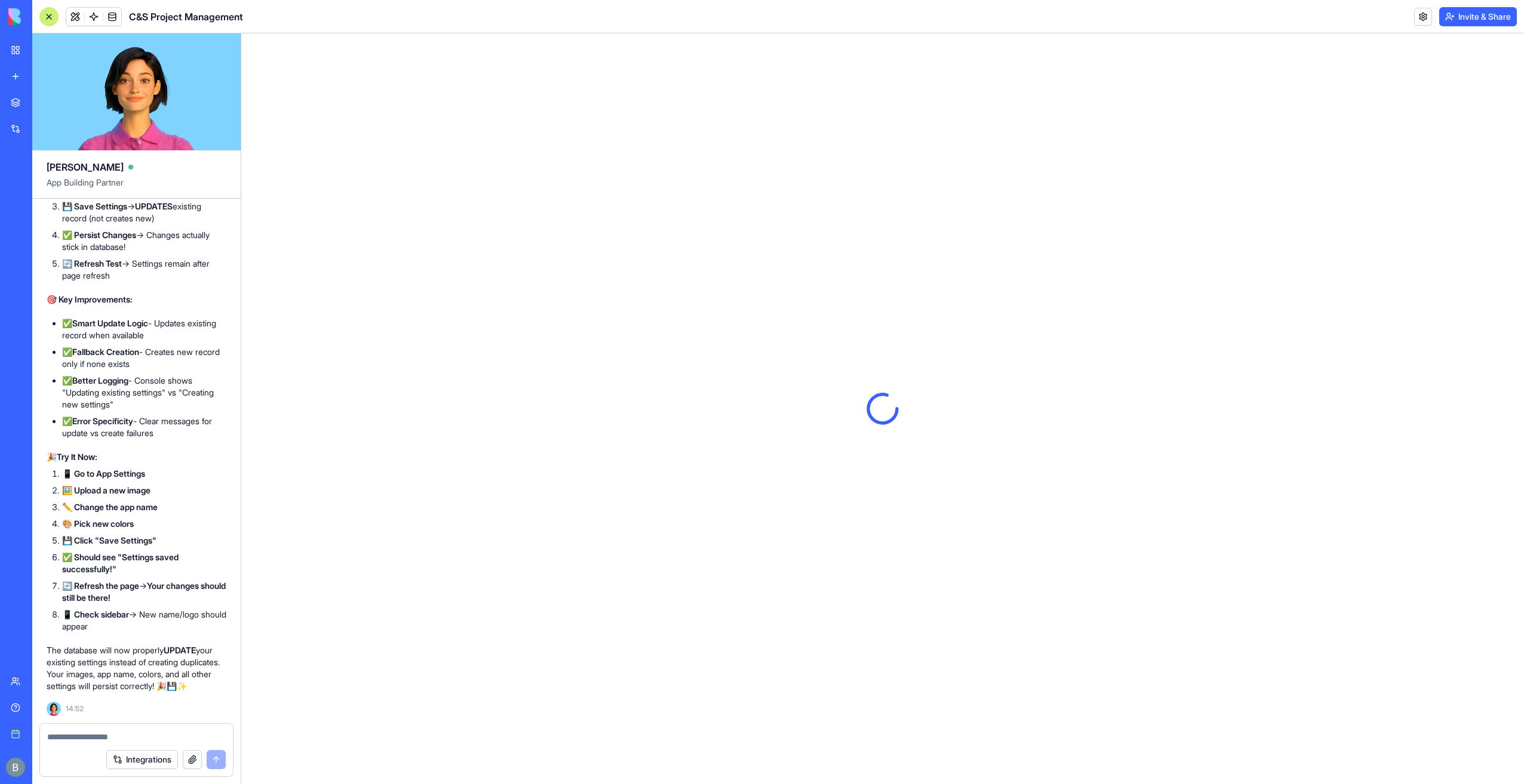
click at [93, 17] on link at bounding box center [94, 17] width 18 height 18
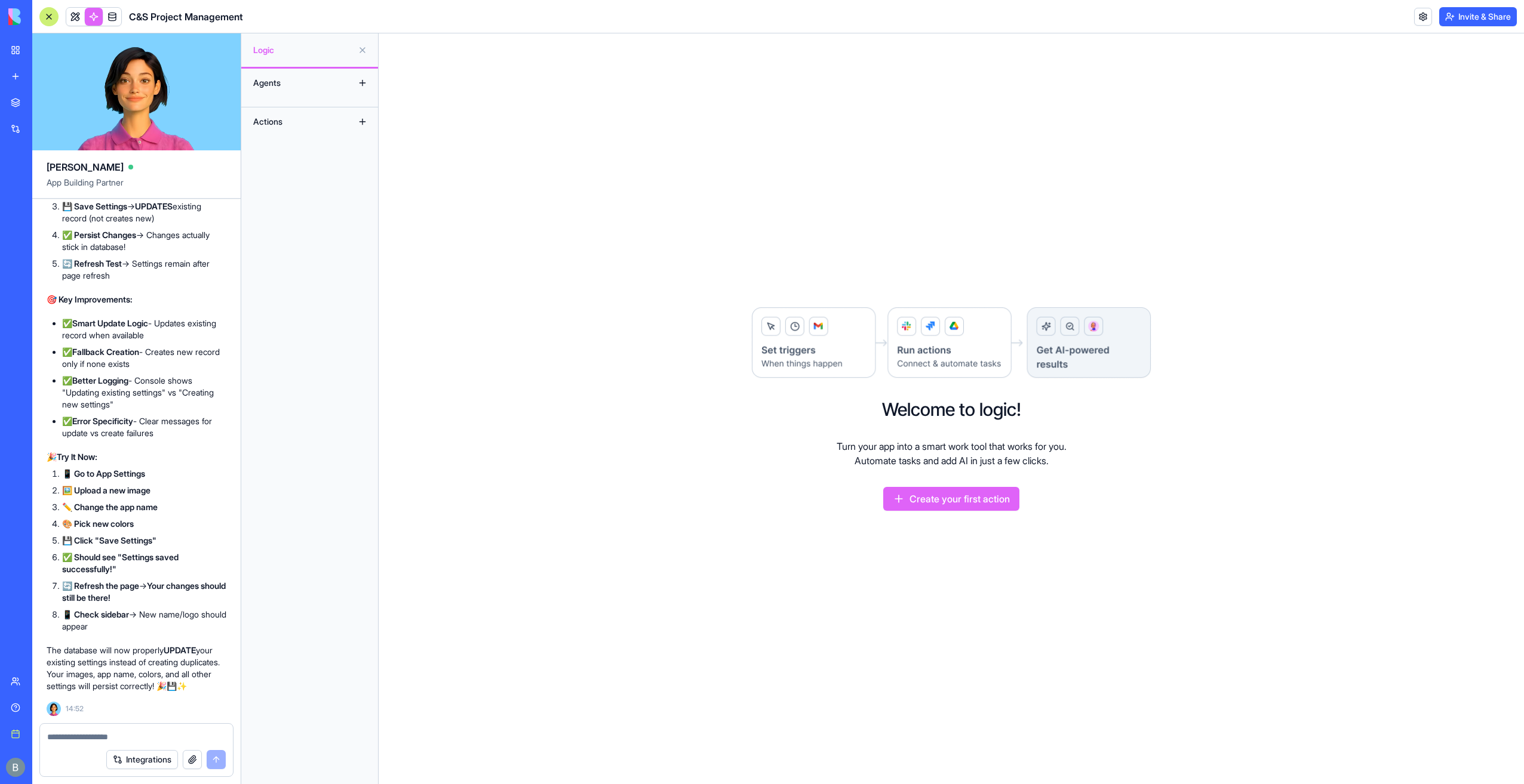
click at [970, 495] on button "Create your first action" at bounding box center [951, 499] width 137 height 24
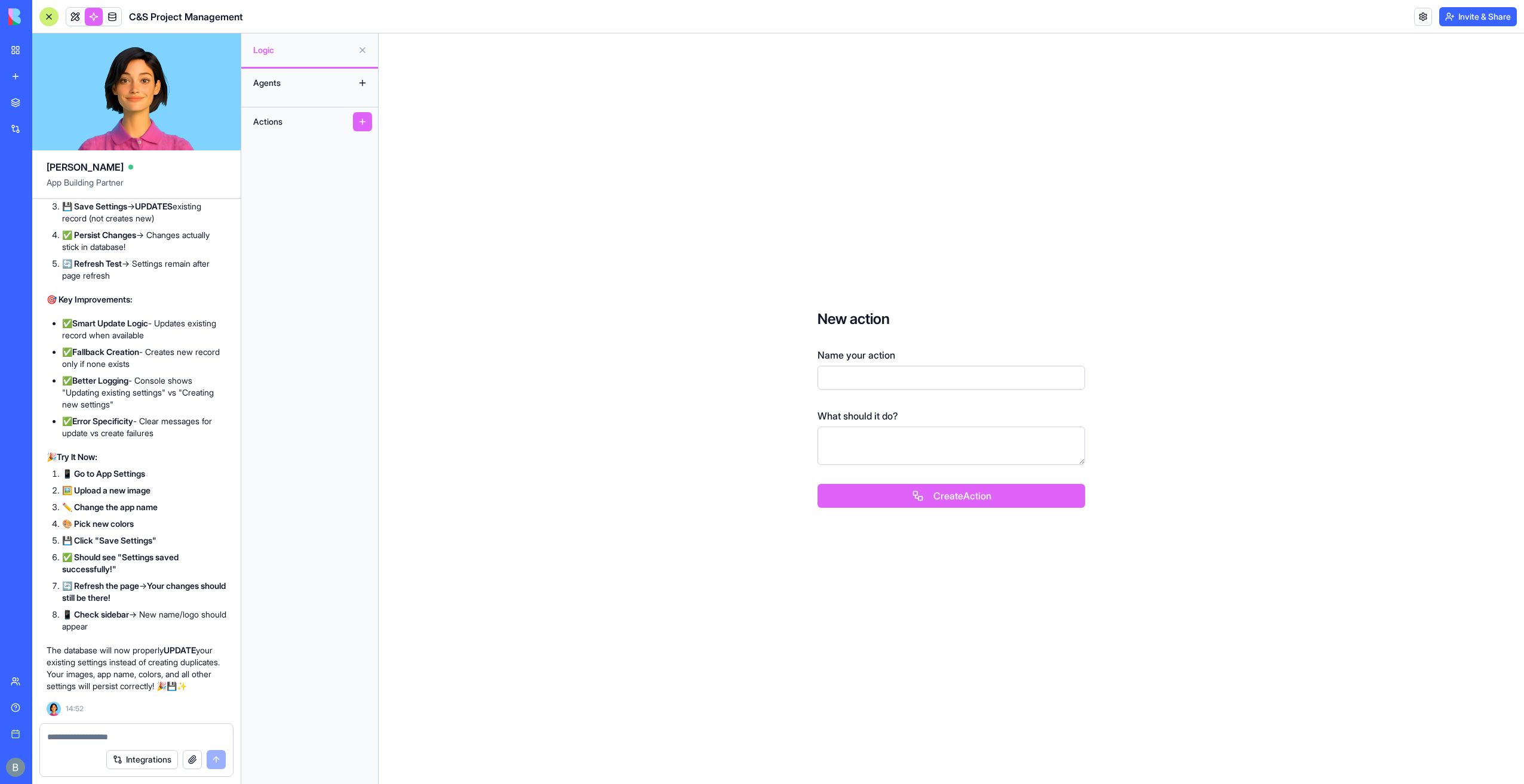
click at [369, 126] on button at bounding box center [362, 122] width 19 height 19
click at [364, 87] on button at bounding box center [362, 83] width 19 height 19
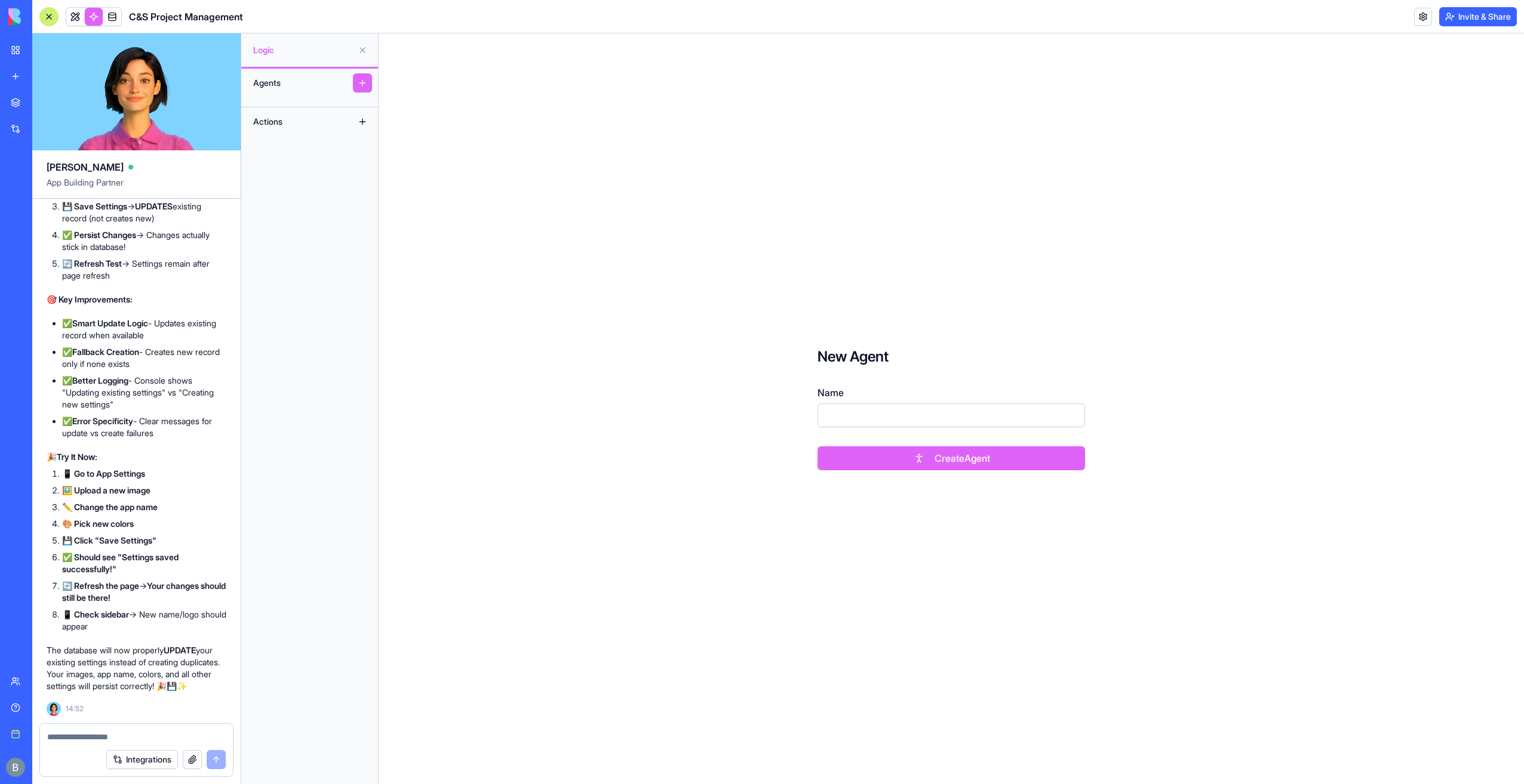
click at [364, 87] on button at bounding box center [362, 83] width 19 height 19
click at [61, 17] on div "C&S Project Management" at bounding box center [141, 17] width 204 height 19
click at [68, 17] on link at bounding box center [75, 17] width 18 height 18
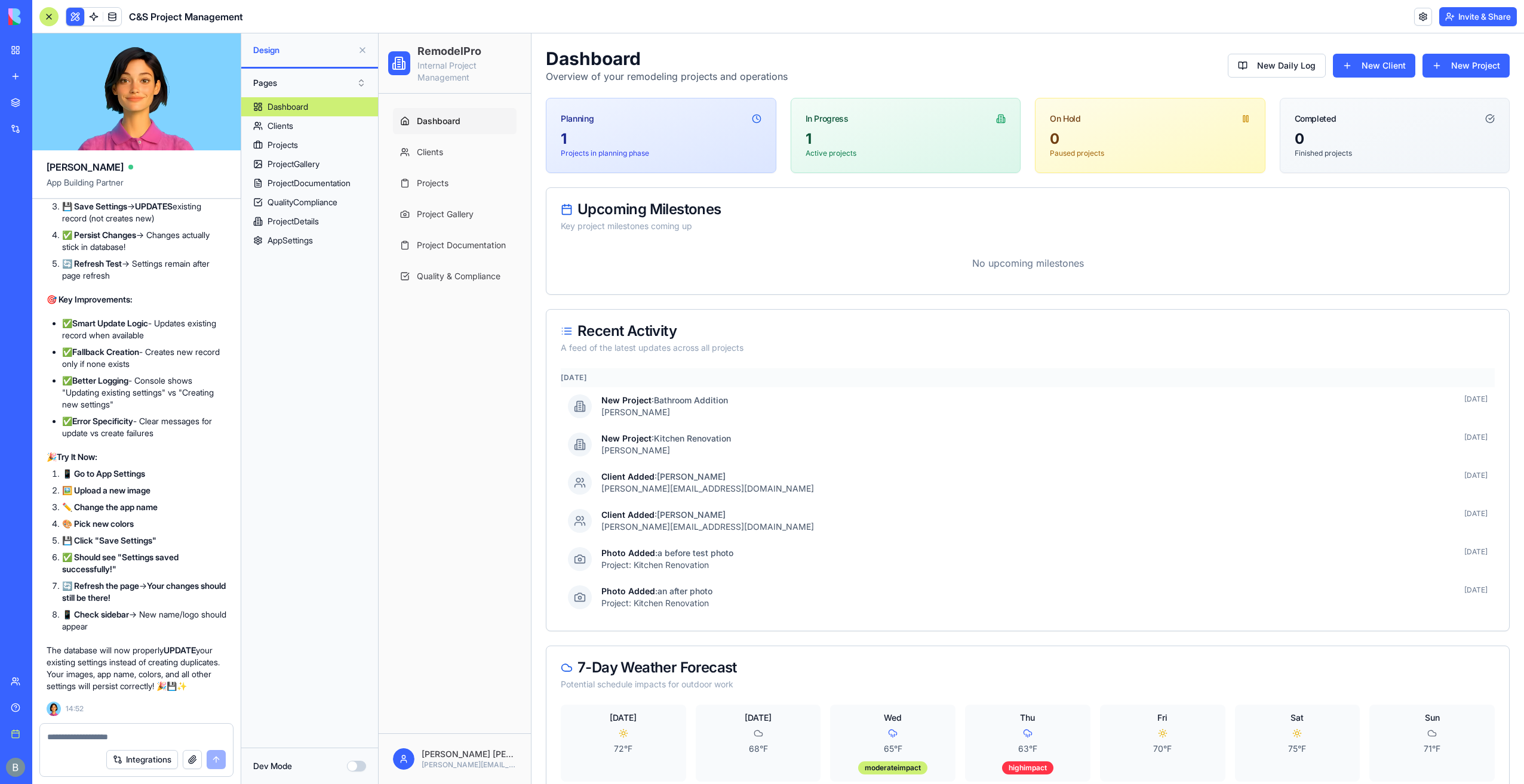
click at [29, 46] on div "BETA My workspace New app Marketplace Integrations Recent Company Expense Manag…" at bounding box center [16, 392] width 32 height 784
click at [20, 46] on link "My workspace" at bounding box center [27, 50] width 48 height 24
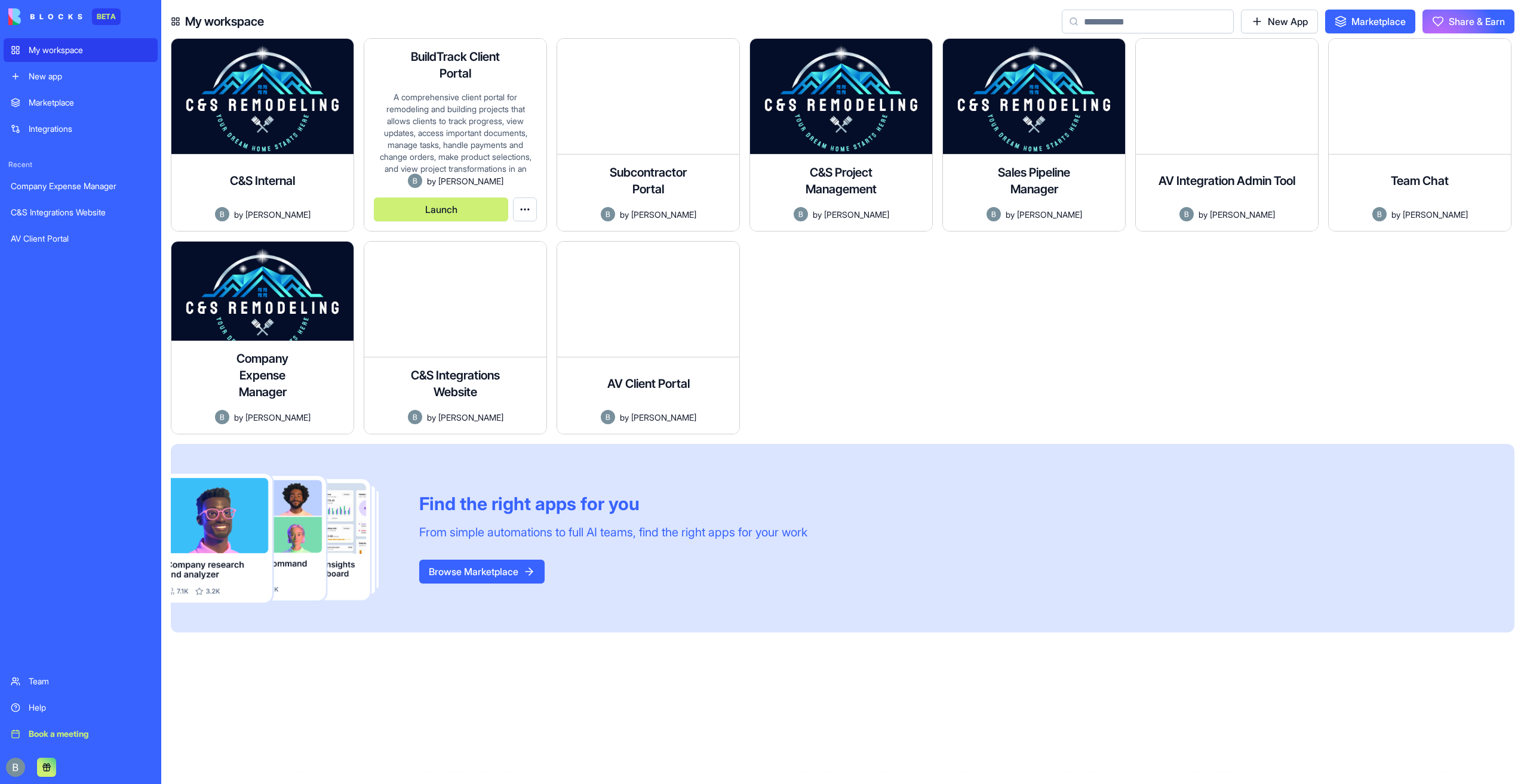
click at [474, 209] on button "Launch" at bounding box center [441, 209] width 134 height 24
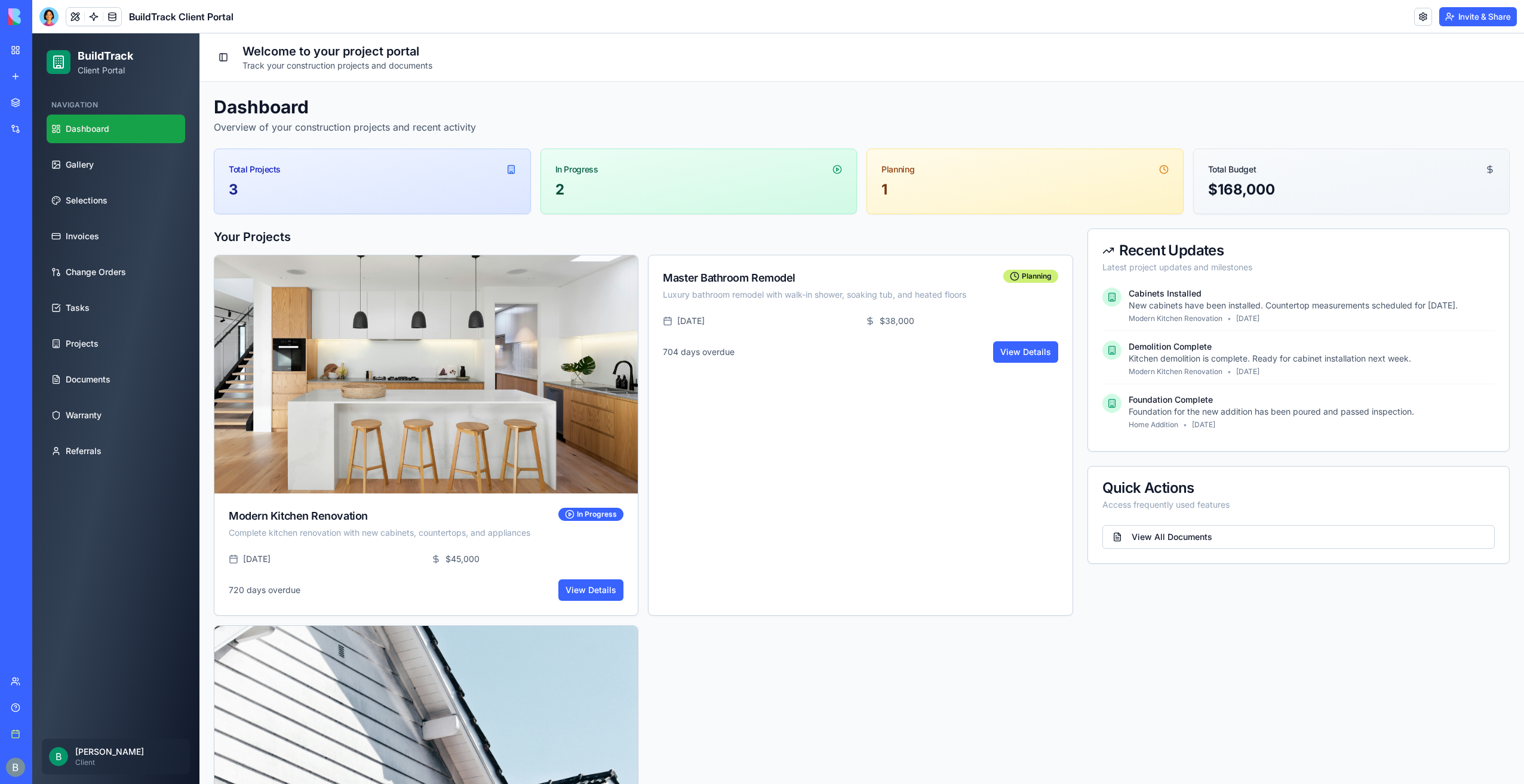
drag, startPoint x: 101, startPoint y: 748, endPoint x: 80, endPoint y: 753, distance: 21.6
click at [100, 748] on p "[PERSON_NAME]" at bounding box center [129, 752] width 108 height 12
click at [65, 754] on span "B" at bounding box center [58, 757] width 19 height 19
click at [22, 50] on link "My workspace" at bounding box center [27, 50] width 48 height 24
click at [123, 162] on link "Gallery" at bounding box center [115, 165] width 138 height 29
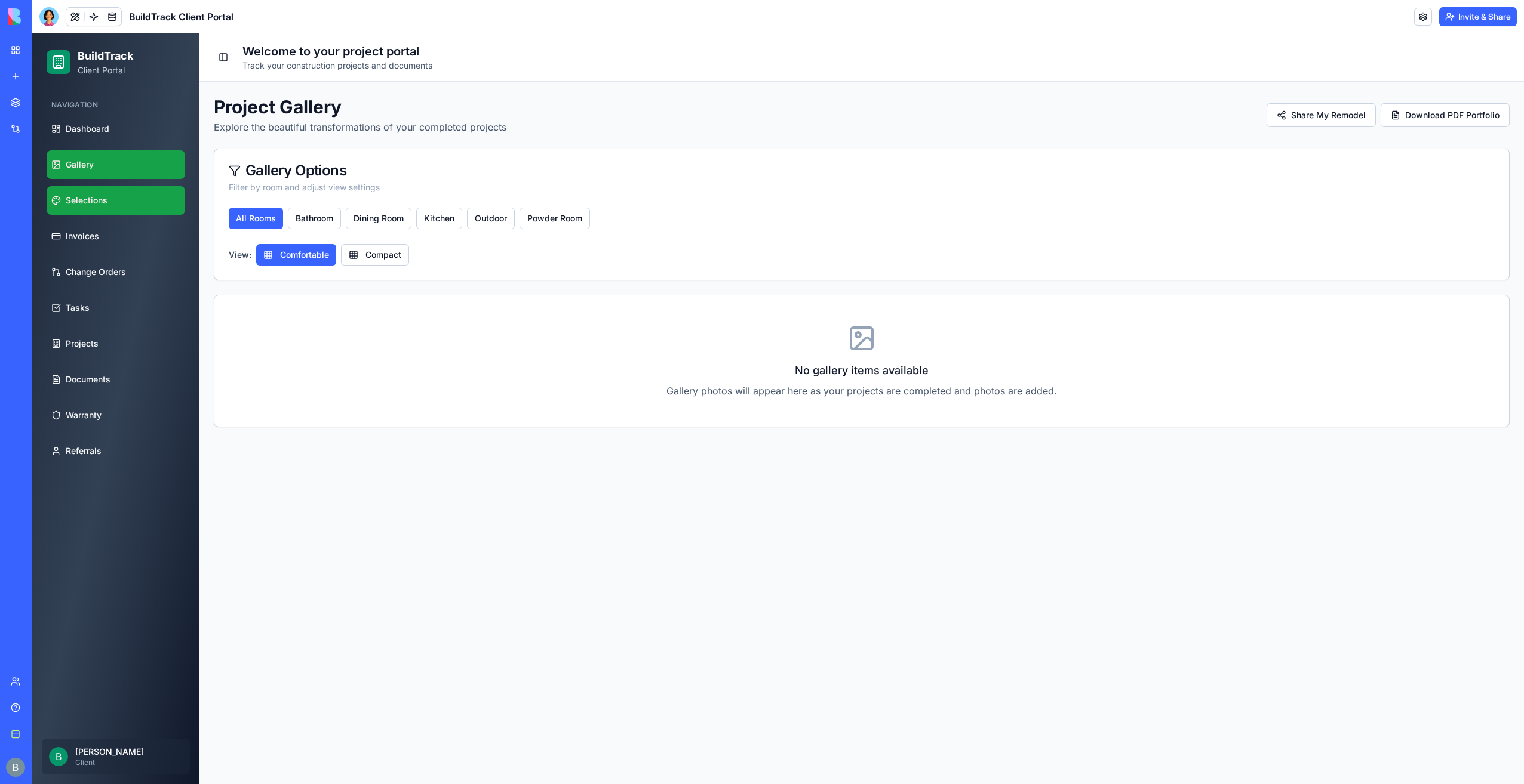
click at [122, 194] on link "Selections" at bounding box center [115, 200] width 138 height 29
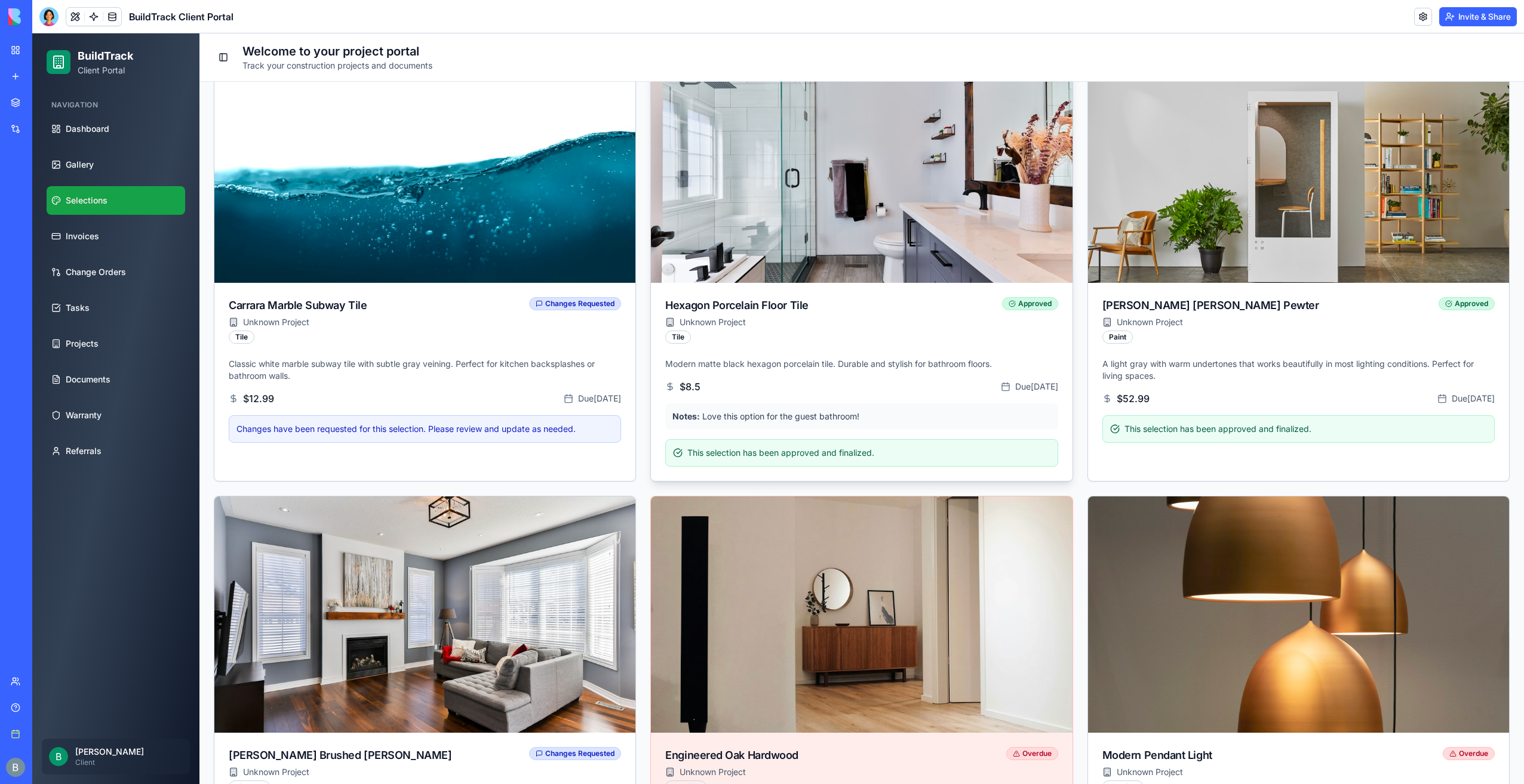
scroll to position [358, 0]
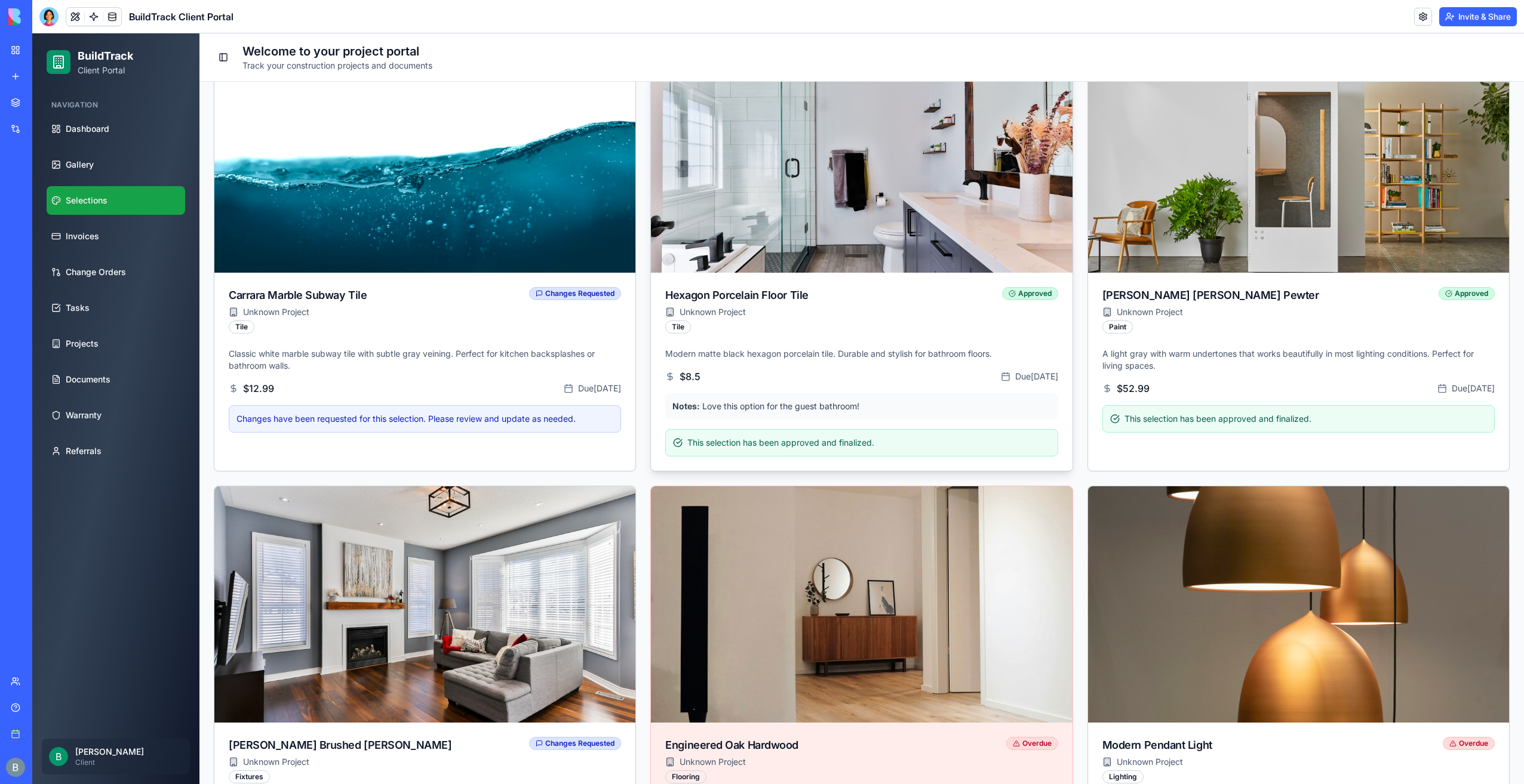
click at [835, 220] on img at bounding box center [862, 154] width 443 height 249
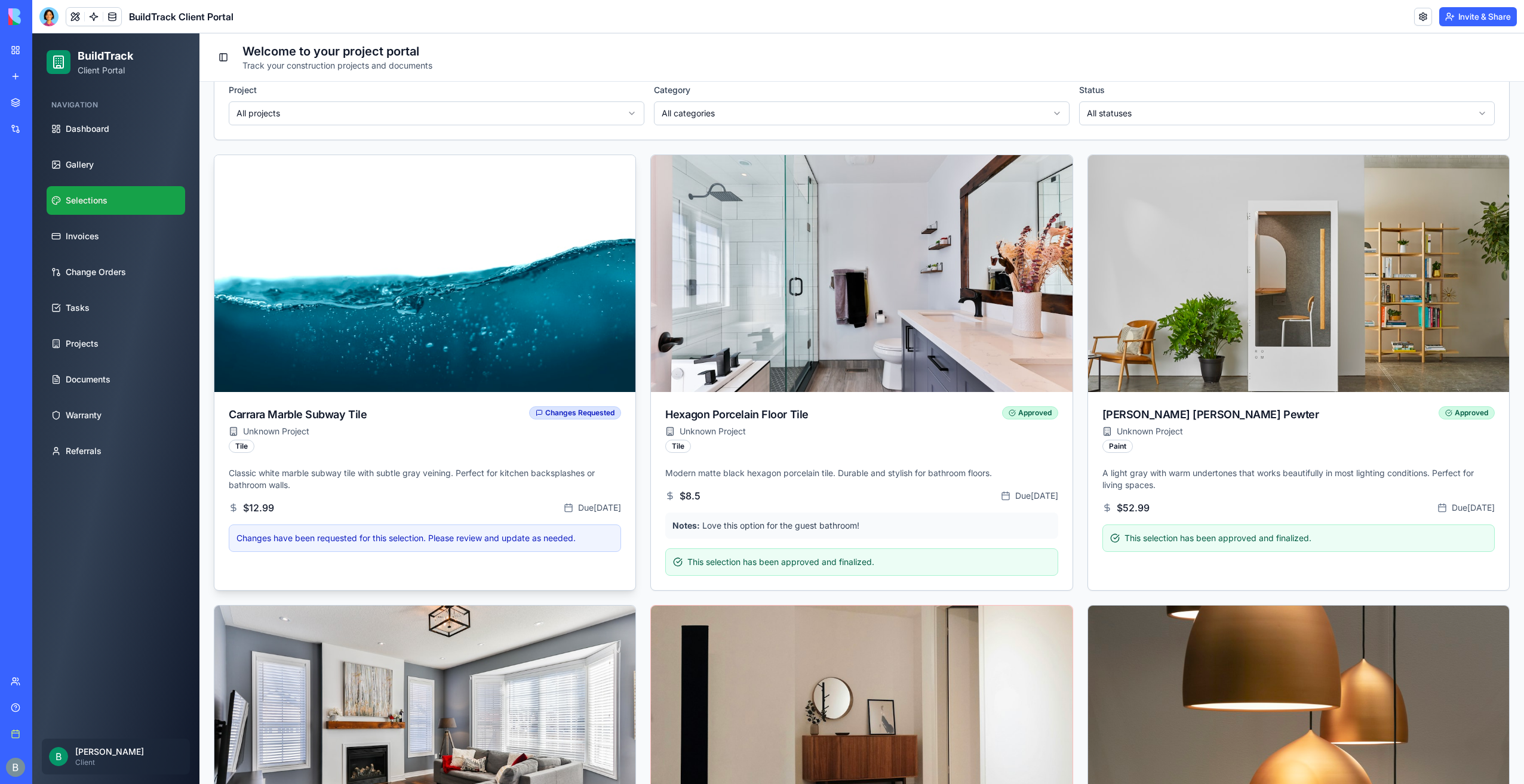
click at [544, 327] on img at bounding box center [424, 273] width 443 height 249
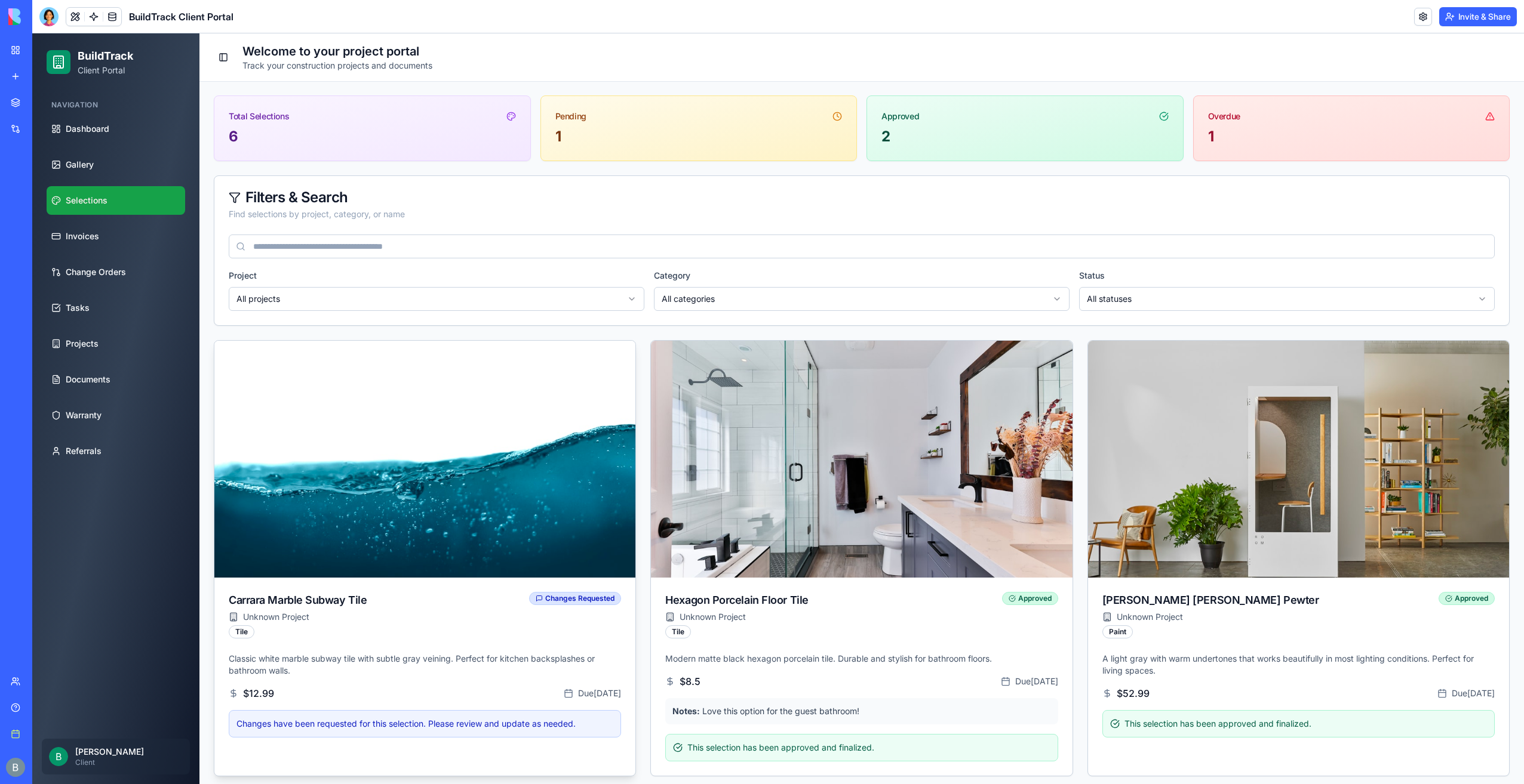
scroll to position [0, 0]
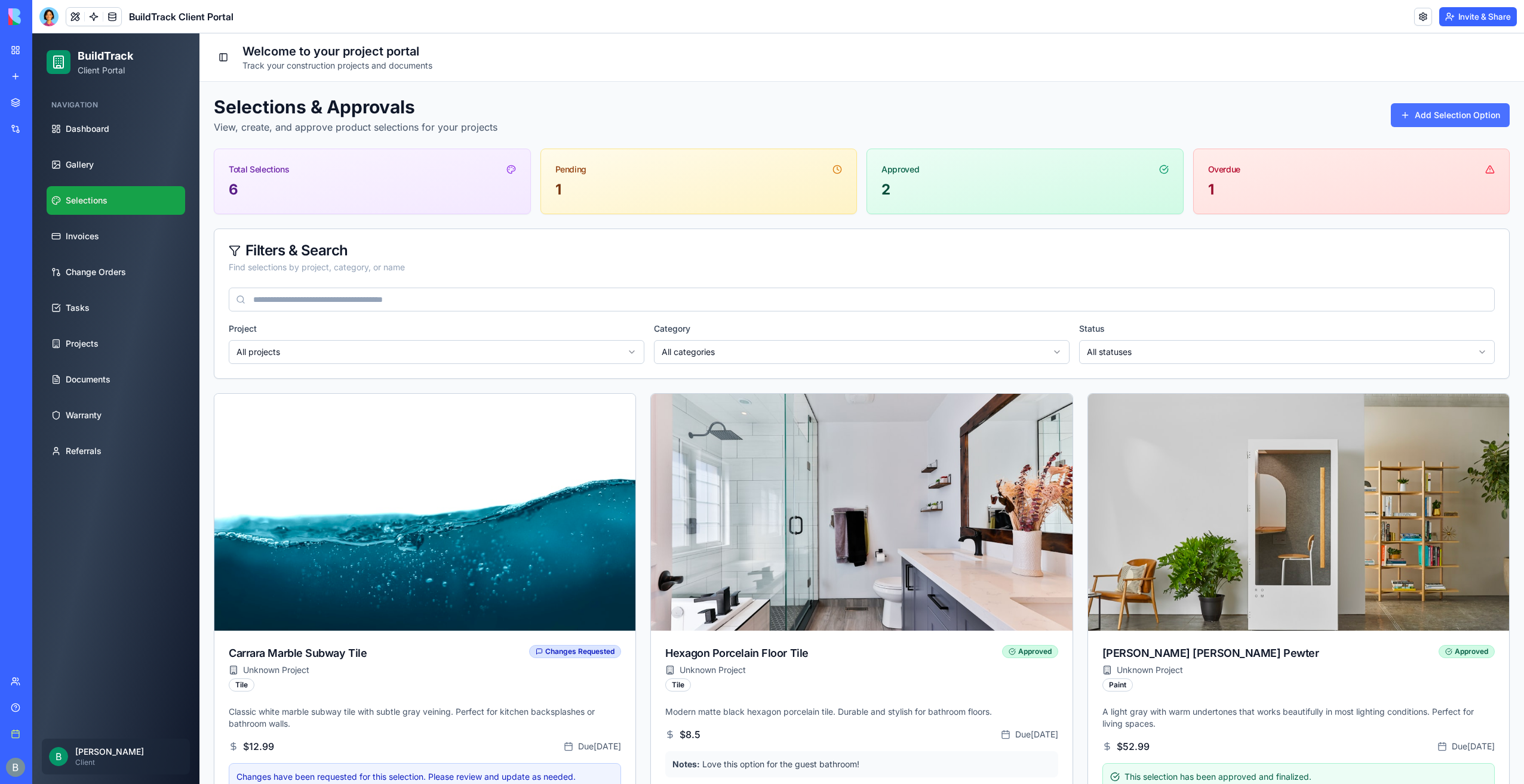
click at [1410, 118] on button "Add Selection Option" at bounding box center [1450, 115] width 119 height 24
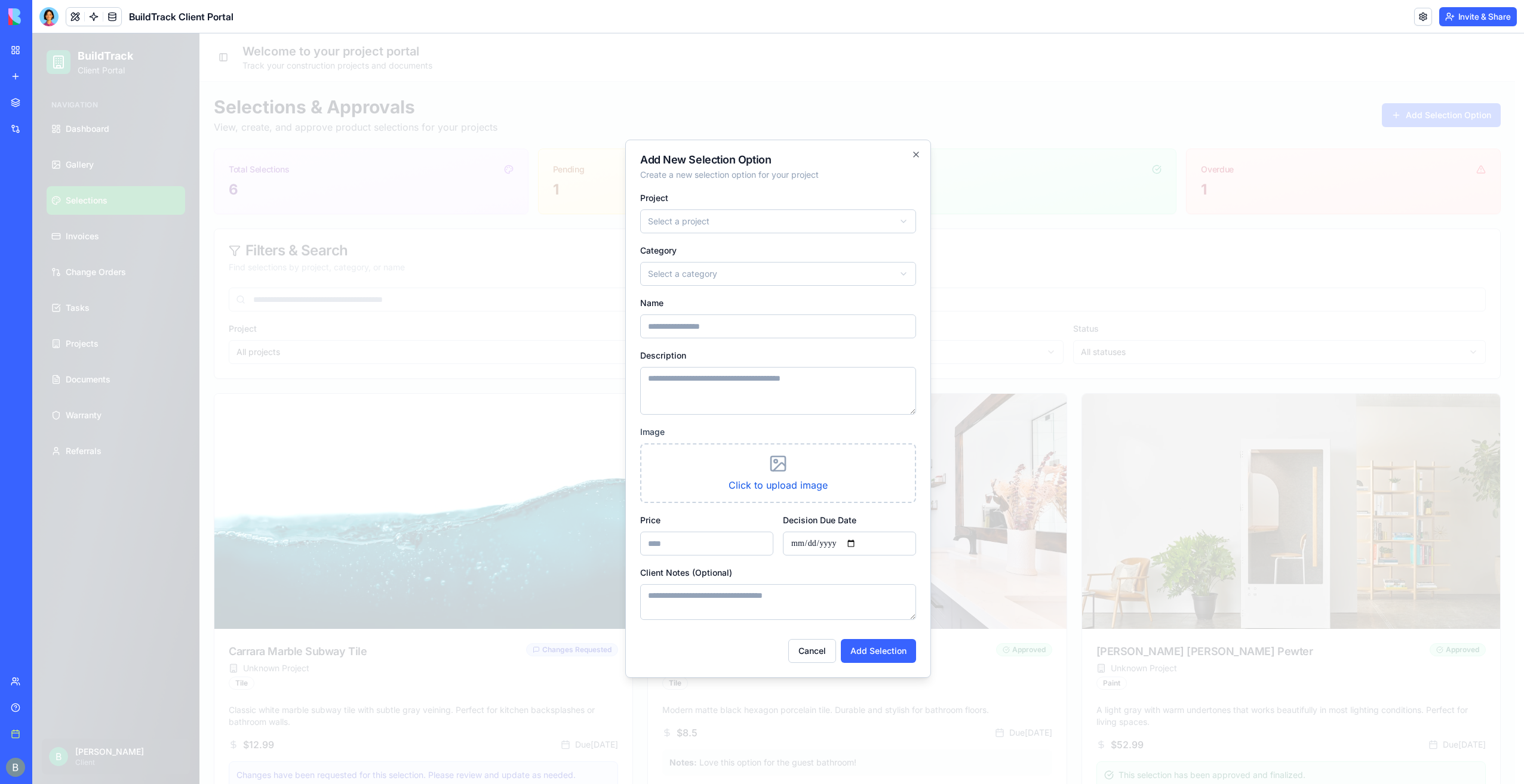
click at [916, 160] on h2 "Add New Selection Option" at bounding box center [778, 160] width 276 height 11
click at [916, 160] on div "**********" at bounding box center [779, 409] width 306 height 538
click at [921, 153] on div "**********" at bounding box center [779, 409] width 306 height 538
click at [918, 154] on icon "button" at bounding box center [917, 155] width 10 height 10
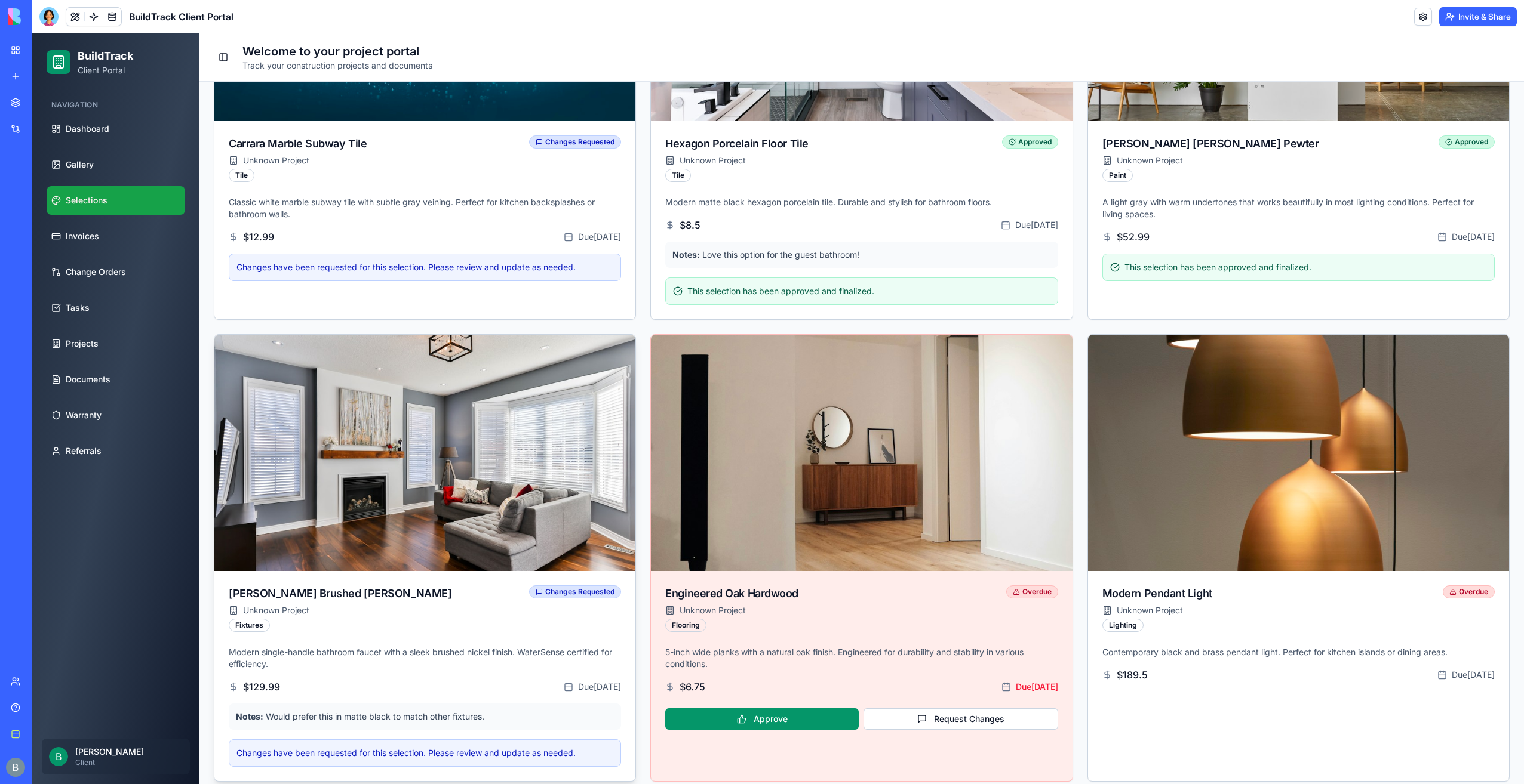
scroll to position [516, 0]
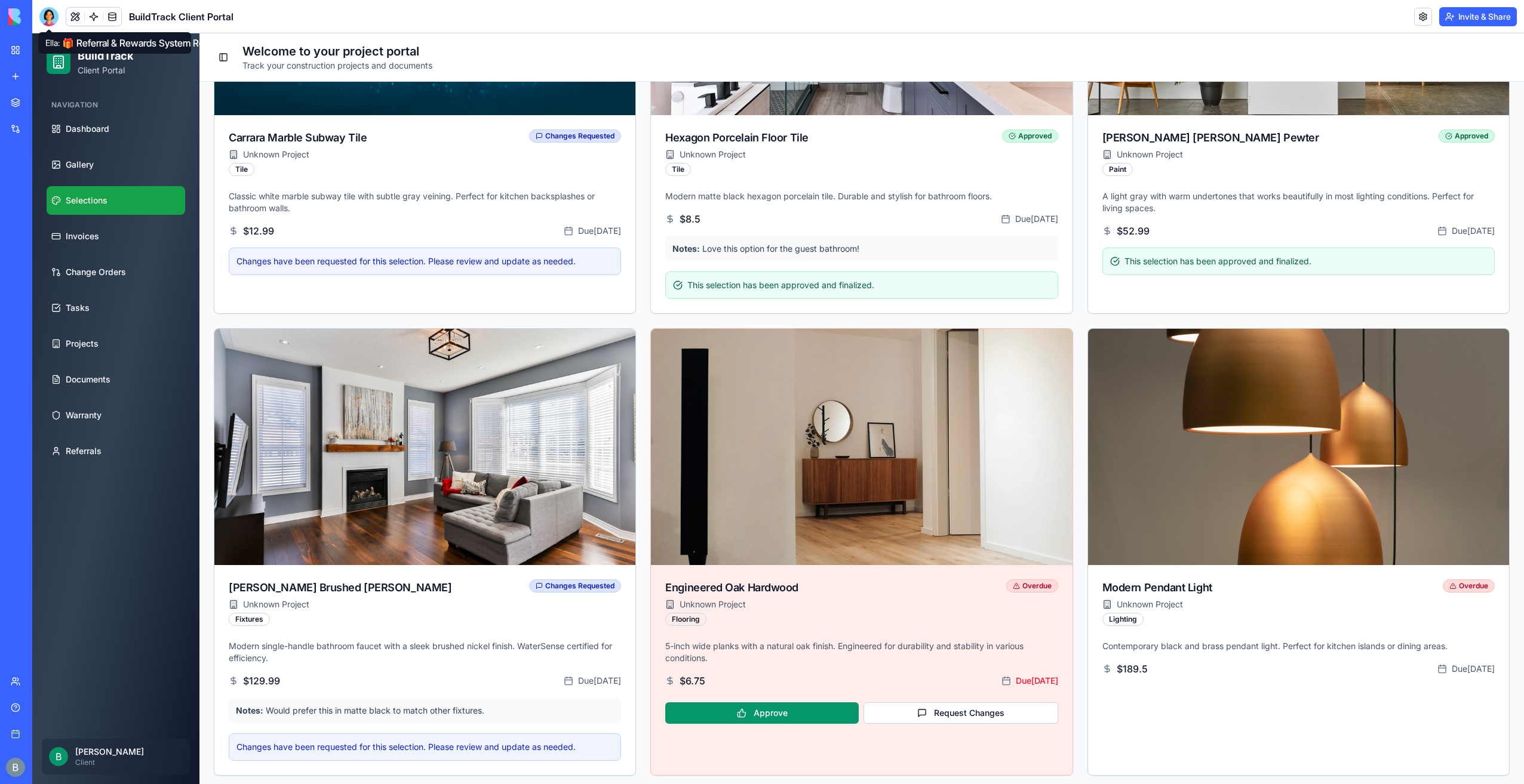
click at [55, 17] on div "BuildTrack Client Portal" at bounding box center [137, 17] width 194 height 19
click at [54, 16] on div at bounding box center [49, 17] width 19 height 19
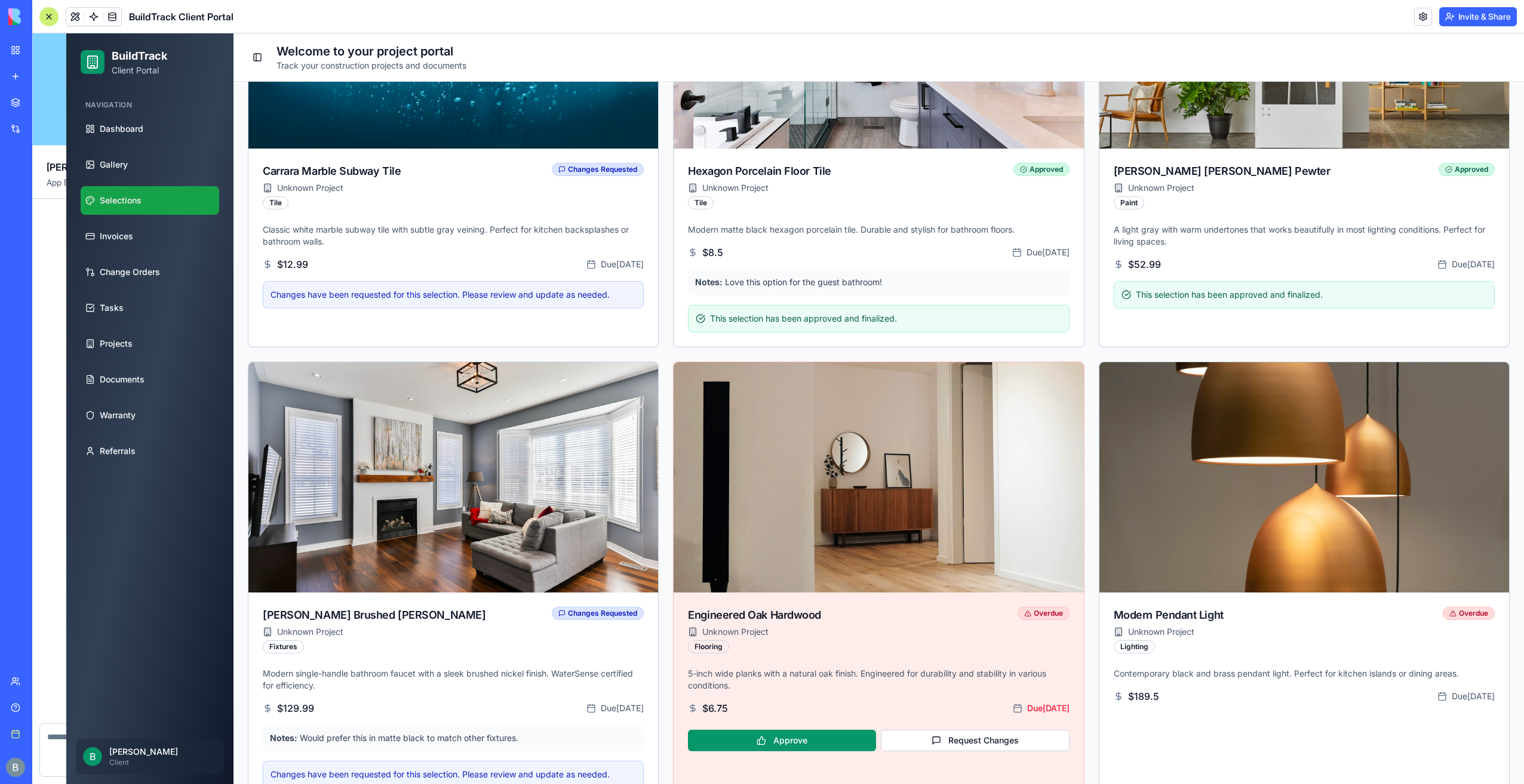
scroll to position [461, 0]
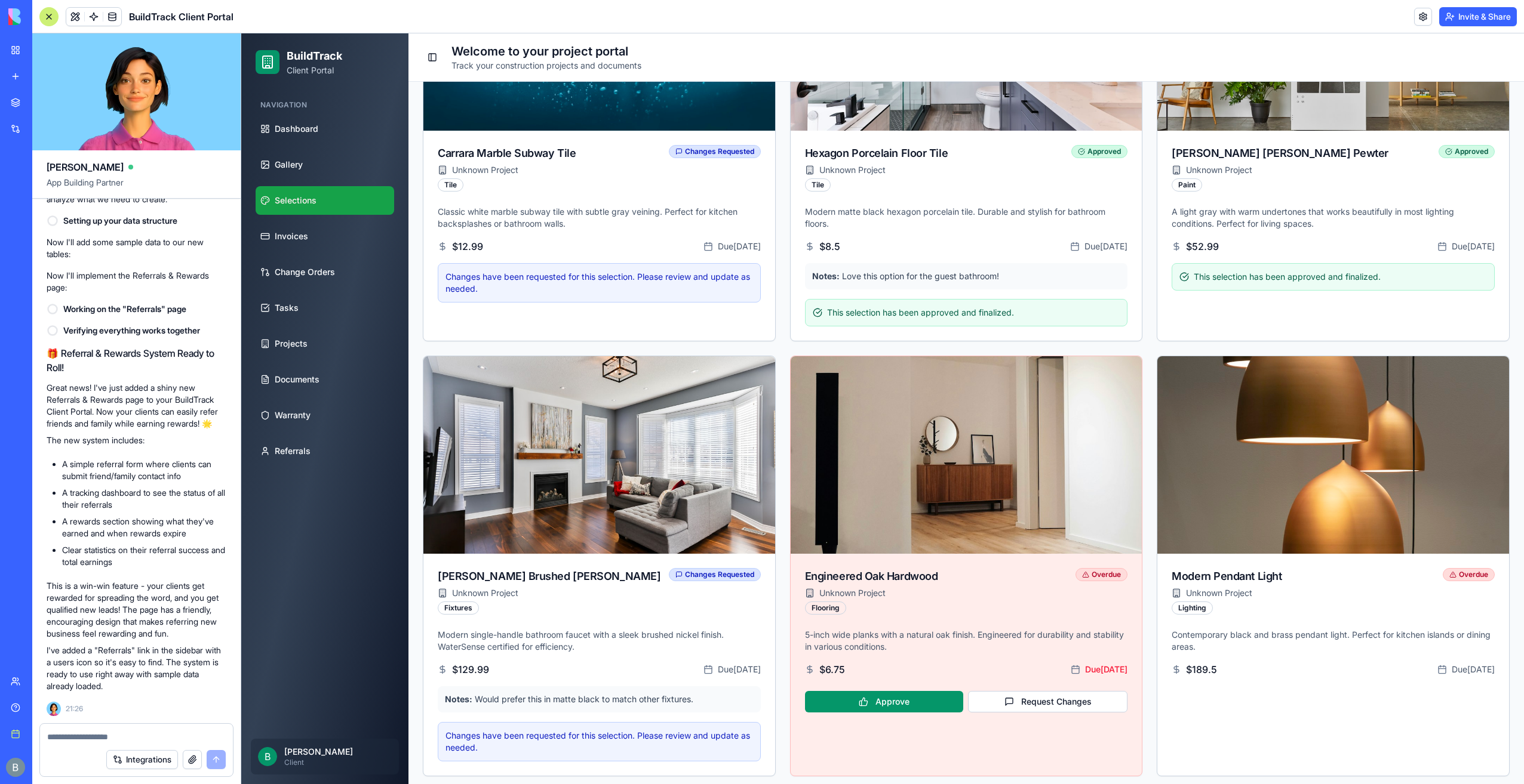
click at [145, 740] on textarea at bounding box center [137, 737] width 179 height 12
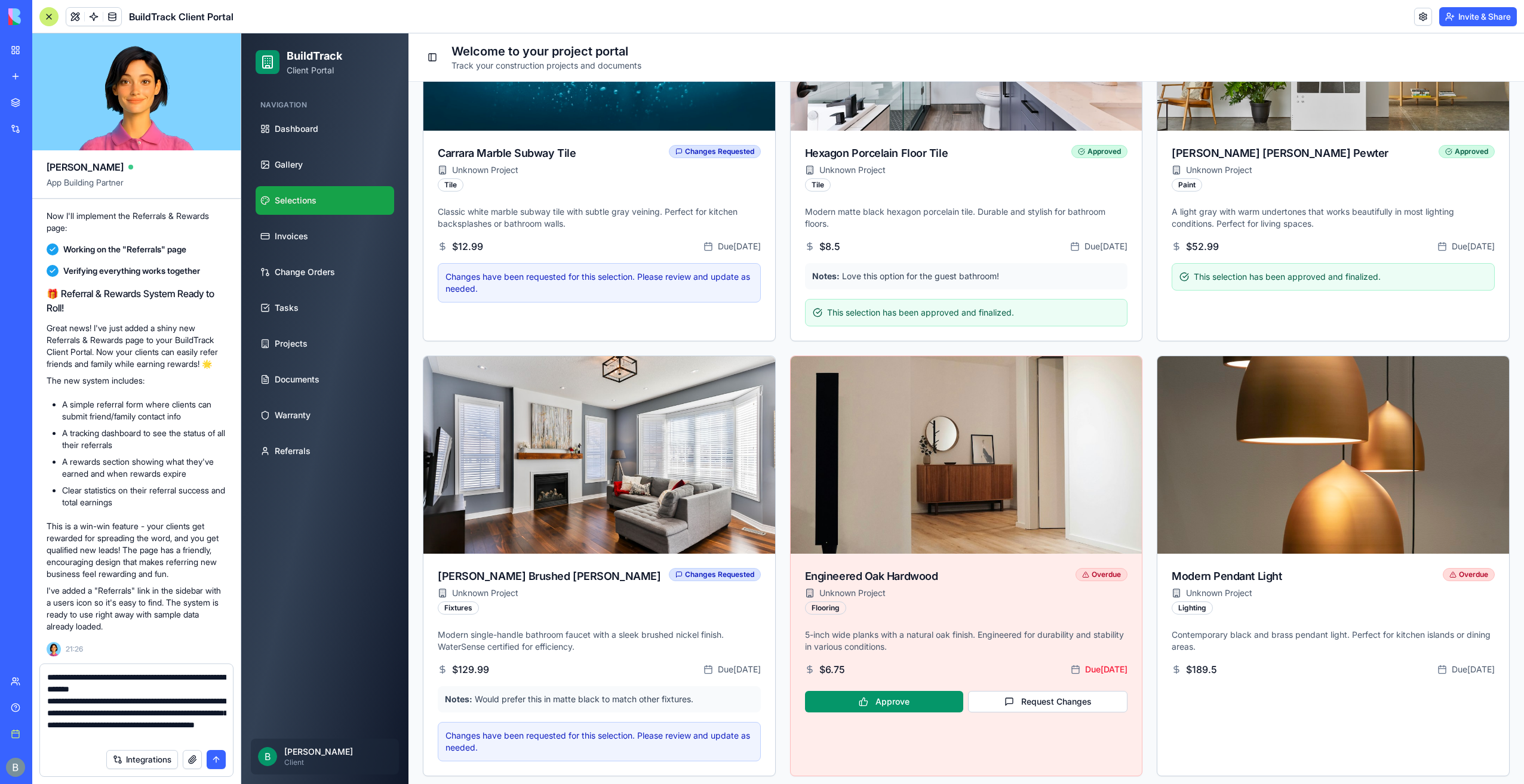
type textarea "**********"
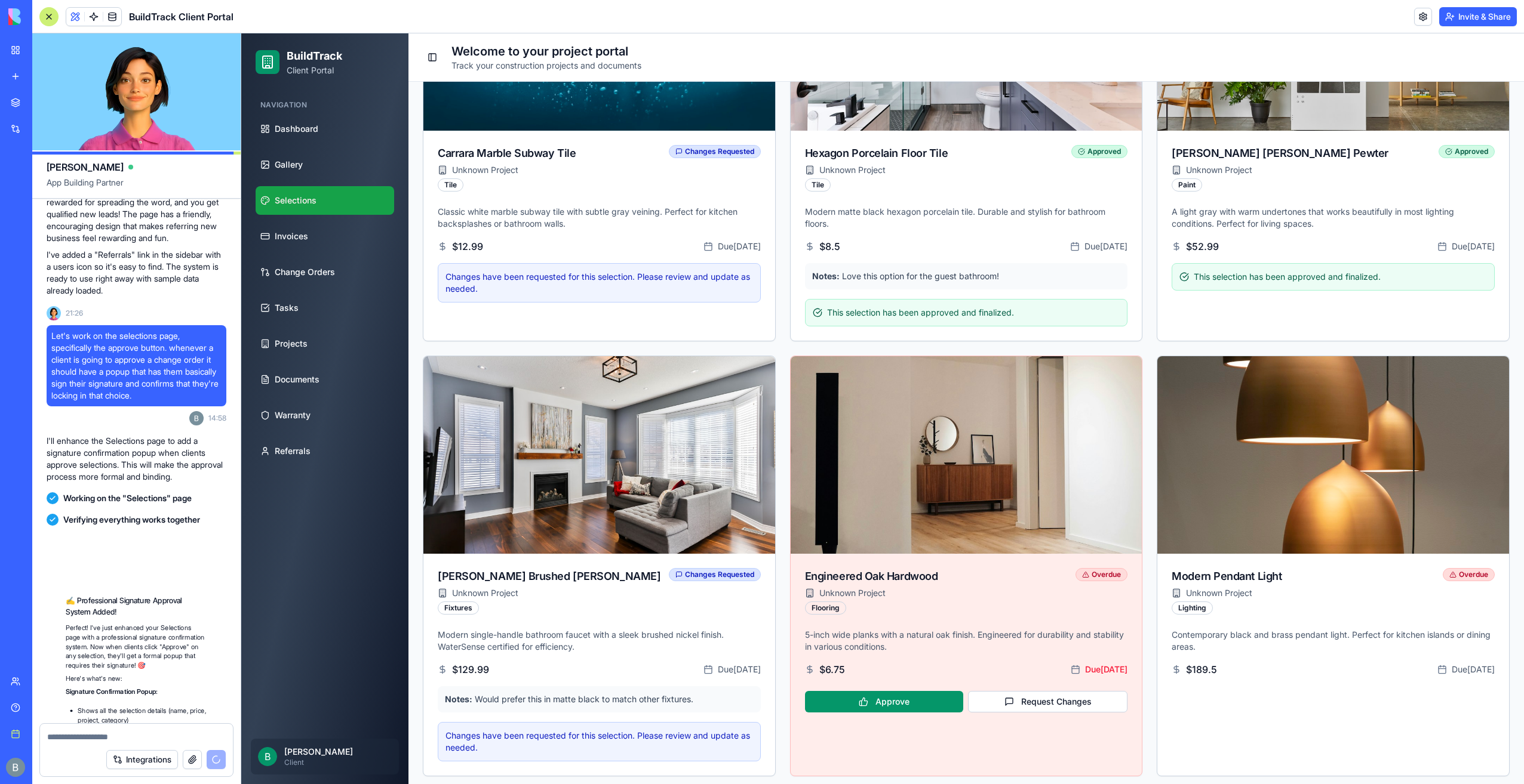
scroll to position [5012, 0]
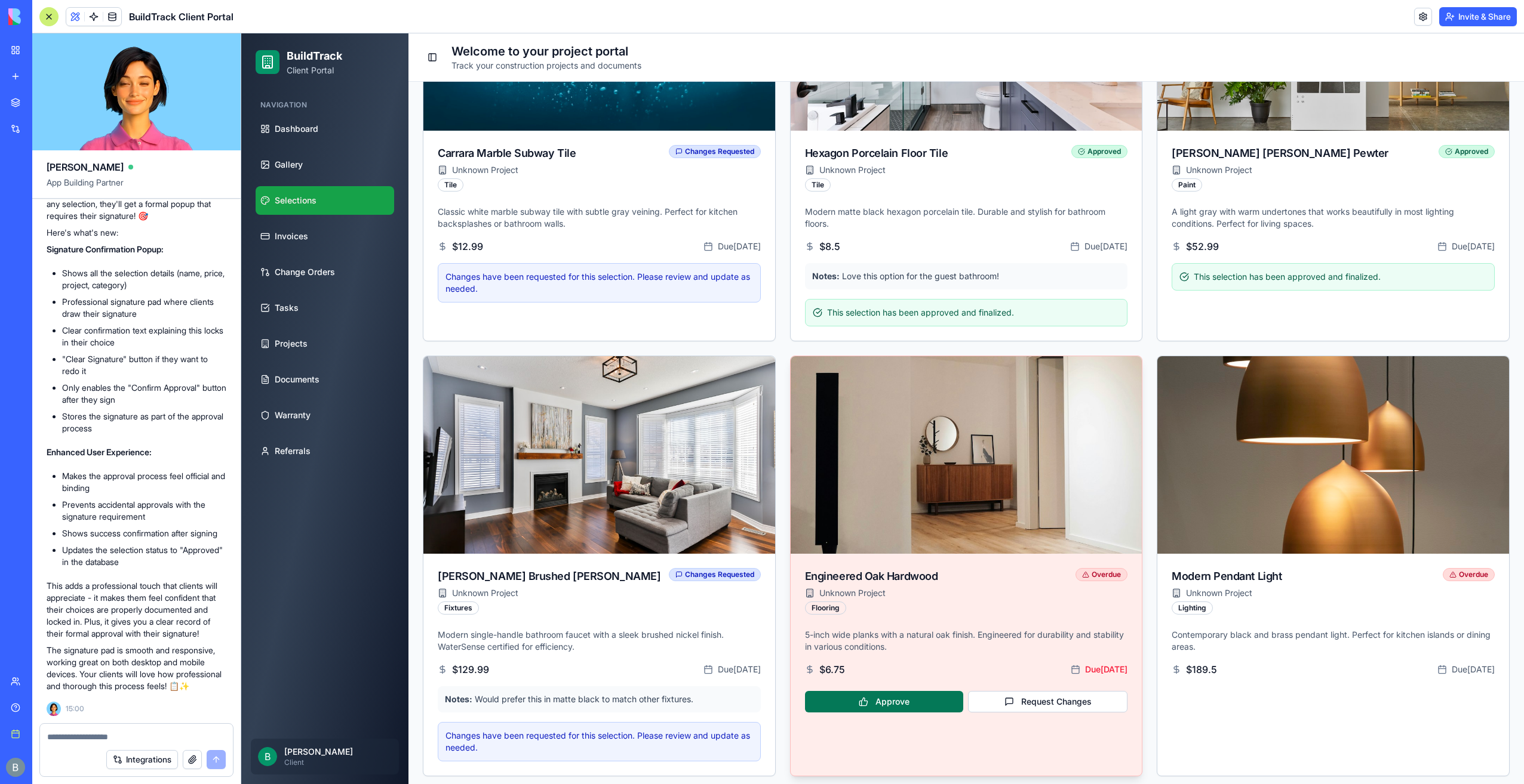
click at [866, 697] on button "Approve" at bounding box center [884, 702] width 158 height 22
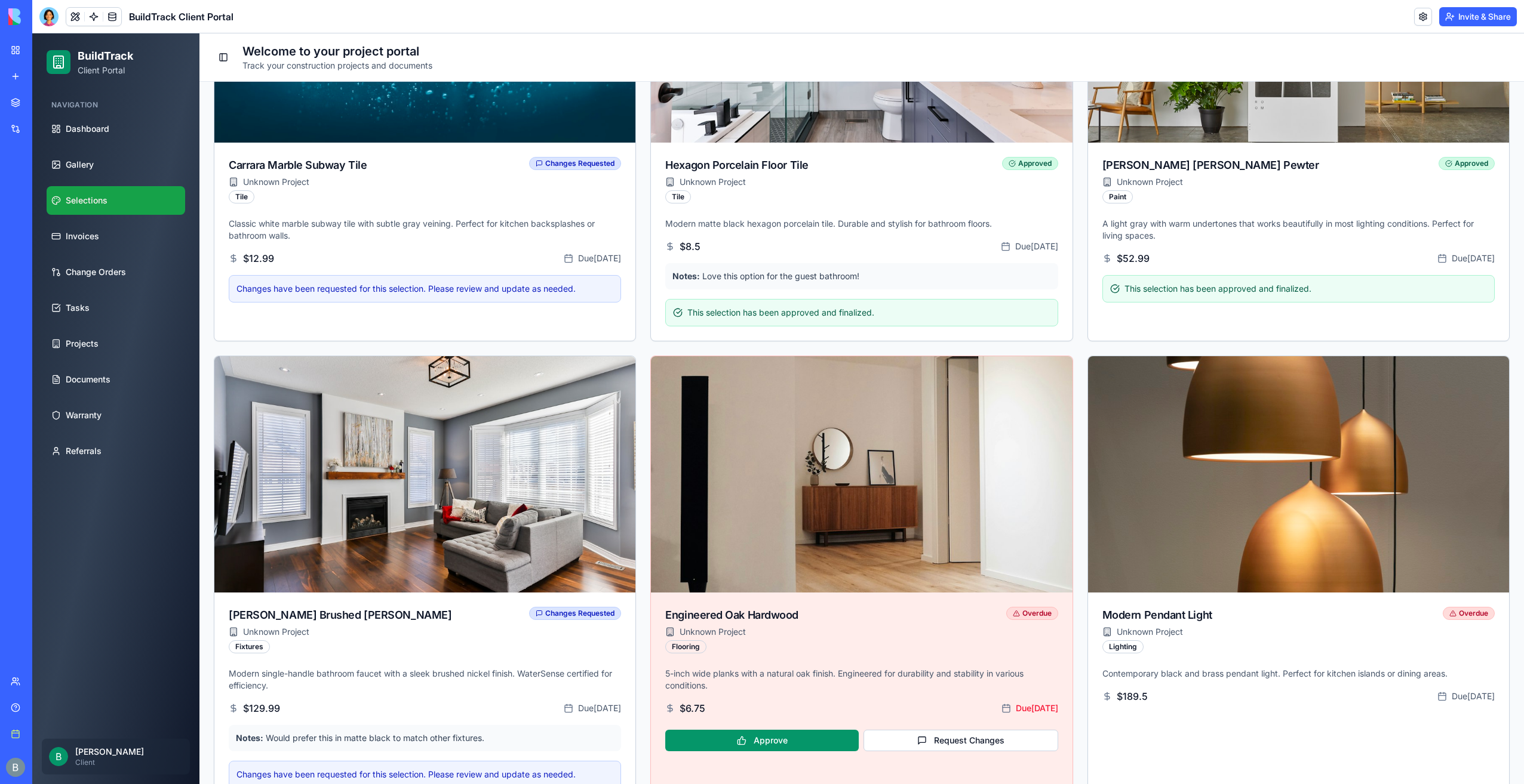
scroll to position [516, 0]
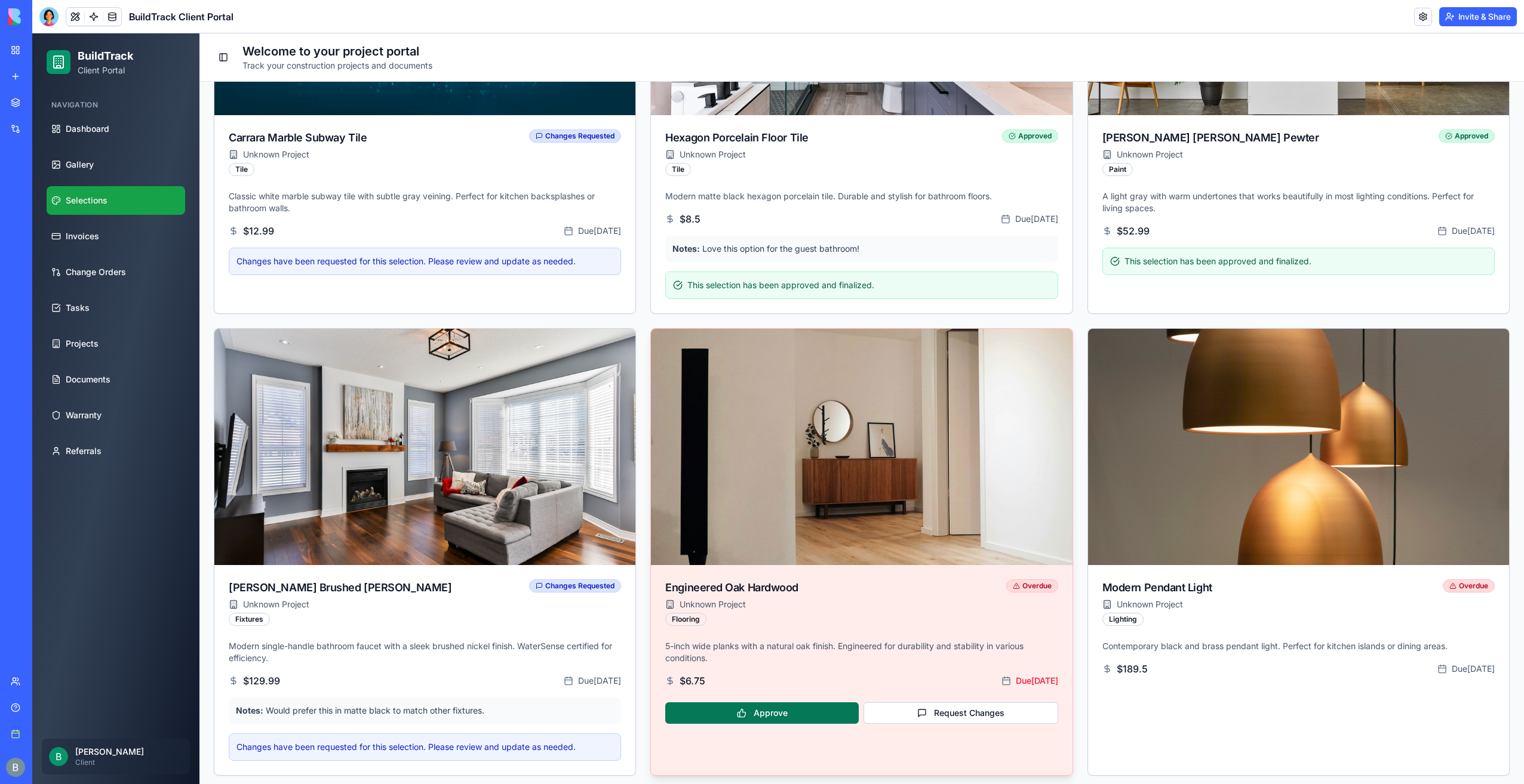
click at [784, 705] on button "Approve" at bounding box center [762, 714] width 194 height 22
drag, startPoint x: 784, startPoint y: 705, endPoint x: 669, endPoint y: 595, distance: 159.1
click at [784, 705] on button "Approve" at bounding box center [762, 714] width 194 height 22
click at [45, 5] on header "BuildTrack Client Portal Invite & Share" at bounding box center [778, 17] width 1492 height 33
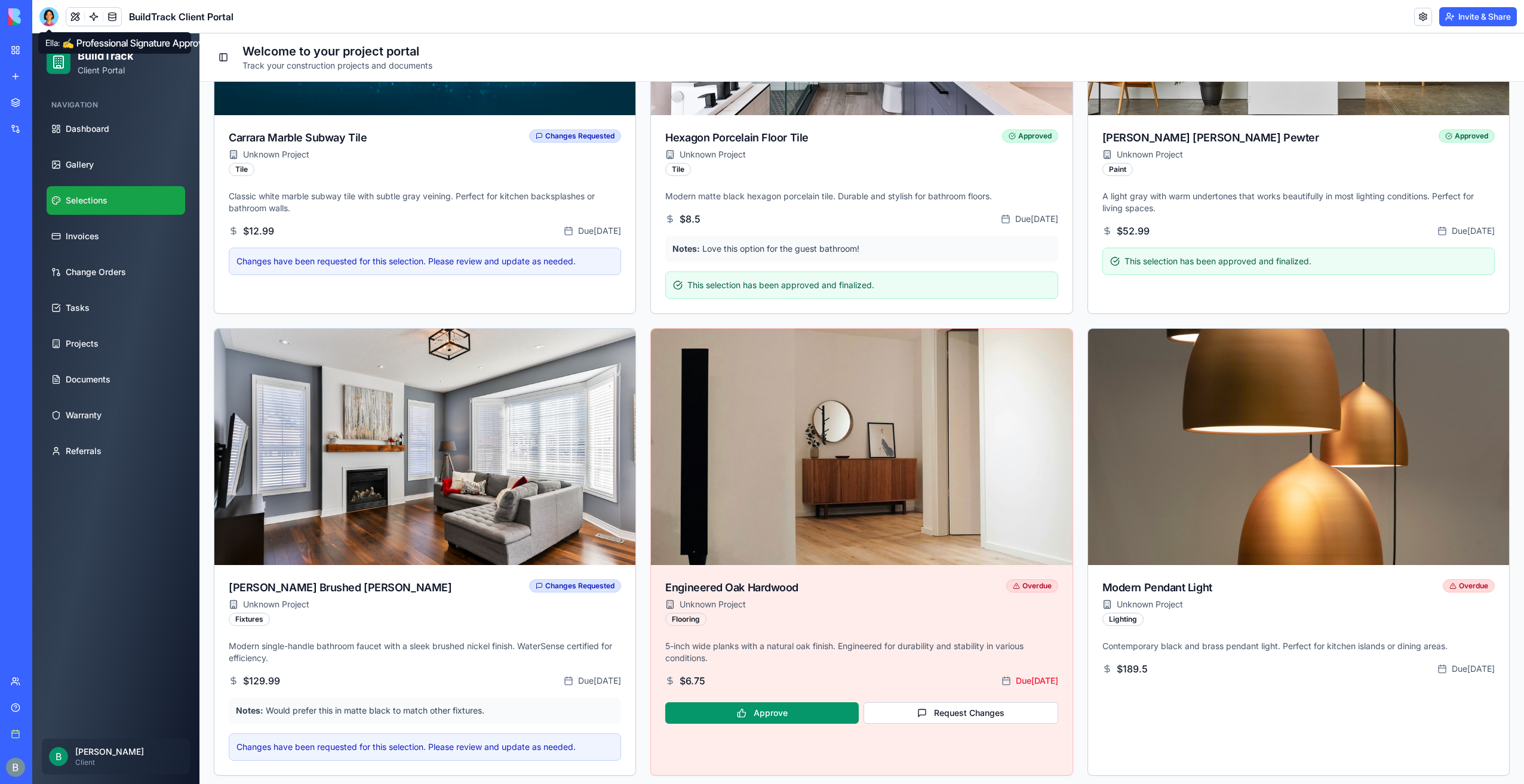
click at [48, 15] on div at bounding box center [49, 17] width 19 height 19
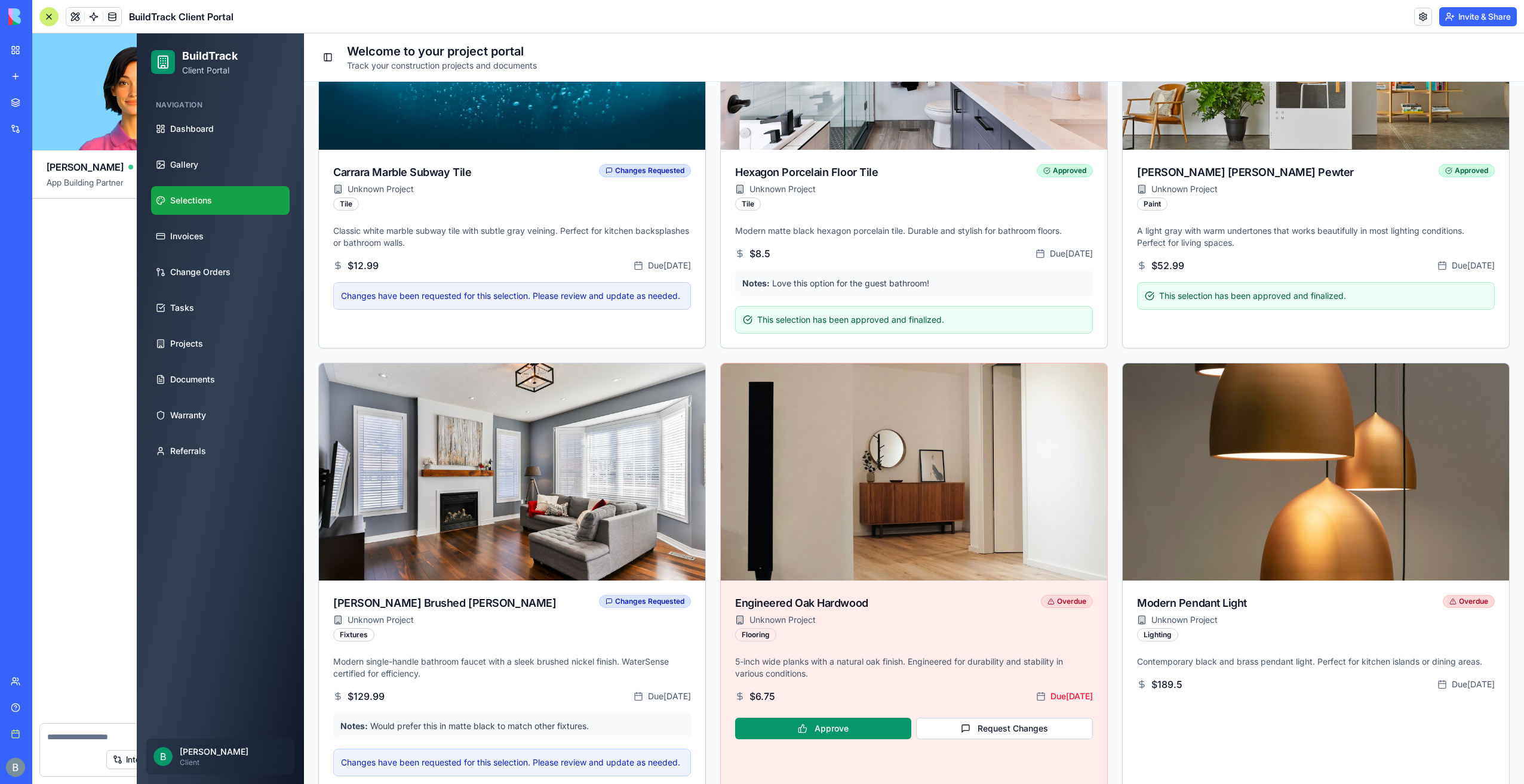
scroll to position [461, 0]
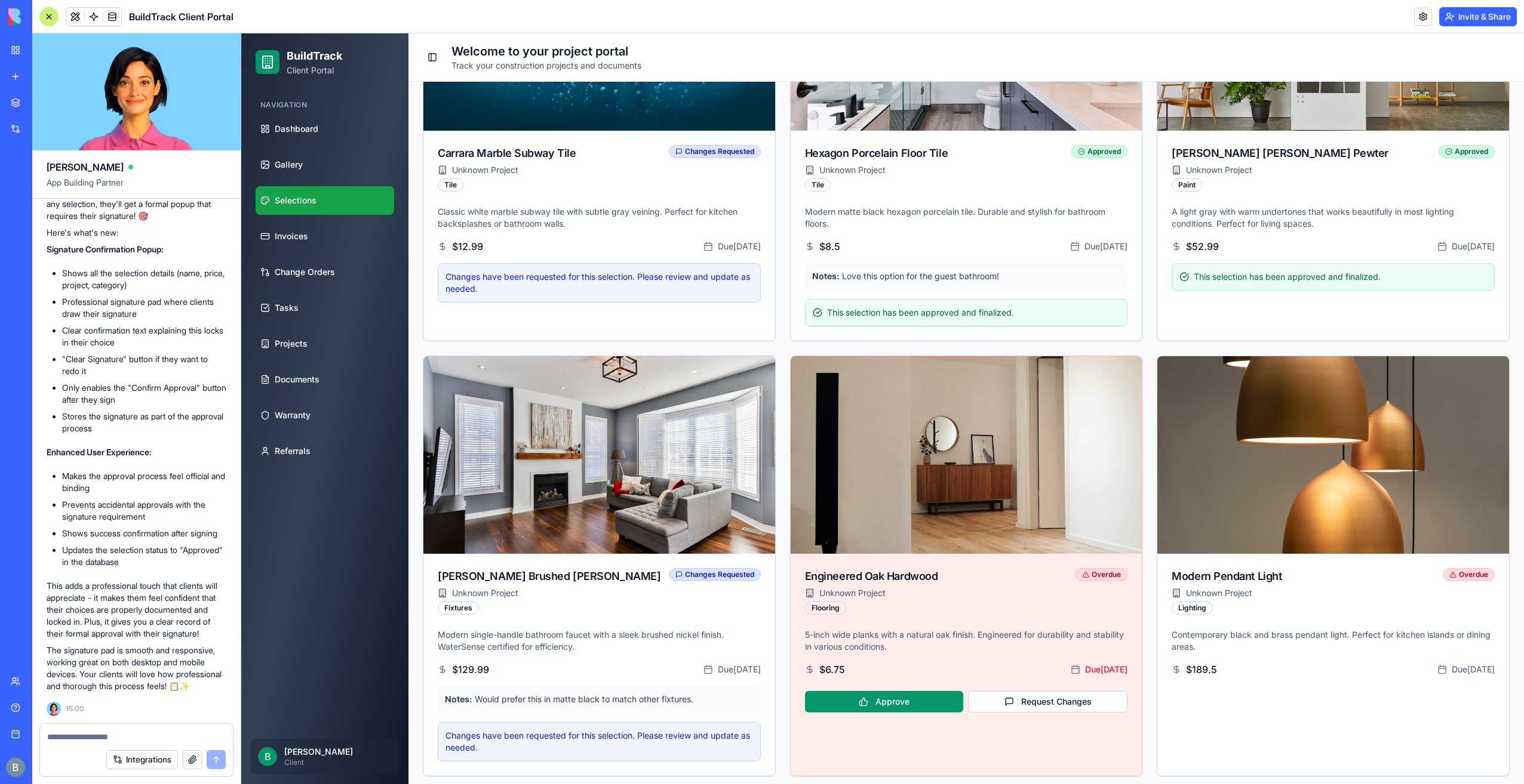
click at [80, 739] on textarea at bounding box center [137, 737] width 179 height 12
type textarea "**********"
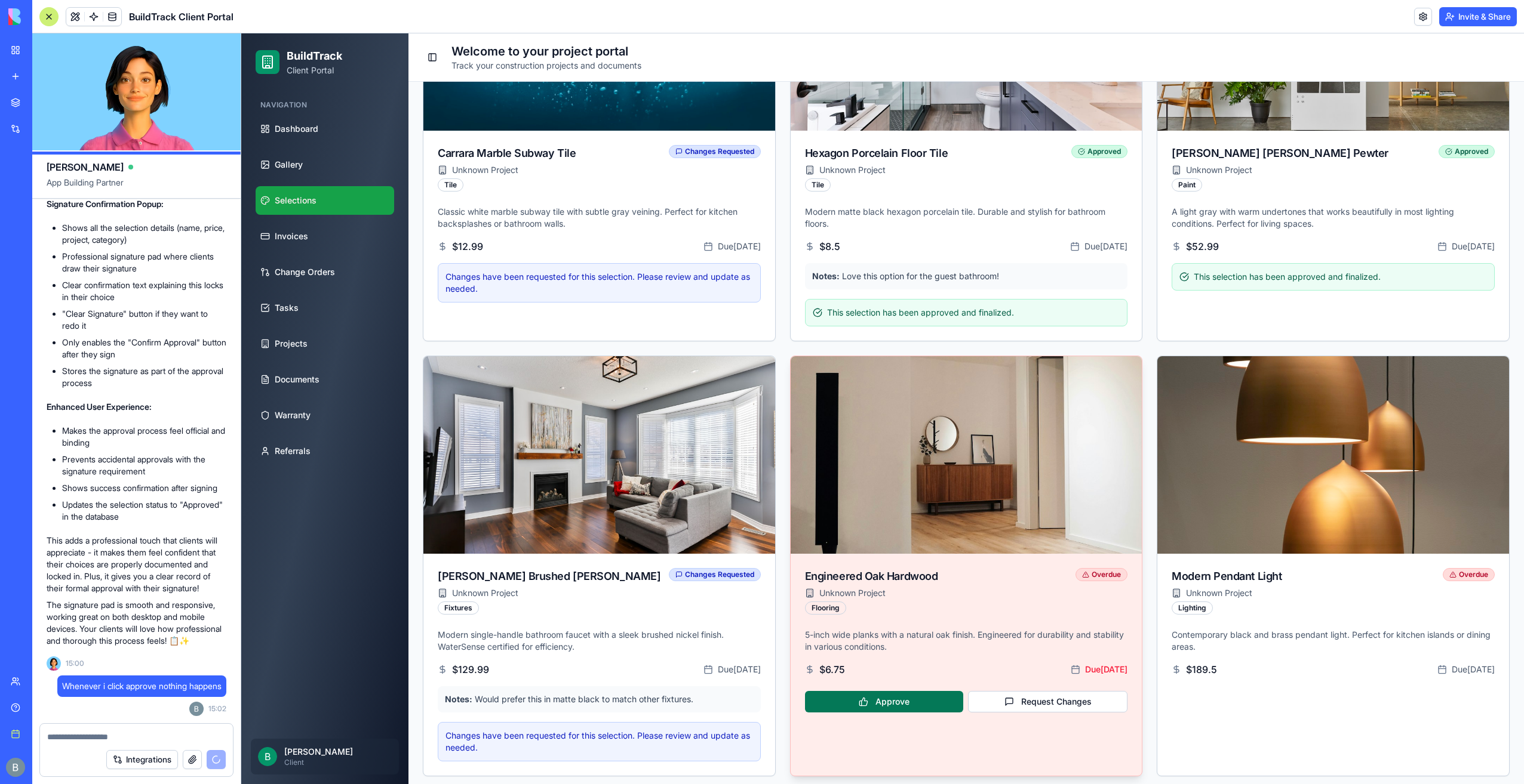
click at [923, 704] on button "Approve" at bounding box center [884, 702] width 158 height 22
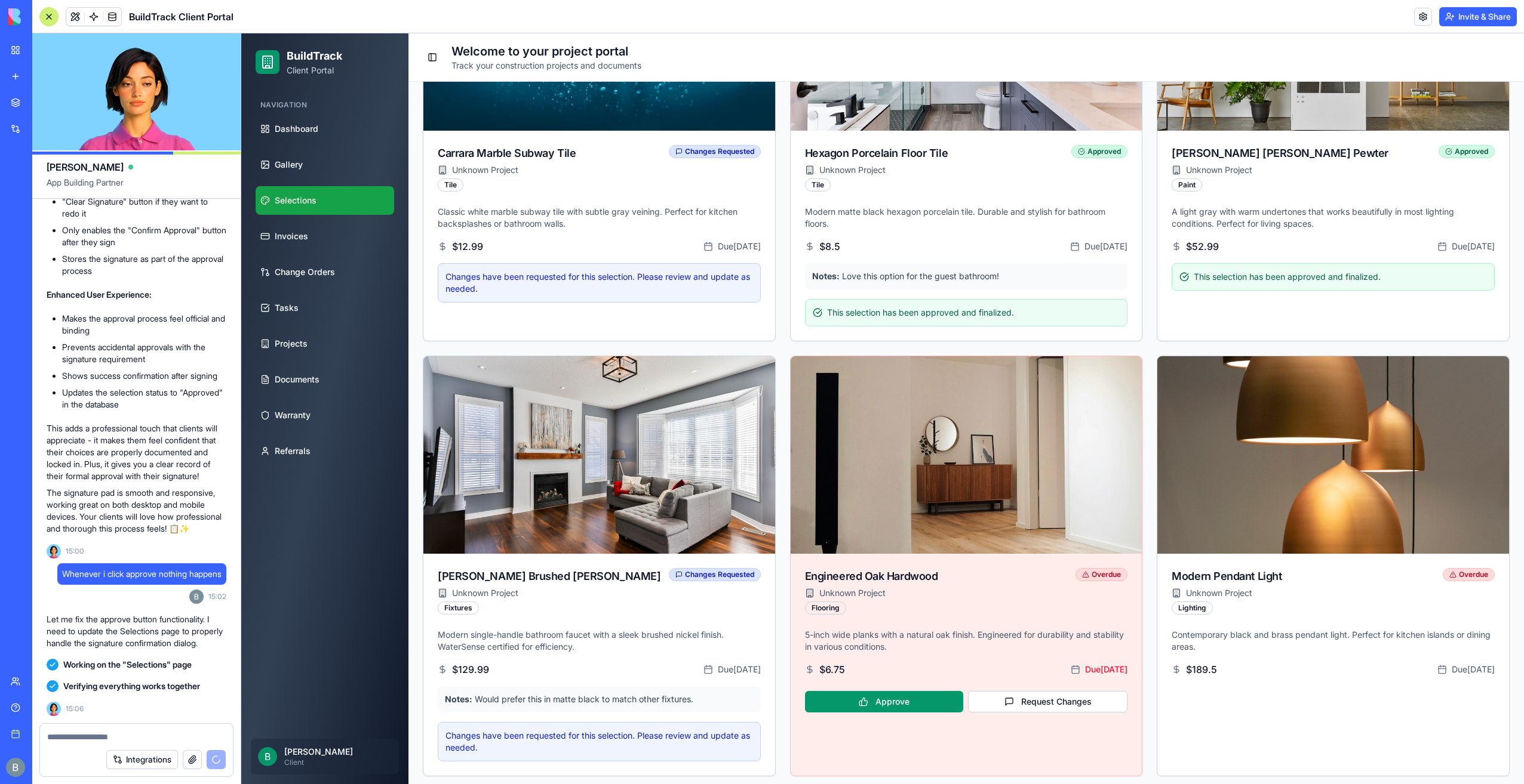
scroll to position [5638, 0]
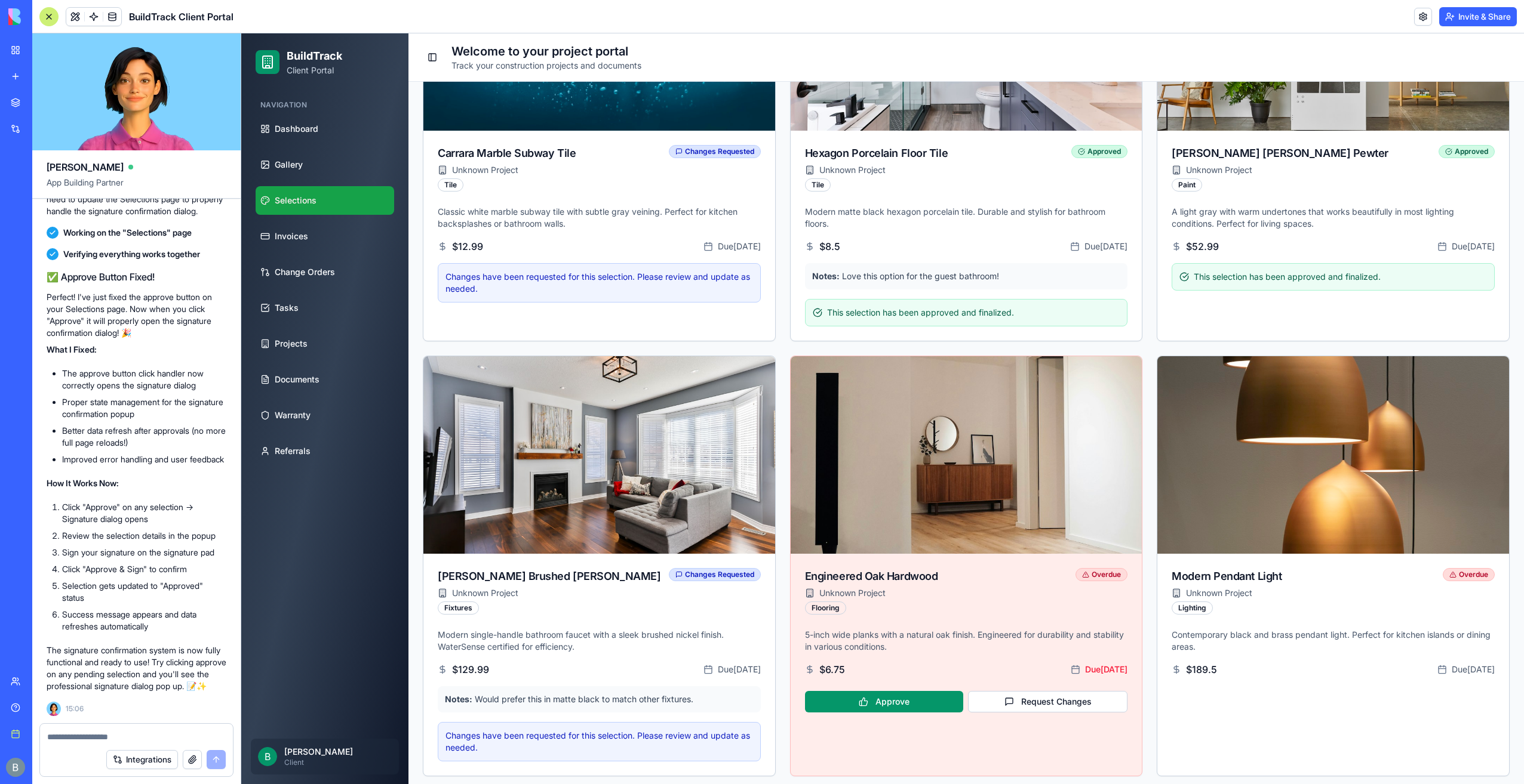
click at [14, 16] on img at bounding box center [46, 17] width 74 height 17
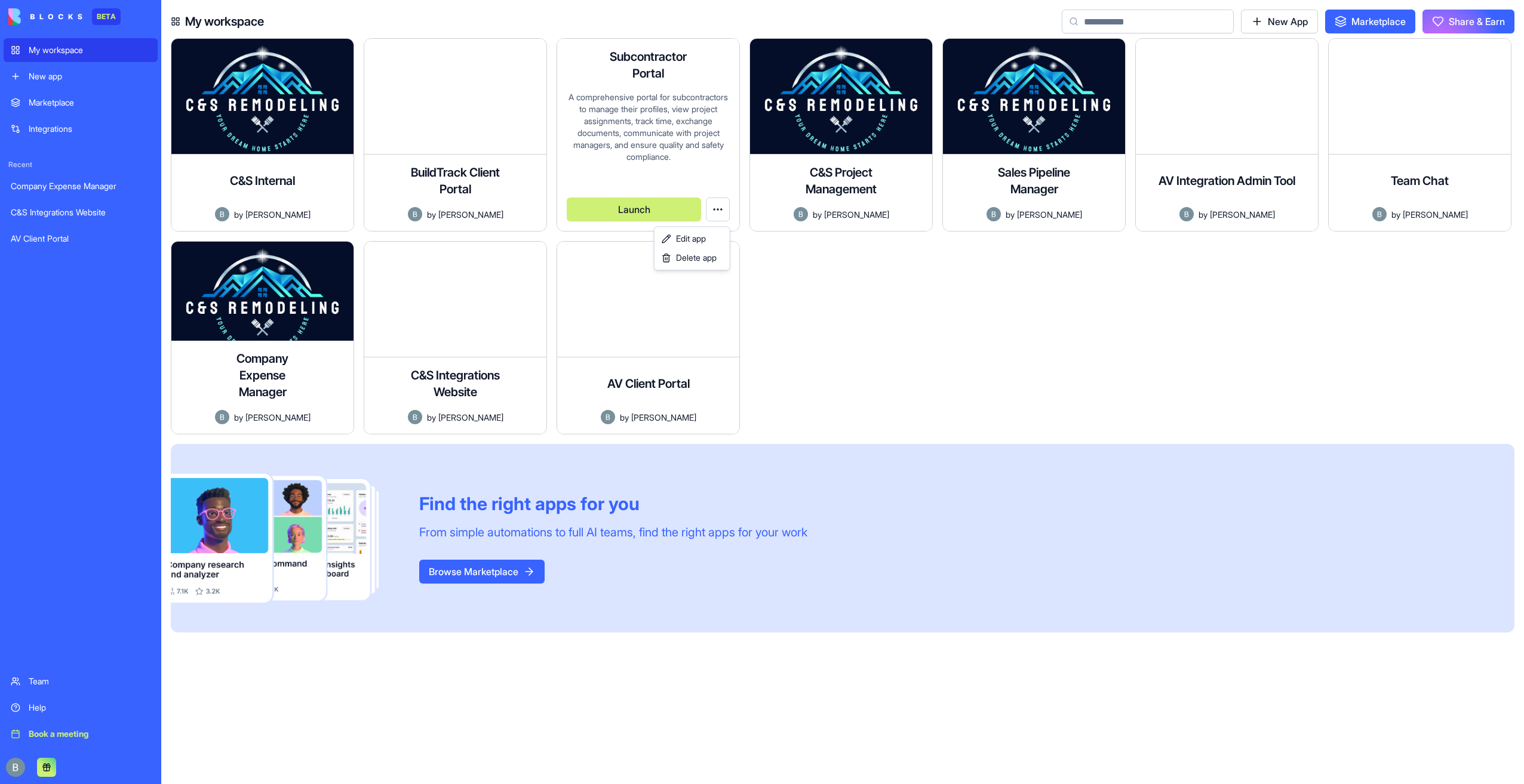
click at [716, 209] on html "BETA My workspace New app Marketplace Integrations Recent Company Expense Manag…" at bounding box center [762, 392] width 1524 height 784
click at [775, 275] on html "BETA My workspace New app Marketplace Integrations Recent Company Expense Manag…" at bounding box center [762, 392] width 1524 height 784
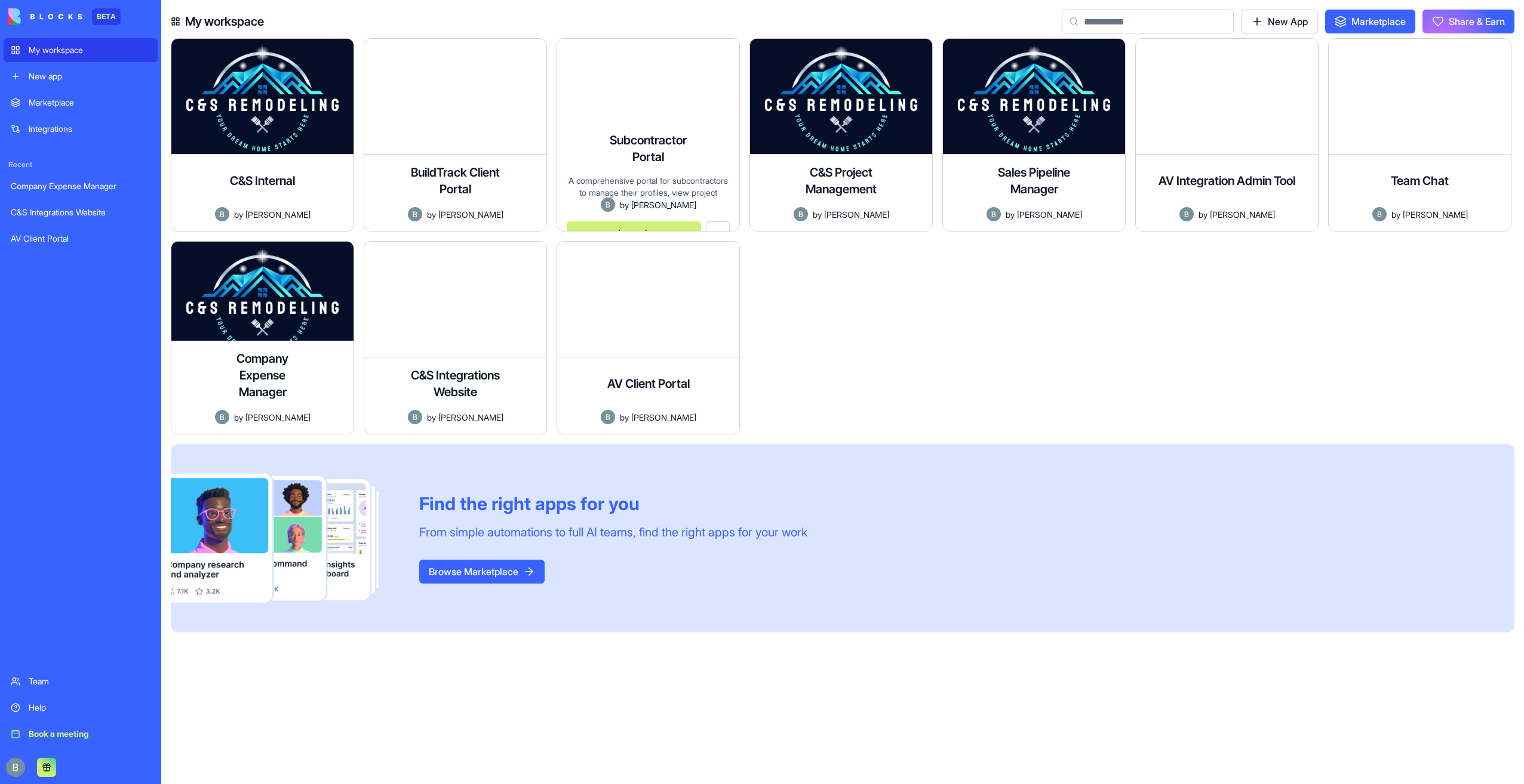
scroll to position [10, 0]
